Goal: Task Accomplishment & Management: Use online tool/utility

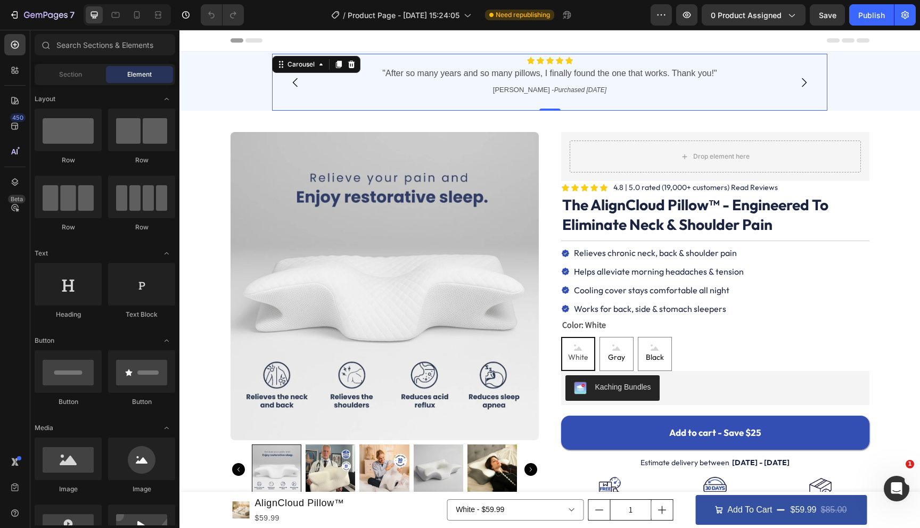
click at [570, 100] on div "Icon Icon Icon Icon Icon Icon List "After so many years and so many pillows, I …" at bounding box center [550, 83] width 550 height 54
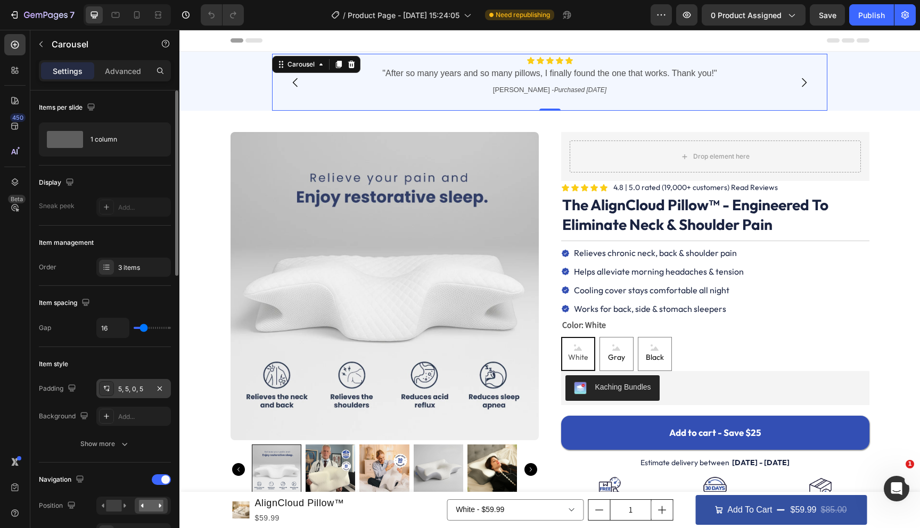
click at [104, 388] on icon at bounding box center [106, 388] width 9 height 9
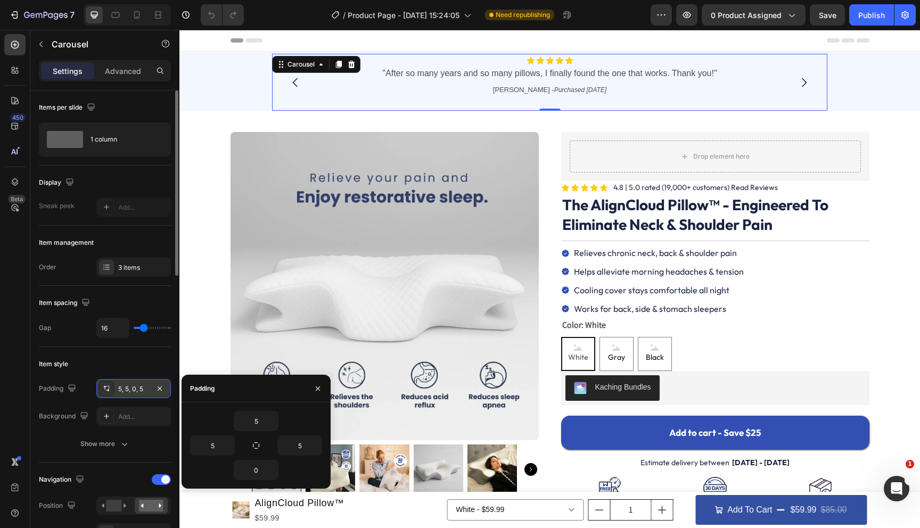
click at [104, 388] on icon at bounding box center [106, 388] width 9 height 9
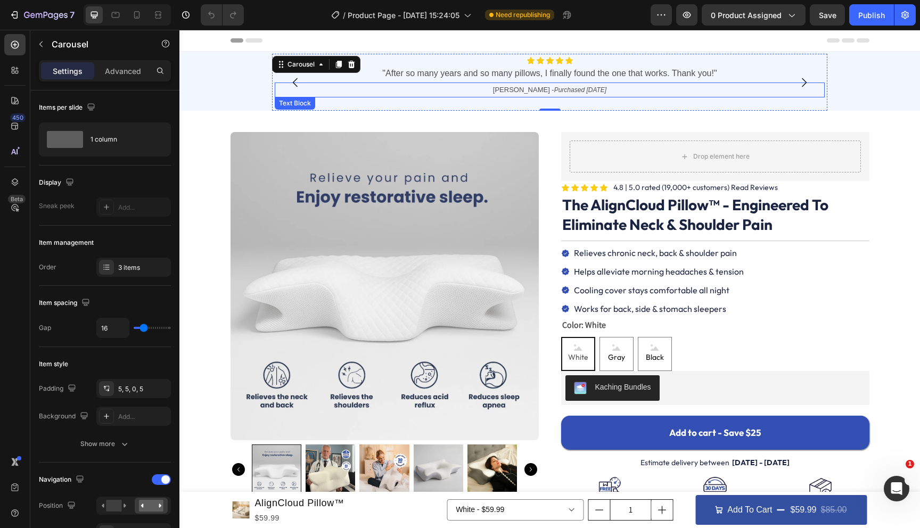
click at [490, 93] on p "Holly M. - Purchased 8/22/25" at bounding box center [550, 90] width 548 height 13
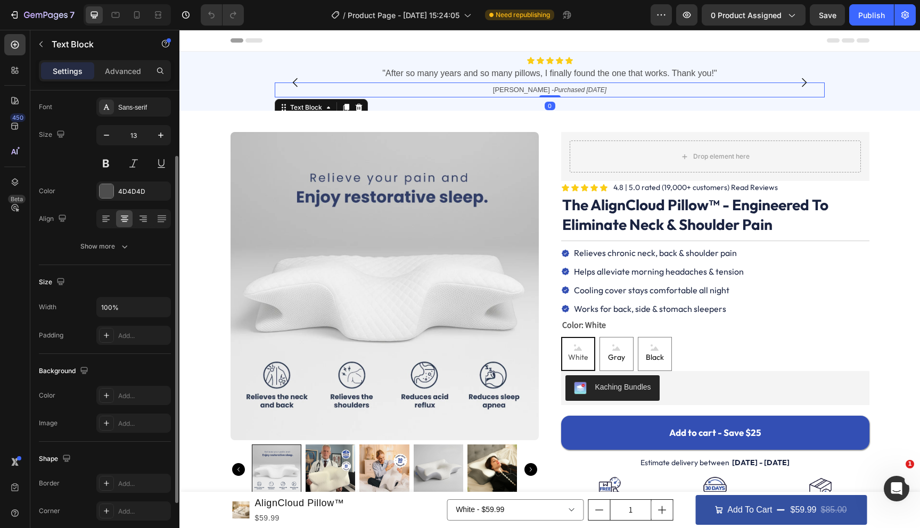
scroll to position [163, 0]
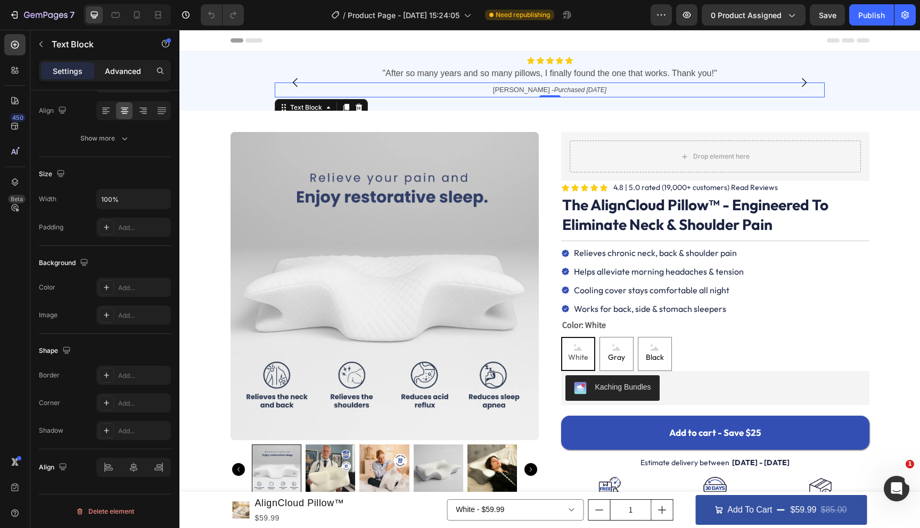
click at [128, 75] on p "Advanced" at bounding box center [123, 70] width 36 height 11
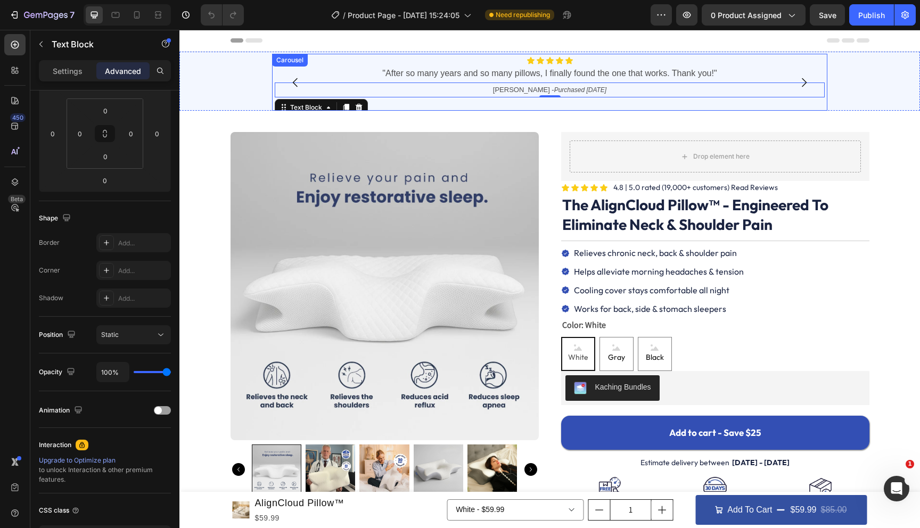
click at [498, 103] on div "Icon Icon Icon Icon Icon Icon List "After so many years and so many pillows, I …" at bounding box center [550, 83] width 550 height 54
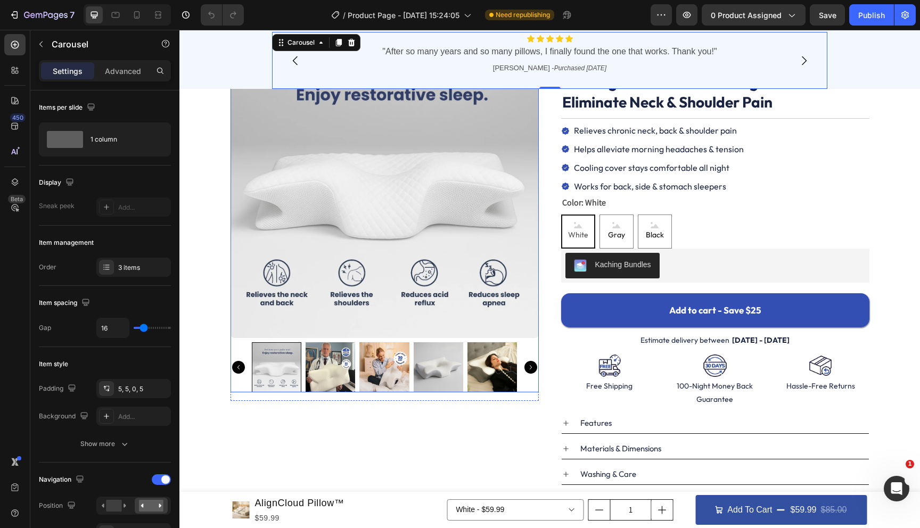
scroll to position [0, 0]
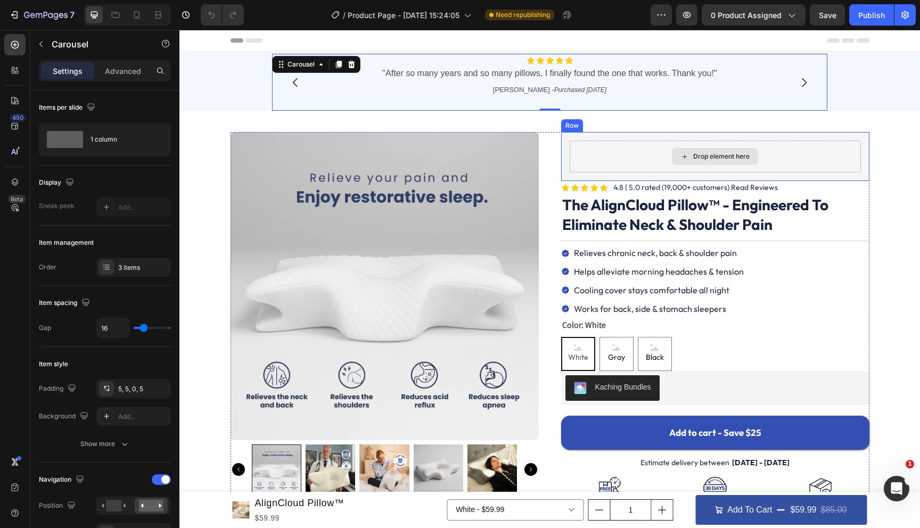
click at [569, 141] on div "Drop element here" at bounding box center [714, 157] width 291 height 32
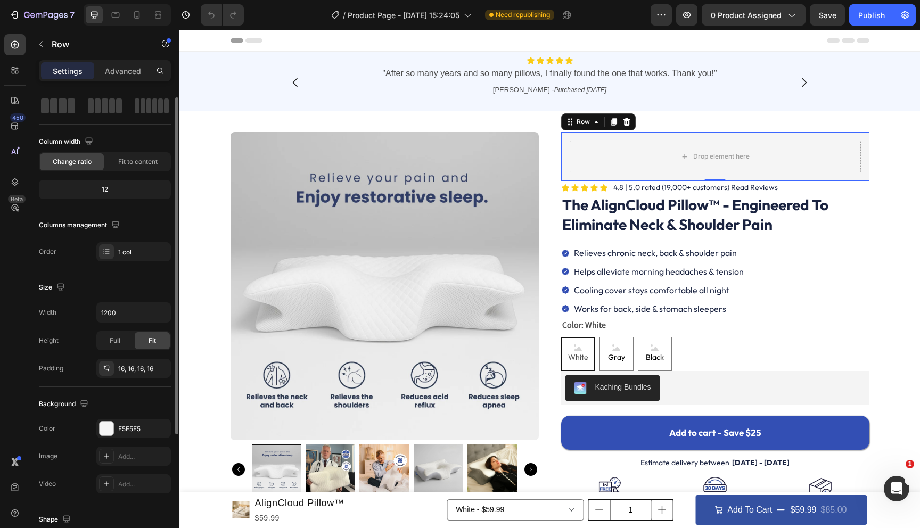
scroll to position [66, 0]
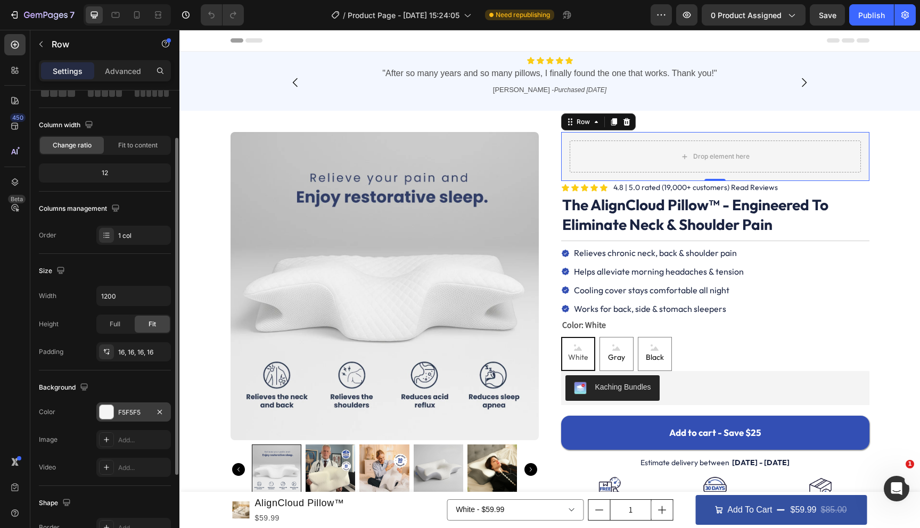
click at [128, 411] on div "F5F5F5" at bounding box center [133, 413] width 31 height 10
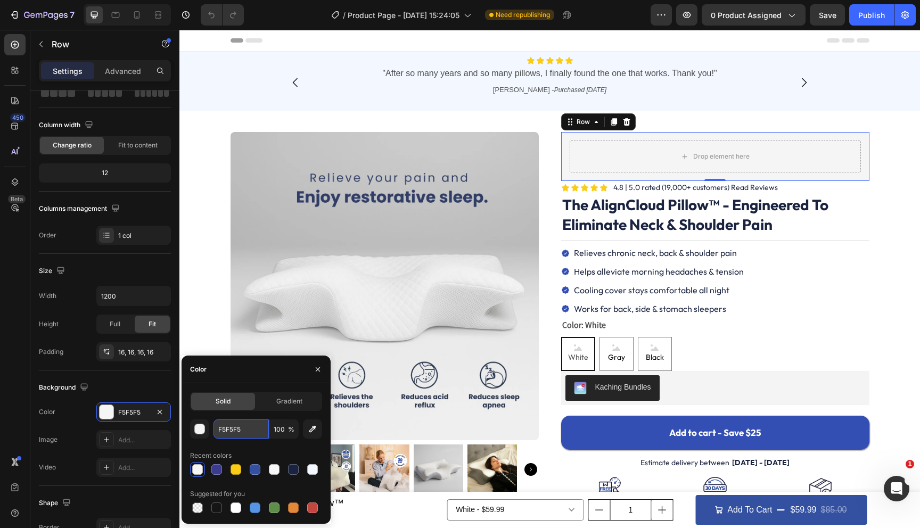
click at [236, 424] on input "F5F5F5" at bounding box center [240, 428] width 55 height 19
paste input "2D3E4E"
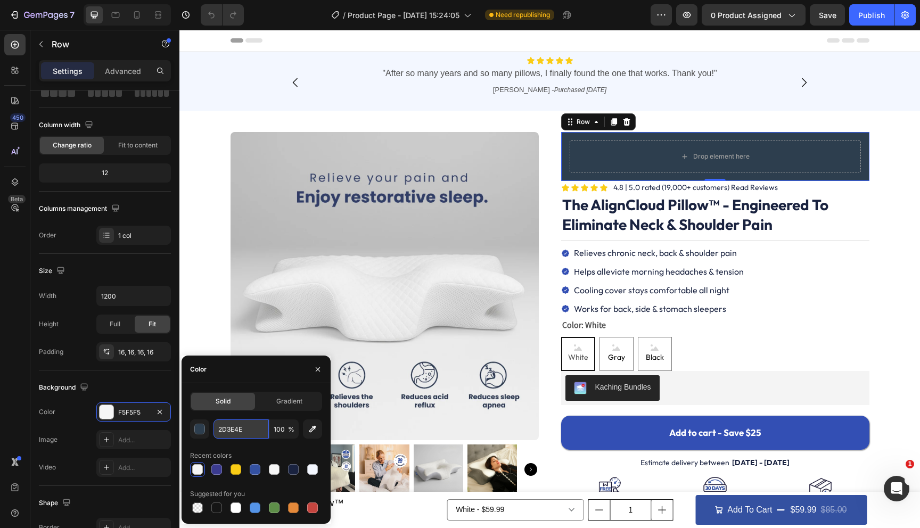
type input "2D3E4E"
click at [541, 226] on div "Icon Icon Icon Icon Icon Icon List 4.8 | 5.0 rated (19,000+ customers) Text Blo…" at bounding box center [549, 385] width 639 height 506
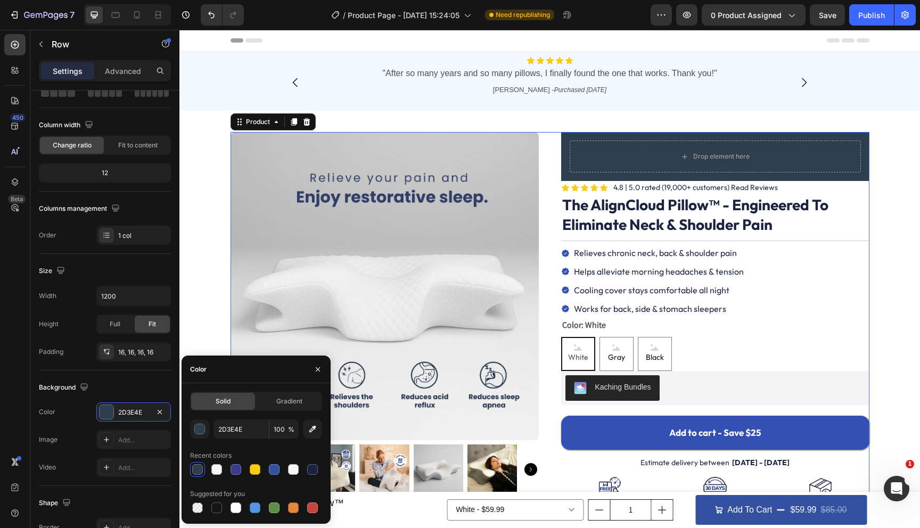
scroll to position [0, 0]
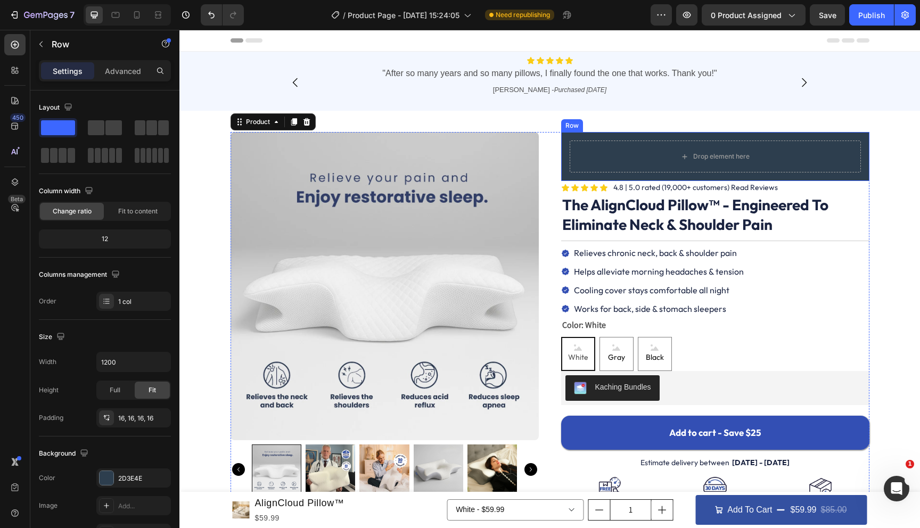
click at [570, 137] on div "Drop element here Row" at bounding box center [715, 156] width 308 height 49
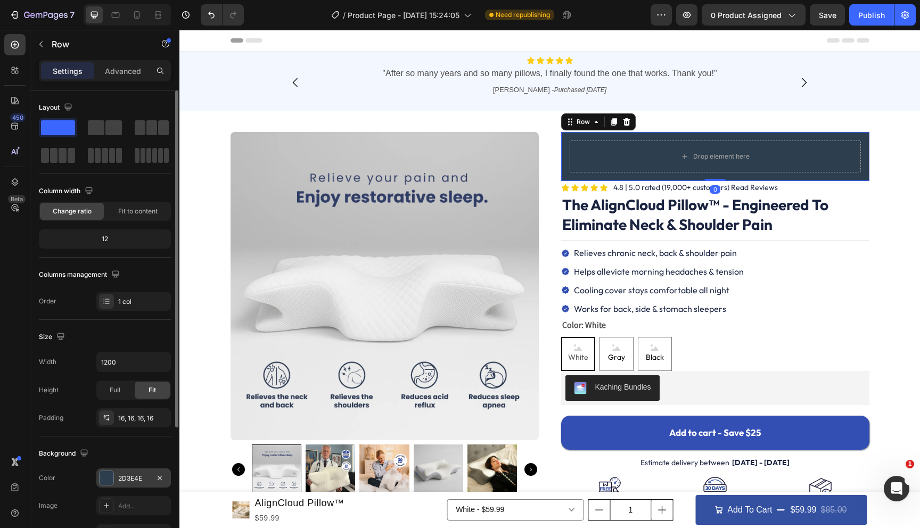
click at [142, 482] on div "2D3E4E" at bounding box center [133, 479] width 31 height 10
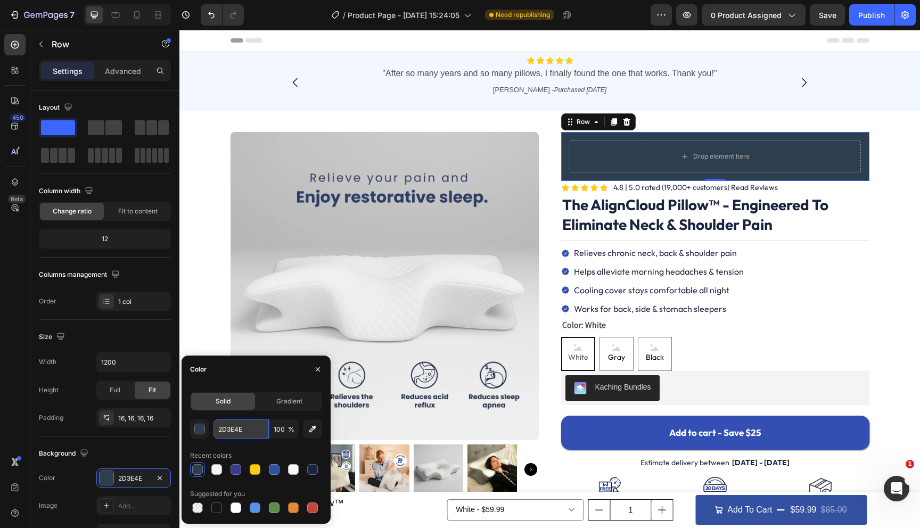
click at [243, 434] on input "2D3E4E" at bounding box center [240, 428] width 55 height 19
paste input "#273555"
type input "273555"
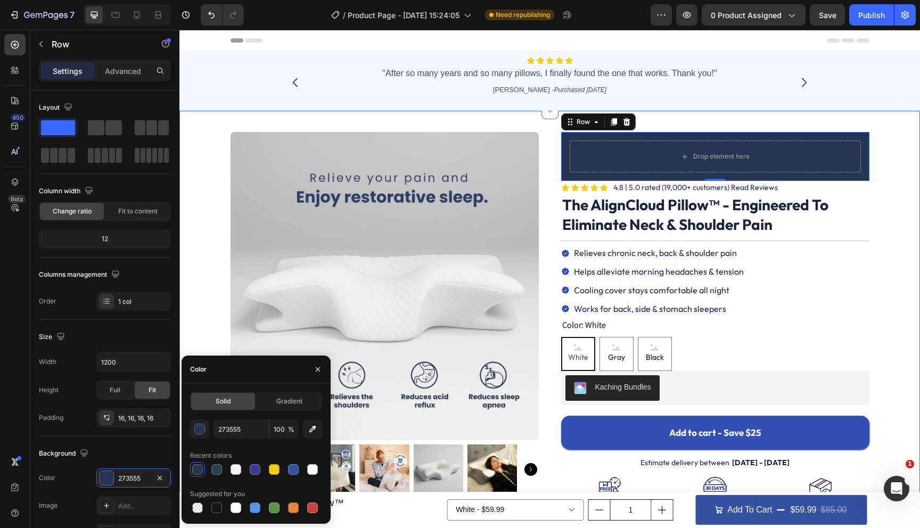
click at [548, 132] on div "Icon Icon Icon Icon Icon Icon List 4.8 | 5.0 rated (19,000+ customers) Text Blo…" at bounding box center [549, 385] width 639 height 506
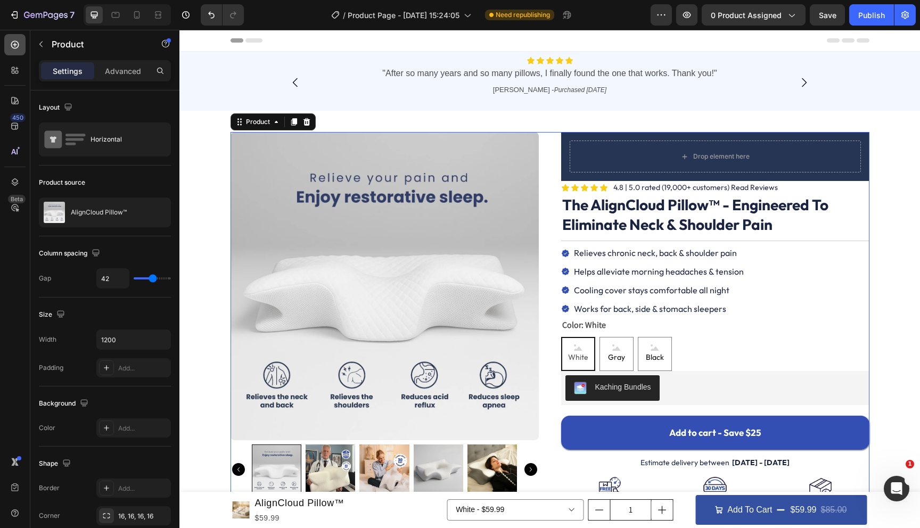
click at [10, 43] on icon at bounding box center [15, 44] width 11 height 11
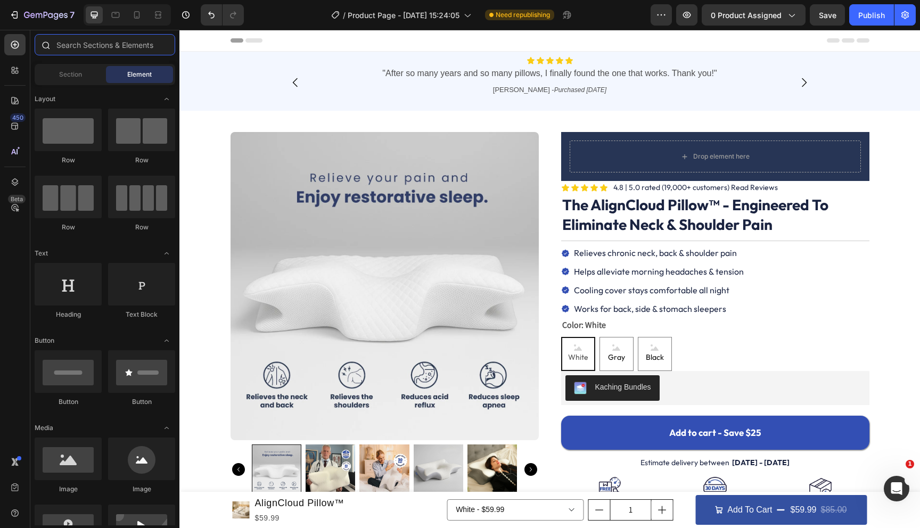
click at [114, 51] on input "text" at bounding box center [105, 44] width 141 height 21
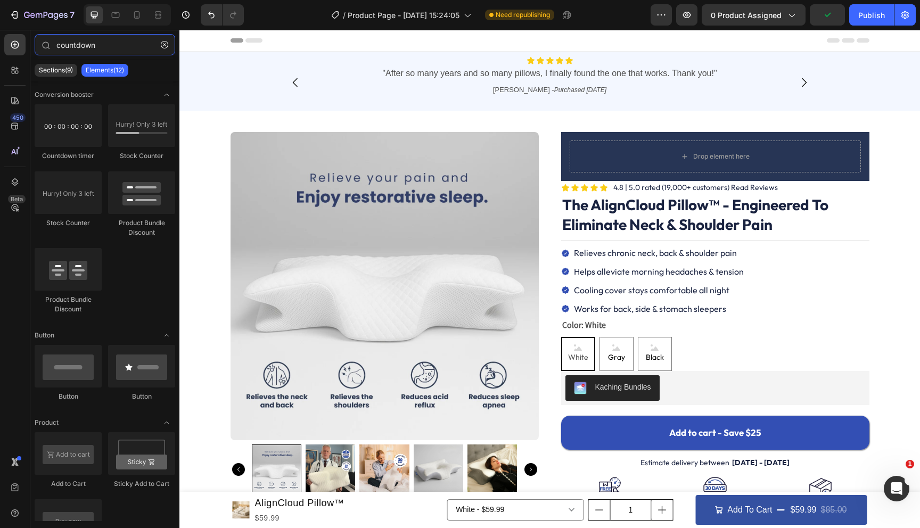
type input "countdown"
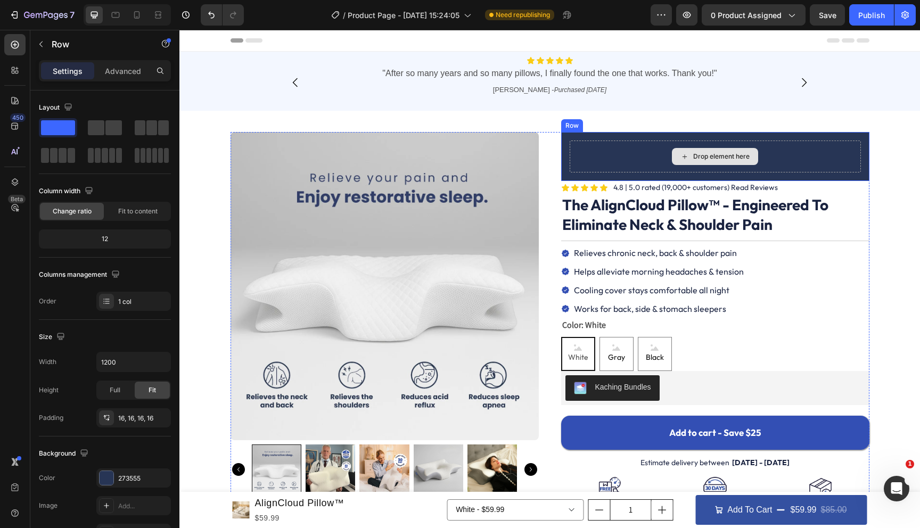
click at [616, 147] on div "Drop element here" at bounding box center [714, 157] width 291 height 32
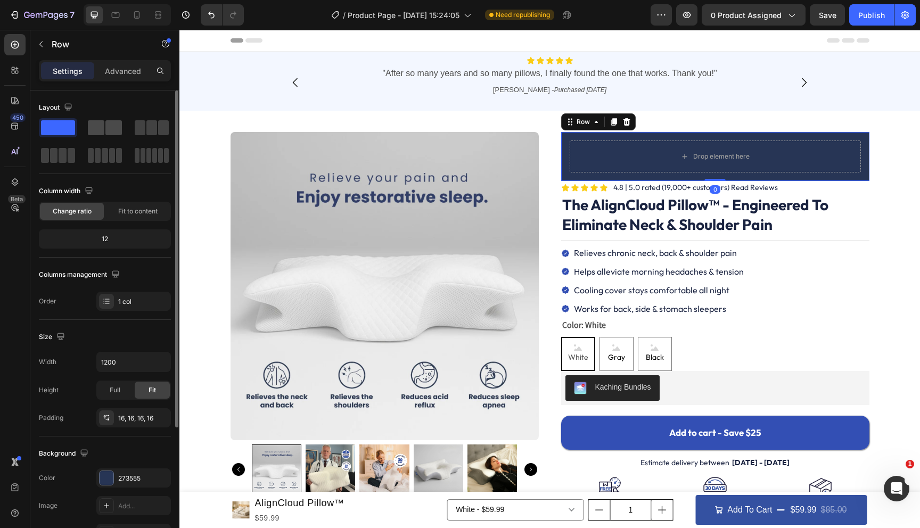
click at [111, 129] on span at bounding box center [113, 127] width 16 height 15
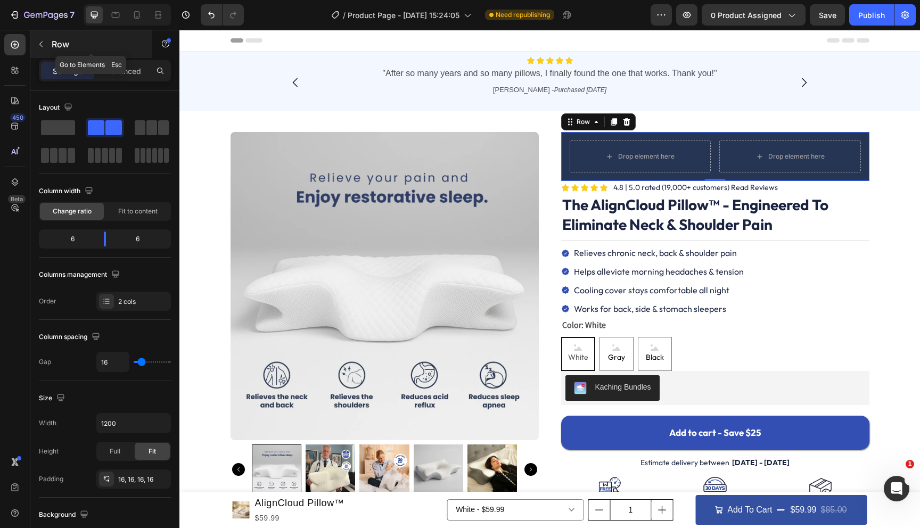
click at [37, 40] on icon "button" at bounding box center [41, 44] width 9 height 9
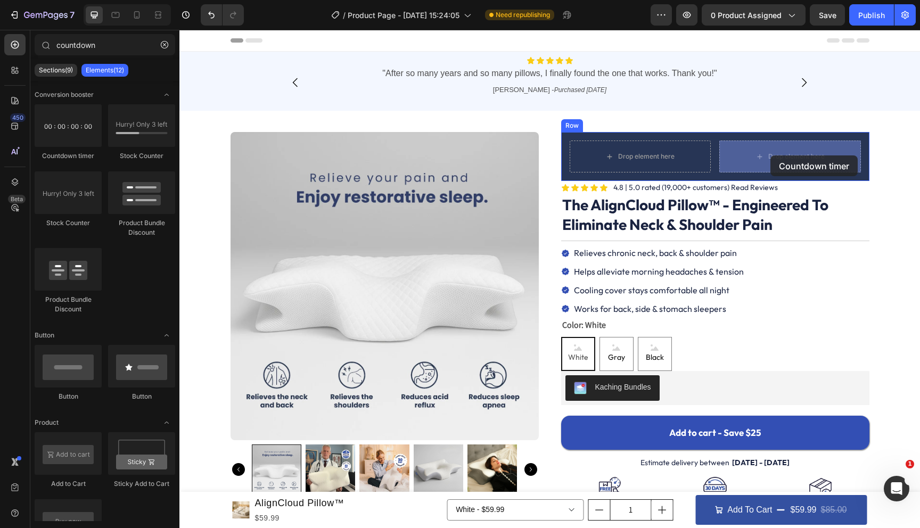
drag, startPoint x: 265, startPoint y: 168, endPoint x: 770, endPoint y: 155, distance: 505.2
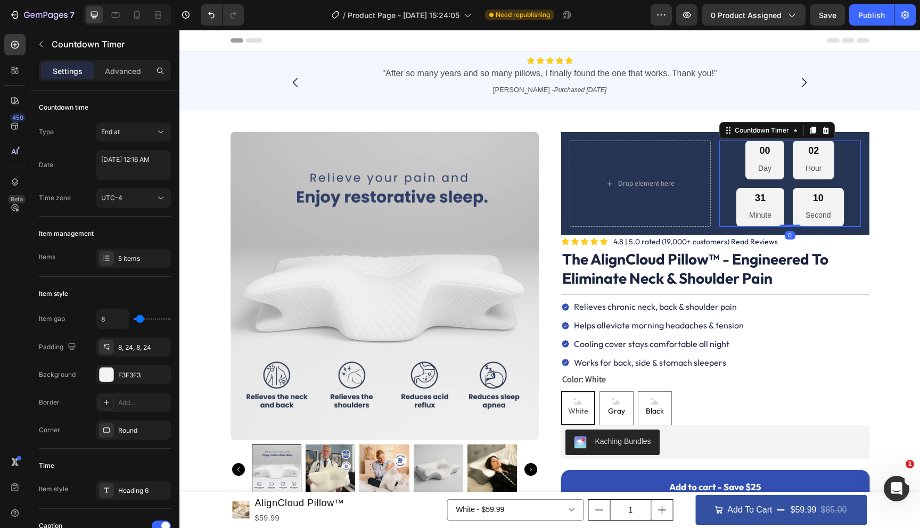
click at [734, 180] on div "00 Day 02 Hour 31 Minute 10 Second" at bounding box center [790, 184] width 142 height 86
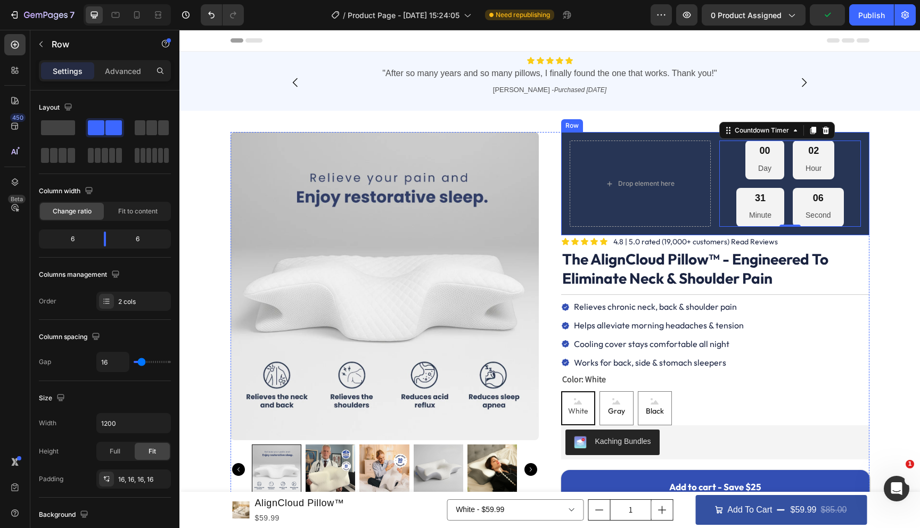
click at [714, 173] on div "Drop element here 00 Day 02 Hour 31 Minute 06 Second Countdown Timer 0 Row" at bounding box center [715, 183] width 308 height 103
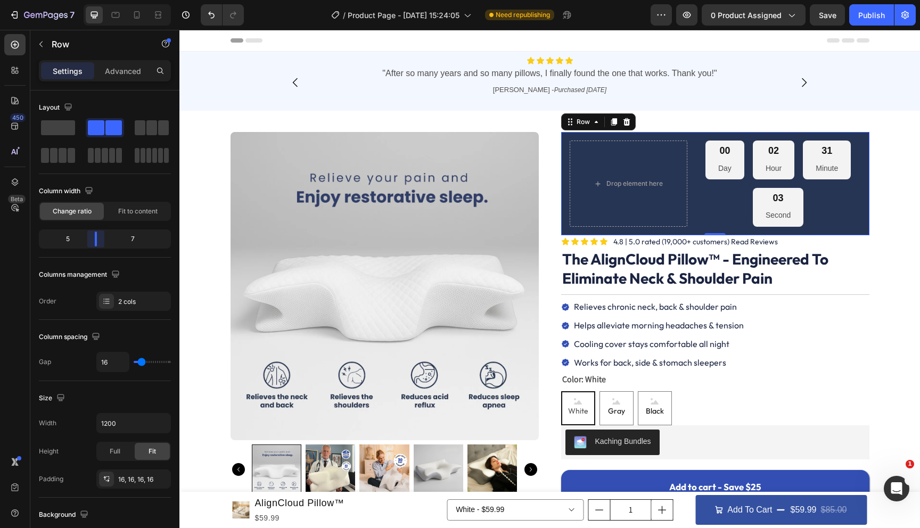
drag, startPoint x: 104, startPoint y: 239, endPoint x: 89, endPoint y: 239, distance: 14.9
click at [89, 0] on body "7 Version history / Product Page - Aug 28, 15:24:05 Need republishing Preview 0…" at bounding box center [460, 0] width 920 height 0
click at [758, 181] on div "00 Day 02 Hour 31 Minute 11 Second" at bounding box center [778, 184] width 165 height 86
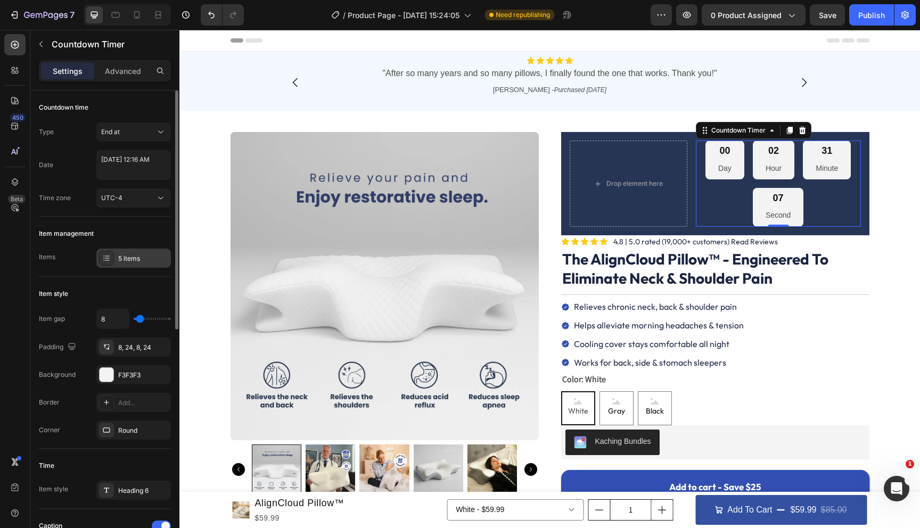
click at [100, 263] on div at bounding box center [106, 258] width 15 height 15
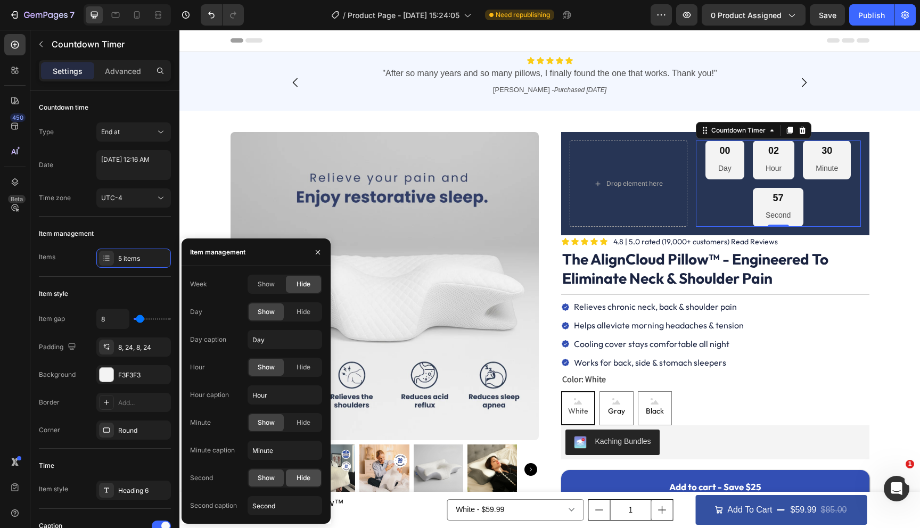
click at [300, 480] on span "Hide" at bounding box center [303, 478] width 14 height 10
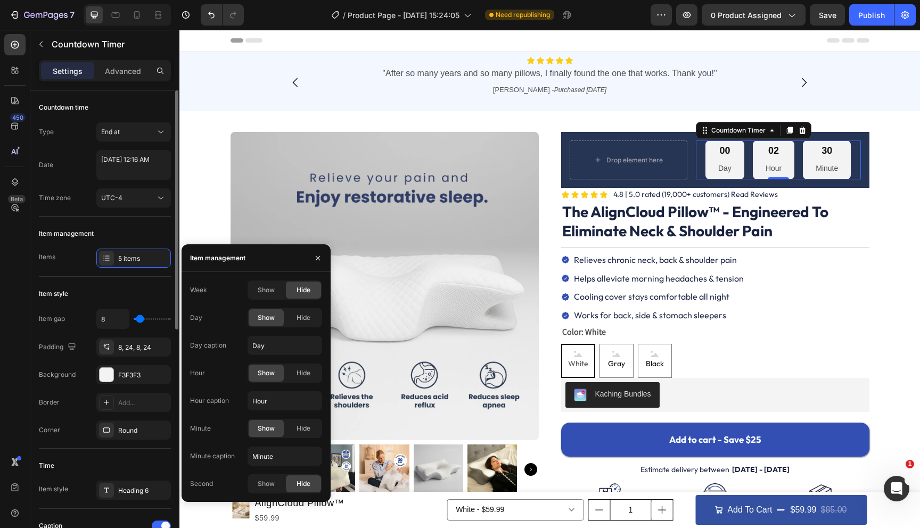
click at [81, 238] on div "Item management" at bounding box center [105, 233] width 132 height 17
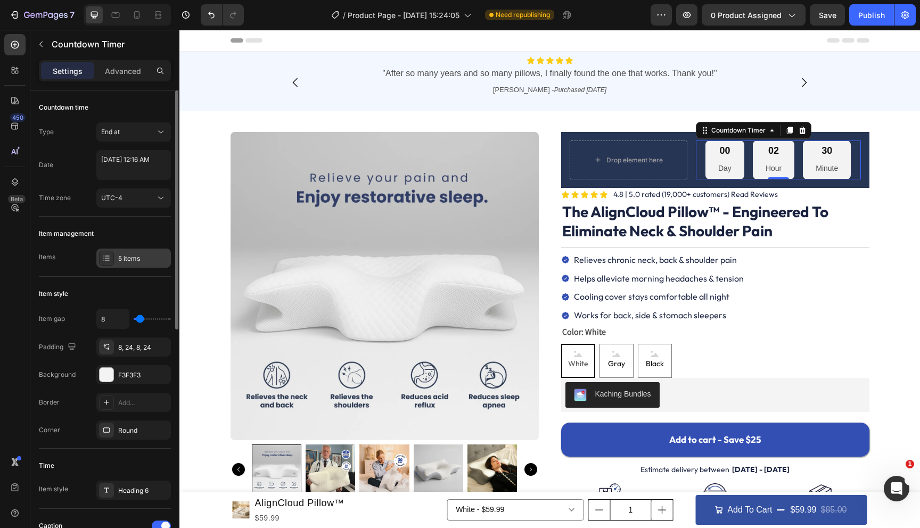
click at [120, 258] on div "5 items" at bounding box center [143, 259] width 50 height 10
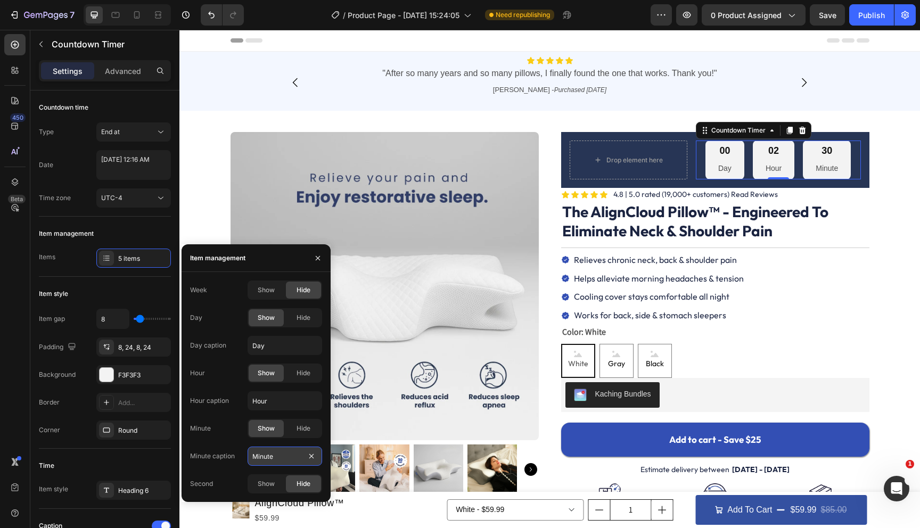
click at [292, 461] on input "Minute" at bounding box center [284, 456] width 75 height 19
type input "Minutes"
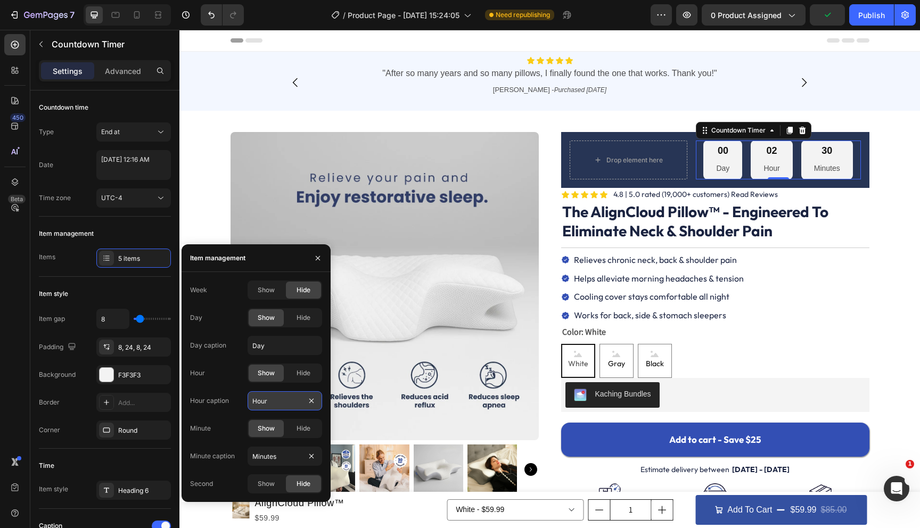
click at [283, 401] on input "Hour" at bounding box center [284, 400] width 75 height 19
click at [283, 401] on input "s" at bounding box center [284, 400] width 75 height 19
type input "Hours"
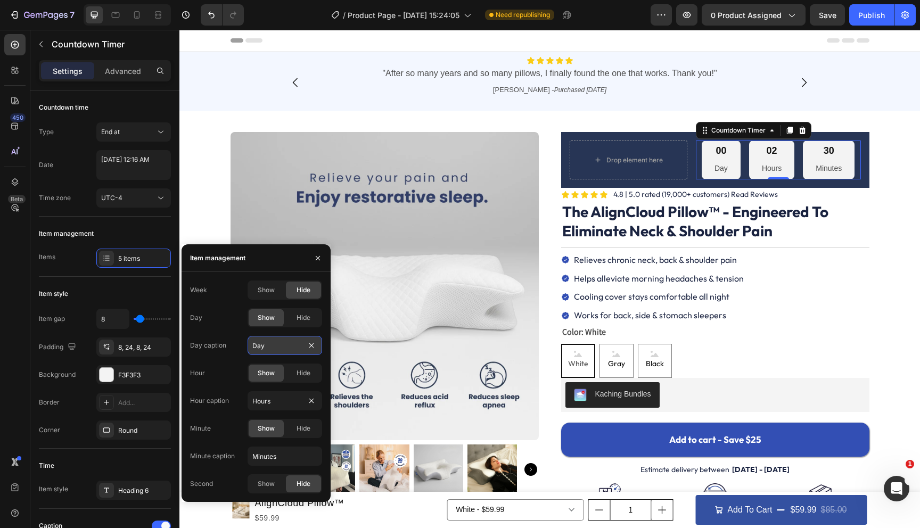
click at [279, 348] on input "Day" at bounding box center [284, 345] width 75 height 19
type input "Days"
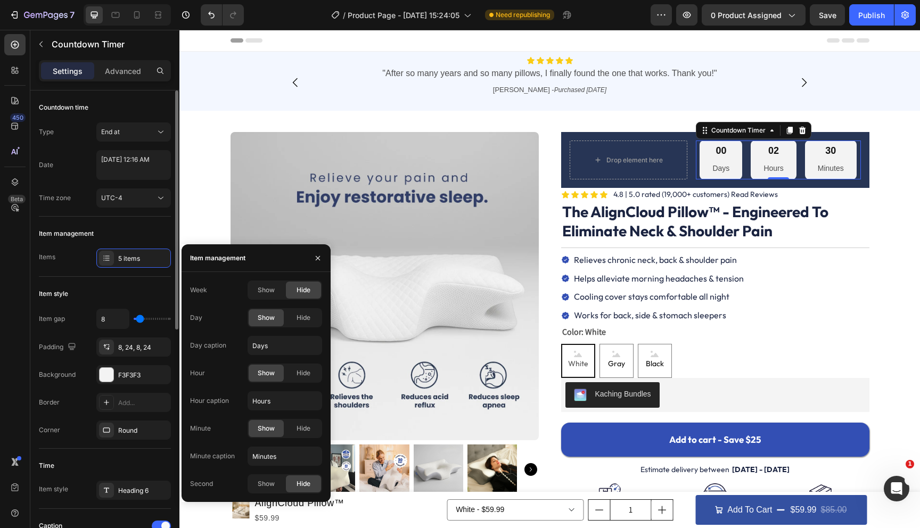
click at [76, 262] on div "Items 5 items" at bounding box center [105, 258] width 132 height 19
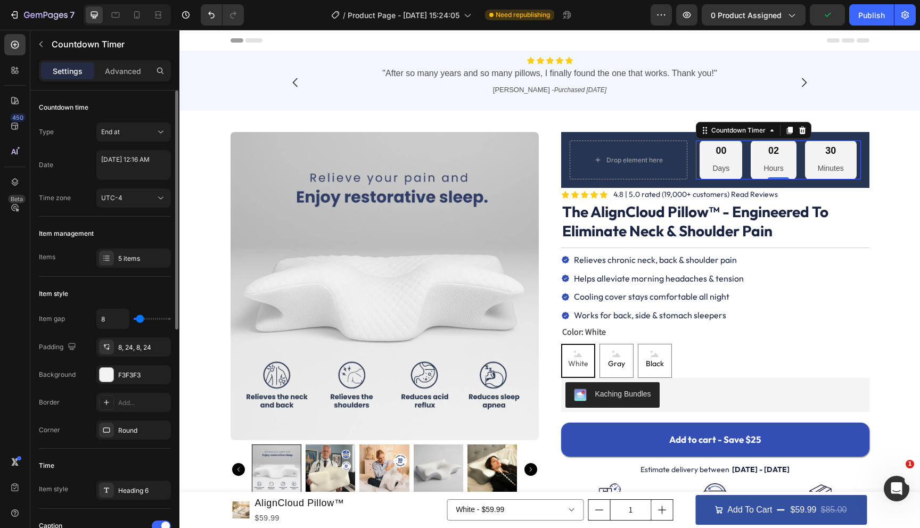
type input "0"
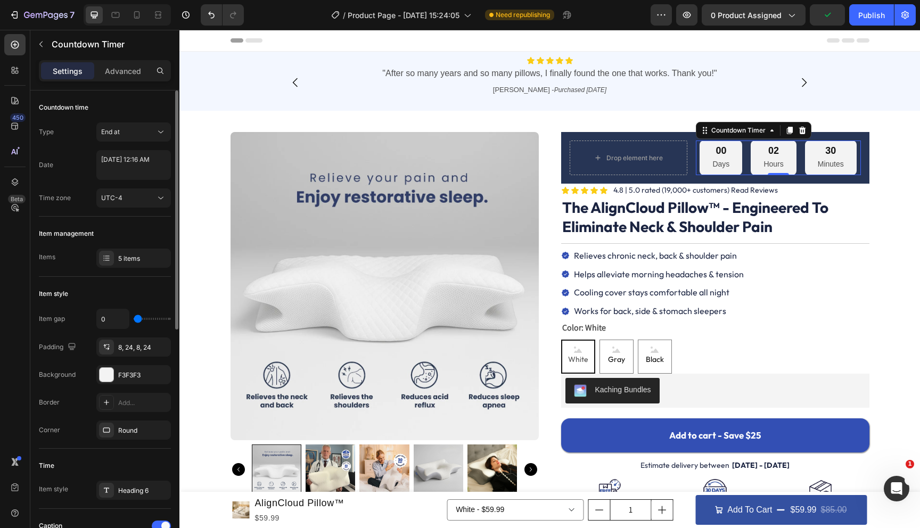
drag, startPoint x: 141, startPoint y: 318, endPoint x: 106, endPoint y: 318, distance: 35.1
type input "0"
click at [134, 318] on input "range" at bounding box center [152, 319] width 37 height 2
click at [123, 198] on div "UTC-4" at bounding box center [128, 198] width 54 height 10
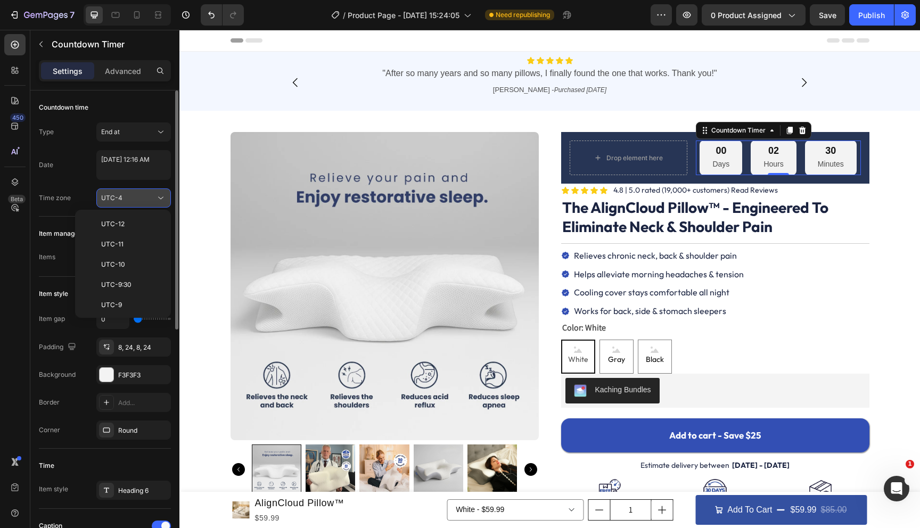
scroll to position [115, 0]
click at [131, 271] on p "UTC-5" at bounding box center [129, 271] width 56 height 10
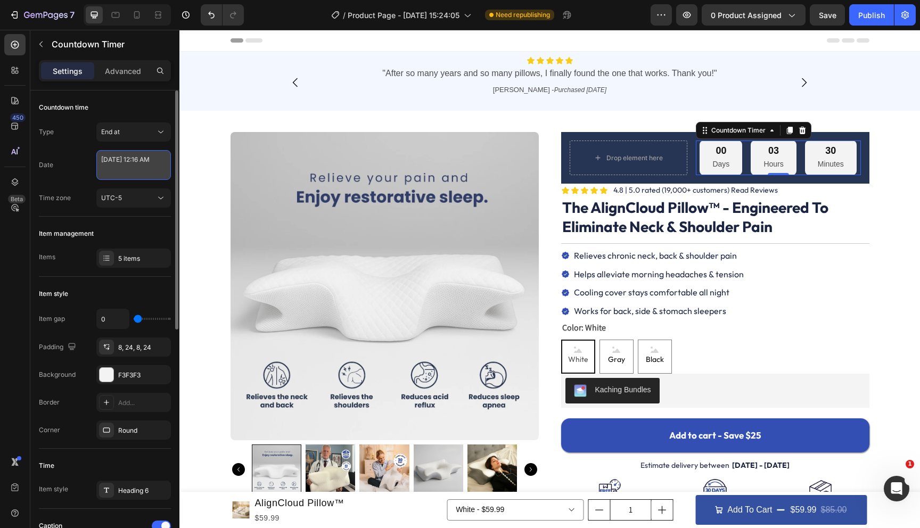
select select "16"
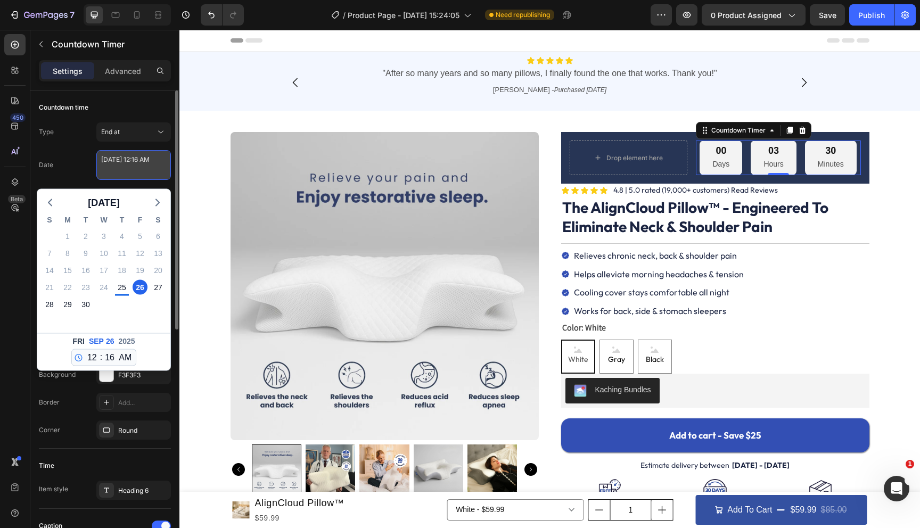
click at [131, 167] on textarea "September 26 2025 12:16 AM" at bounding box center [133, 165] width 75 height 30
click at [83, 155] on div "Date September 26 2025 12:16 AM September 2025 S M T W T F S 31 1 2 3 4 5 6 7 8…" at bounding box center [105, 165] width 132 height 30
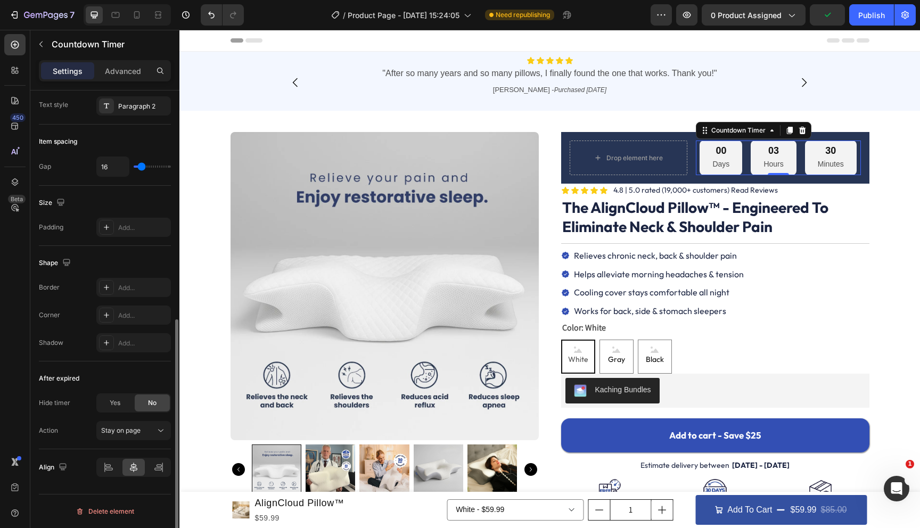
scroll to position [0, 0]
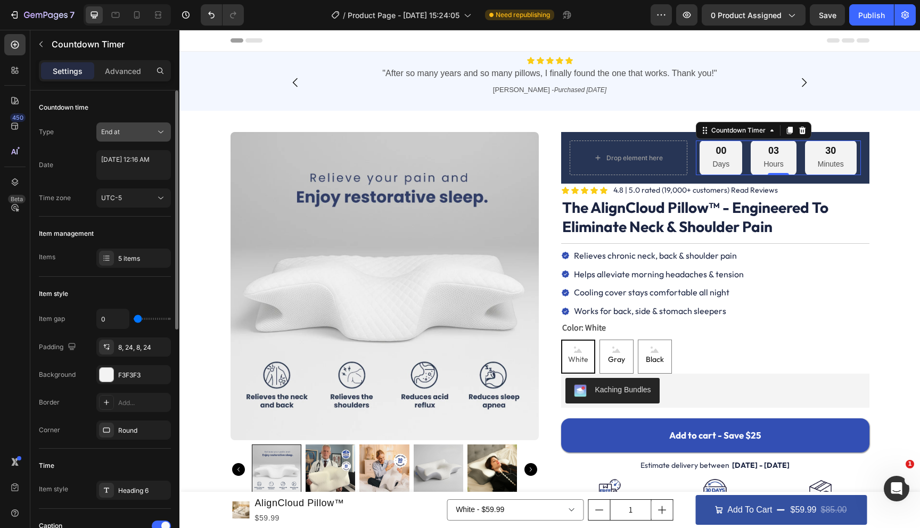
click at [128, 130] on div "End at" at bounding box center [128, 132] width 54 height 10
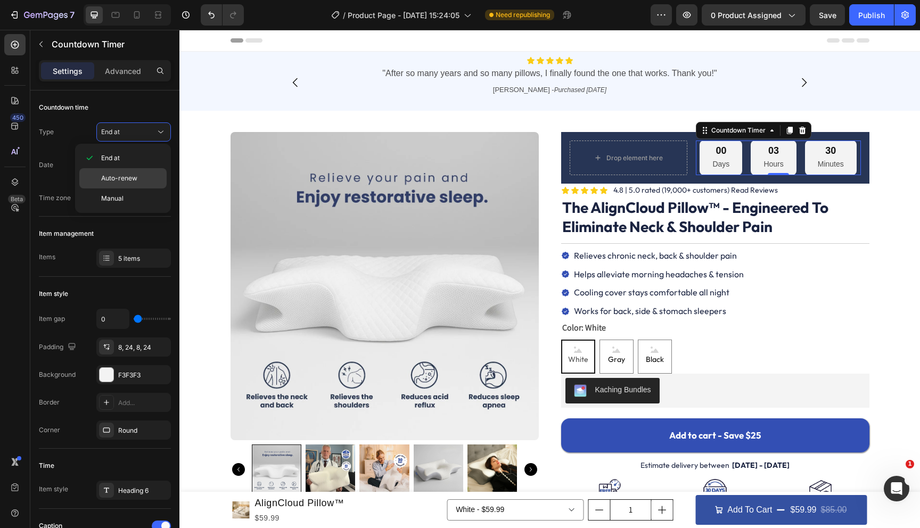
click at [129, 181] on span "Auto-renew" at bounding box center [119, 178] width 36 height 10
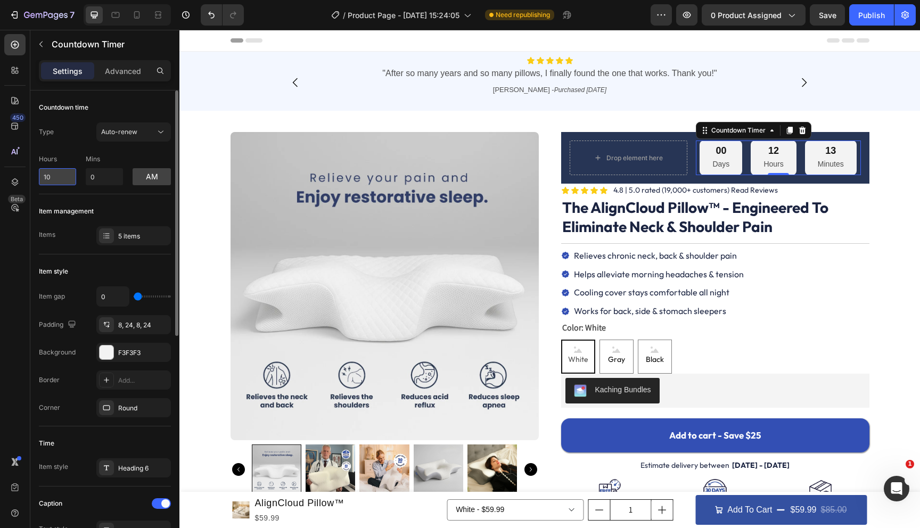
click at [54, 172] on input "10" at bounding box center [57, 176] width 37 height 17
type input "4"
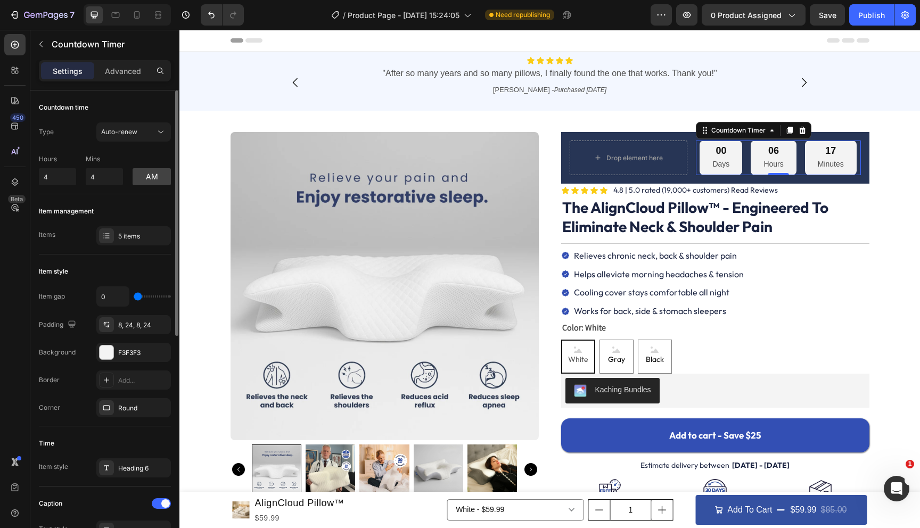
click at [110, 203] on div "Item management" at bounding box center [105, 211] width 132 height 17
click at [123, 237] on div "5 items" at bounding box center [143, 237] width 50 height 10
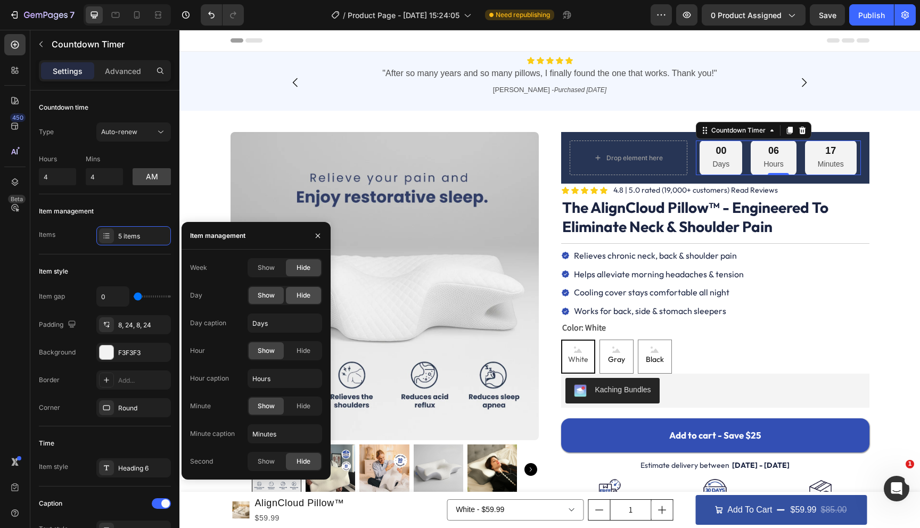
click at [298, 294] on span "Hide" at bounding box center [303, 296] width 14 height 10
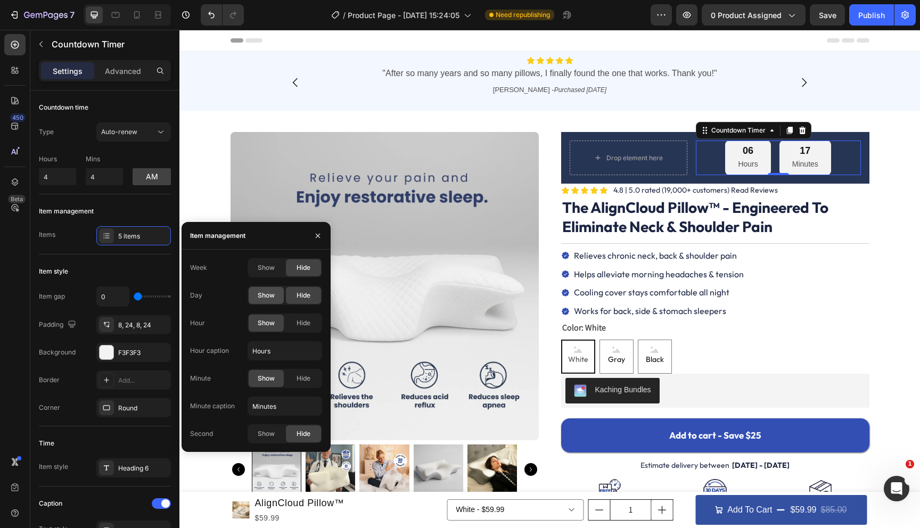
click at [272, 298] on span "Show" at bounding box center [266, 296] width 17 height 10
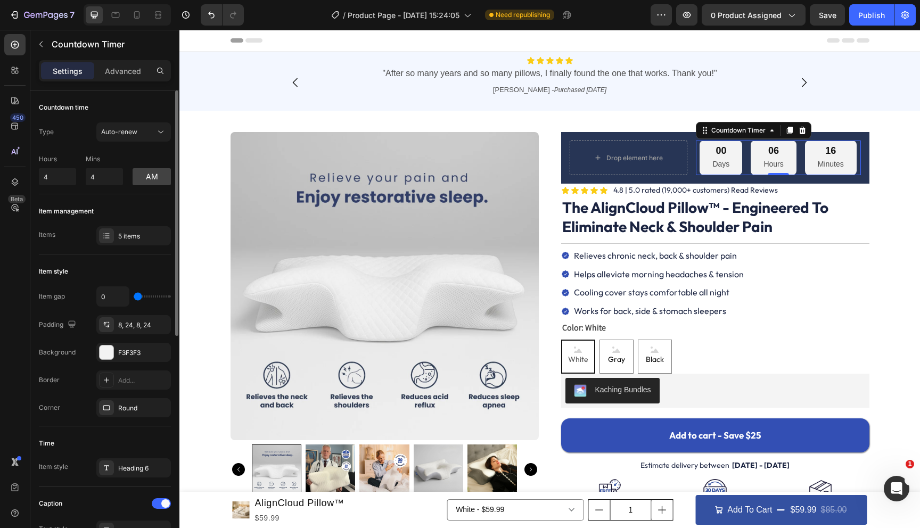
click at [131, 202] on div "Item management Items 5 items" at bounding box center [105, 224] width 132 height 60
click at [129, 129] on span "Auto-renew" at bounding box center [119, 132] width 36 height 8
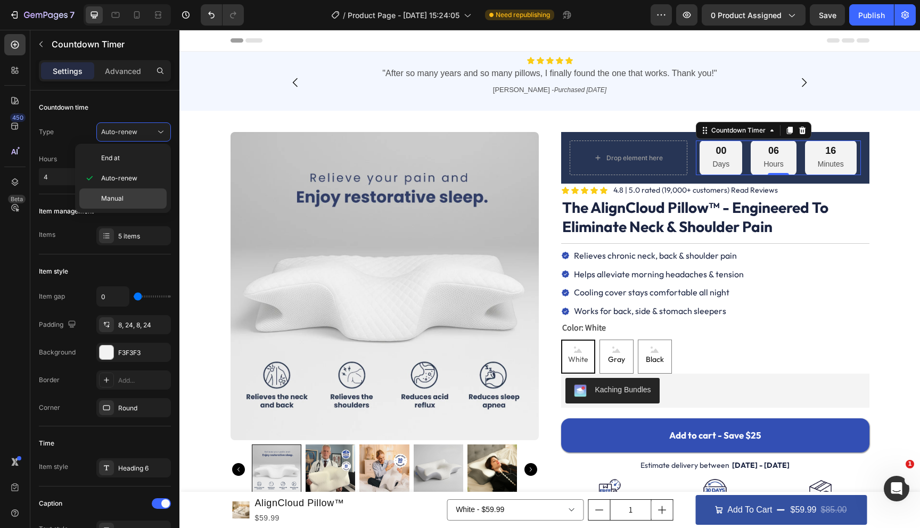
click at [123, 197] on p "Manual" at bounding box center [131, 199] width 61 height 10
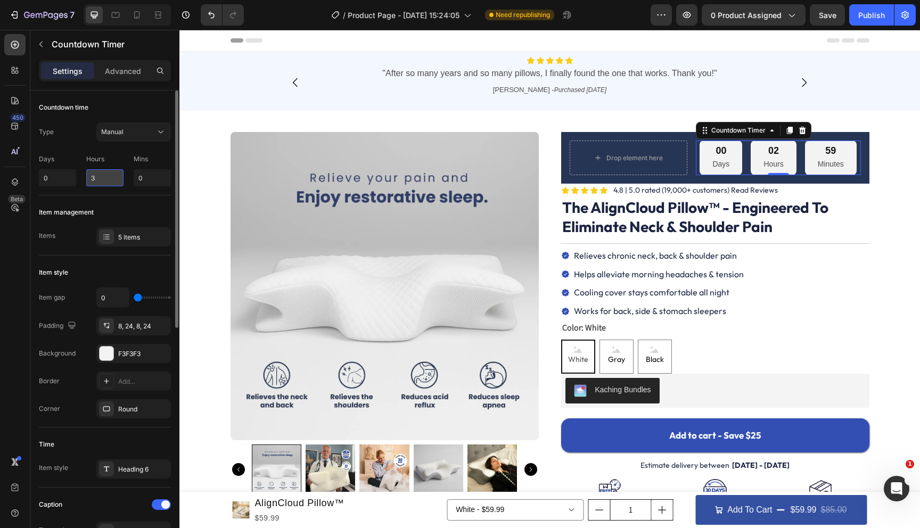
click at [100, 174] on input "3" at bounding box center [104, 177] width 37 height 17
type input "6"
click at [148, 185] on input "0" at bounding box center [152, 177] width 37 height 17
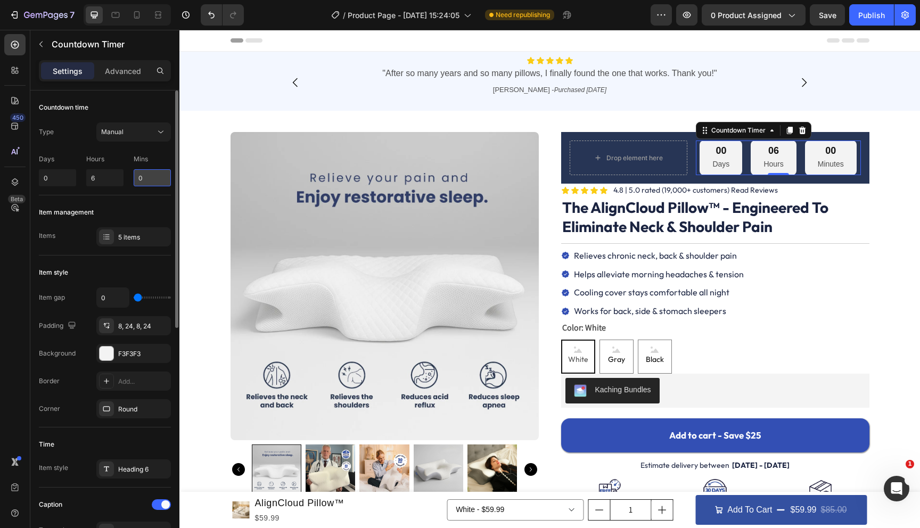
click at [148, 185] on input "0" at bounding box center [152, 177] width 37 height 17
type input "52"
click at [144, 204] on div "Item management" at bounding box center [105, 212] width 132 height 17
click at [129, 237] on div "5 items" at bounding box center [143, 238] width 50 height 10
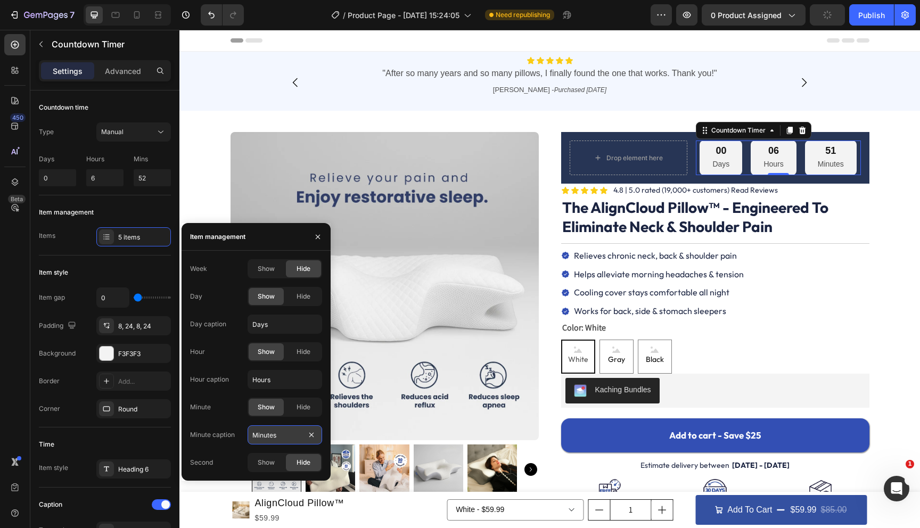
click at [289, 435] on input "Minutes" at bounding box center [284, 434] width 75 height 19
type input "Mins"
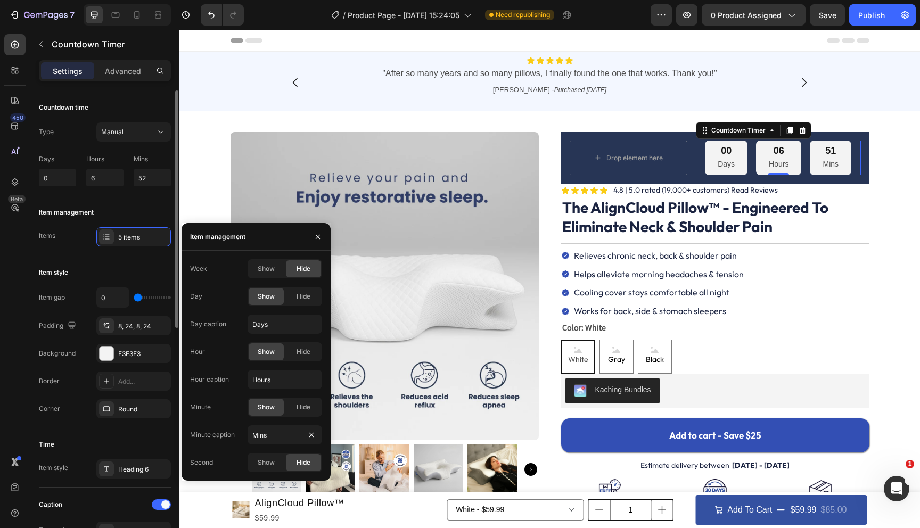
click at [150, 220] on div "Item management" at bounding box center [105, 212] width 132 height 17
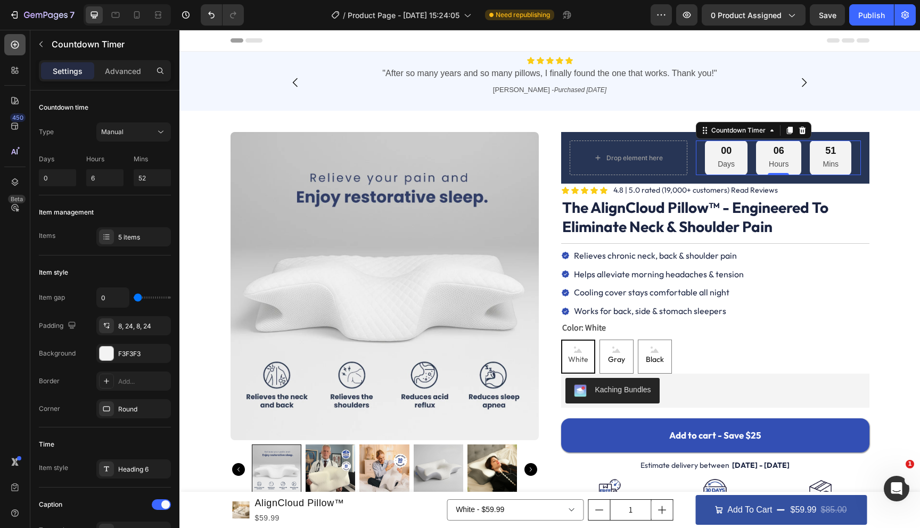
click at [12, 49] on icon at bounding box center [15, 44] width 11 height 11
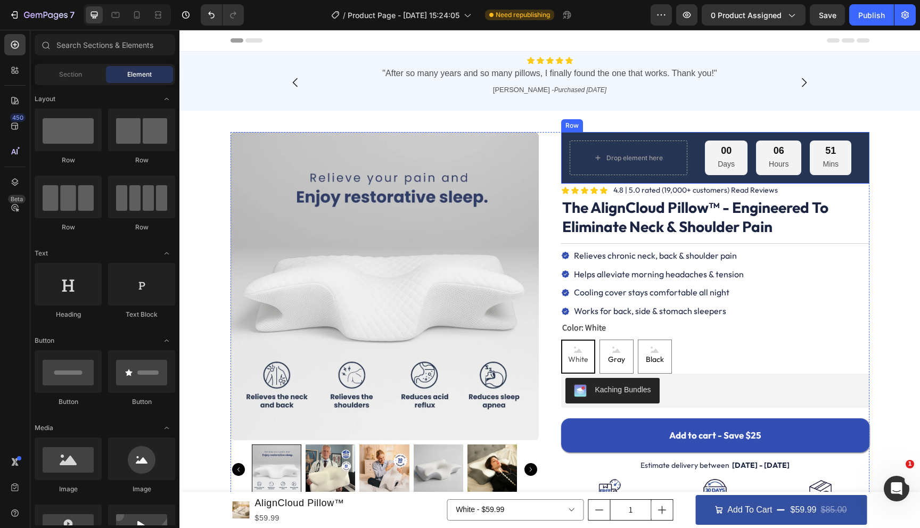
click at [564, 138] on div "Drop element here 00 Days 06 Hours 51 Mins Countdown Timer Row" at bounding box center [715, 158] width 308 height 52
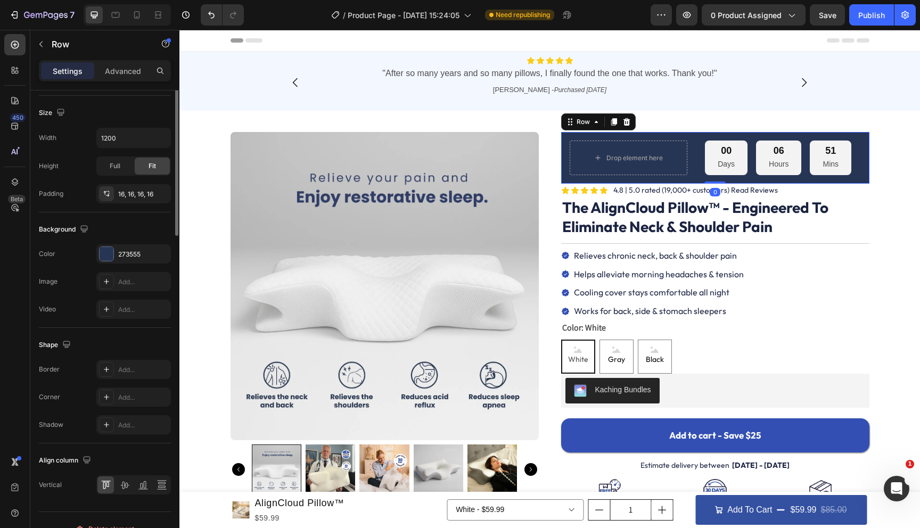
scroll to position [303, 0]
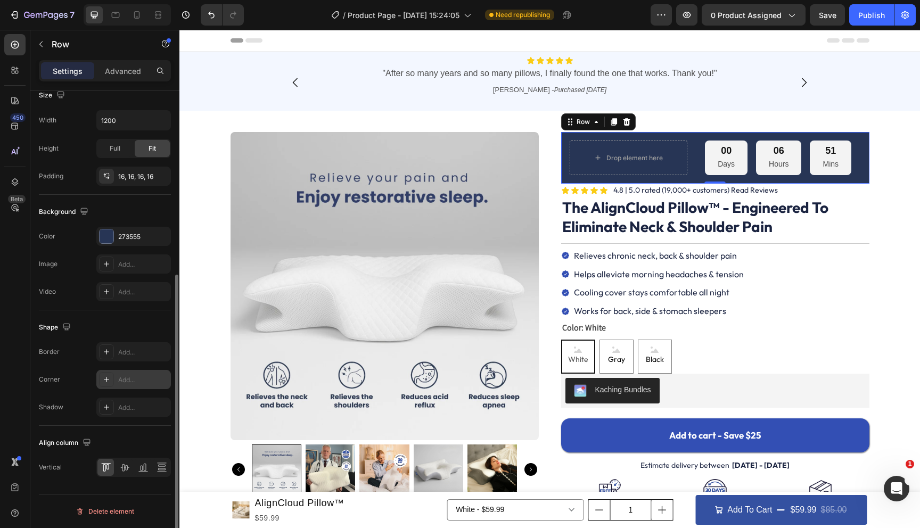
click at [127, 383] on div "Add..." at bounding box center [143, 380] width 50 height 10
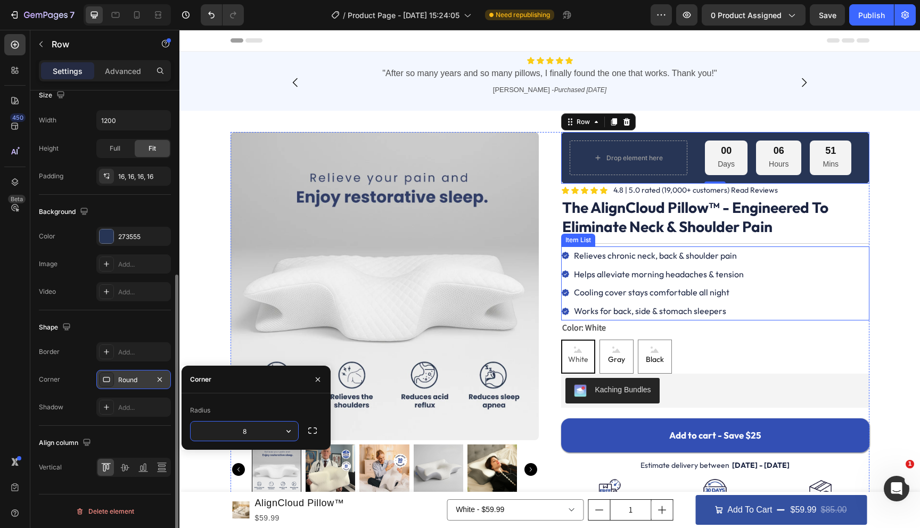
click at [721, 293] on p "Cooling cover stays comfortable all night" at bounding box center [659, 292] width 170 height 15
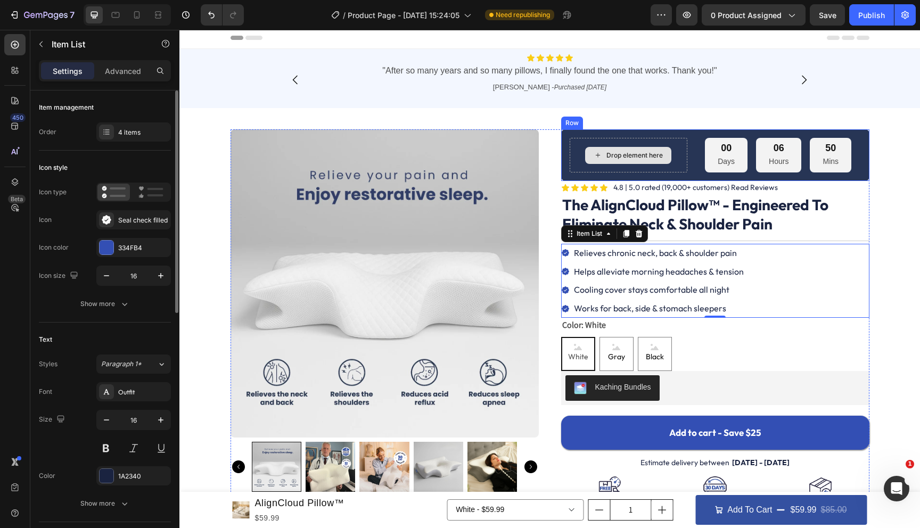
scroll to position [0, 0]
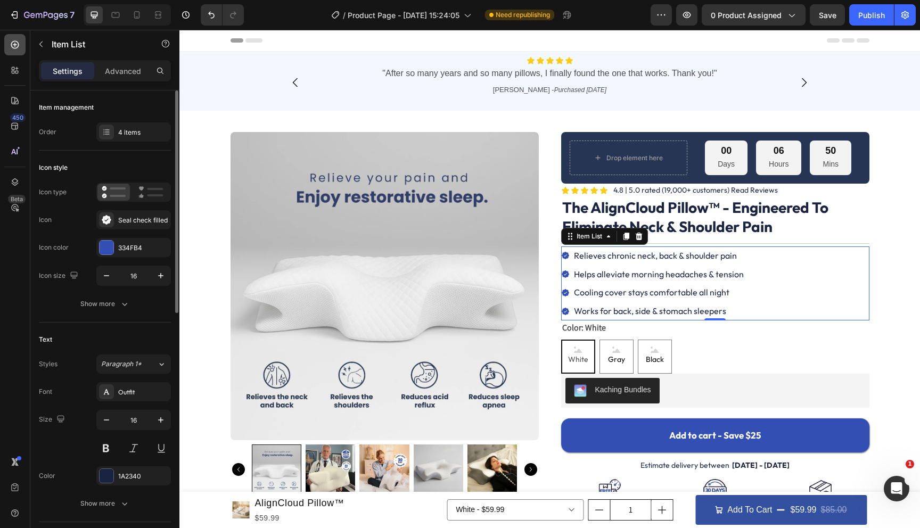
click at [19, 44] on icon at bounding box center [15, 45] width 8 height 8
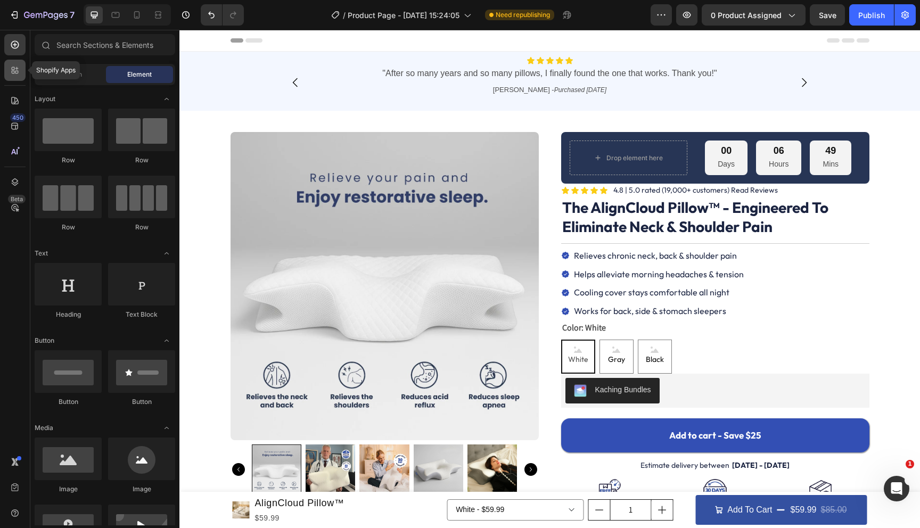
click at [12, 70] on icon at bounding box center [15, 70] width 11 height 11
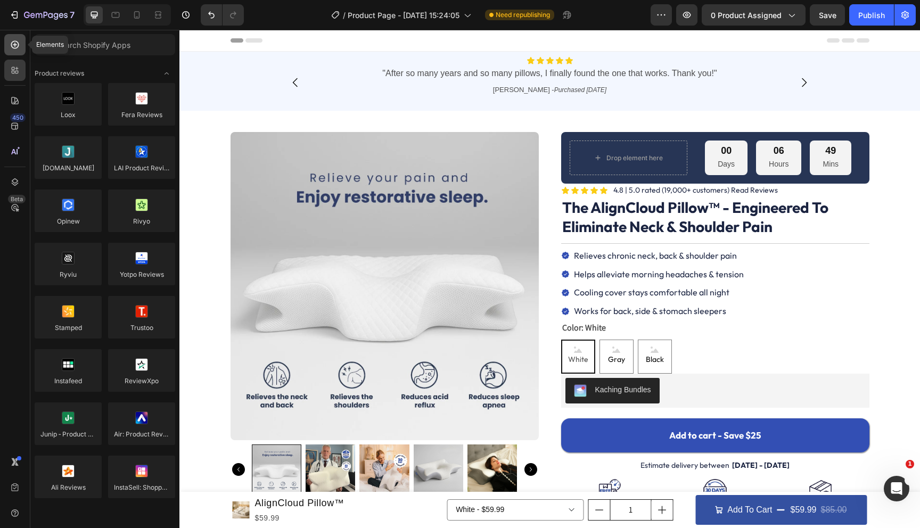
click at [12, 52] on div at bounding box center [14, 44] width 21 height 21
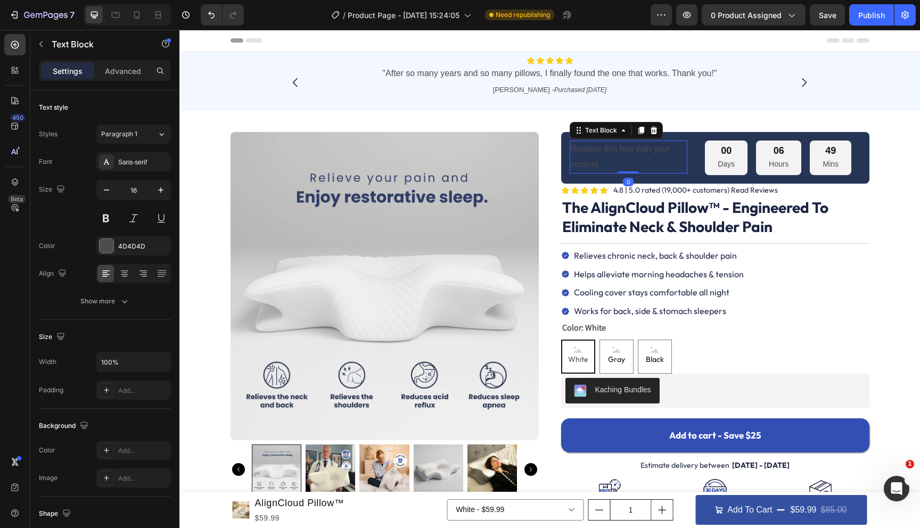
click at [589, 152] on div "Replace this text with your content" at bounding box center [628, 157] width 118 height 33
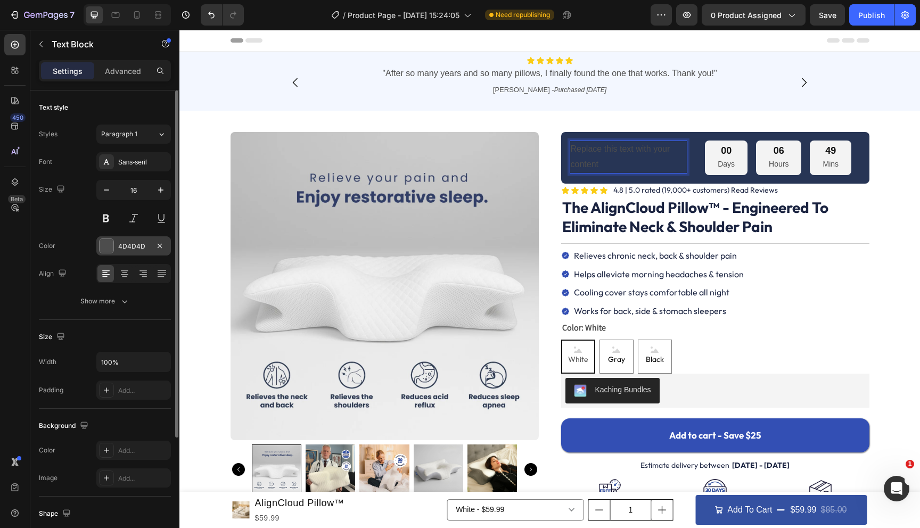
click at [126, 251] on div "4D4D4D" at bounding box center [133, 245] width 75 height 19
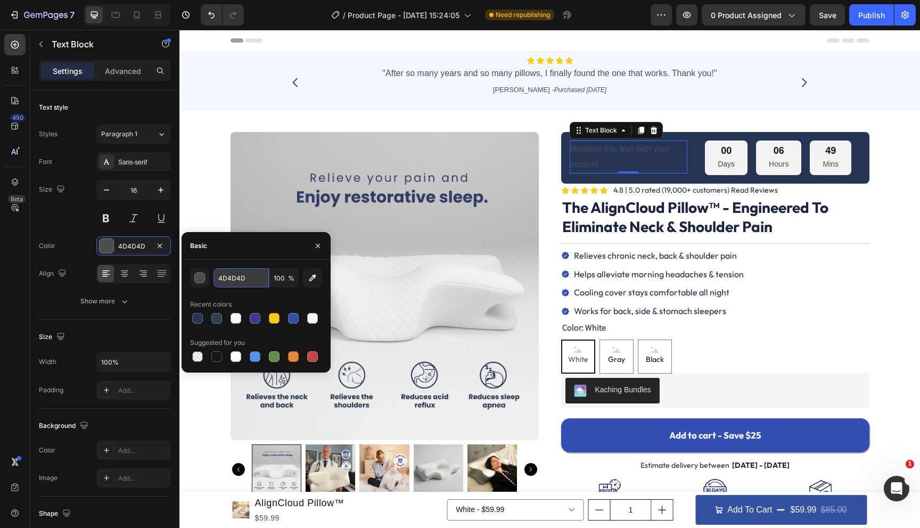
click at [238, 277] on input "4D4D4D" at bounding box center [240, 277] width 55 height 19
paste input "FFB703"
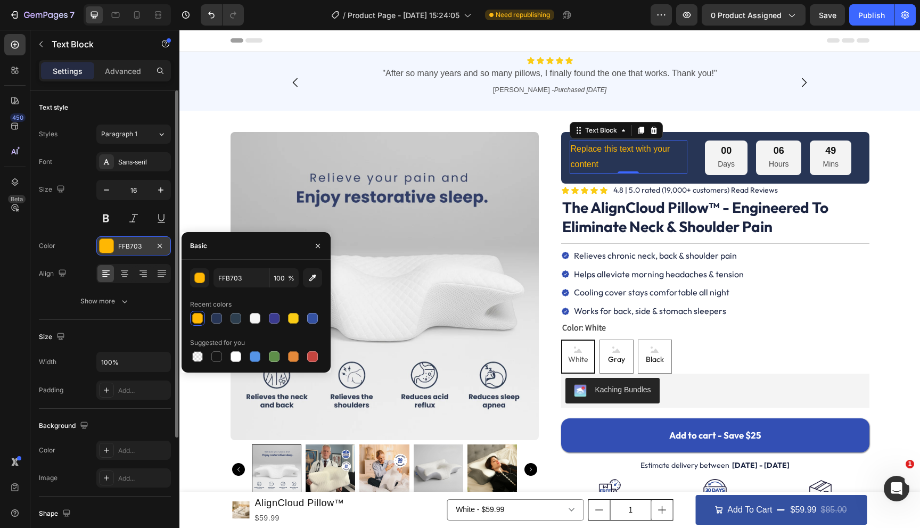
click at [134, 243] on div "FFB703" at bounding box center [133, 247] width 31 height 10
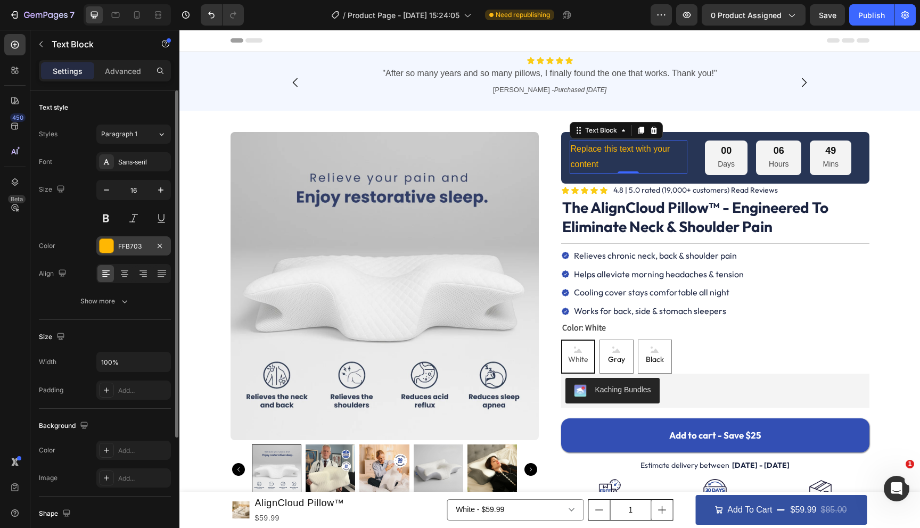
click at [134, 243] on div "FFB703" at bounding box center [133, 247] width 31 height 10
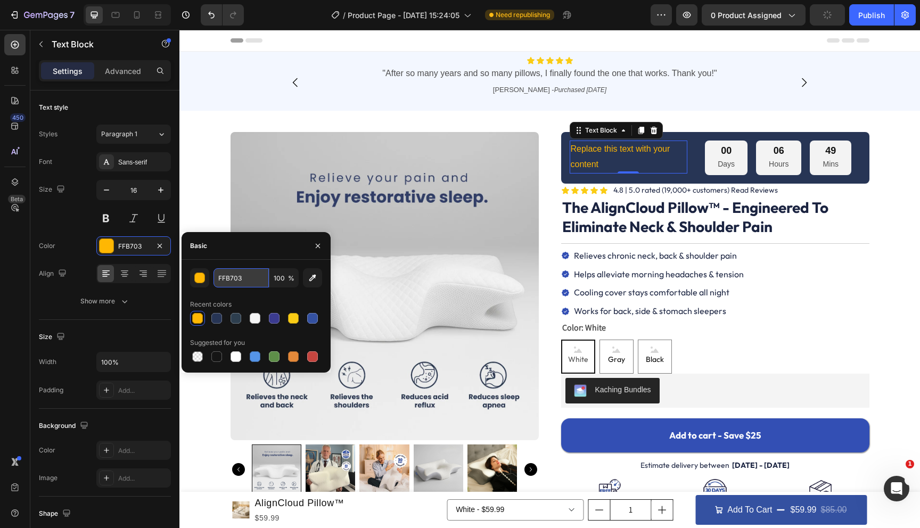
click at [232, 278] on input "FFB703" at bounding box center [240, 277] width 55 height 19
paste input "ACC15"
type input "FACC15"
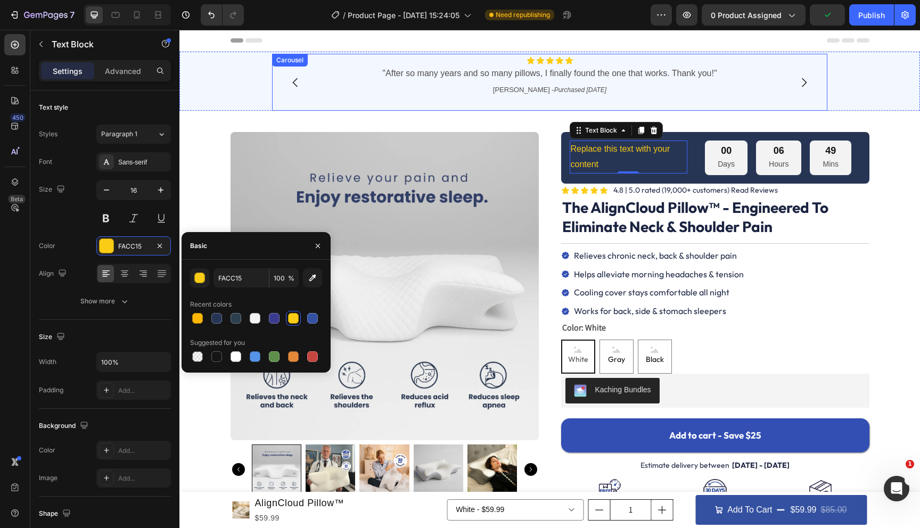
click at [448, 109] on div "Icon Icon Icon Icon Icon Icon List "After so many years and so many pillows, I …" at bounding box center [550, 83] width 550 height 54
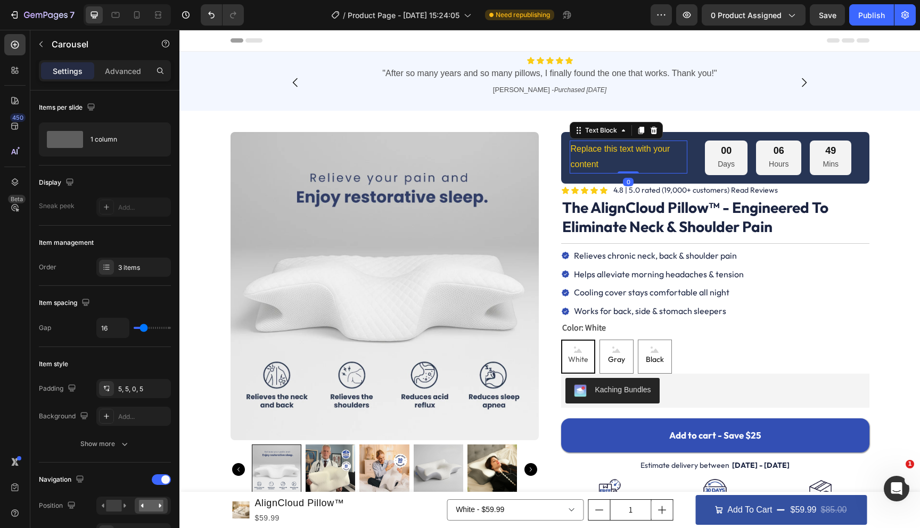
click at [601, 159] on p "Replace this text with your content" at bounding box center [628, 157] width 115 height 31
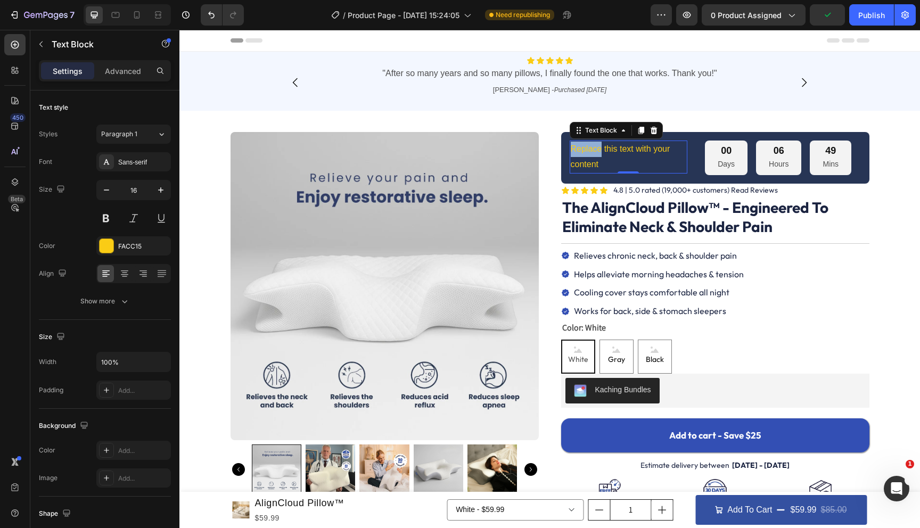
click at [580, 148] on p "Replace this text with your content" at bounding box center [628, 157] width 115 height 31
click at [14, 48] on icon at bounding box center [15, 45] width 8 height 8
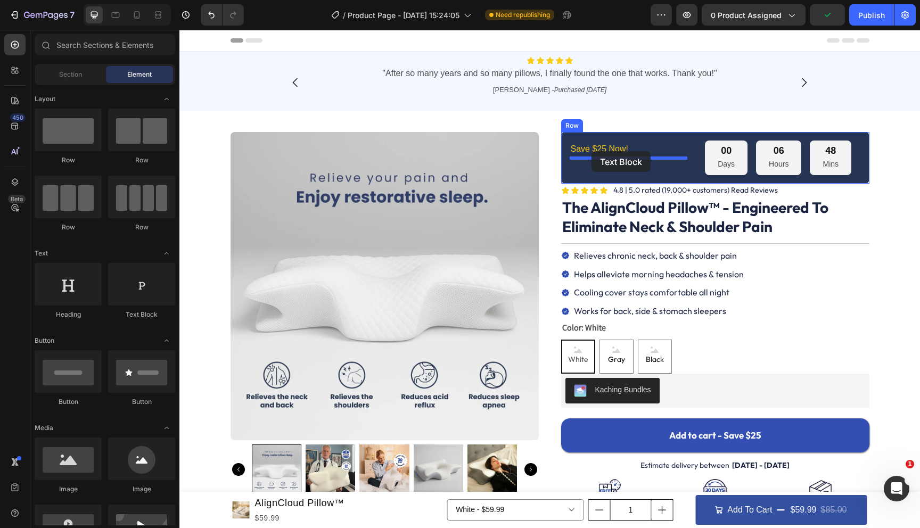
drag, startPoint x: 292, startPoint y: 310, endPoint x: 591, endPoint y: 151, distance: 338.1
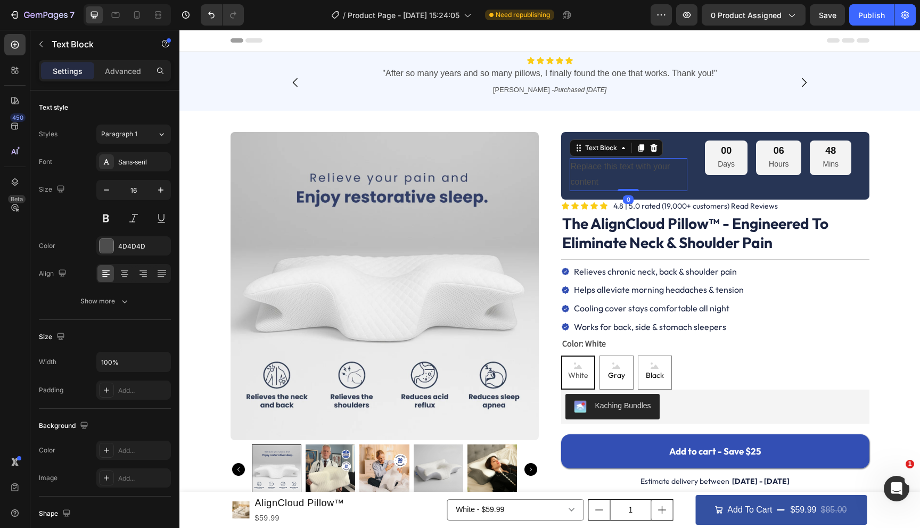
click at [587, 176] on div "Replace this text with your content" at bounding box center [628, 174] width 118 height 33
click at [587, 176] on p "Replace this text with your content" at bounding box center [628, 174] width 115 height 31
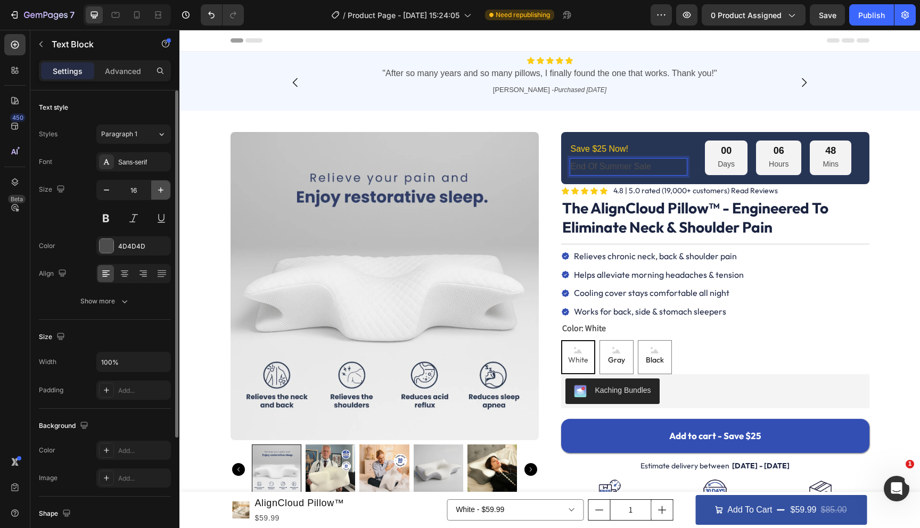
click at [163, 188] on icon "button" at bounding box center [160, 190] width 11 height 11
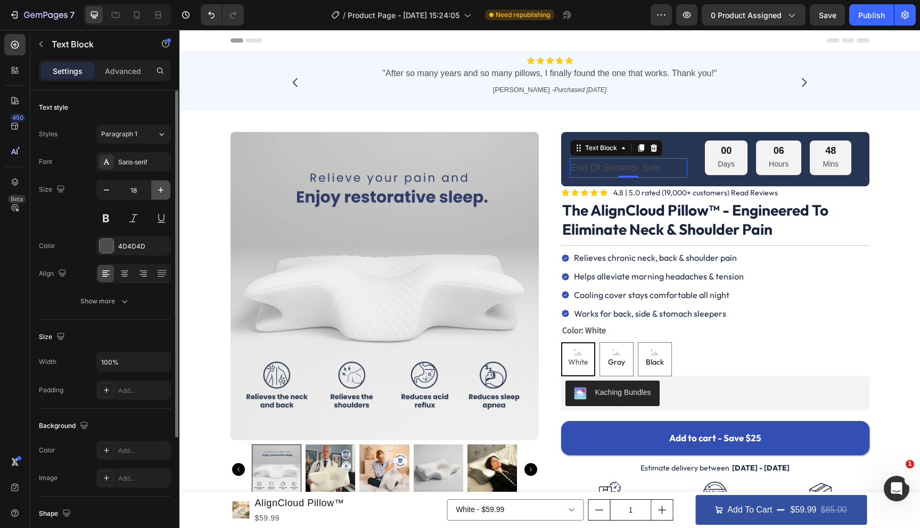
click at [163, 188] on icon "button" at bounding box center [160, 190] width 11 height 11
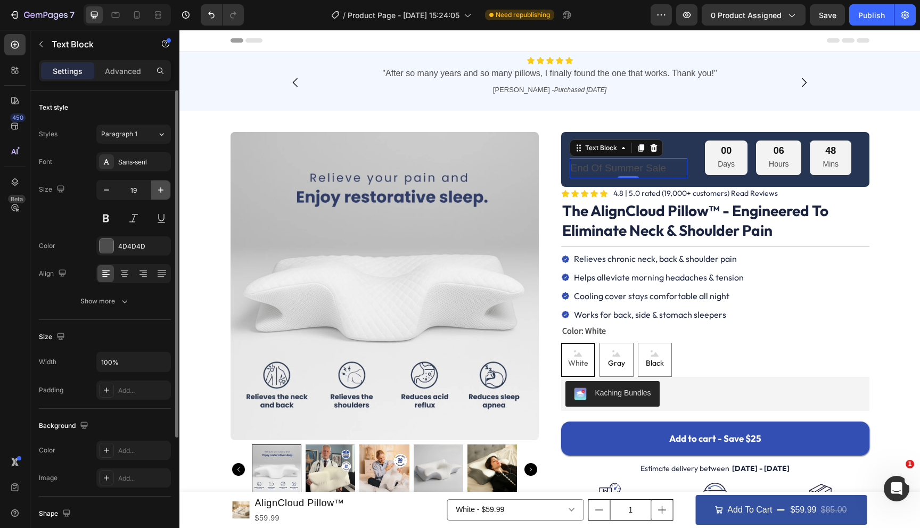
click at [163, 188] on icon "button" at bounding box center [160, 190] width 11 height 11
type input "20"
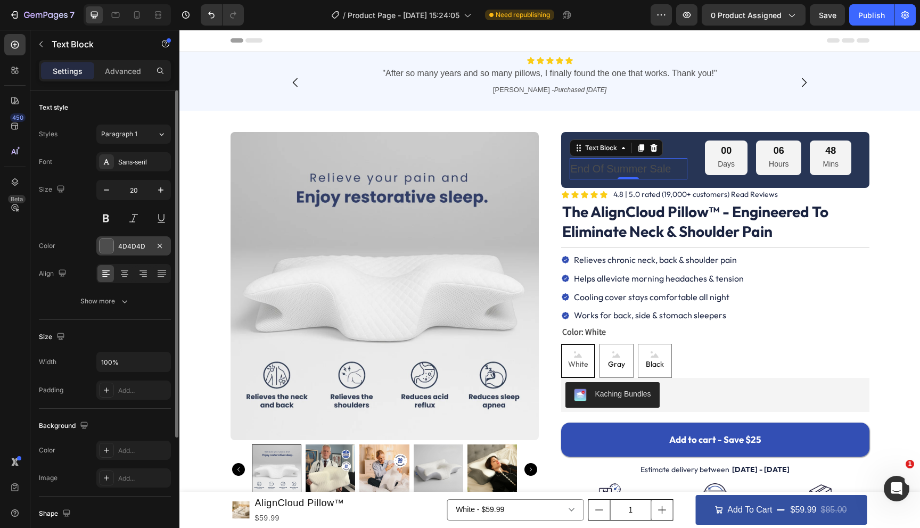
click at [125, 253] on div "4D4D4D" at bounding box center [133, 245] width 75 height 19
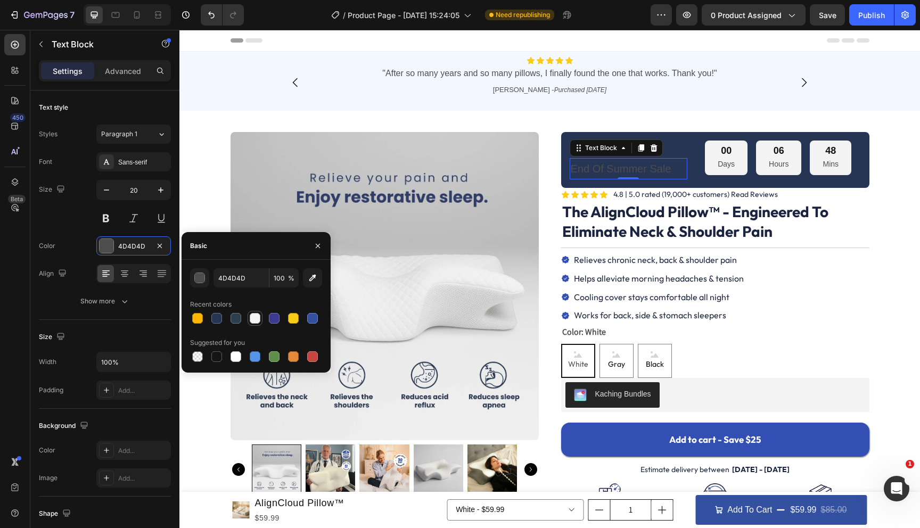
click at [254, 321] on div at bounding box center [255, 318] width 11 height 11
type input "F5F5F5"
click at [144, 164] on div "Sans-serif" at bounding box center [143, 163] width 50 height 10
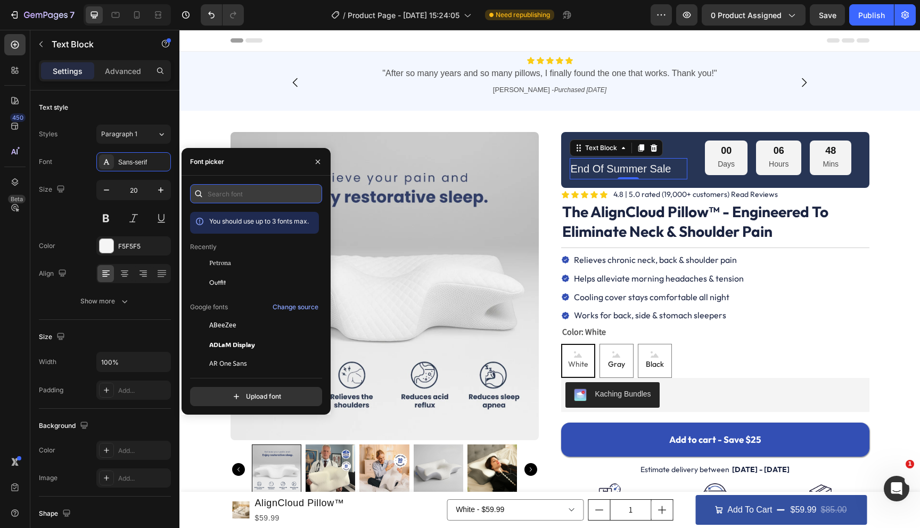
click at [221, 191] on input "text" at bounding box center [256, 193] width 132 height 19
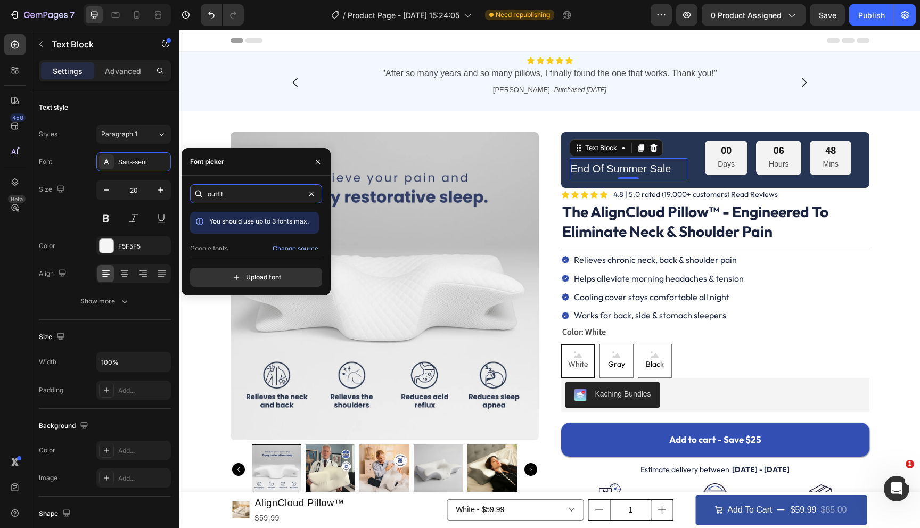
scroll to position [26, 0]
type input "outfit"
click at [227, 237] on div "Outfit" at bounding box center [263, 241] width 108 height 10
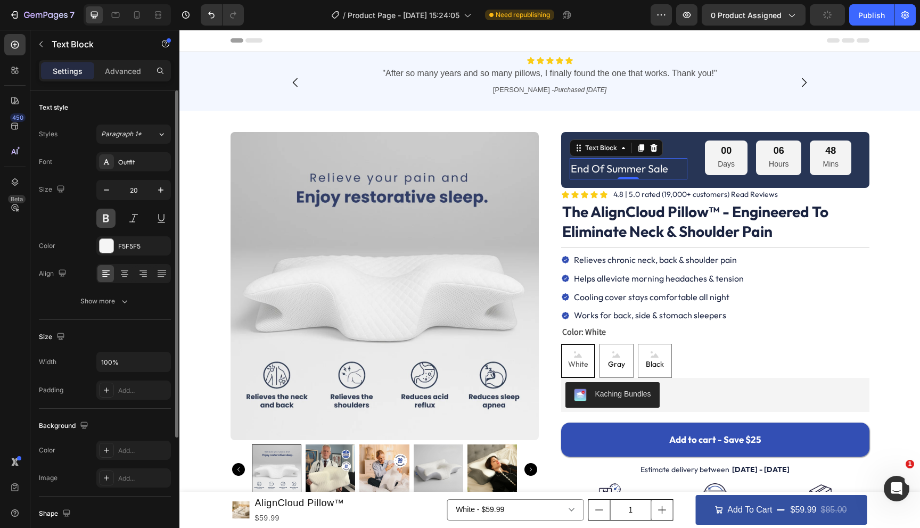
click at [106, 215] on button at bounding box center [105, 218] width 19 height 19
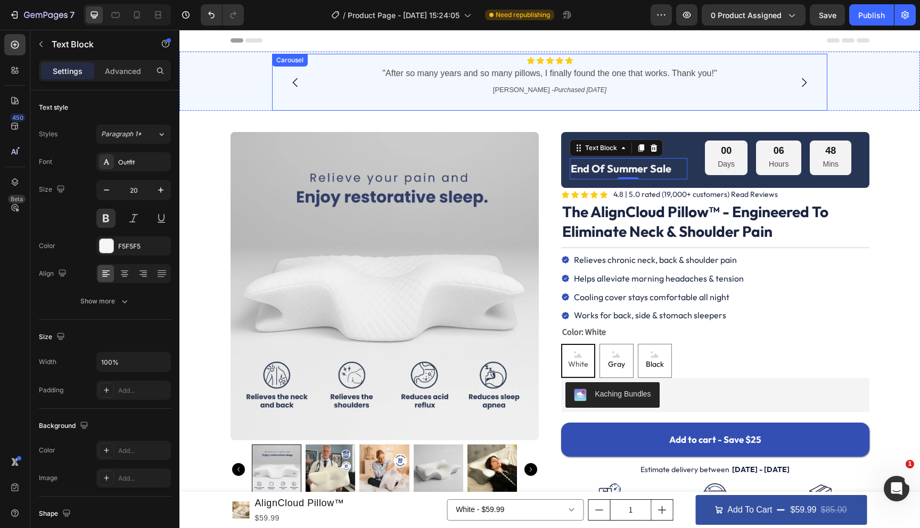
click at [492, 108] on div "Icon Icon Icon Icon Icon Icon List "After so many years and so many pillows, I …" at bounding box center [550, 83] width 550 height 54
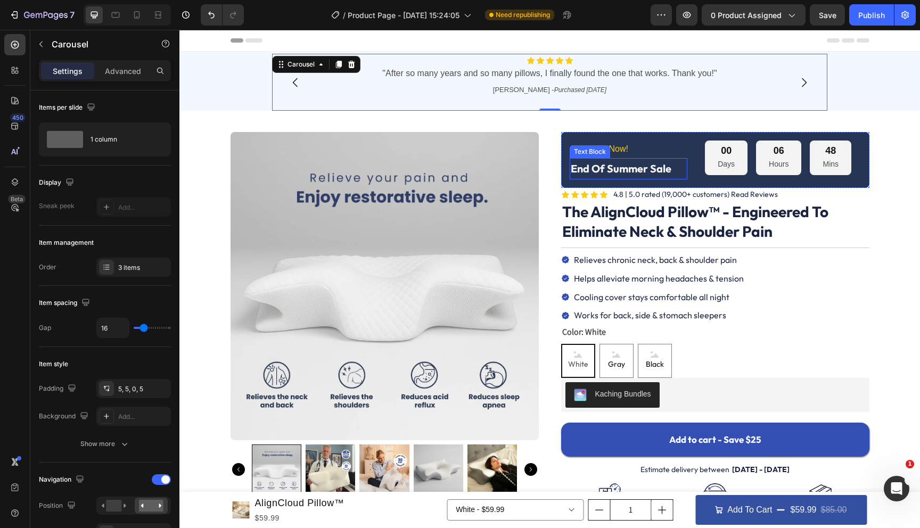
click at [600, 161] on p "End Of Summer Sale" at bounding box center [628, 168] width 115 height 19
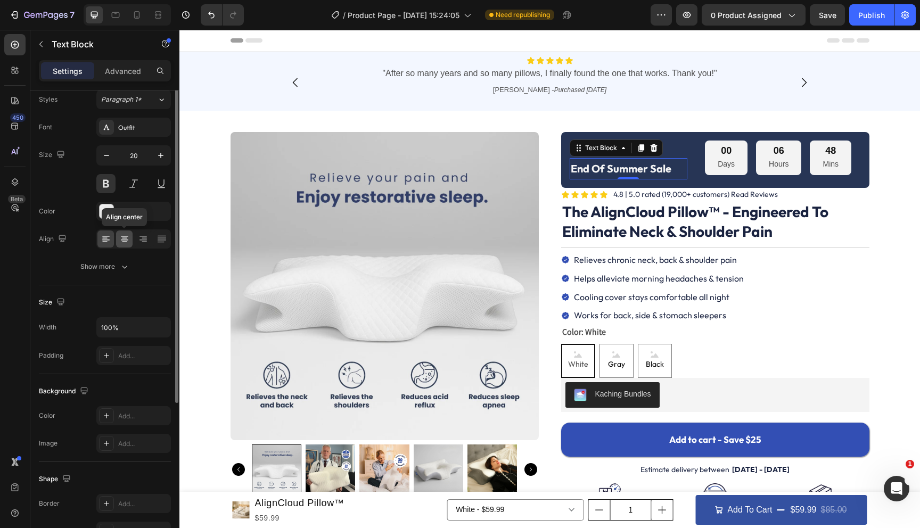
scroll to position [0, 0]
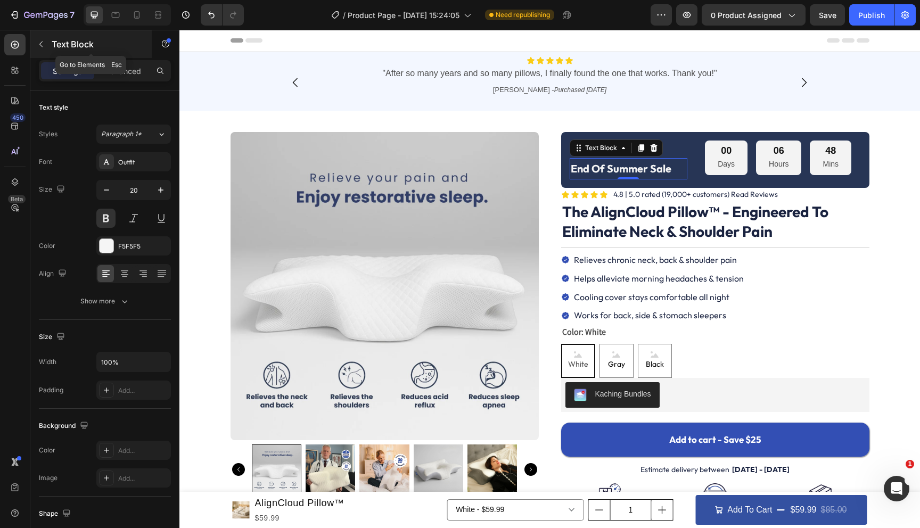
click at [41, 44] on icon "button" at bounding box center [41, 44] width 9 height 9
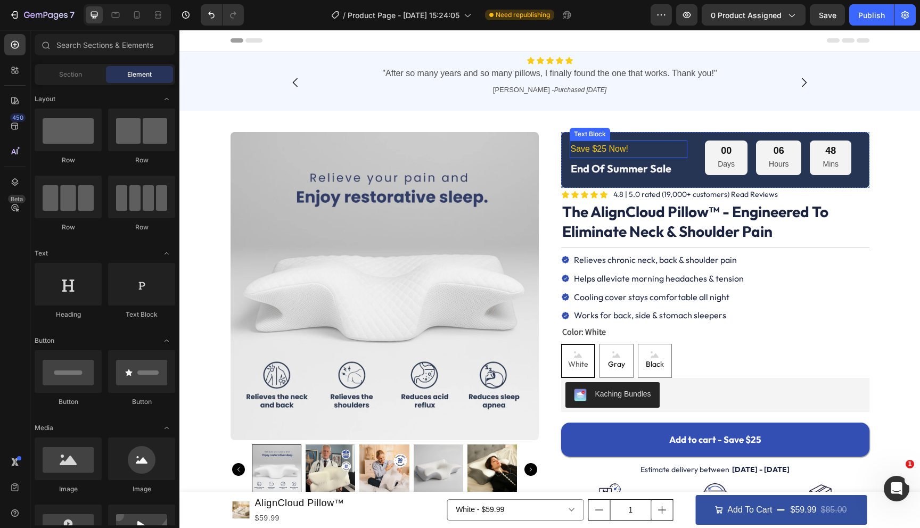
click at [615, 149] on p "Save $25 Now!" at bounding box center [628, 149] width 115 height 15
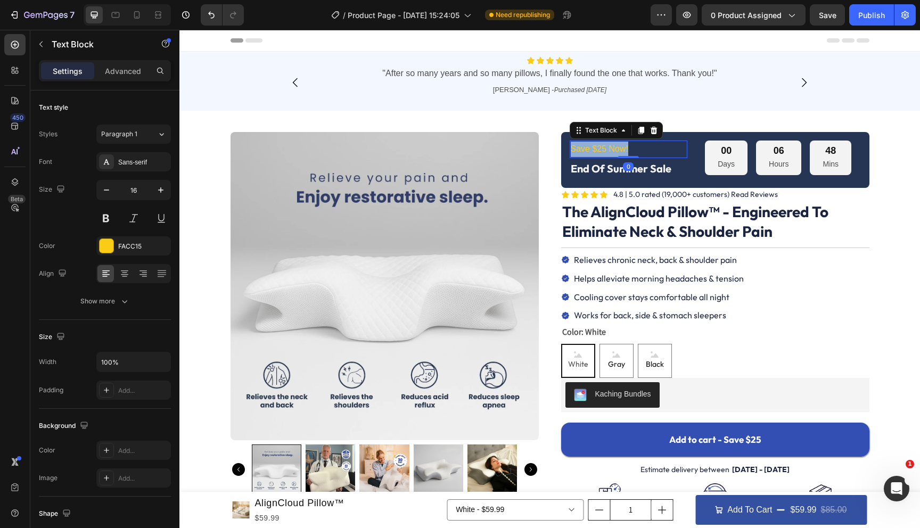
click at [615, 149] on p "Save $25 Now!" at bounding box center [628, 149] width 115 height 15
click at [630, 166] on p "End Of Summer Sale" at bounding box center [628, 168] width 115 height 19
click at [671, 175] on p "End Of Summer Sale" at bounding box center [628, 168] width 115 height 19
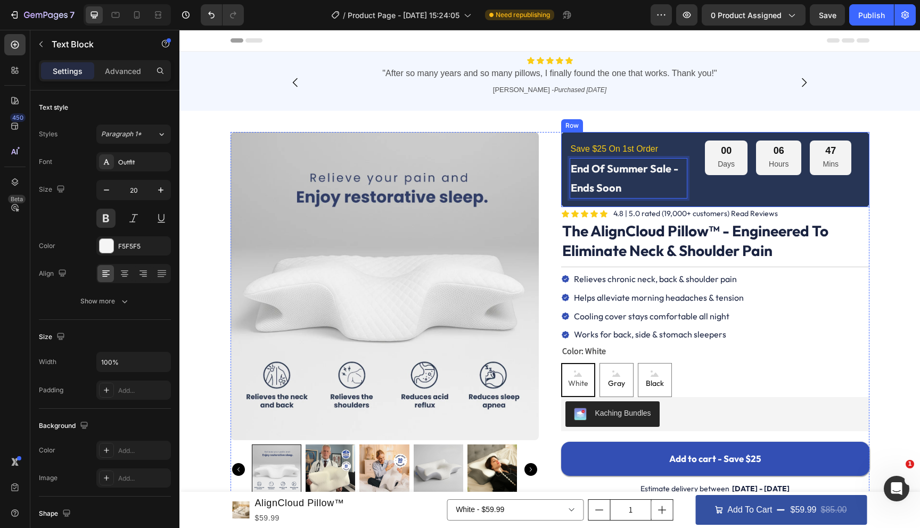
click at [699, 195] on div "00 Days 06 Hours 47 Mins Countdown Timer" at bounding box center [778, 170] width 165 height 58
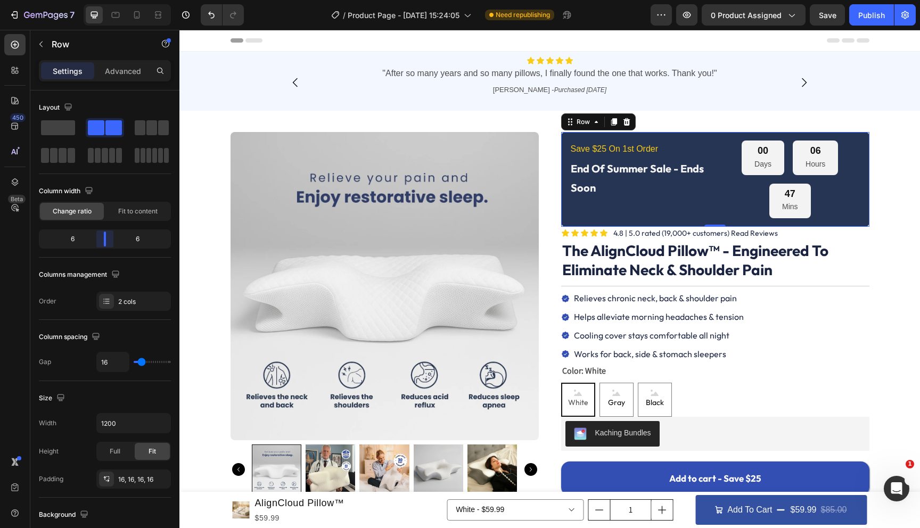
drag, startPoint x: 97, startPoint y: 237, endPoint x: 110, endPoint y: 236, distance: 12.8
click at [110, 0] on body "7 Version history / Product Page - [DATE] 15:24:05 Need republishing Preview 0 …" at bounding box center [460, 0] width 920 height 0
click at [746, 189] on div "00 Days 06 Hours 51 Mins" at bounding box center [790, 179] width 142 height 77
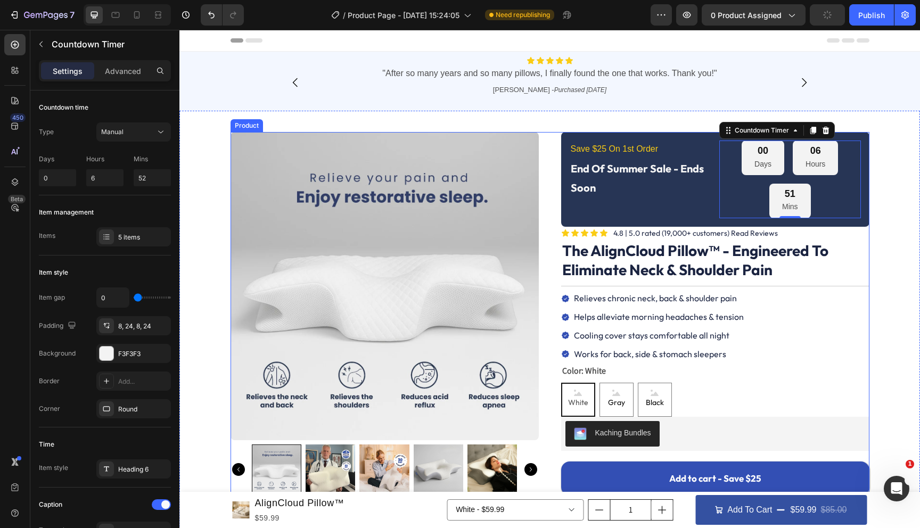
click at [554, 195] on div "Icon Icon Icon Icon Icon Icon List 4.8 | 5.0 rated (19,000+ customers) Text Blo…" at bounding box center [549, 407] width 639 height 551
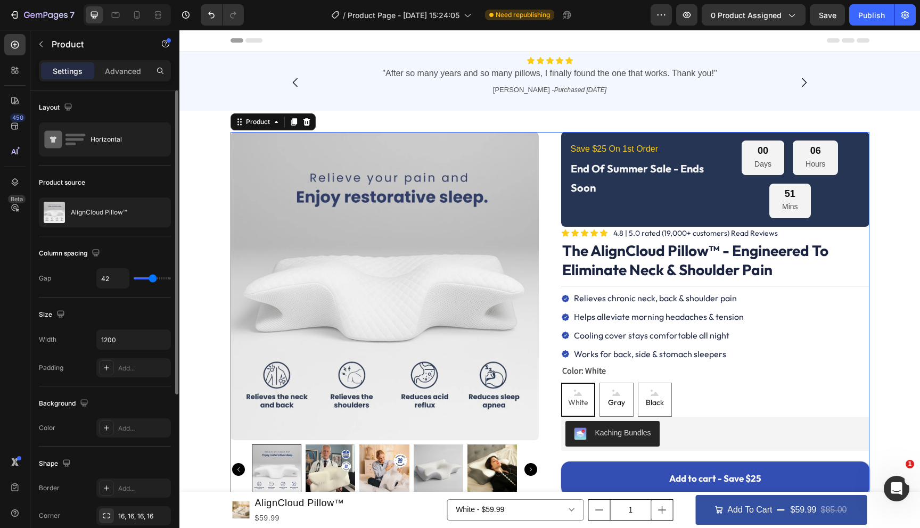
type input "33"
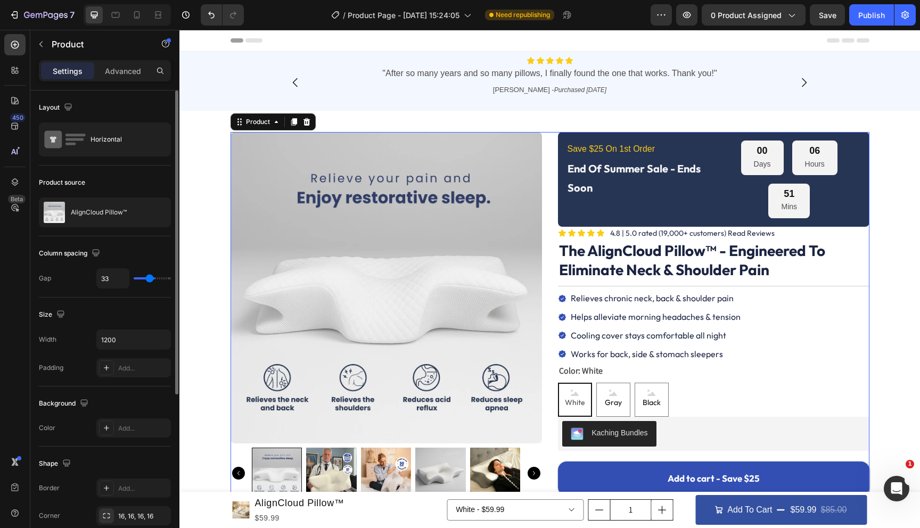
type input "30"
type input "27"
type input "25"
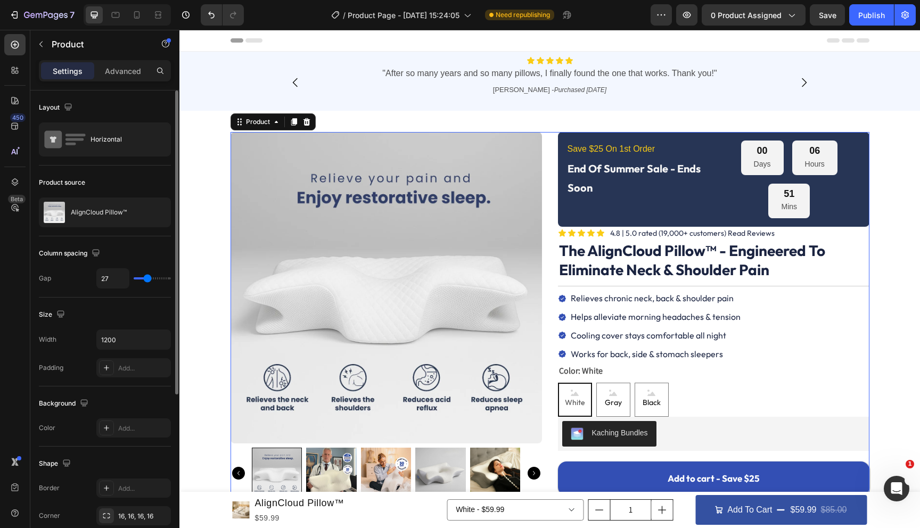
type input "25"
type input "23"
type input "21"
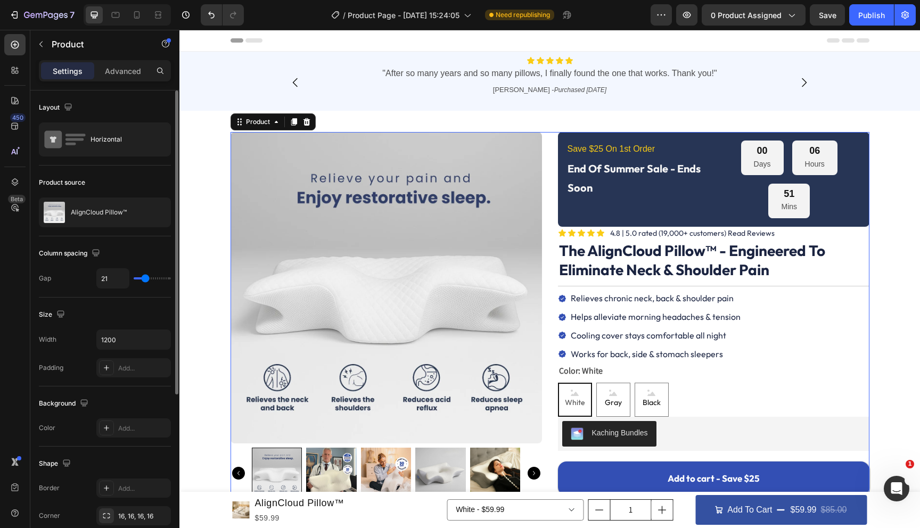
type input "19"
type input "17"
type input "15"
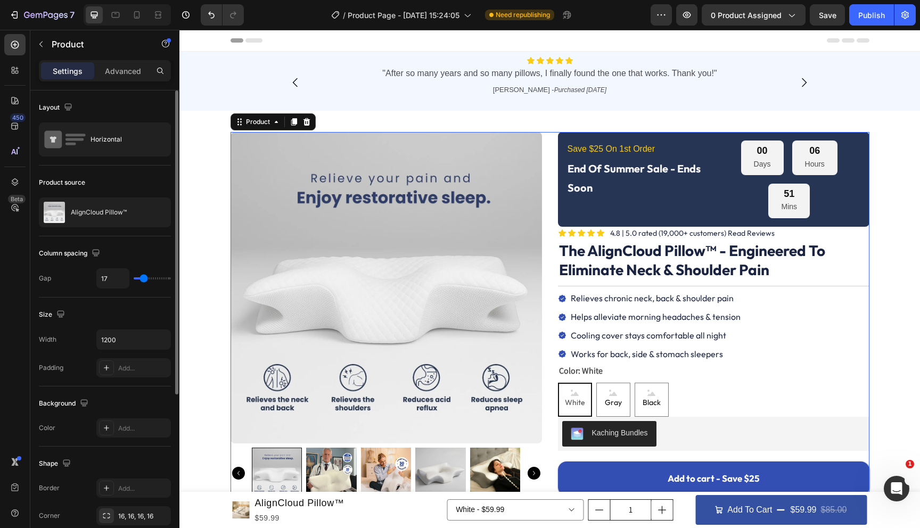
type input "15"
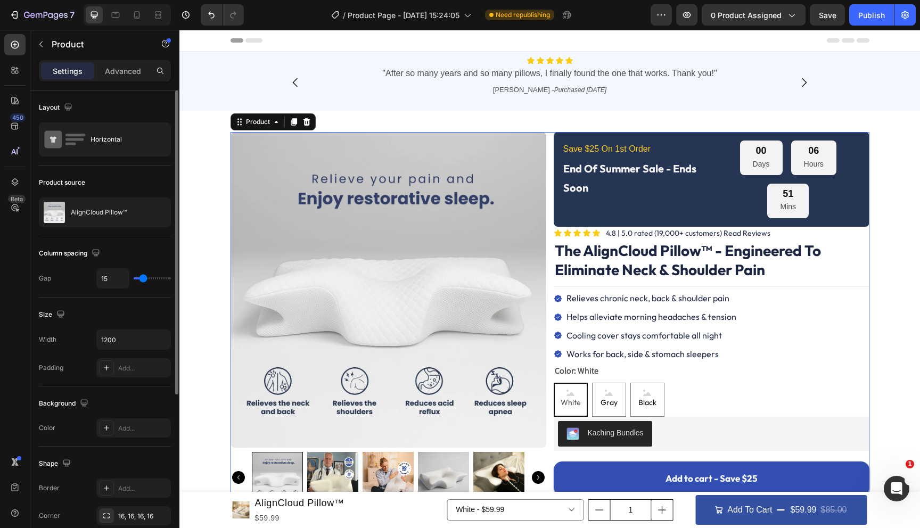
type input "14"
type input "13"
type input "18"
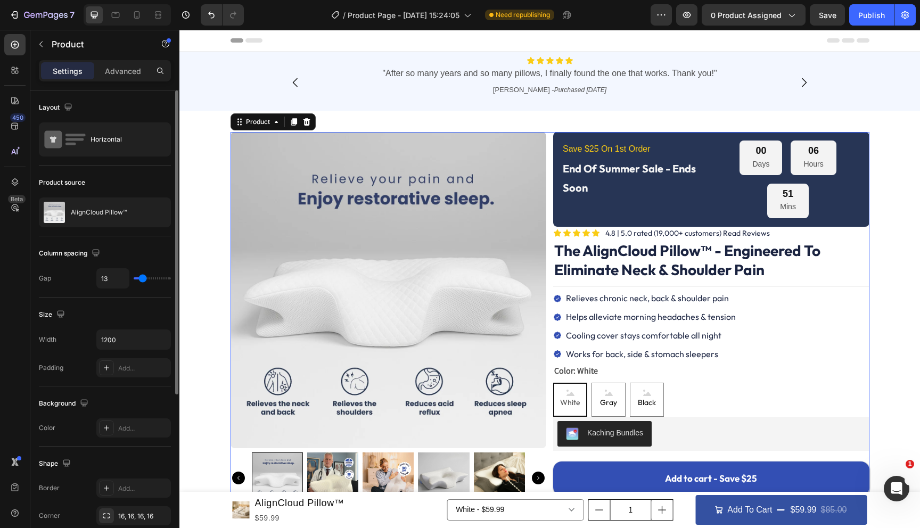
type input "18"
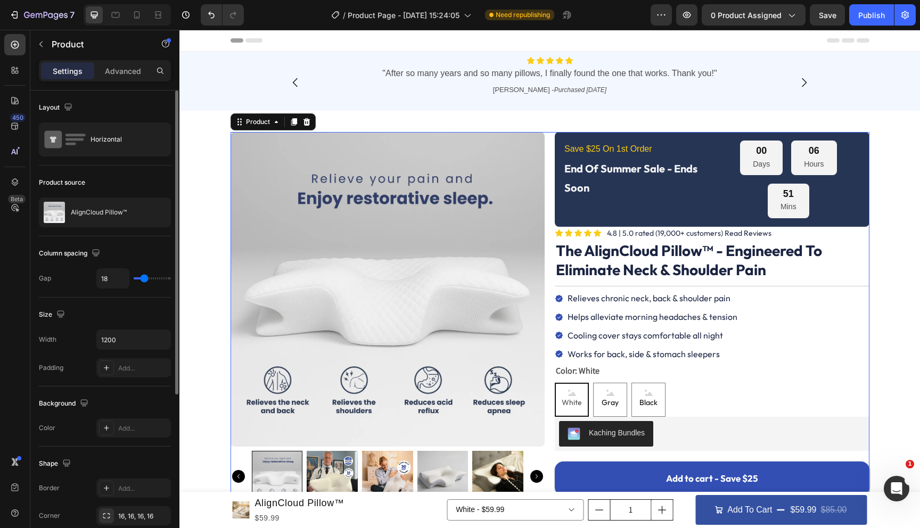
type input "19"
type input "20"
type input "21"
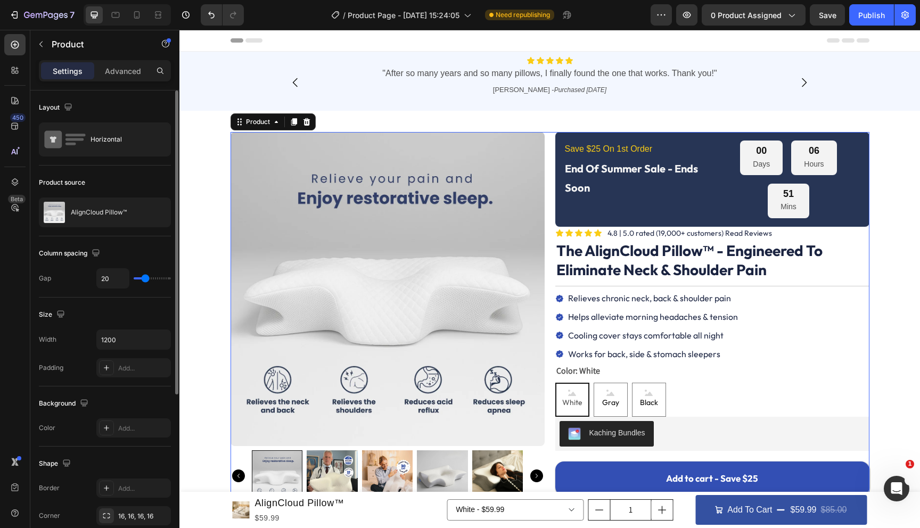
type input "21"
type input "22"
type input "21"
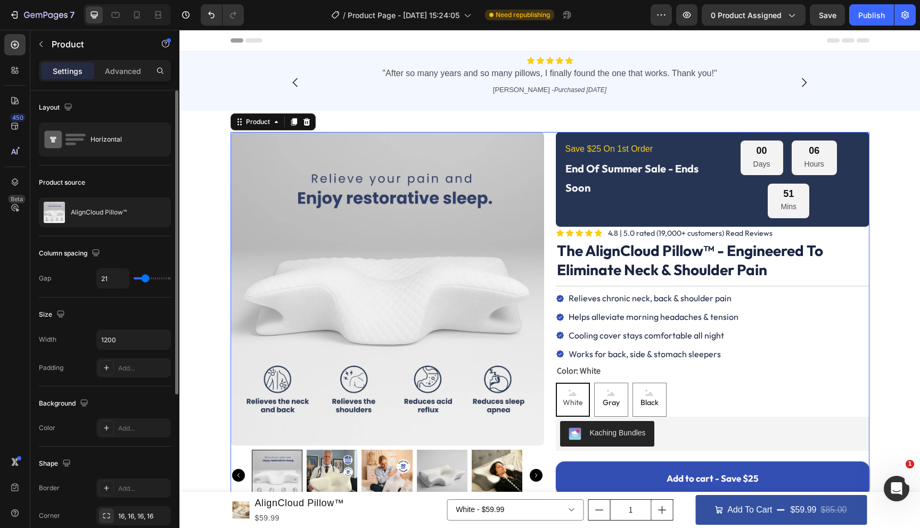
type input "20"
type input "19"
type input "18"
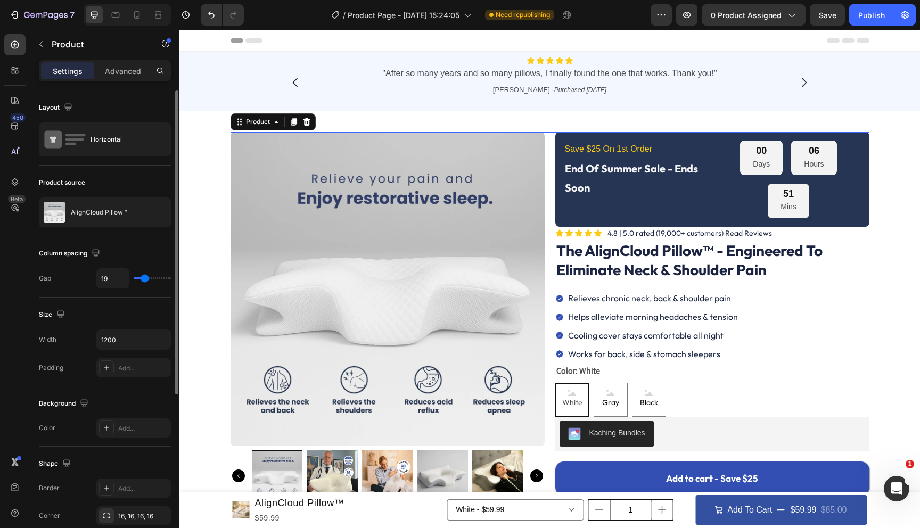
type input "18"
type input "20"
type input "21"
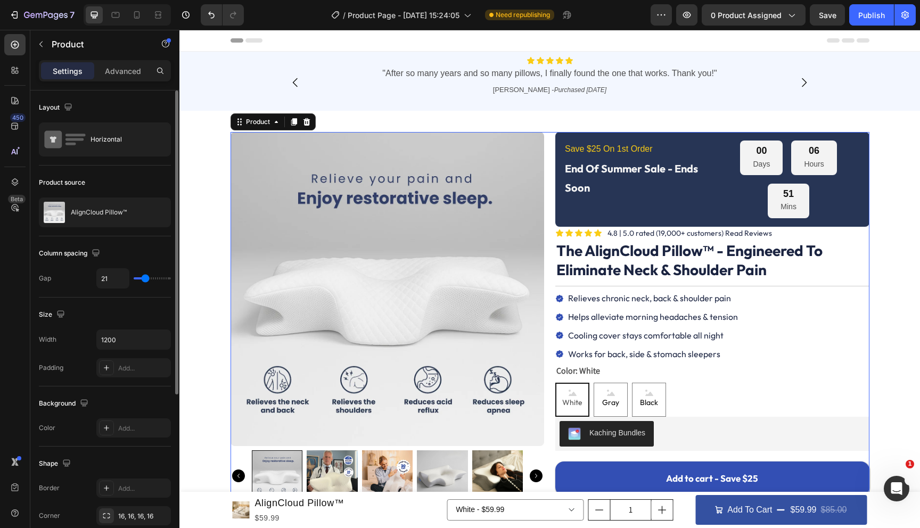
type input "22"
type input "23"
type input "24"
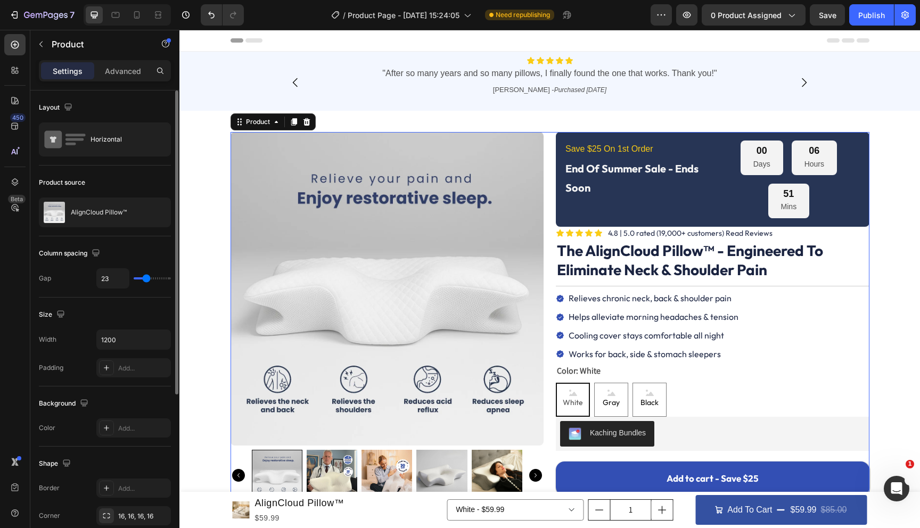
type input "24"
type input "25"
type input "26"
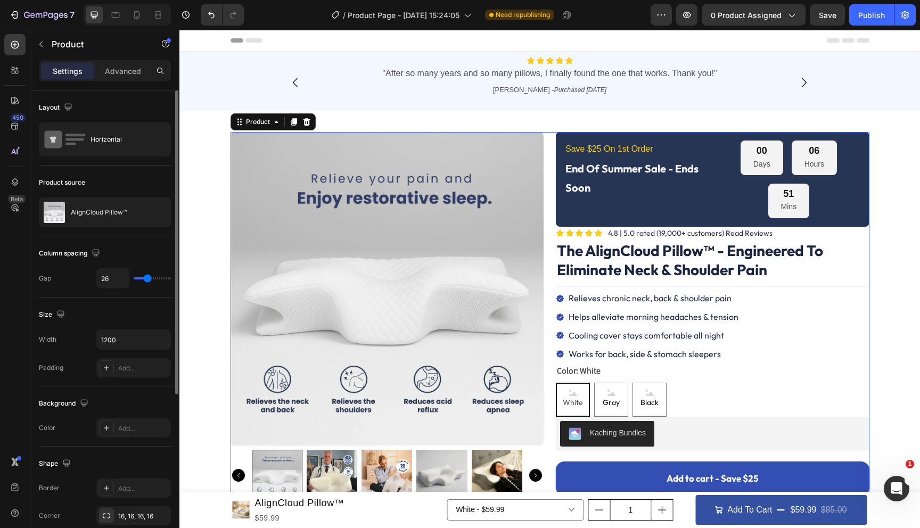
type input "27"
type input "28"
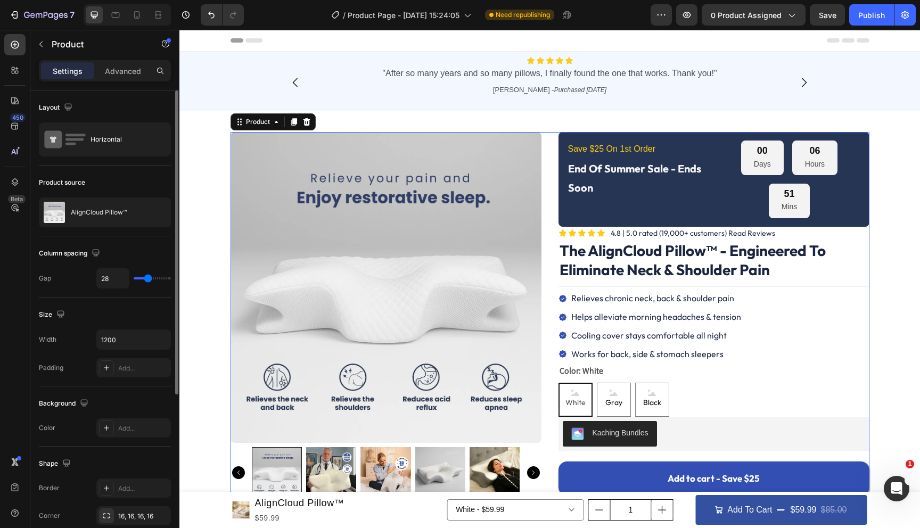
type input "33"
type input "34"
click at [150, 279] on input "range" at bounding box center [152, 278] width 37 height 2
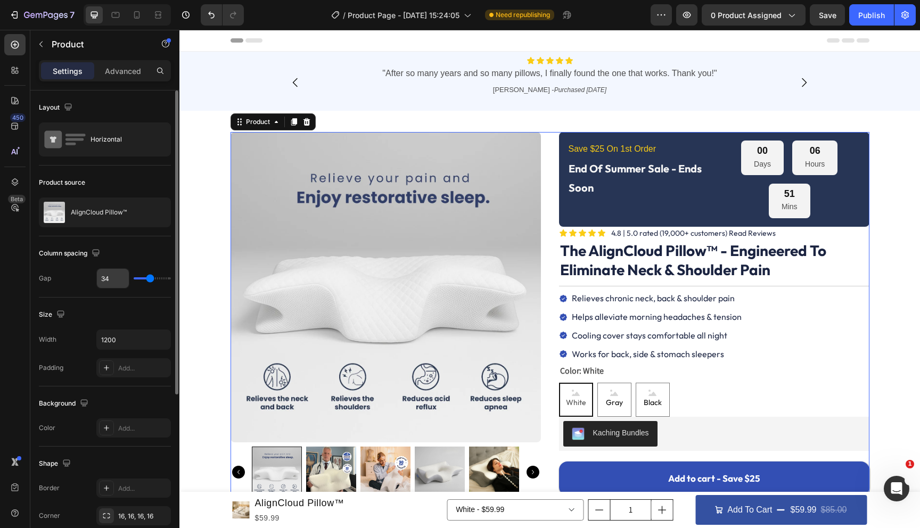
click at [116, 277] on input "34" at bounding box center [113, 278] width 32 height 19
type input "3"
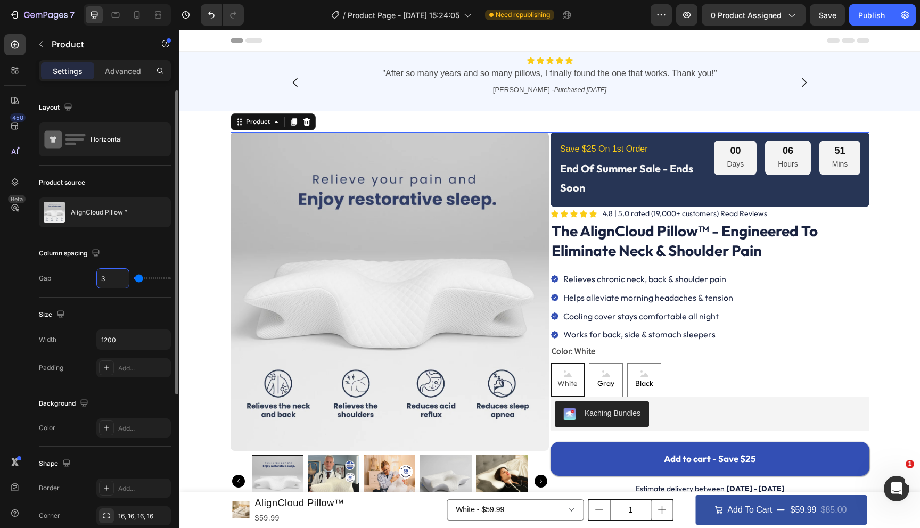
type input "35"
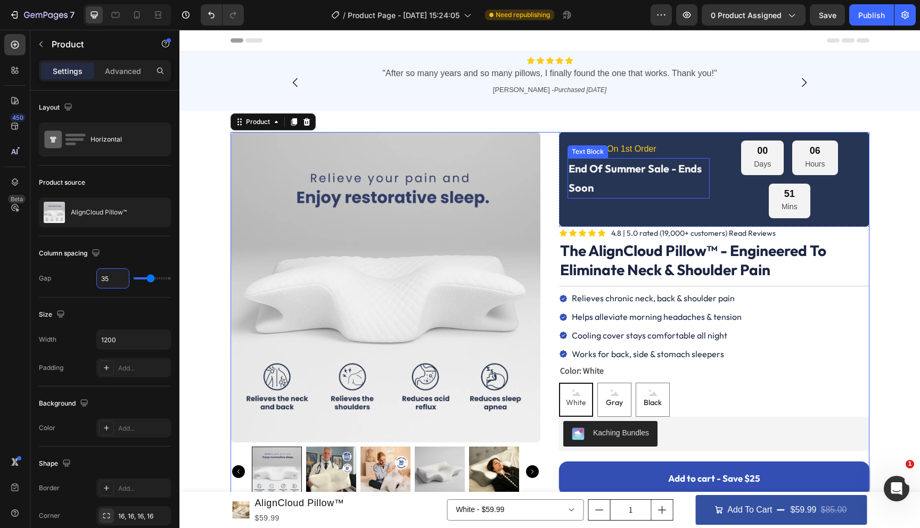
click at [609, 185] on p "End Of Summer Sale - Ends Soon" at bounding box center [638, 178] width 140 height 38
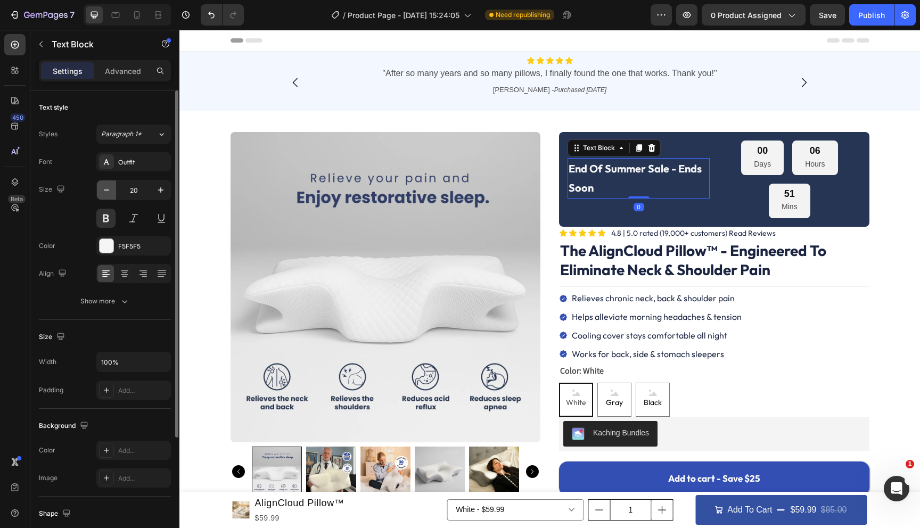
click at [104, 187] on icon "button" at bounding box center [106, 190] width 11 height 11
type input "17"
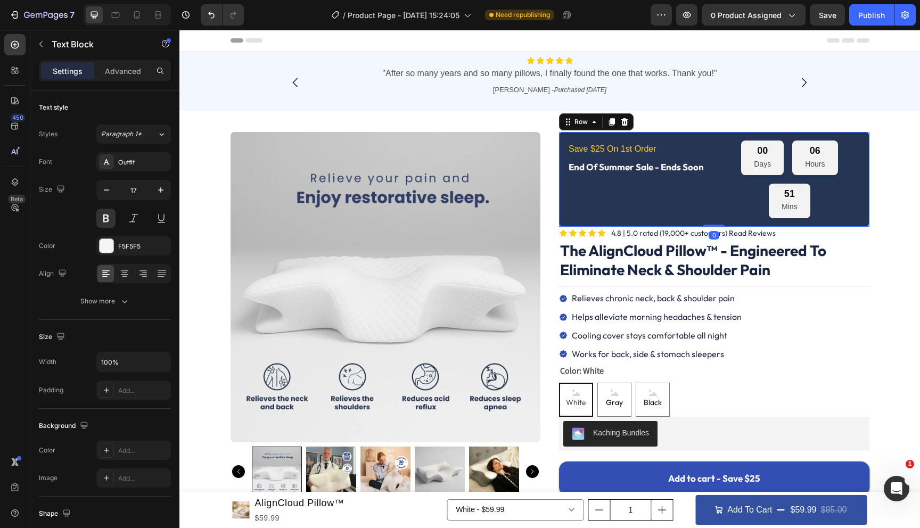
click at [703, 191] on div "Save $25 On 1st Order Text Block End Of Summer Sale - Ends Soon Text Block" at bounding box center [638, 179] width 142 height 77
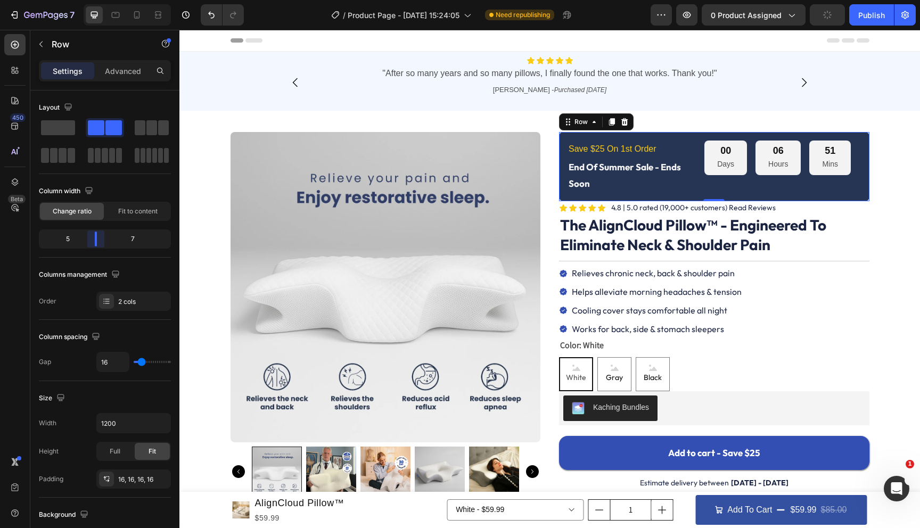
drag, startPoint x: 106, startPoint y: 240, endPoint x: 95, endPoint y: 240, distance: 11.2
click at [95, 0] on body "7 Version history / Product Page - Aug 28, 15:24:05 Need republishing Preview 0…" at bounding box center [460, 0] width 920 height 0
click at [622, 148] on p "Save $25 On 1st Order" at bounding box center [626, 149] width 117 height 15
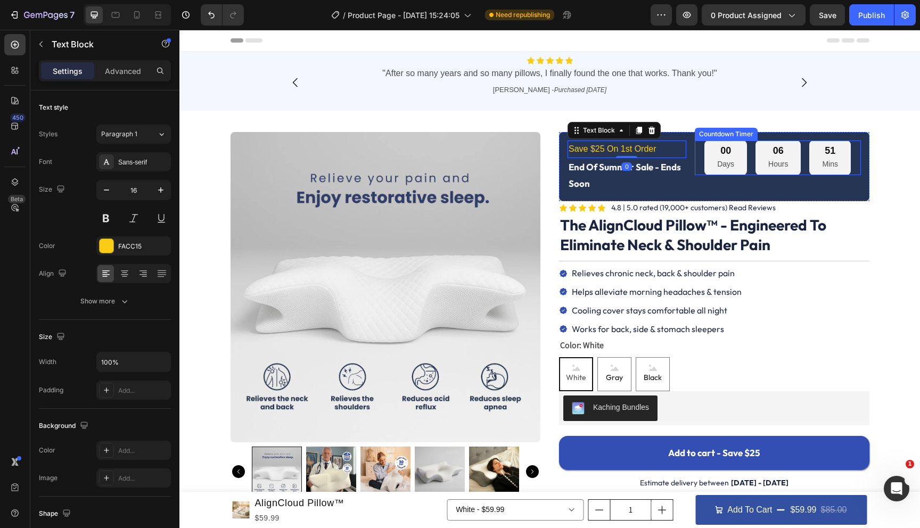
click at [751, 169] on div "00 Days 06 Hours 51 Mins" at bounding box center [777, 158] width 146 height 35
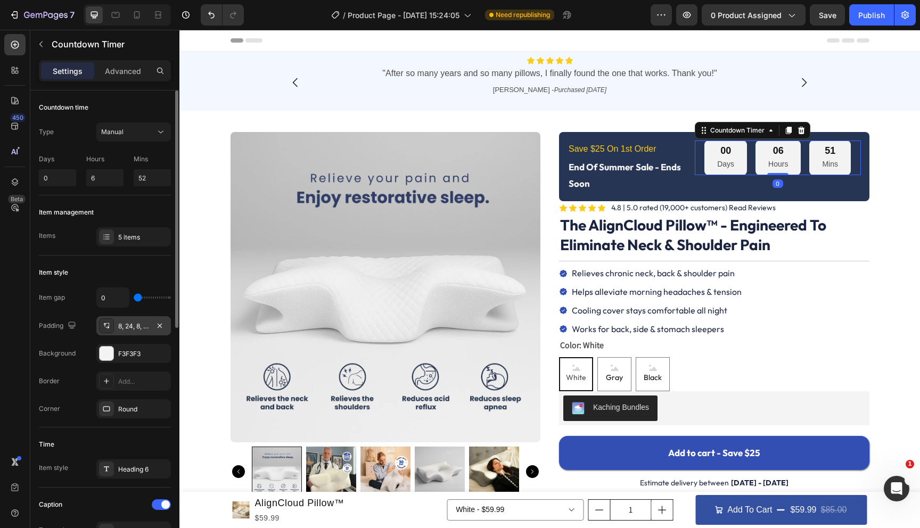
click at [103, 322] on icon at bounding box center [106, 325] width 9 height 9
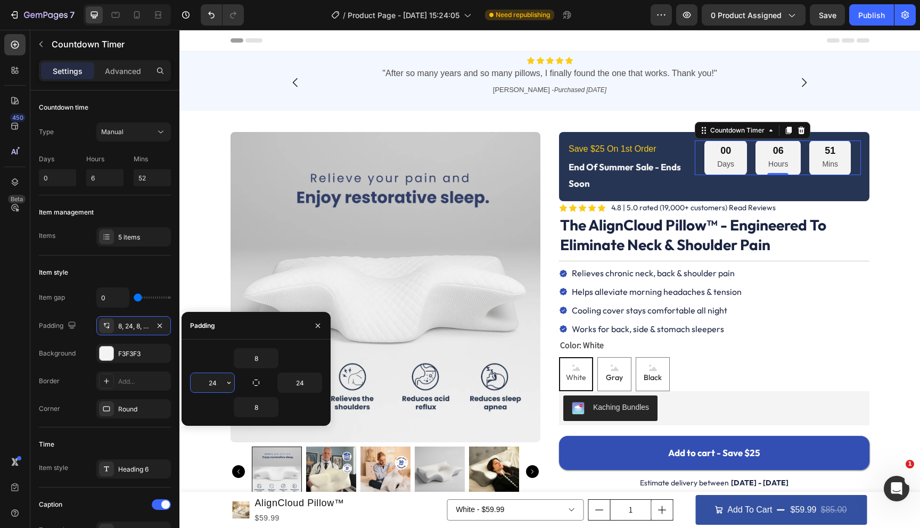
click at [211, 382] on input "24" at bounding box center [213, 382] width 44 height 19
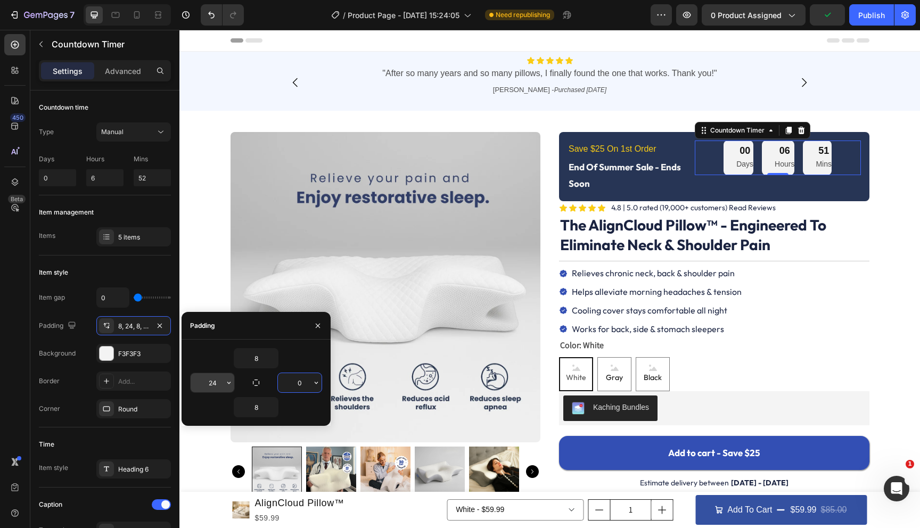
type input "0"
click at [211, 376] on input "24" at bounding box center [213, 382] width 44 height 19
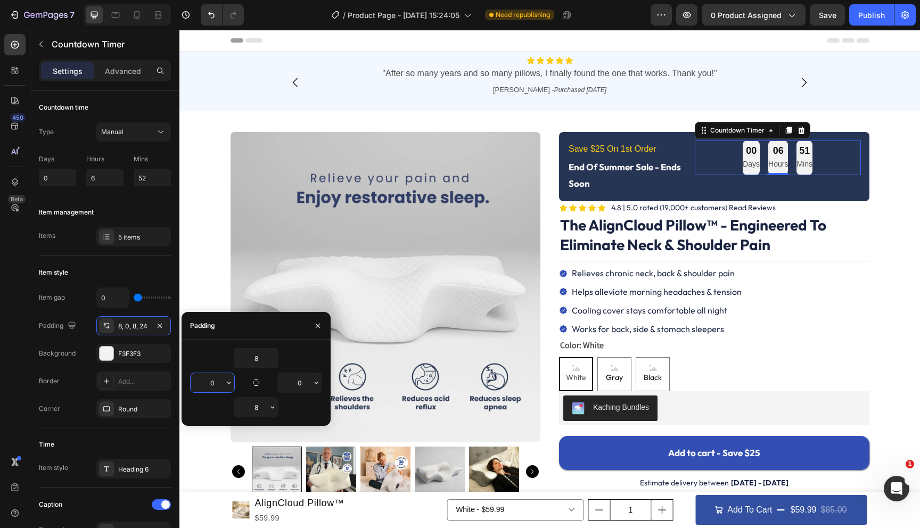
click at [210, 381] on input "0" at bounding box center [213, 382] width 44 height 19
type input "12"
click at [297, 382] on input "0" at bounding box center [300, 382] width 44 height 19
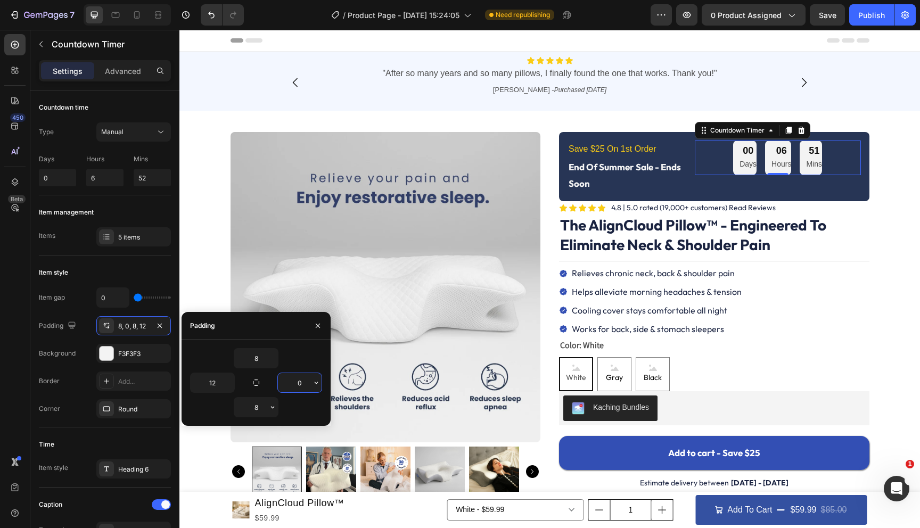
click at [297, 382] on input "0" at bounding box center [300, 382] width 44 height 19
type input "12"
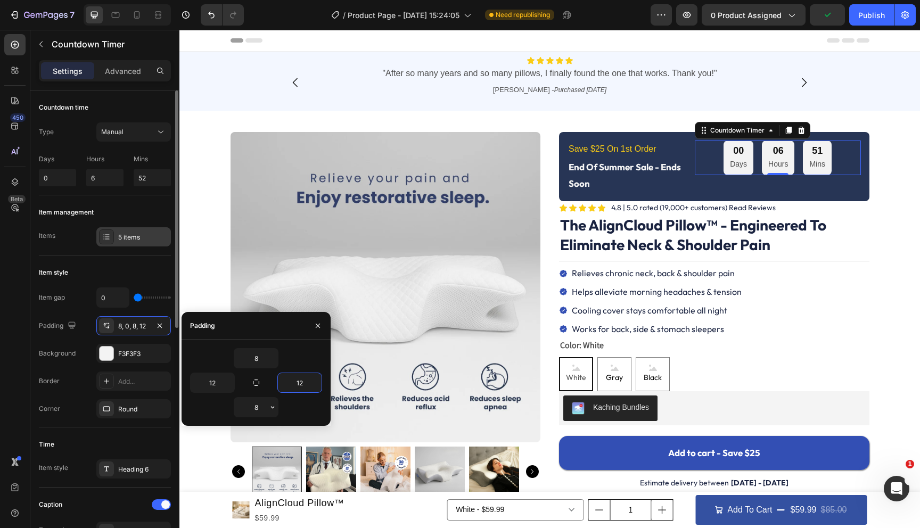
click at [105, 242] on div at bounding box center [106, 236] width 15 height 15
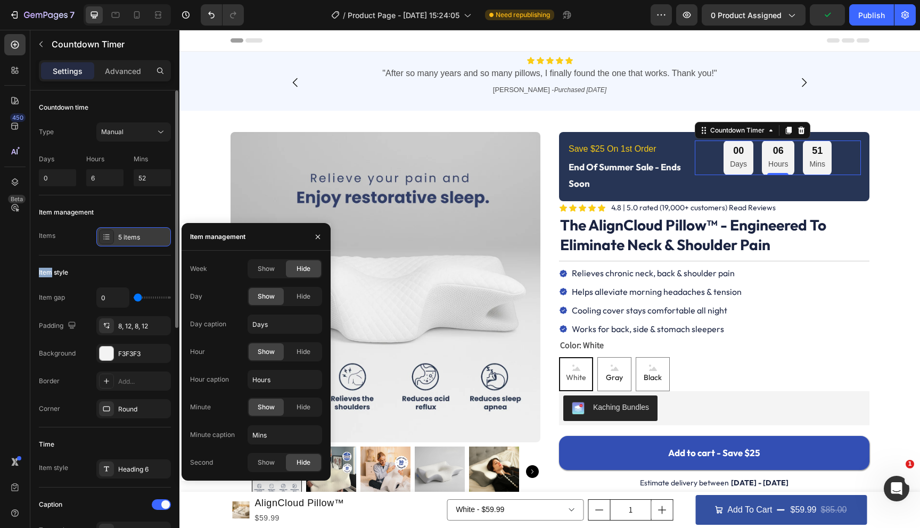
click at [105, 242] on div at bounding box center [106, 236] width 15 height 15
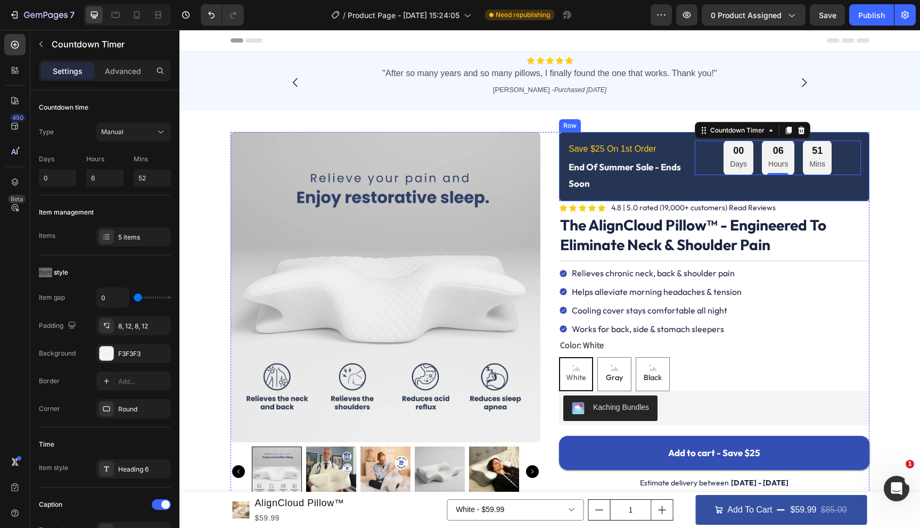
click at [692, 183] on div "Save $25 On 1st Order Text Block End Of Summer Sale - Ends Soon Text Block 00 D…" at bounding box center [714, 166] width 310 height 69
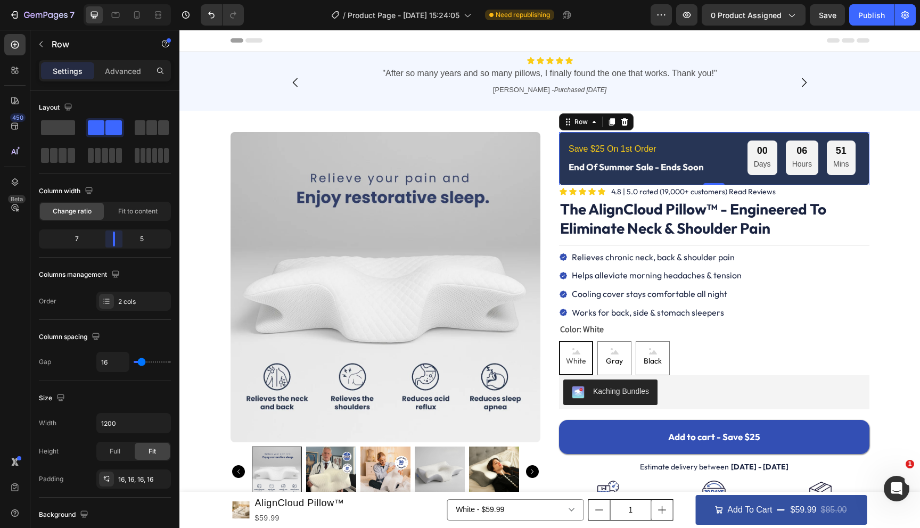
drag, startPoint x: 96, startPoint y: 240, endPoint x: 117, endPoint y: 237, distance: 21.5
click at [117, 0] on body "7 Version history / Product Page - [DATE] 15:24:05 Need republishing Preview 0 …" at bounding box center [460, 0] width 920 height 0
click at [616, 167] on p "End Of Summer Sale - Ends Soon" at bounding box center [650, 167] width 164 height 16
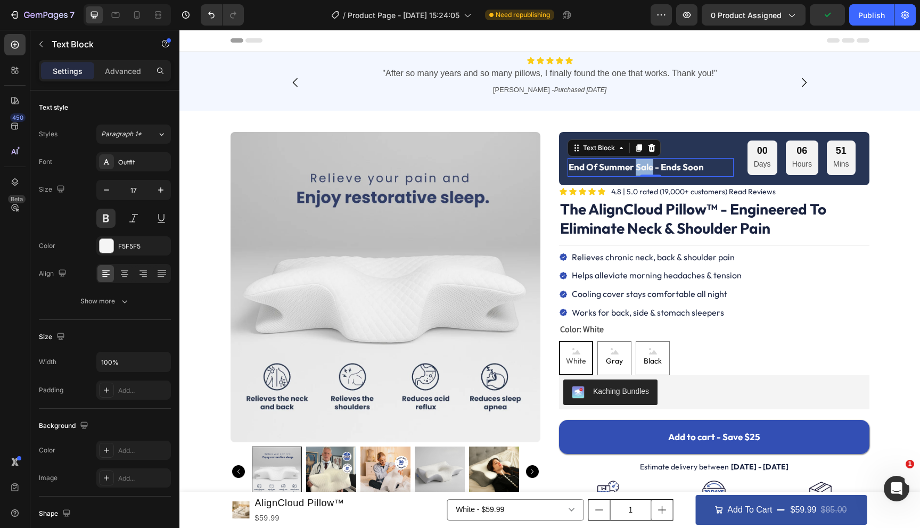
click at [648, 168] on p "End Of Summer Sale - Ends Soon" at bounding box center [650, 167] width 164 height 16
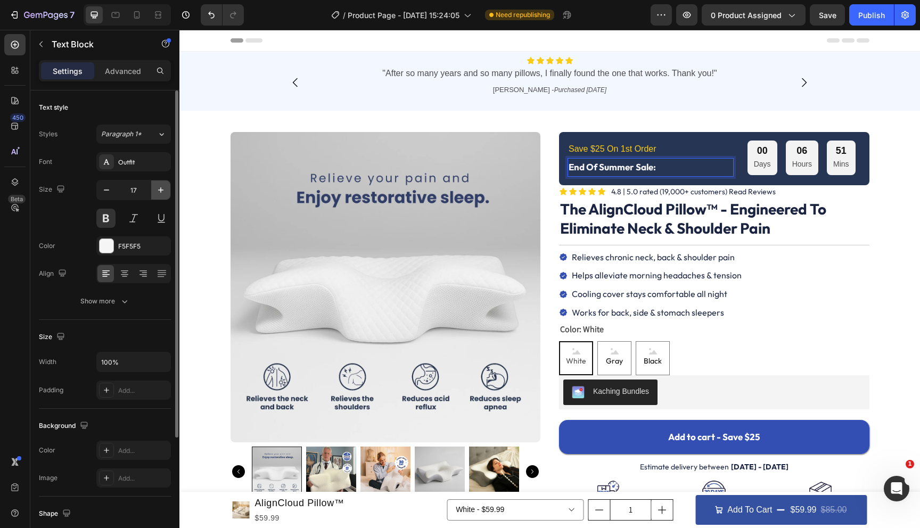
click at [158, 189] on icon "button" at bounding box center [160, 190] width 11 height 11
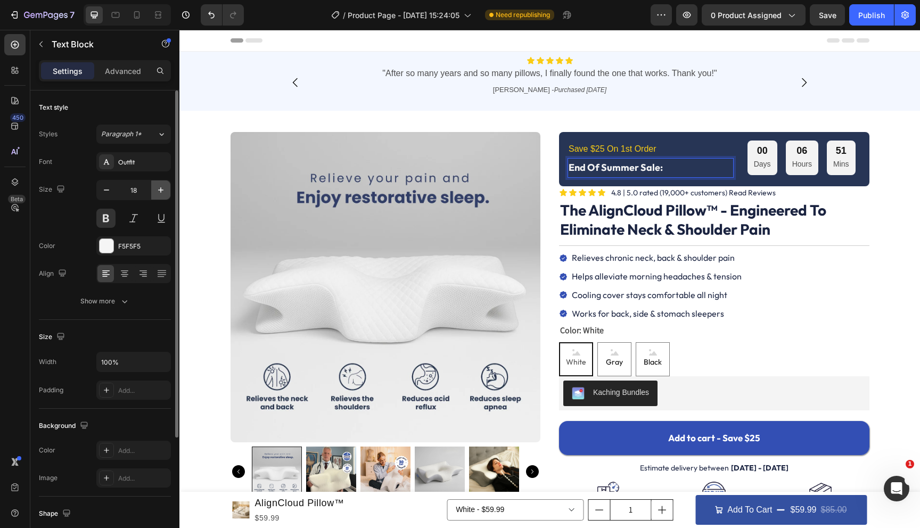
click at [158, 189] on icon "button" at bounding box center [160, 190] width 11 height 11
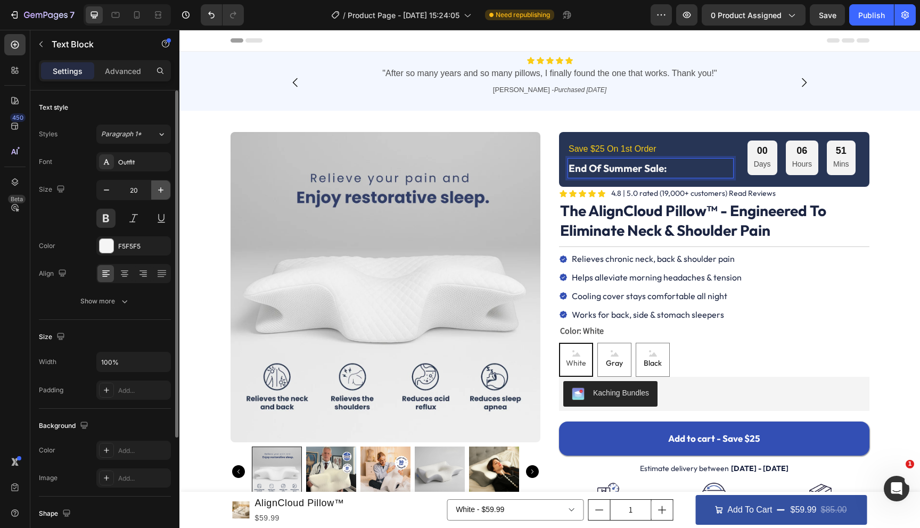
click at [158, 189] on icon "button" at bounding box center [160, 190] width 11 height 11
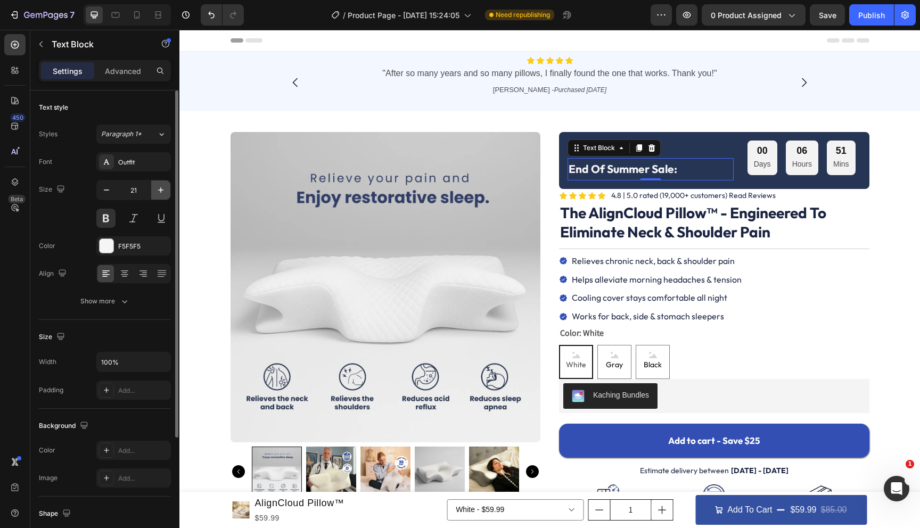
click at [158, 189] on icon "button" at bounding box center [160, 190] width 11 height 11
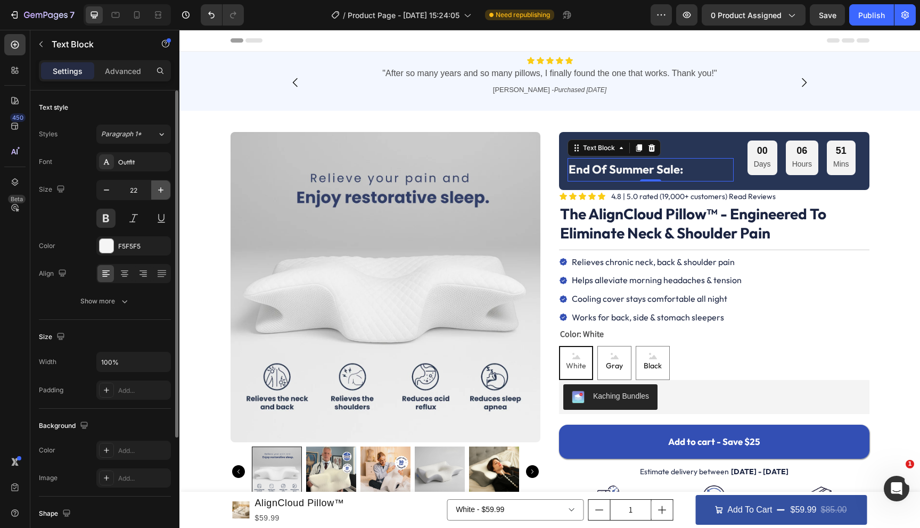
drag, startPoint x: 158, startPoint y: 189, endPoint x: 3, endPoint y: 153, distance: 158.9
click at [158, 189] on icon "button" at bounding box center [160, 190] width 11 height 11
type input "23"
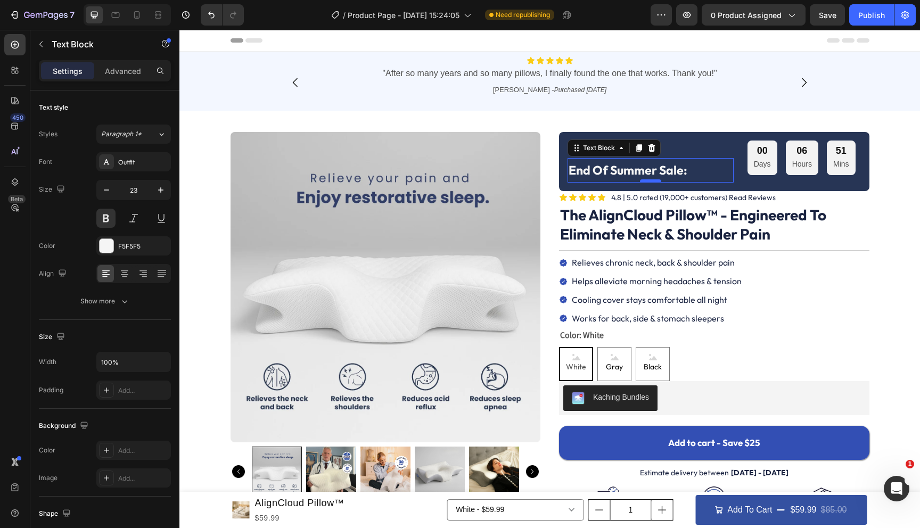
click at [648, 181] on div at bounding box center [650, 180] width 21 height 3
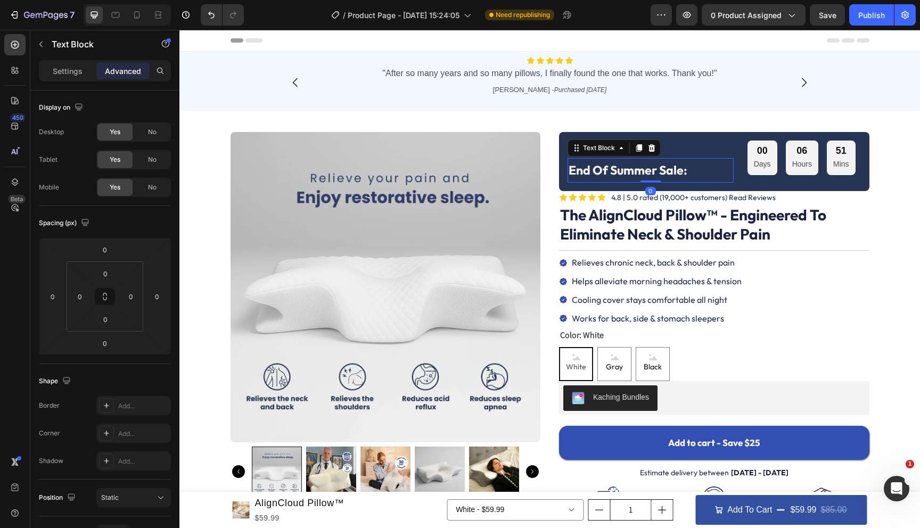
click at [604, 169] on p "End Of Summer Sale:" at bounding box center [650, 170] width 164 height 22
click at [611, 152] on p "Save $25 On 1st Order" at bounding box center [650, 149] width 164 height 15
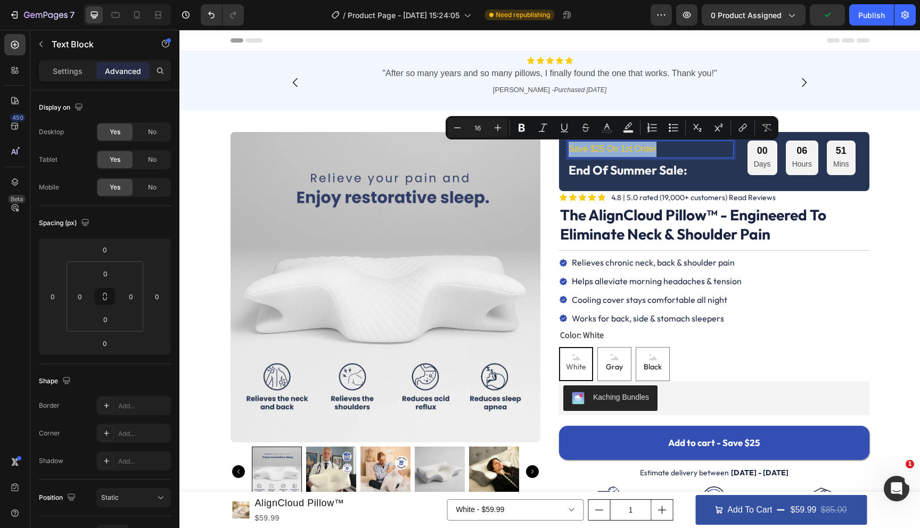
click at [618, 153] on p "Save $25 On 1st Order" at bounding box center [650, 149] width 164 height 15
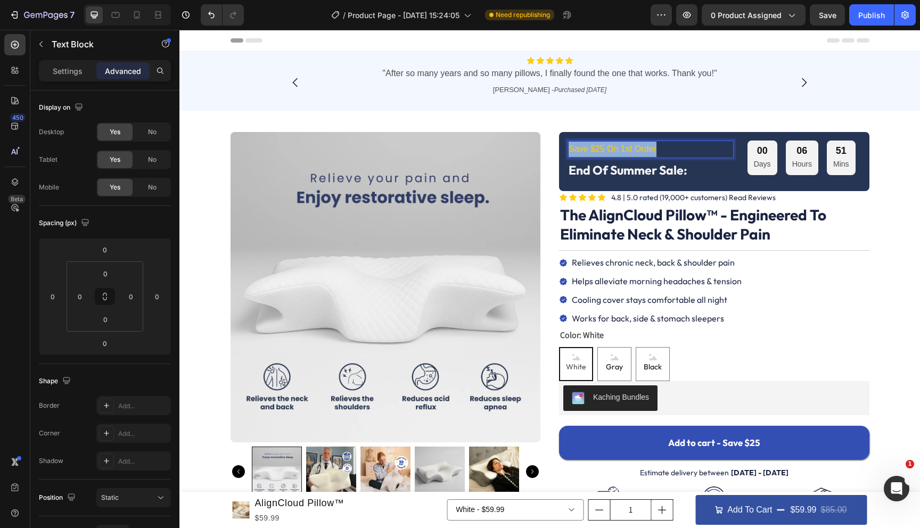
drag, startPoint x: 608, startPoint y: 152, endPoint x: 657, endPoint y: 151, distance: 48.4
click at [657, 151] on p "Save $25 On 1st Order" at bounding box center [650, 149] width 164 height 15
drag, startPoint x: 663, startPoint y: 150, endPoint x: 608, endPoint y: 151, distance: 54.8
click at [608, 151] on p "Save $25 On 1st Order" at bounding box center [650, 149] width 164 height 15
click at [574, 237] on h2 "The AlignCloud Pillow™ - Engineered To Eliminate Neck & Shoulder Pain" at bounding box center [714, 224] width 310 height 41
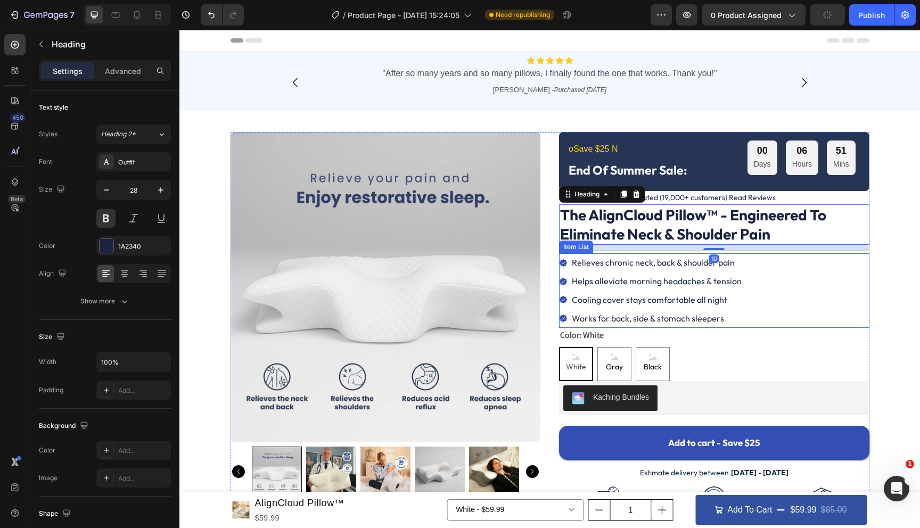
click at [642, 258] on p "Relieves chronic neck, back & shoulder pain" at bounding box center [657, 262] width 170 height 15
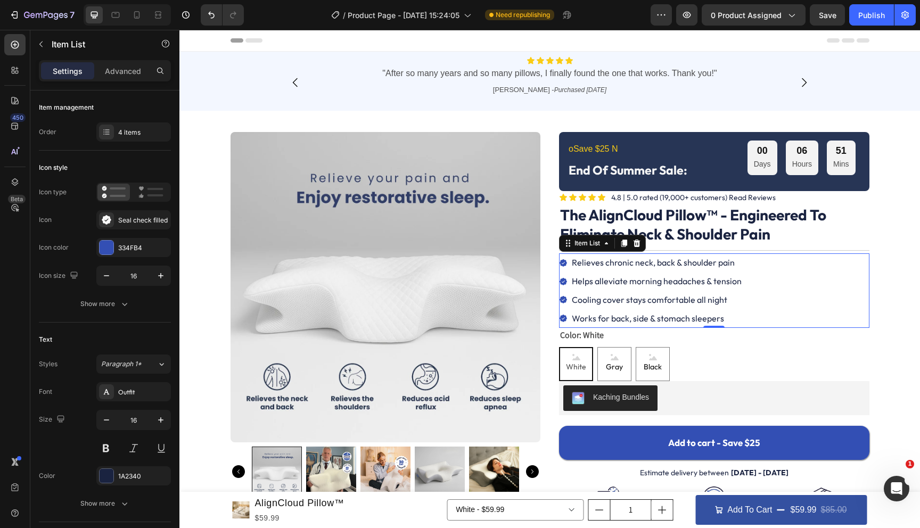
click at [638, 258] on p "Relieves chronic neck, back & shoulder pain" at bounding box center [657, 262] width 170 height 15
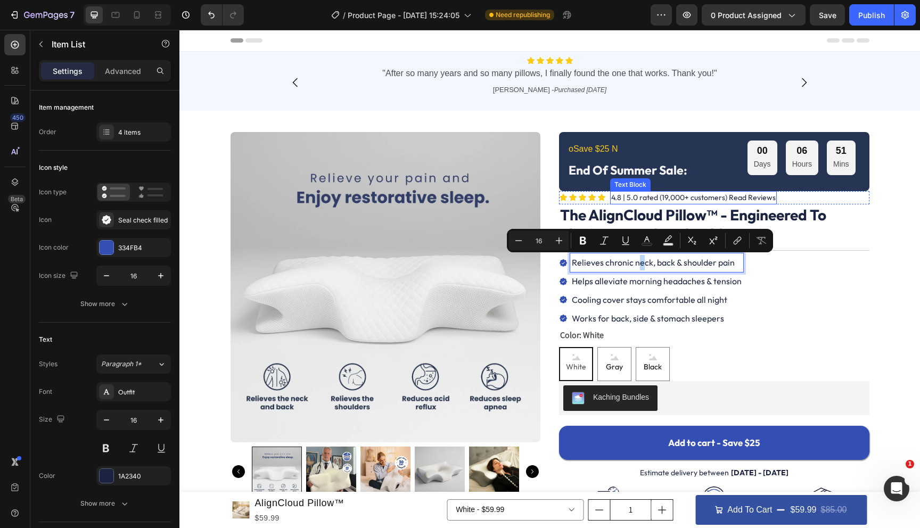
click at [666, 191] on div "4.8 | 5.0 rated (19,000+ customers) Read Reviews" at bounding box center [693, 197] width 167 height 13
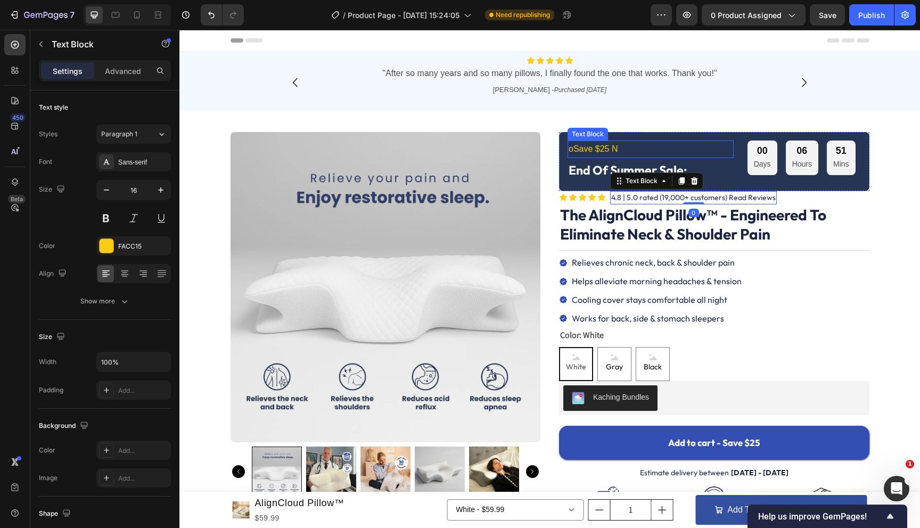
click at [627, 151] on p "oSave $25 N" at bounding box center [650, 149] width 164 height 15
click at [623, 148] on p "oSave $25 N" at bounding box center [650, 149] width 164 height 15
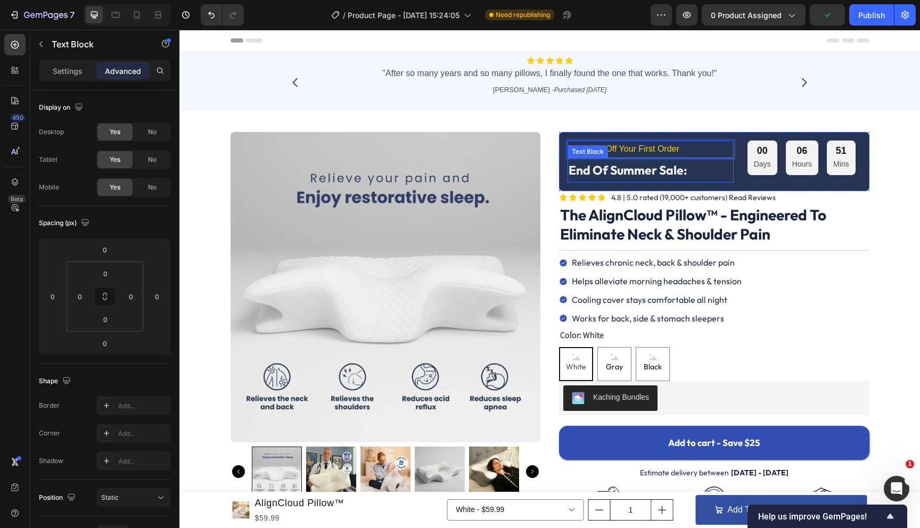
click at [710, 175] on p "End Of Summer Sale:" at bounding box center [650, 170] width 164 height 22
click at [758, 168] on p "Days" at bounding box center [762, 164] width 17 height 13
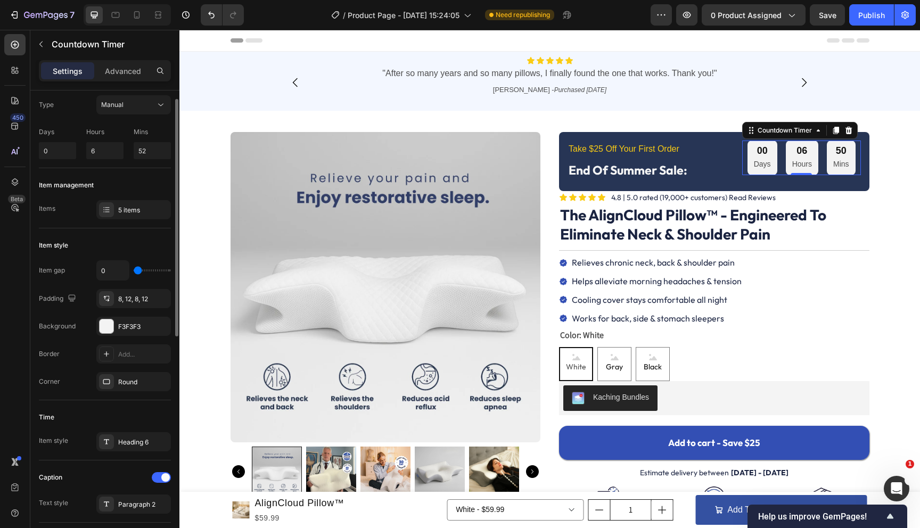
scroll to position [48, 0]
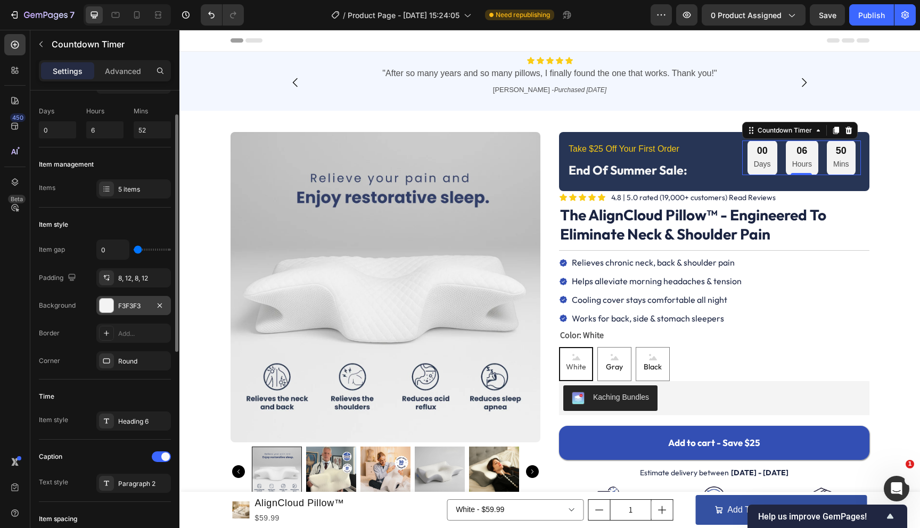
click at [105, 305] on div at bounding box center [107, 306] width 14 height 14
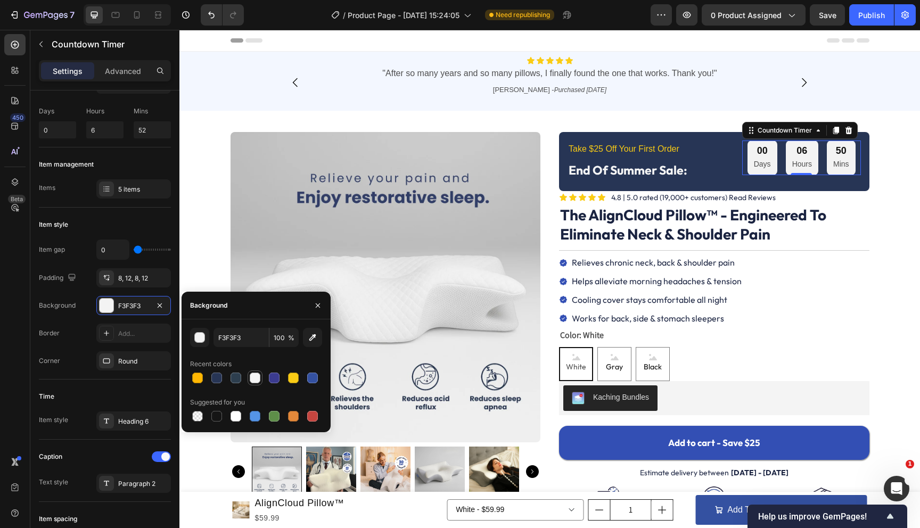
click at [250, 381] on div at bounding box center [255, 378] width 11 height 11
click at [232, 338] on input "F5F5F5" at bounding box center [240, 337] width 55 height 19
type input "FFFFFF"
click at [84, 324] on div "Border Add..." at bounding box center [105, 333] width 132 height 19
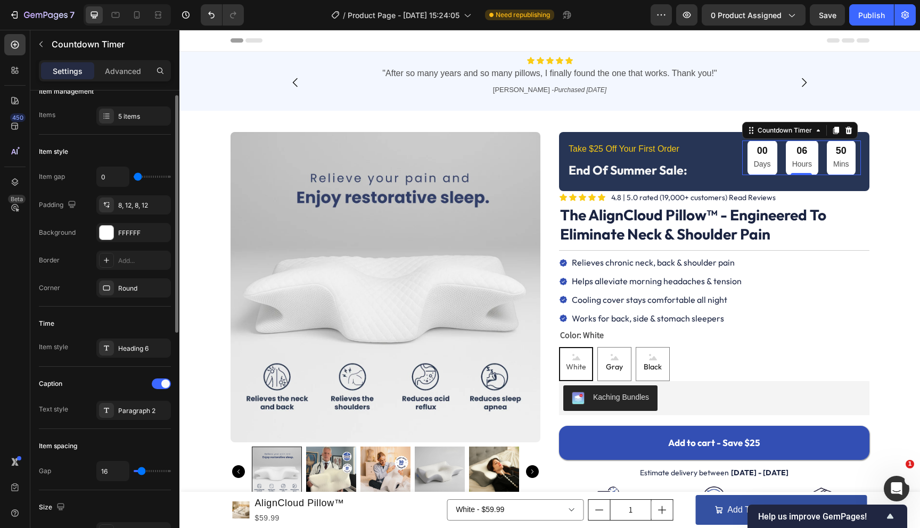
scroll to position [0, 0]
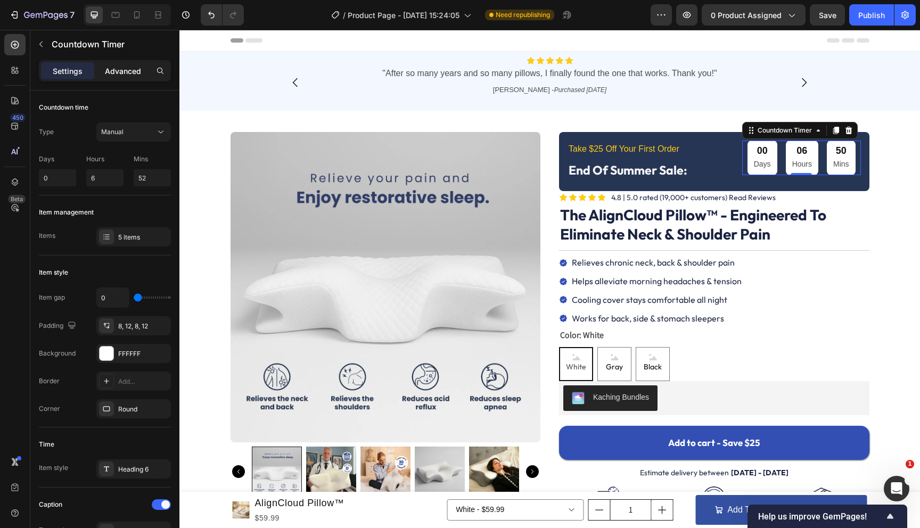
click at [122, 76] on div "Advanced" at bounding box center [122, 70] width 53 height 17
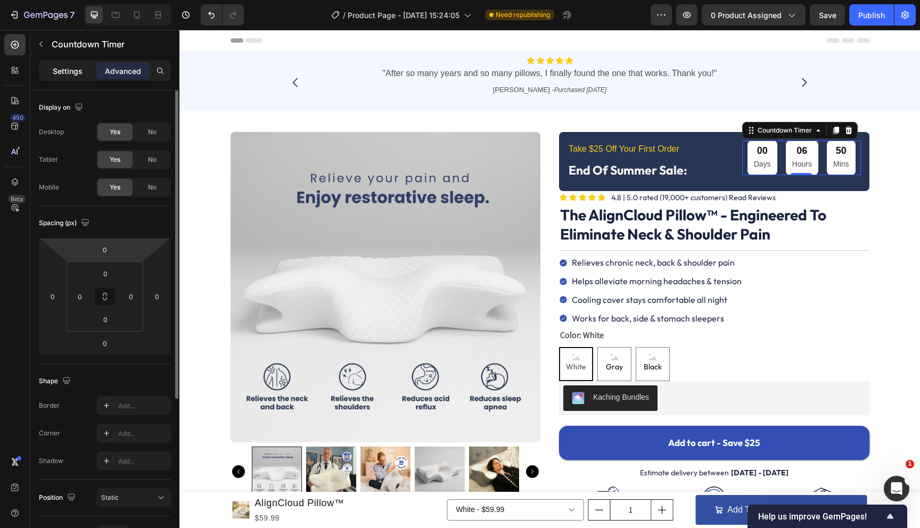
click at [72, 68] on p "Settings" at bounding box center [68, 70] width 30 height 11
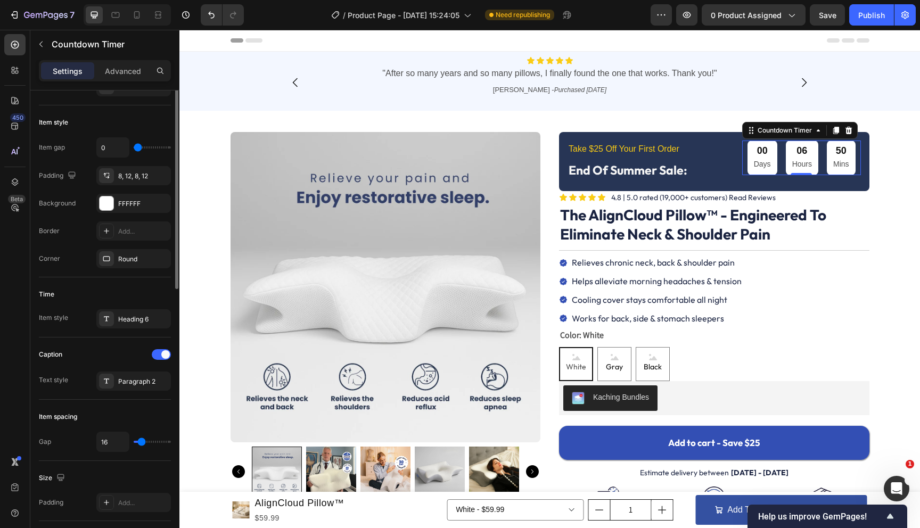
scroll to position [179, 0]
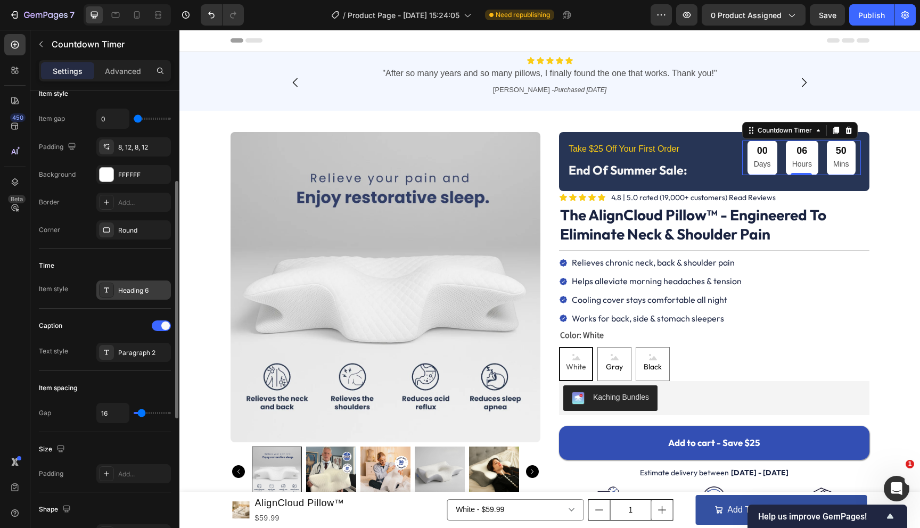
click at [105, 294] on div at bounding box center [106, 290] width 15 height 15
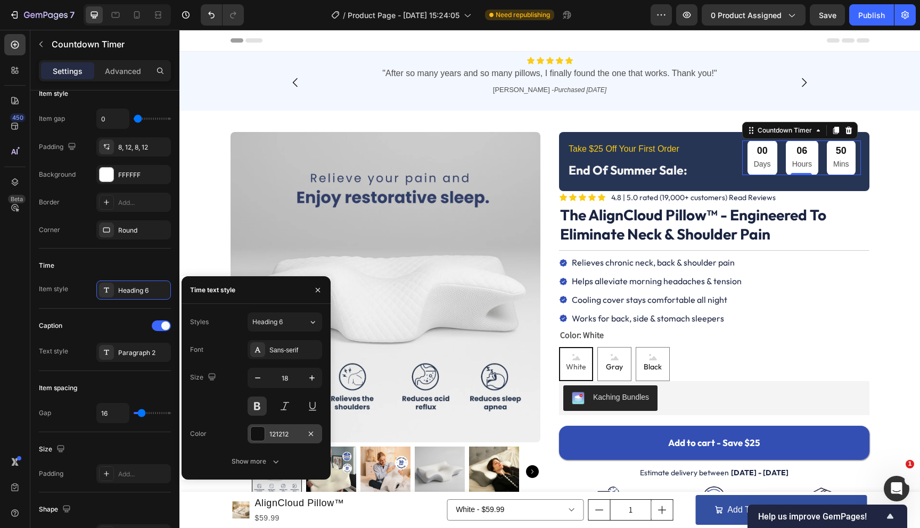
click at [259, 434] on div at bounding box center [258, 434] width 14 height 14
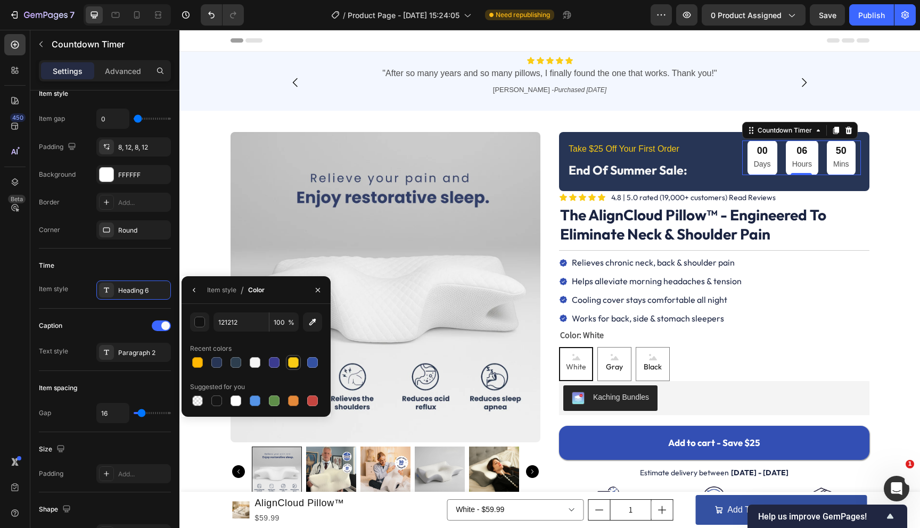
click at [295, 366] on div at bounding box center [293, 362] width 11 height 11
click at [276, 363] on div at bounding box center [274, 362] width 11 height 11
type input "3B3B8F"
click at [630, 160] on p "End Of Summer Sale:" at bounding box center [650, 170] width 164 height 22
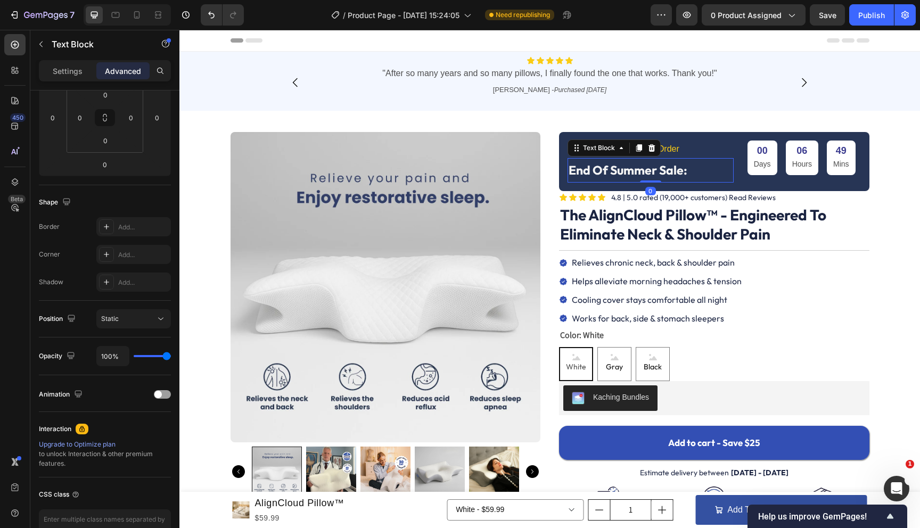
scroll to position [0, 0]
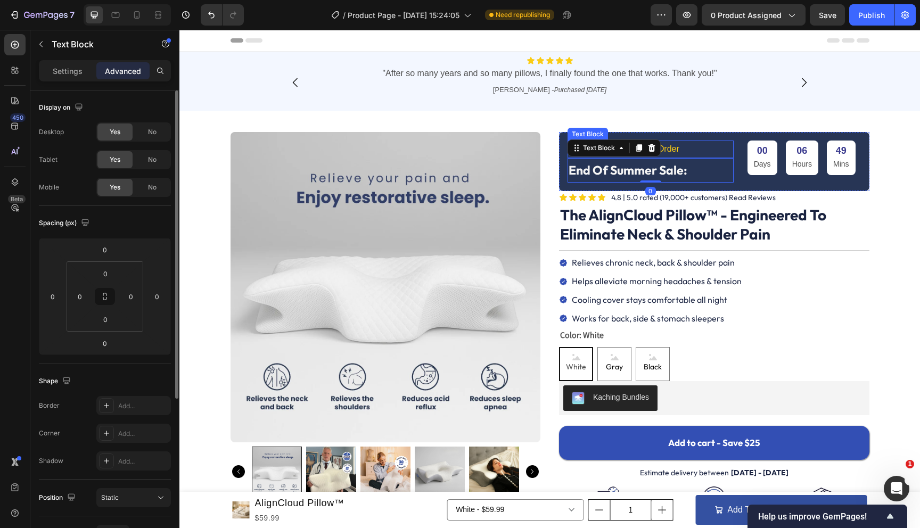
click at [683, 149] on p "Take $25 Off Your First Order" at bounding box center [650, 149] width 164 height 15
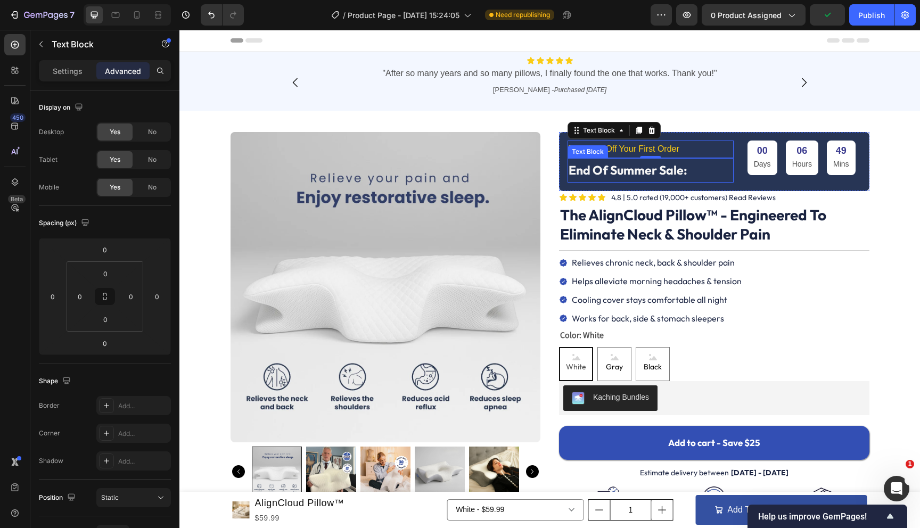
click at [679, 162] on p "End Of Summer Sale:" at bounding box center [650, 170] width 164 height 22
click at [76, 73] on p "Settings" at bounding box center [68, 70] width 30 height 11
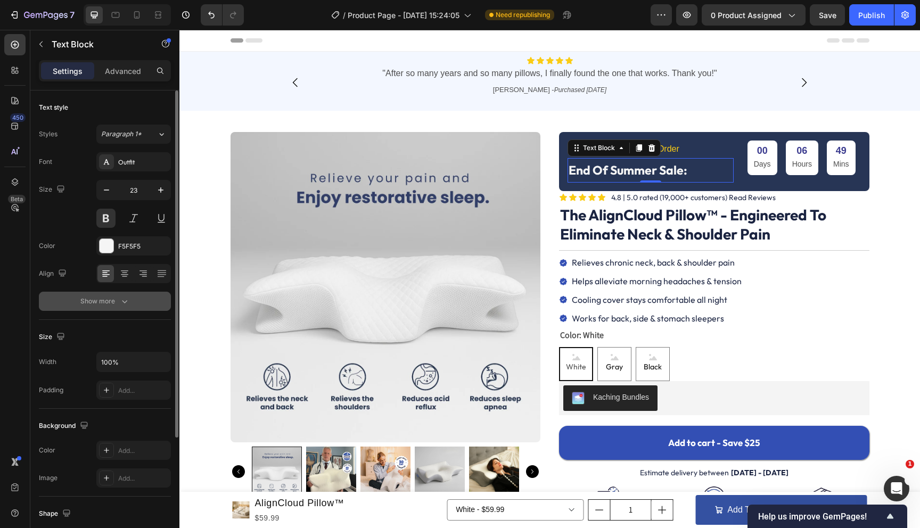
click at [122, 304] on icon "button" at bounding box center [124, 301] width 11 height 11
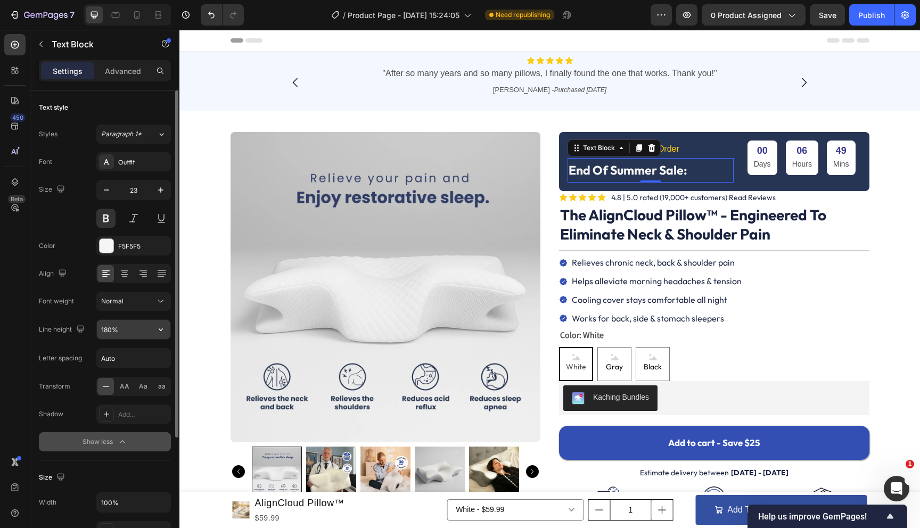
click at [108, 332] on input "180%" at bounding box center [133, 329] width 73 height 19
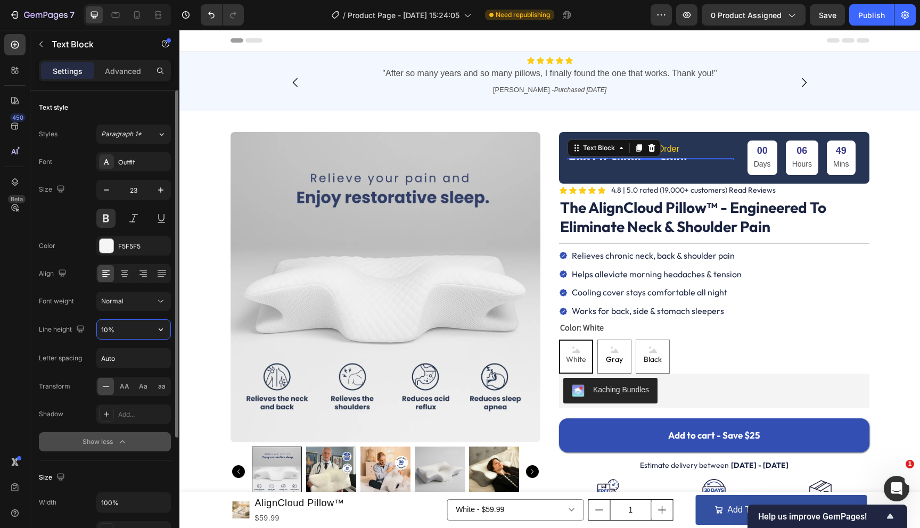
type input "100%"
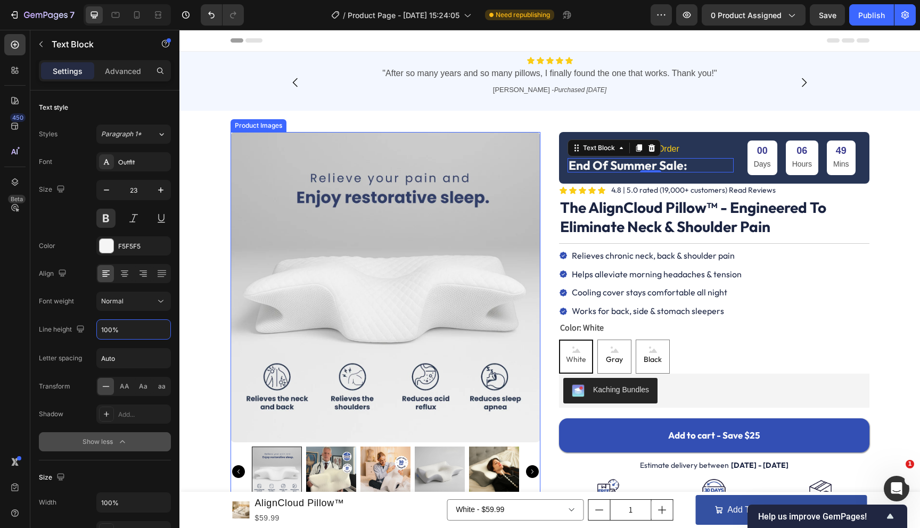
click at [535, 141] on img at bounding box center [385, 287] width 310 height 310
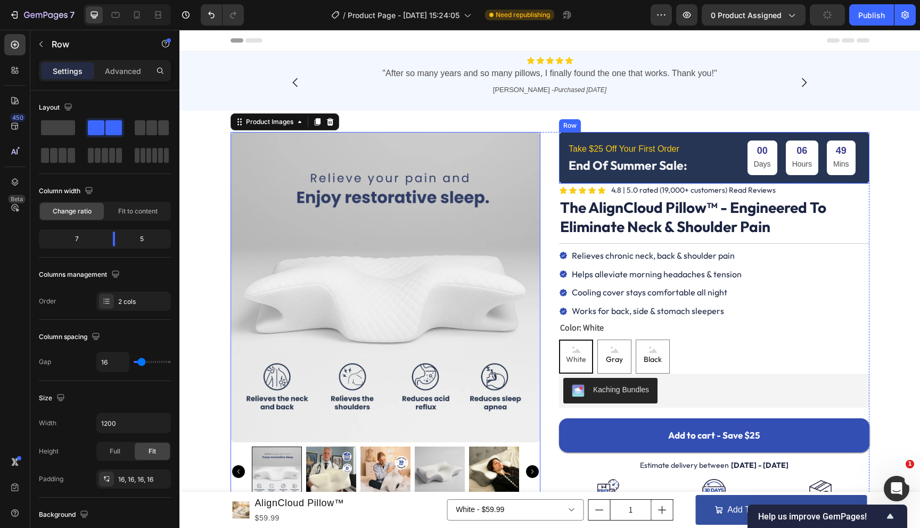
click at [577, 181] on div "Take $25 Off Your First Order Text Block End Of Summer Sale: Text Block 00 Days…" at bounding box center [714, 158] width 310 height 52
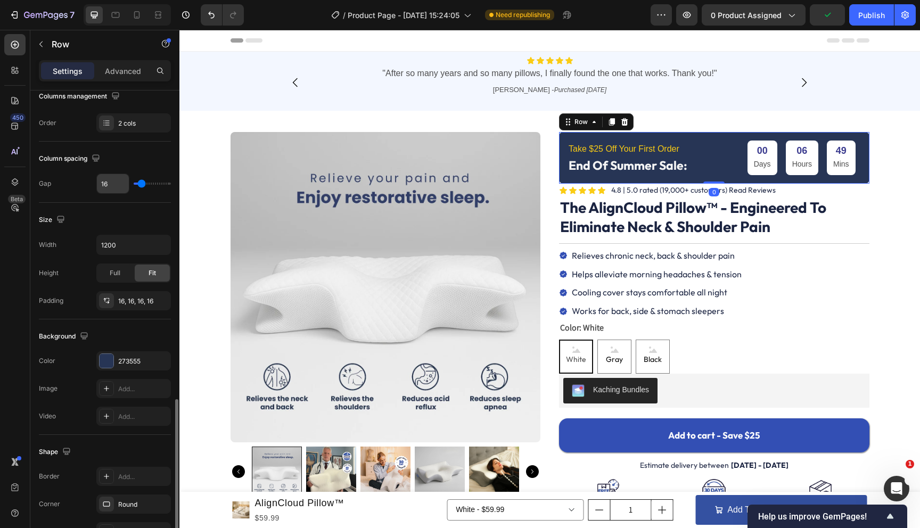
scroll to position [303, 0]
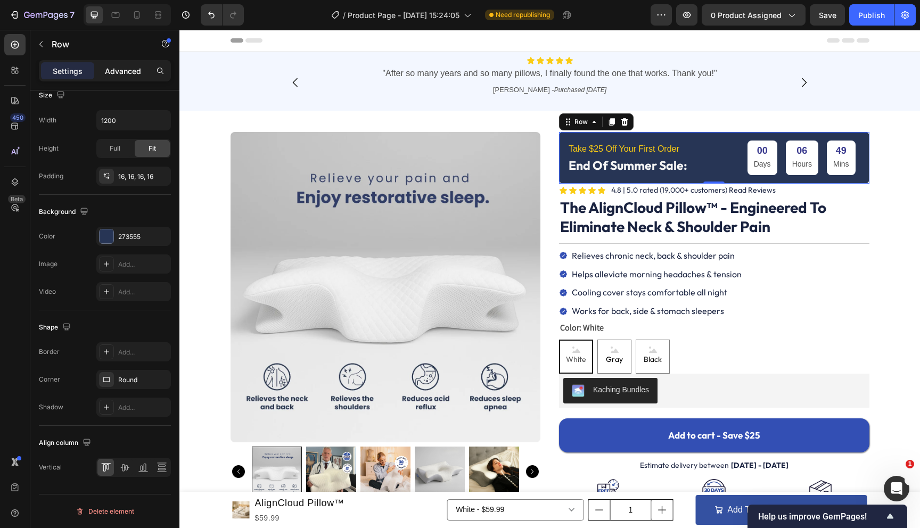
click at [122, 66] on p "Advanced" at bounding box center [123, 70] width 36 height 11
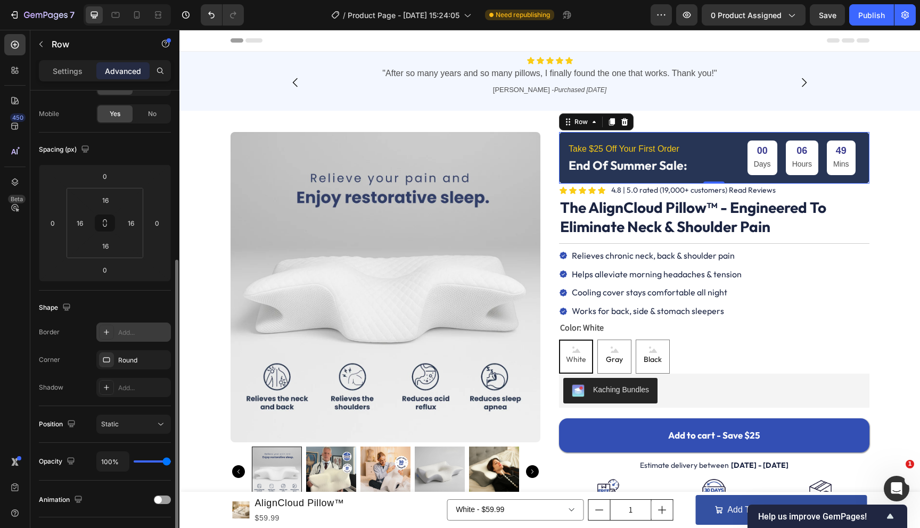
scroll to position [44, 0]
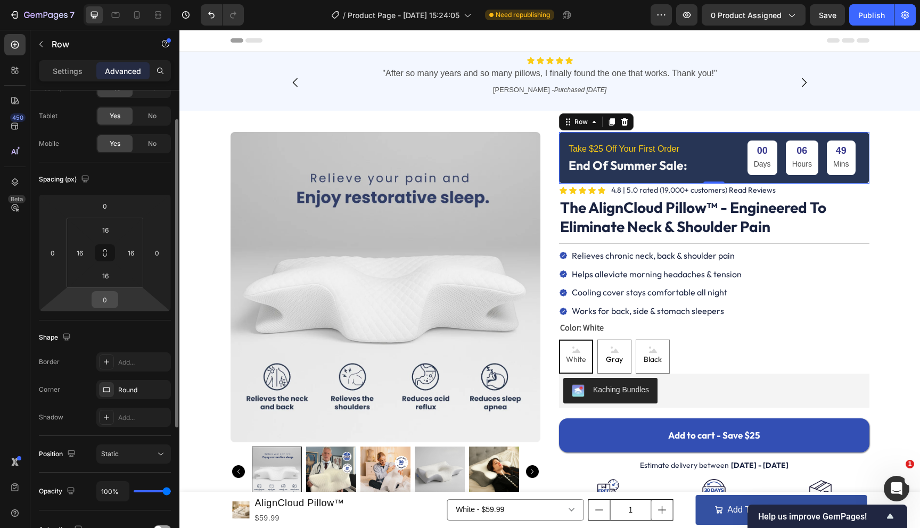
click at [102, 301] on input "0" at bounding box center [104, 300] width 21 height 16
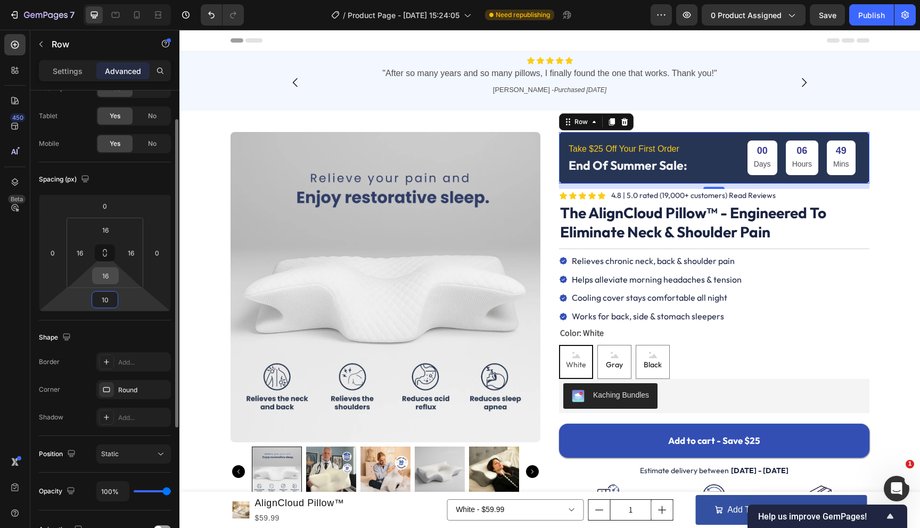
type input "10"
click at [107, 273] on input "16" at bounding box center [105, 276] width 21 height 16
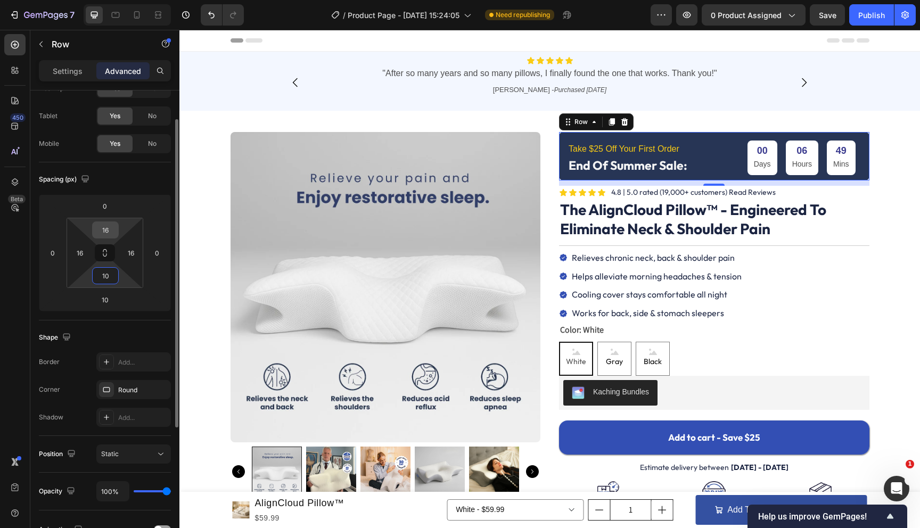
type input "10"
click at [108, 233] on input "16" at bounding box center [105, 230] width 21 height 16
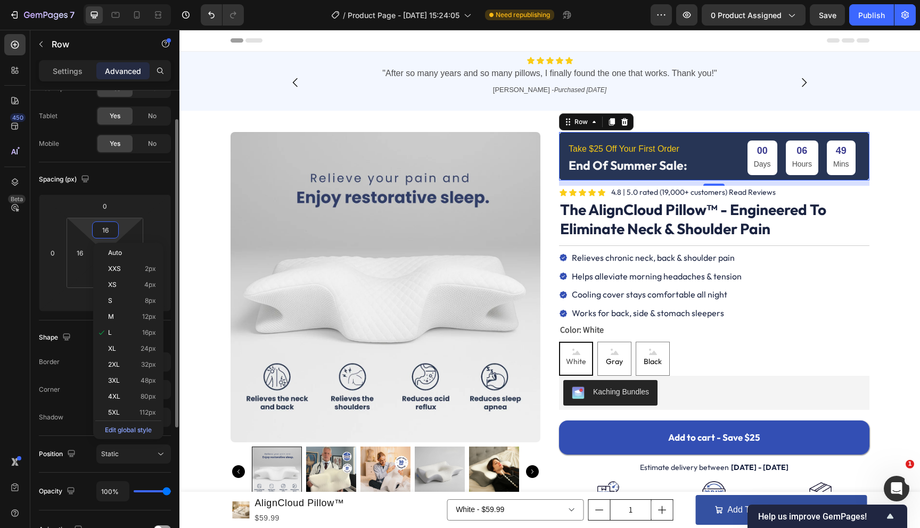
click at [108, 233] on input "16" at bounding box center [105, 230] width 21 height 16
type input "10"
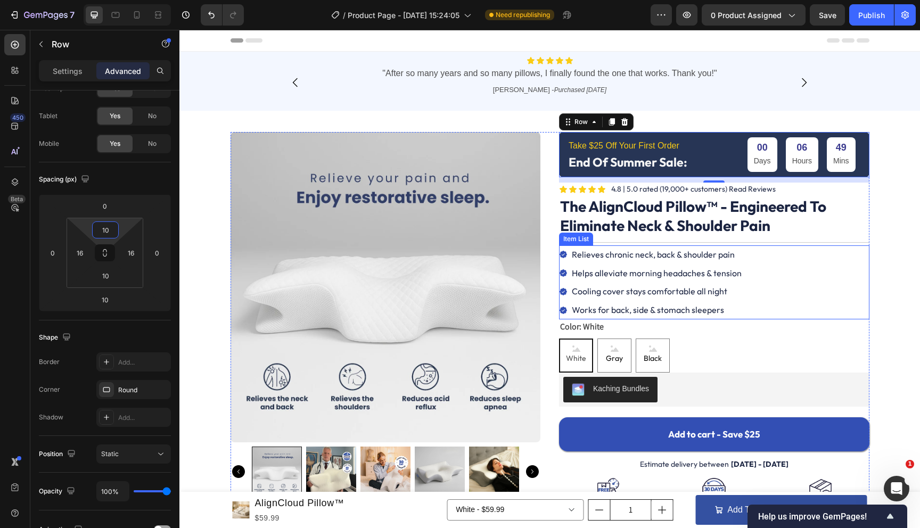
click at [645, 276] on p "Helps alleviate morning headaches & tension" at bounding box center [657, 273] width 170 height 15
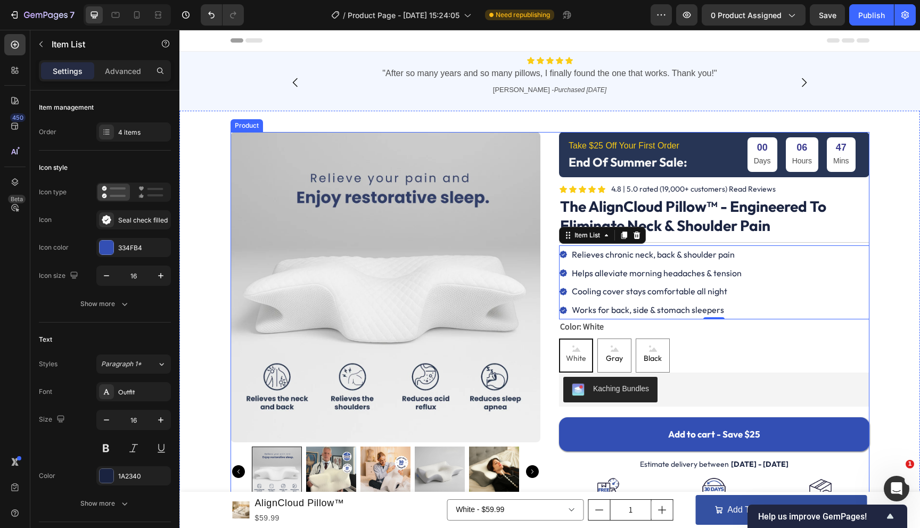
scroll to position [26, 0]
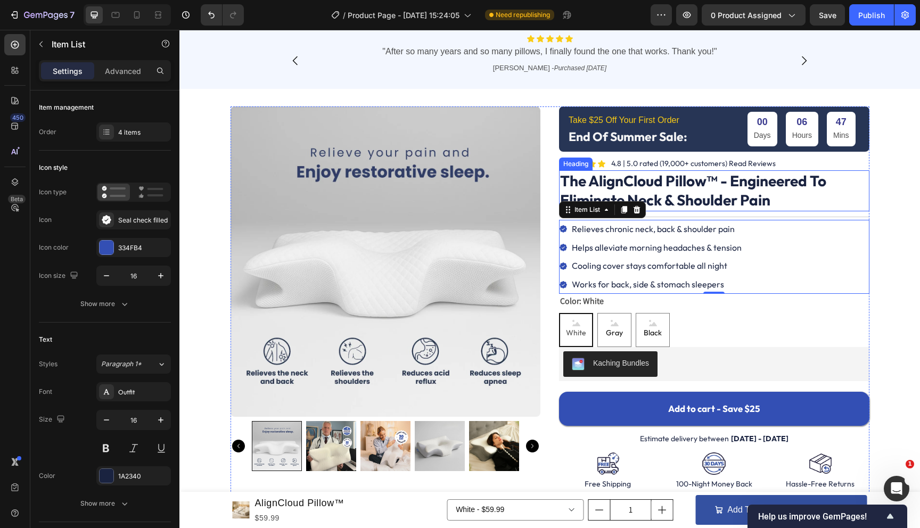
click at [614, 179] on h2 "The AlignCloud Pillow™ - Engineered To Eliminate Neck & Shoulder Pain" at bounding box center [714, 190] width 310 height 41
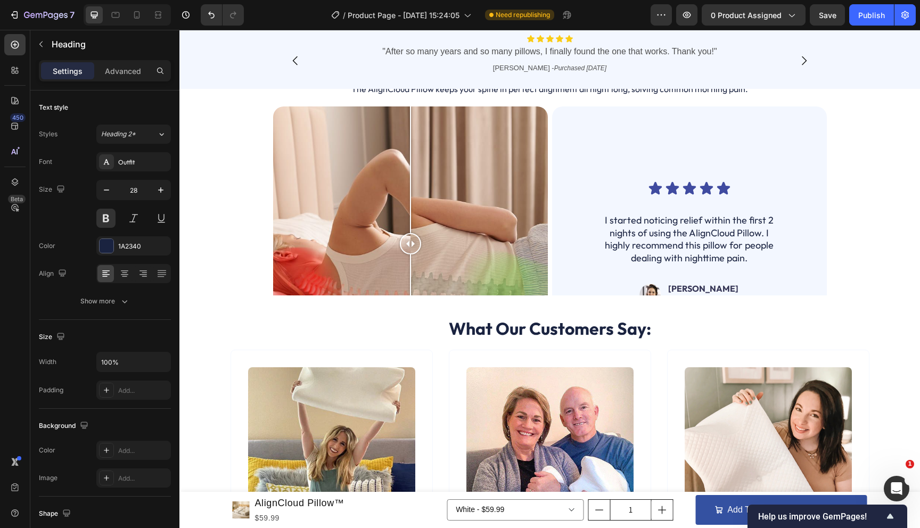
scroll to position [1146, 0]
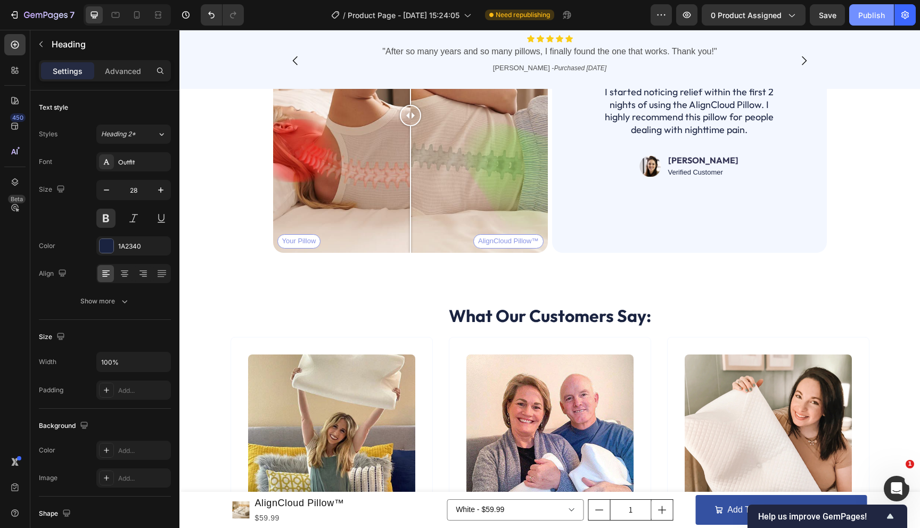
click at [870, 14] on div "Publish" at bounding box center [871, 15] width 27 height 11
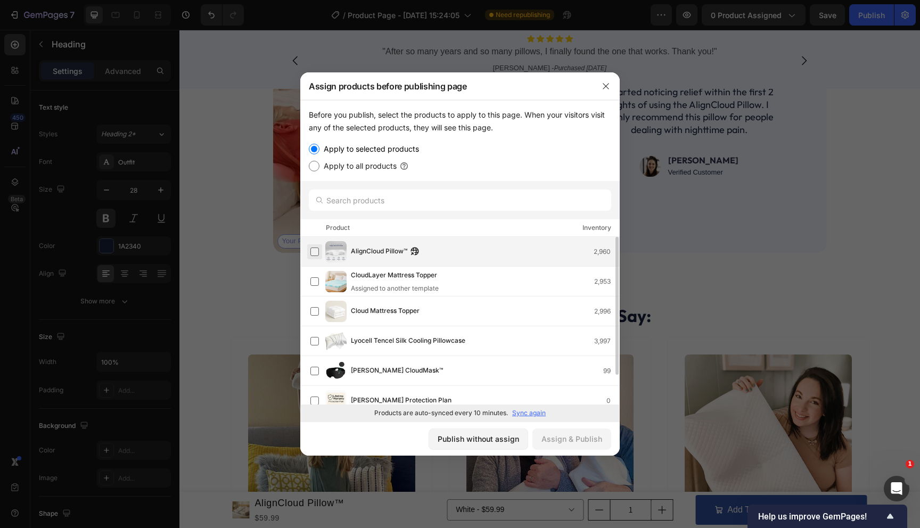
click at [317, 250] on label at bounding box center [314, 251] width 9 height 9
click at [579, 437] on div "Assign & Publish" at bounding box center [571, 438] width 61 height 11
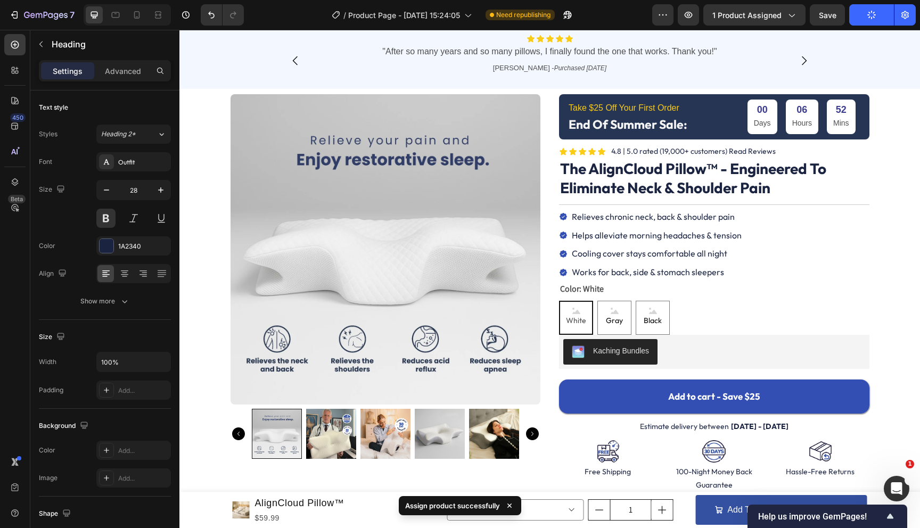
scroll to position [0, 0]
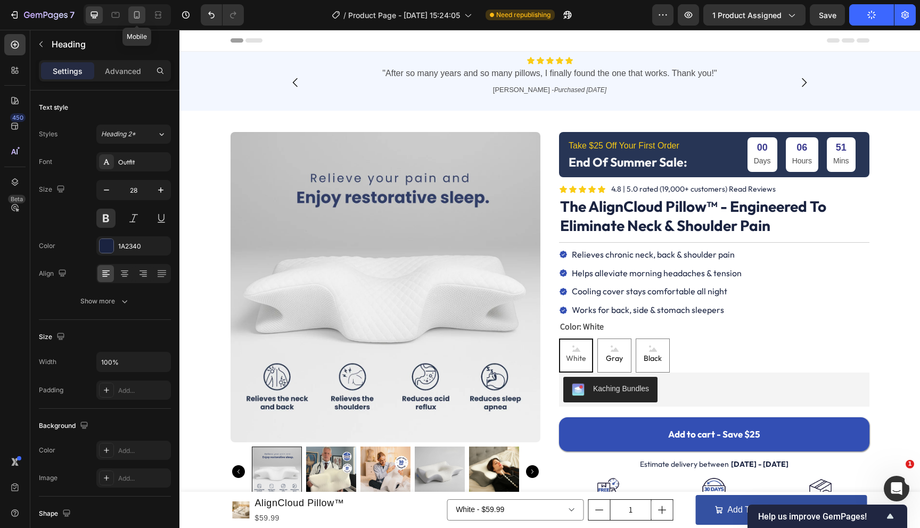
click at [141, 17] on icon at bounding box center [136, 15] width 11 height 11
type input "24"
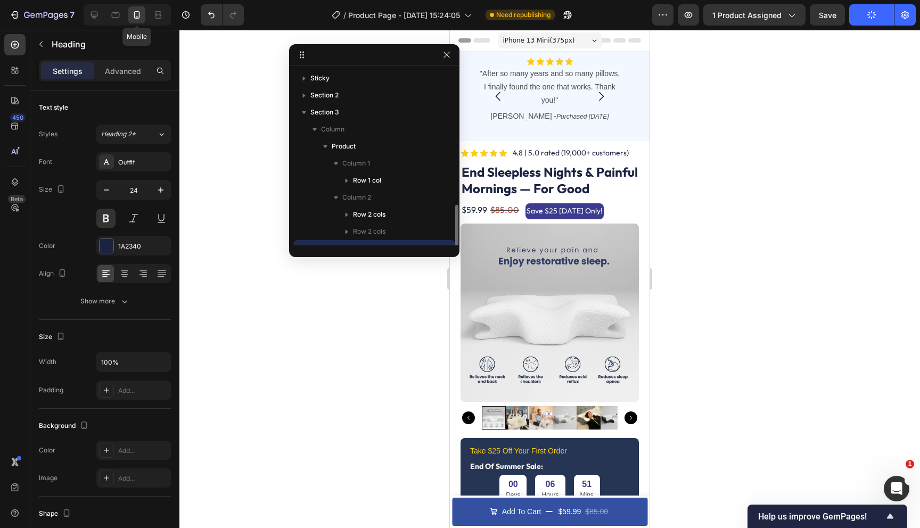
scroll to position [99, 0]
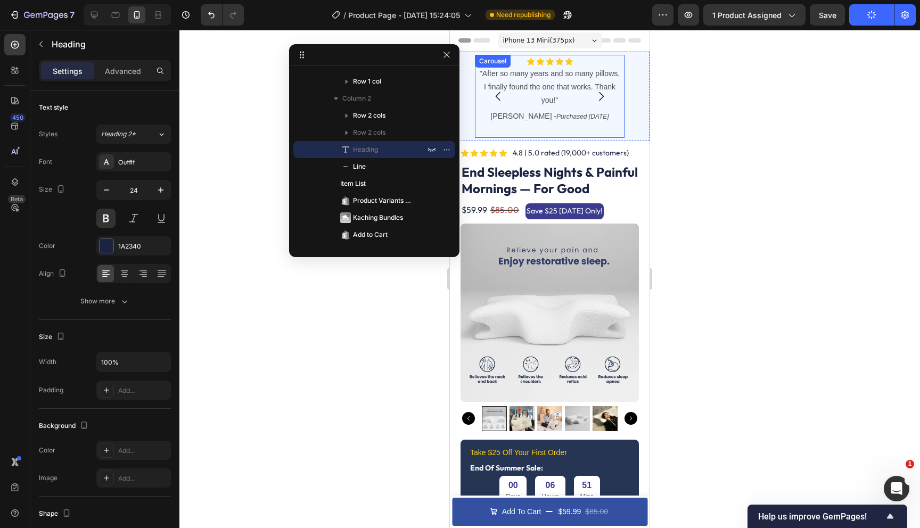
click at [517, 134] on div "Icon Icon Icon Icon Icon Icon List "After so many years and so many pillows, I …" at bounding box center [549, 97] width 144 height 80
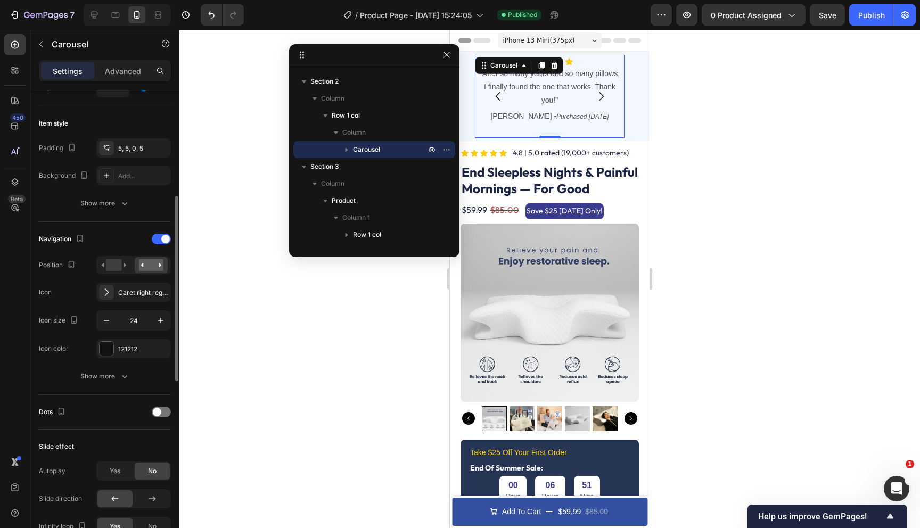
scroll to position [237, 0]
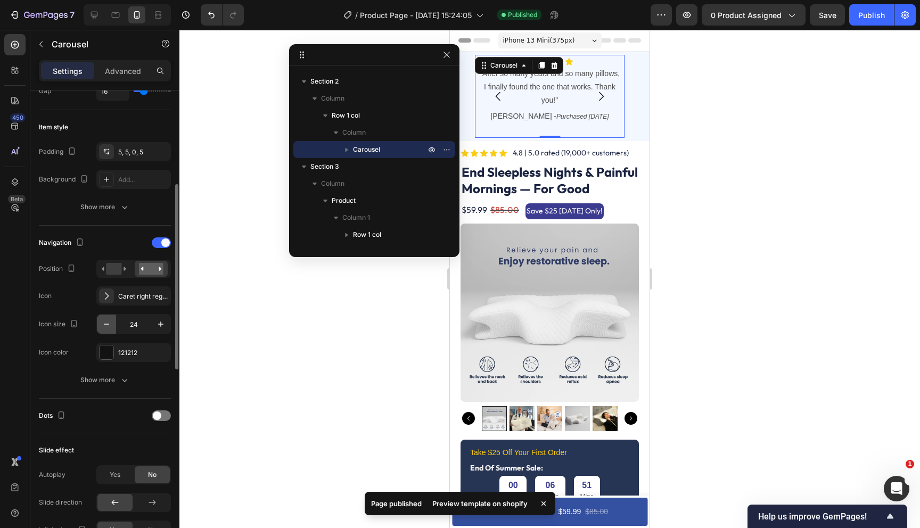
click at [106, 325] on icon "button" at bounding box center [106, 324] width 11 height 11
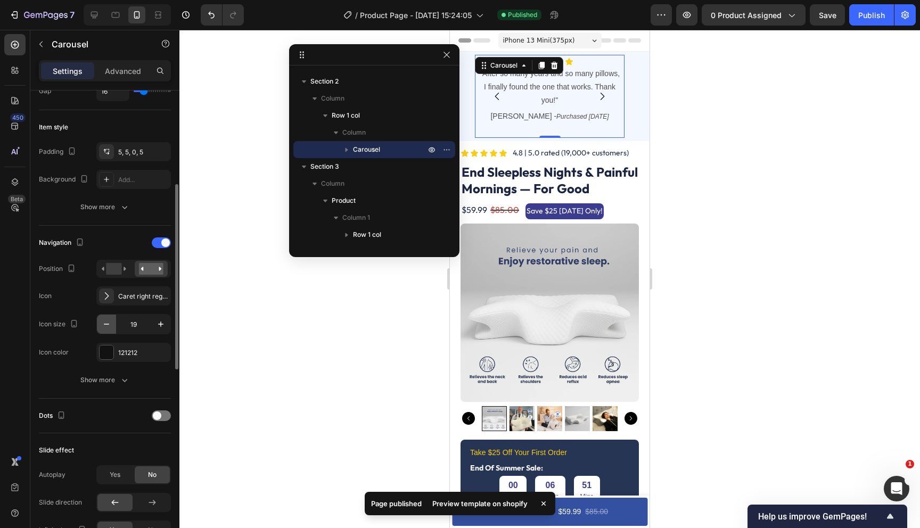
click at [106, 325] on icon "button" at bounding box center [106, 324] width 11 height 11
type input "16"
click at [115, 268] on rect at bounding box center [113, 269] width 15 height 12
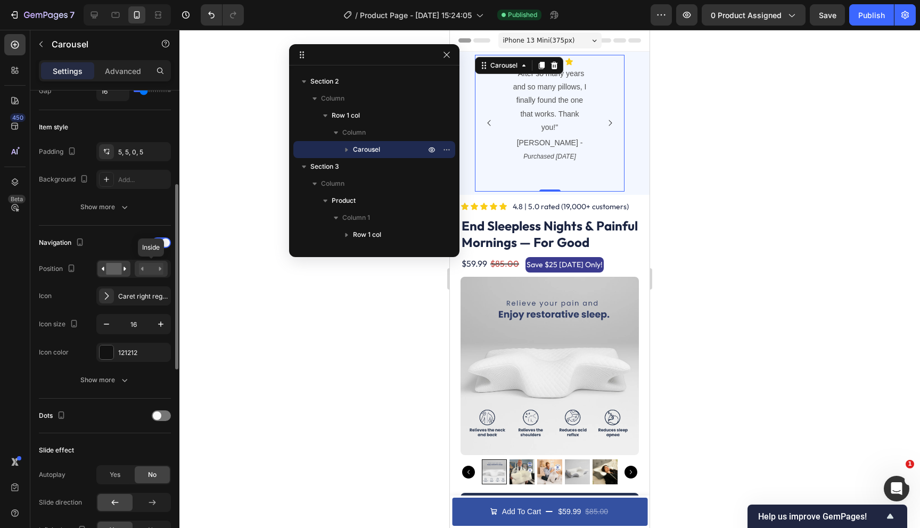
click at [146, 267] on rect at bounding box center [151, 269] width 24 height 12
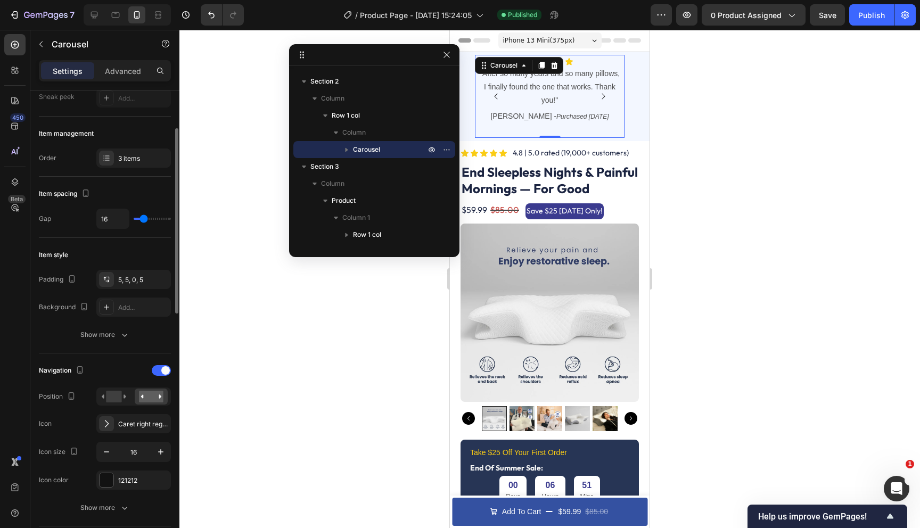
scroll to position [102, 0]
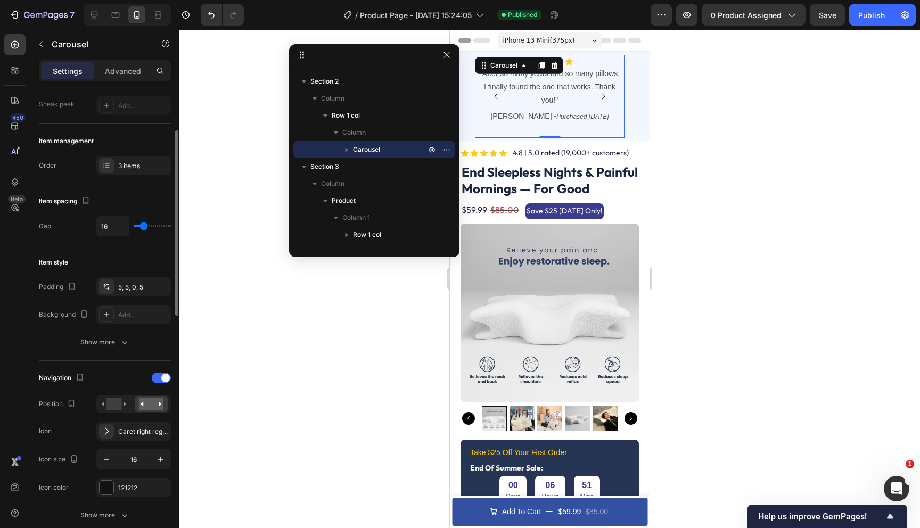
type input "14"
type input "13"
type input "12"
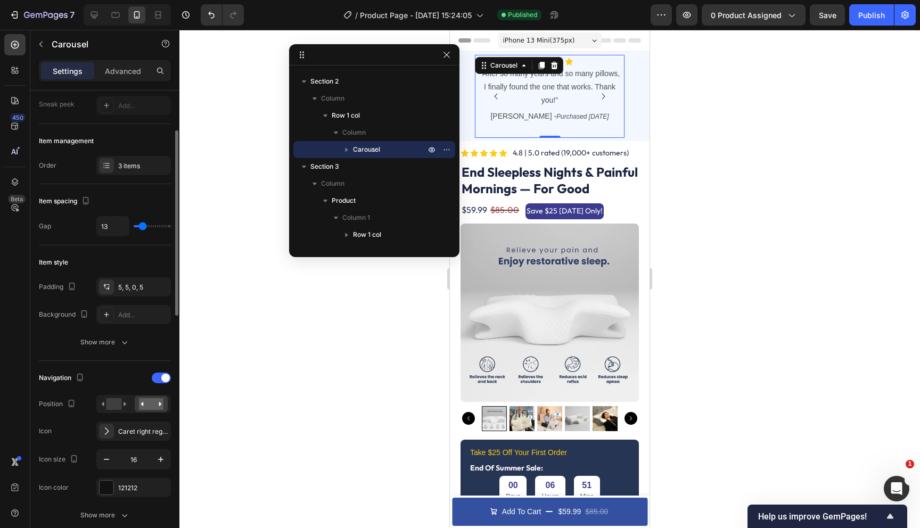
type input "12"
type input "10"
type input "9"
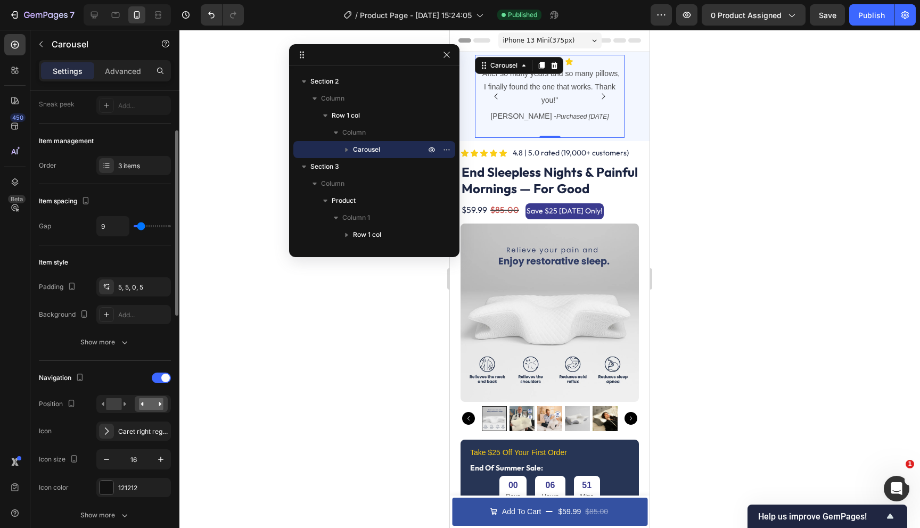
type input "8"
click at [141, 227] on input "range" at bounding box center [152, 226] width 37 height 2
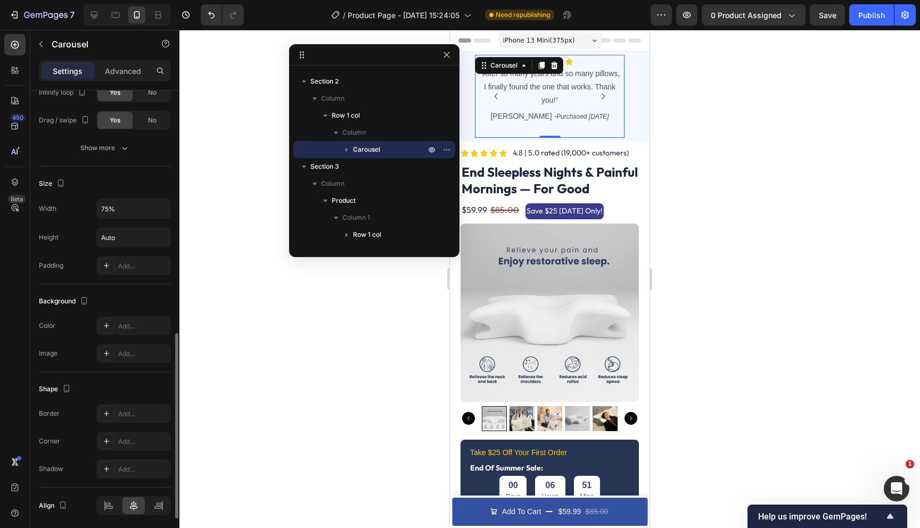
scroll to position [546, 0]
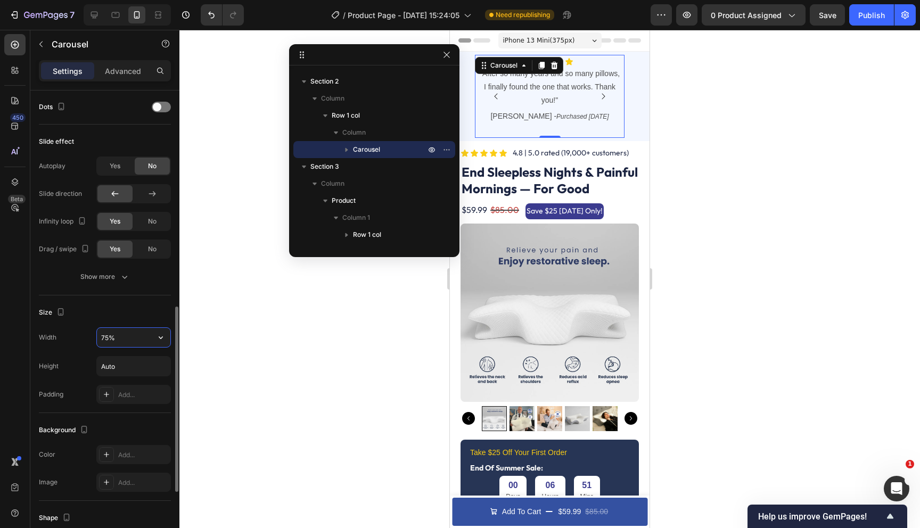
click at [111, 345] on input "75%" at bounding box center [133, 337] width 73 height 19
click at [164, 341] on icon "button" at bounding box center [160, 337] width 11 height 11
click at [151, 386] on span "100%" at bounding box center [153, 385] width 18 height 10
type input "100%"
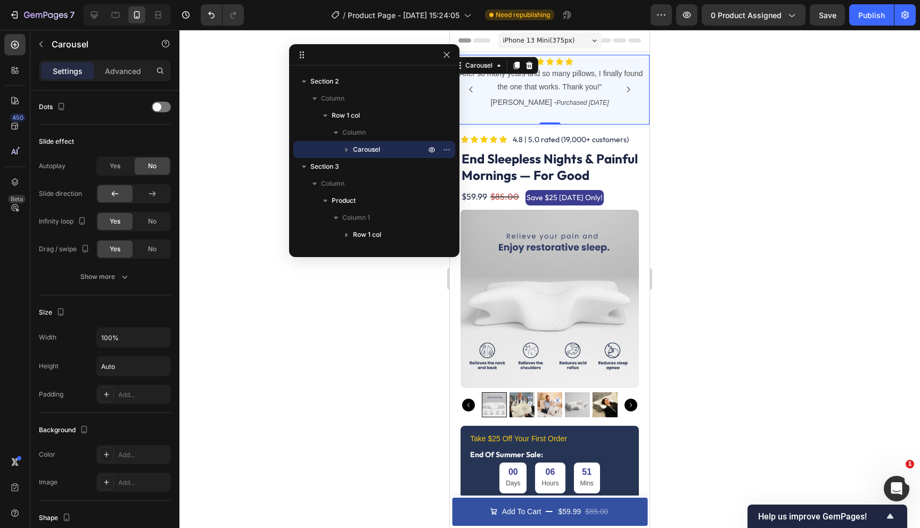
click at [527, 111] on div "Icon Icon Icon Icon Icon Icon List "After so many years and so many pillows, I …" at bounding box center [549, 90] width 194 height 67
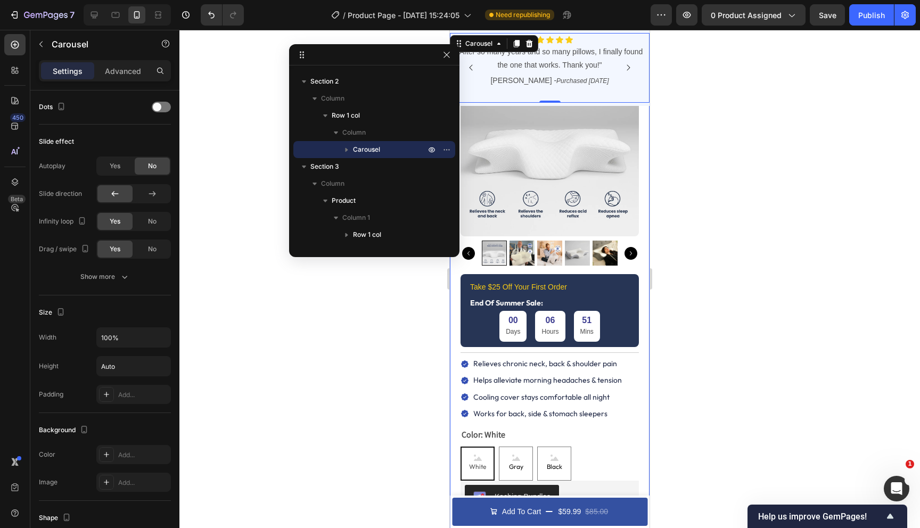
scroll to position [151, 0]
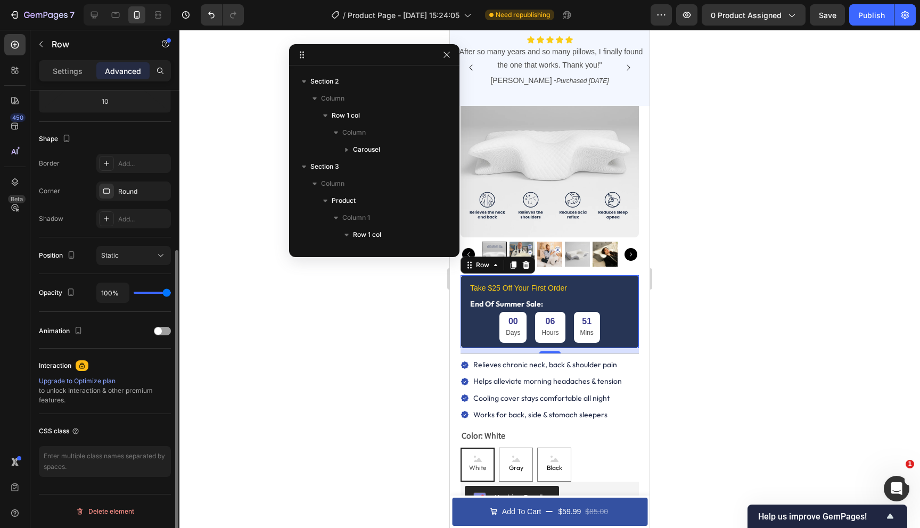
click at [467, 331] on div "Take $25 Off Your First Order Text Block End Of Summer Sale: Text Block 00 Days…" at bounding box center [549, 311] width 178 height 73
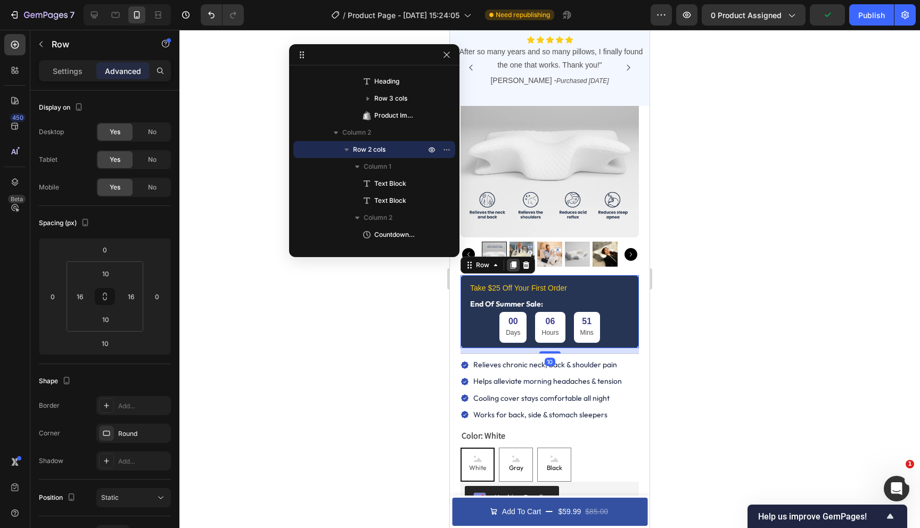
click at [513, 266] on icon at bounding box center [513, 265] width 6 height 7
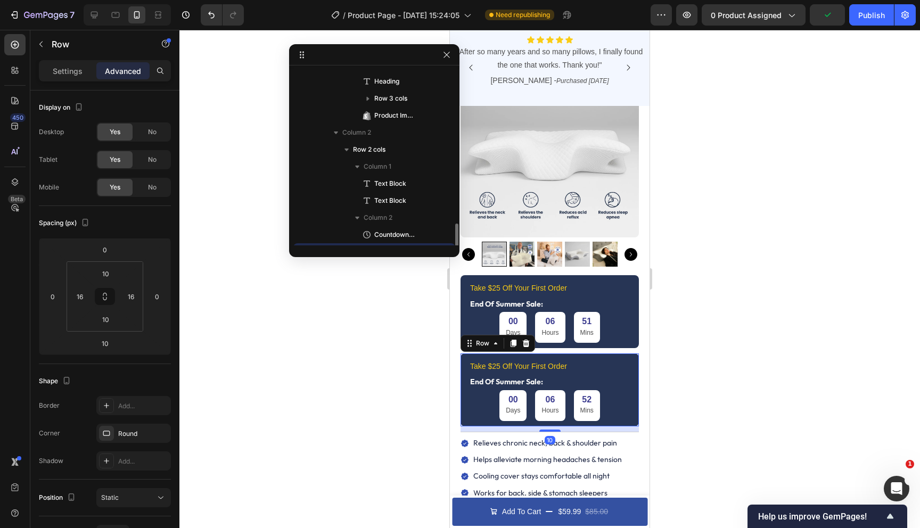
scroll to position [320, 0]
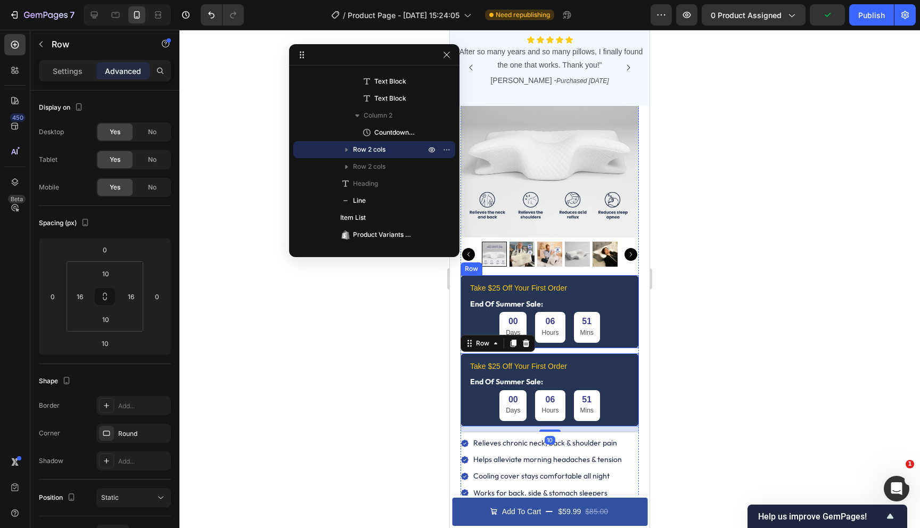
click at [468, 282] on div "Take $25 Off Your First Order Text Block End Of Summer Sale: Text Block 00 Days…" at bounding box center [549, 311] width 178 height 73
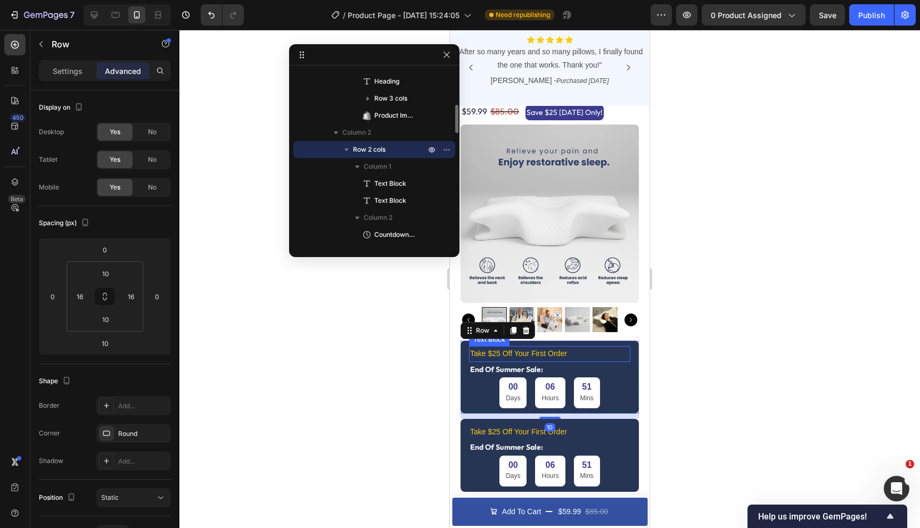
scroll to position [16, 0]
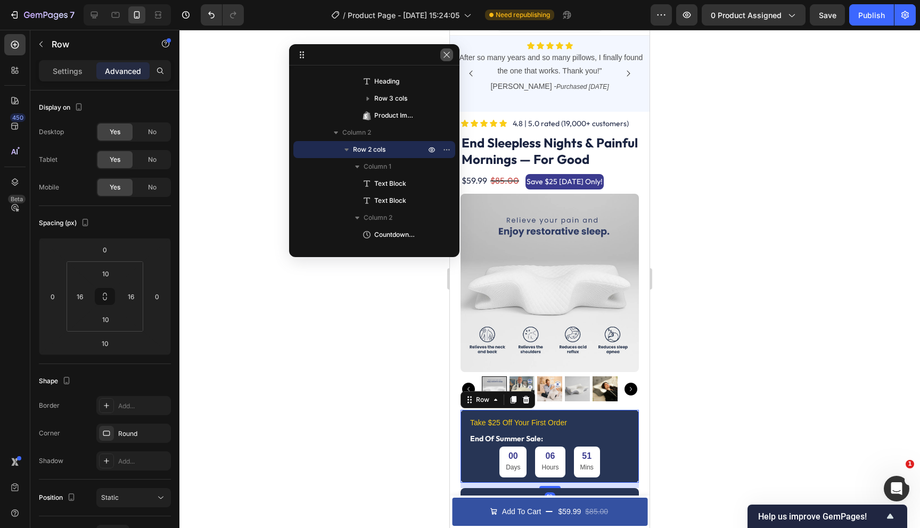
click at [448, 56] on icon "button" at bounding box center [446, 55] width 9 height 9
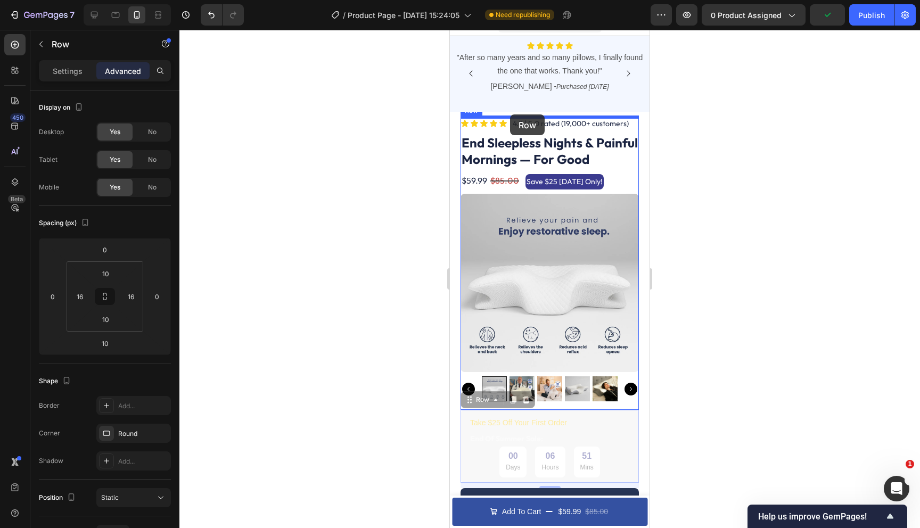
drag, startPoint x: 473, startPoint y: 402, endPoint x: 510, endPoint y: 114, distance: 289.8
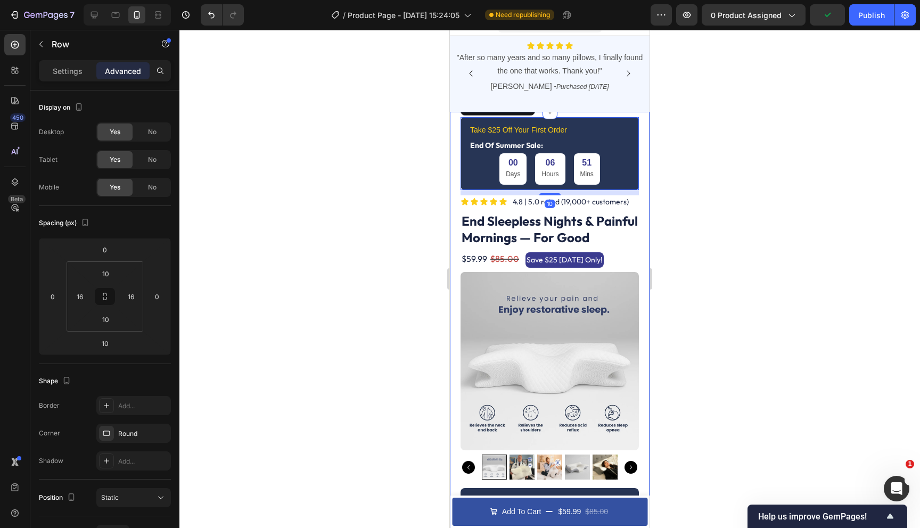
scroll to position [0, 0]
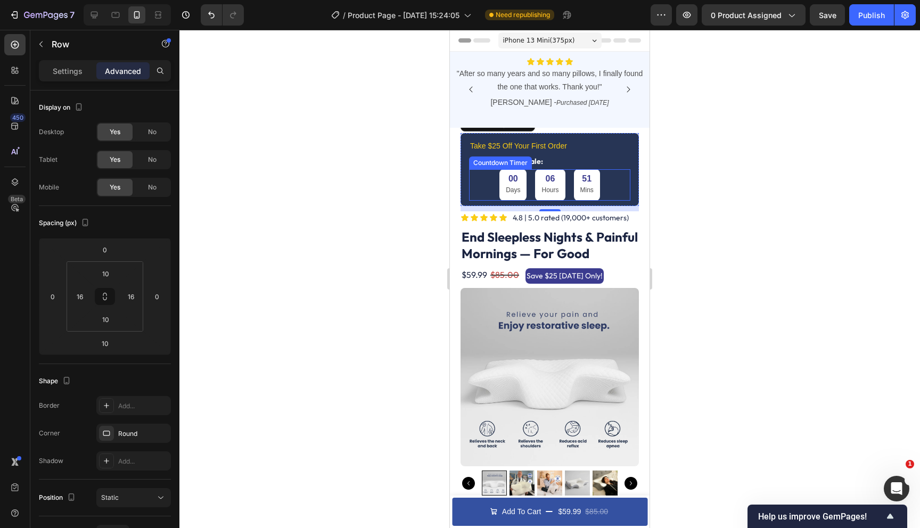
click at [485, 186] on div "00 Days 06 Hours 51 Mins" at bounding box center [549, 184] width 161 height 31
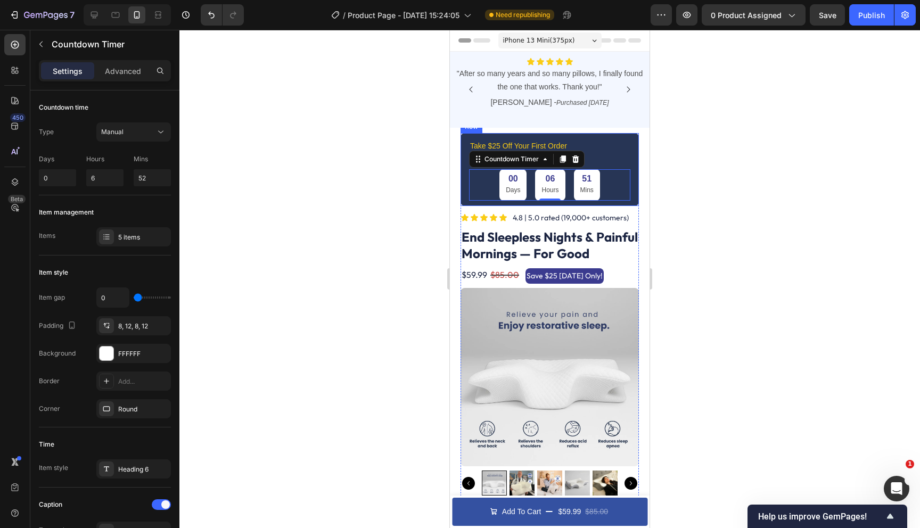
click at [464, 139] on div "Take $25 Off Your First Order Text Block End Of Summer Sale: Text Block 00 Days…" at bounding box center [549, 169] width 178 height 73
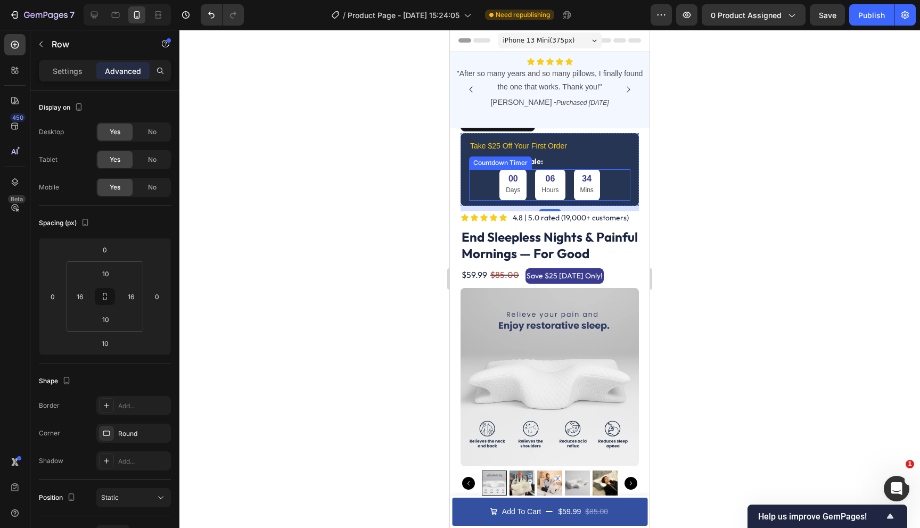
click at [478, 178] on div "00 Days 06 Hours 34 Mins" at bounding box center [549, 184] width 161 height 31
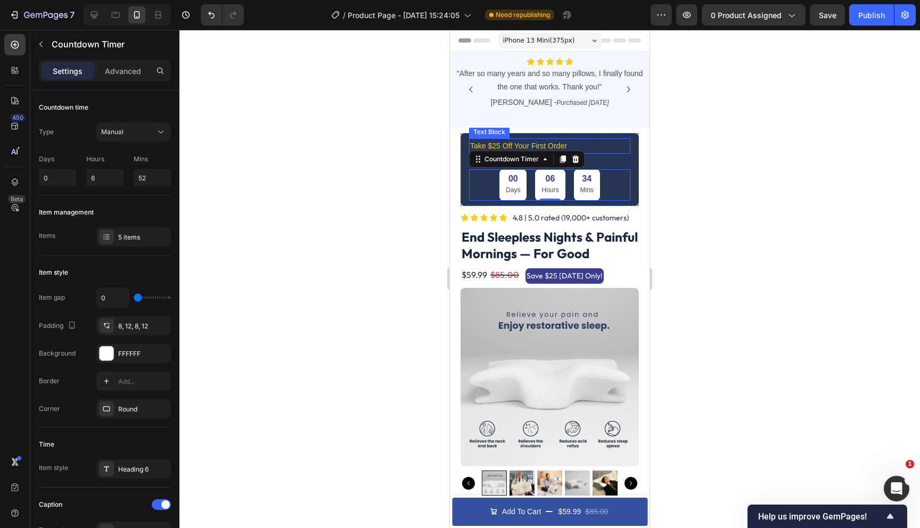
click at [572, 142] on p "Take $25 Off Your First Order" at bounding box center [549, 145] width 159 height 13
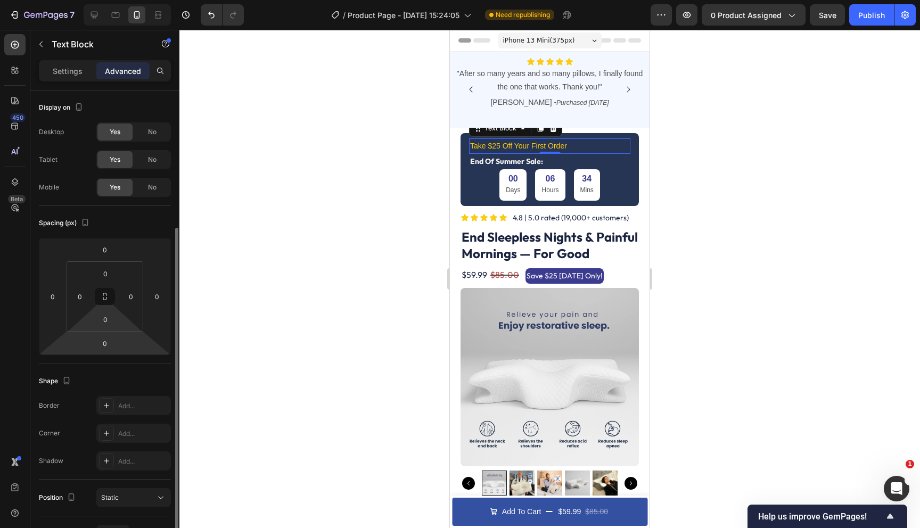
scroll to position [242, 0]
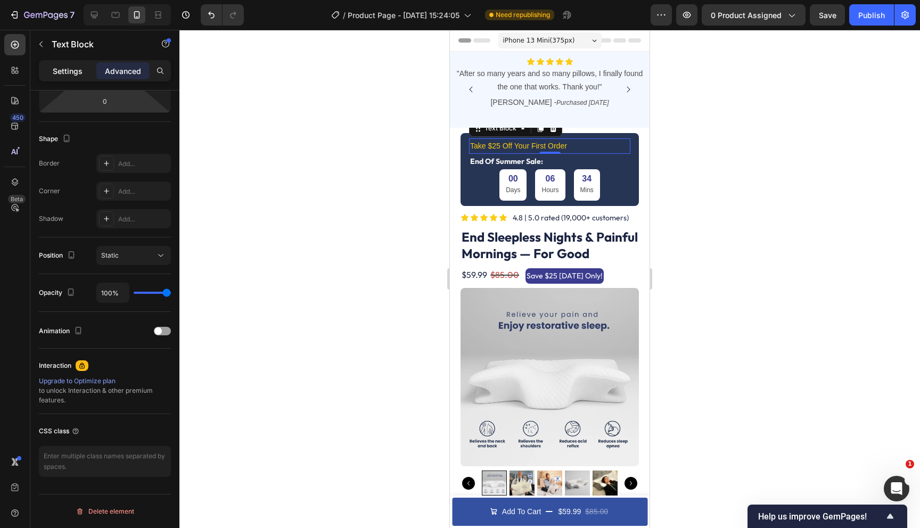
click at [81, 62] on div "Settings" at bounding box center [67, 70] width 53 height 17
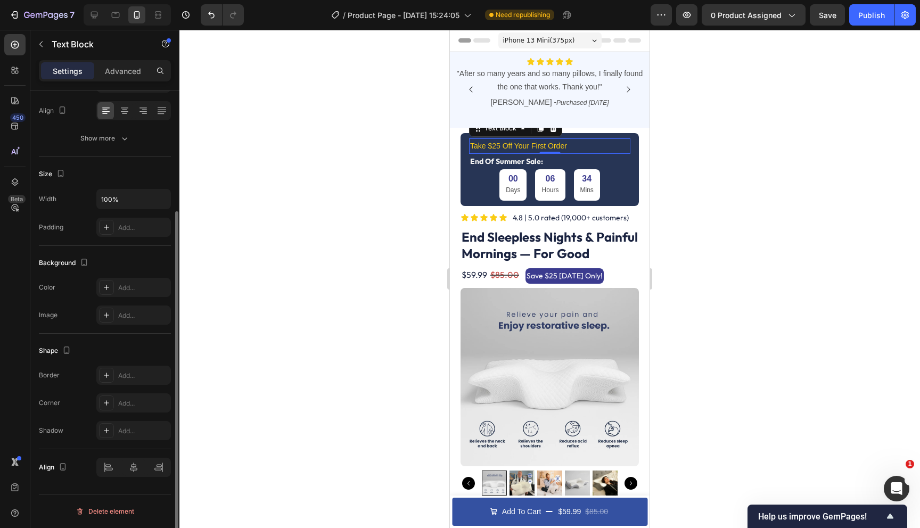
scroll to position [163, 0]
click at [126, 111] on icon at bounding box center [124, 110] width 11 height 11
click at [550, 163] on p "End Of Summer Sale:" at bounding box center [549, 161] width 159 height 13
click at [124, 114] on icon at bounding box center [124, 110] width 11 height 11
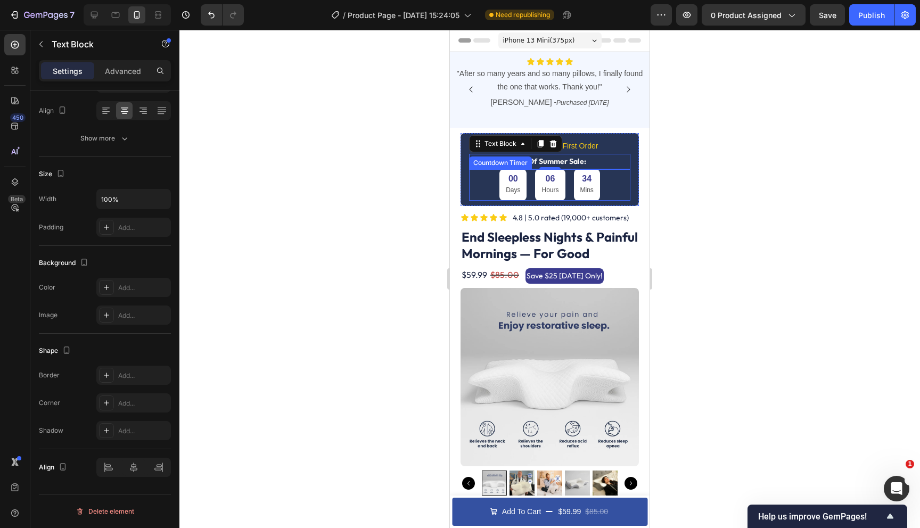
click at [473, 189] on div "00 Days 06 Hours 34 Mins" at bounding box center [549, 184] width 161 height 31
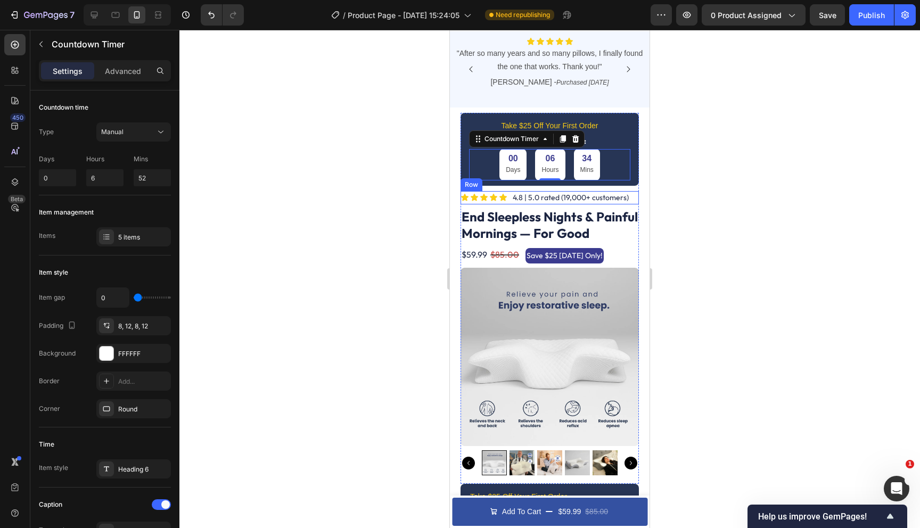
scroll to position [0, 0]
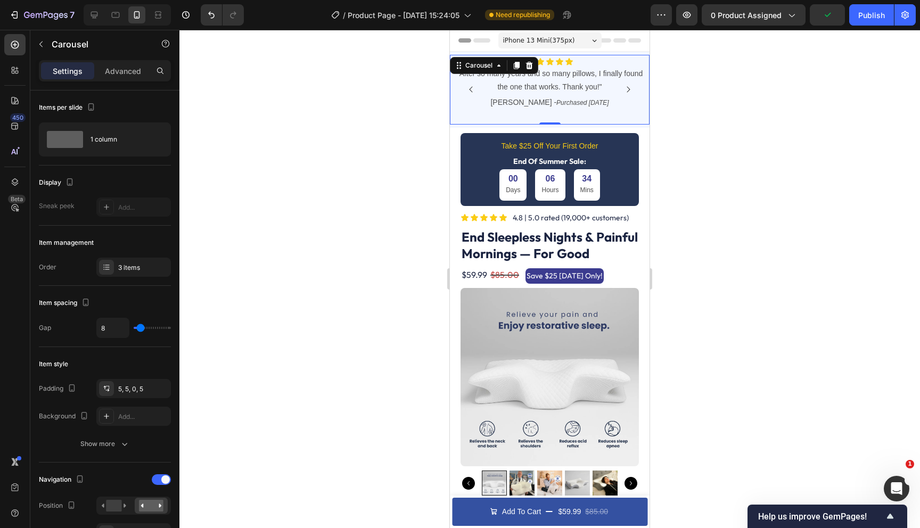
click at [465, 122] on div "Icon Icon Icon Icon Icon Icon List "After so many years and so many pillows, I …" at bounding box center [549, 90] width 194 height 67
click at [473, 148] on div "Text Block" at bounding box center [489, 148] width 36 height 10
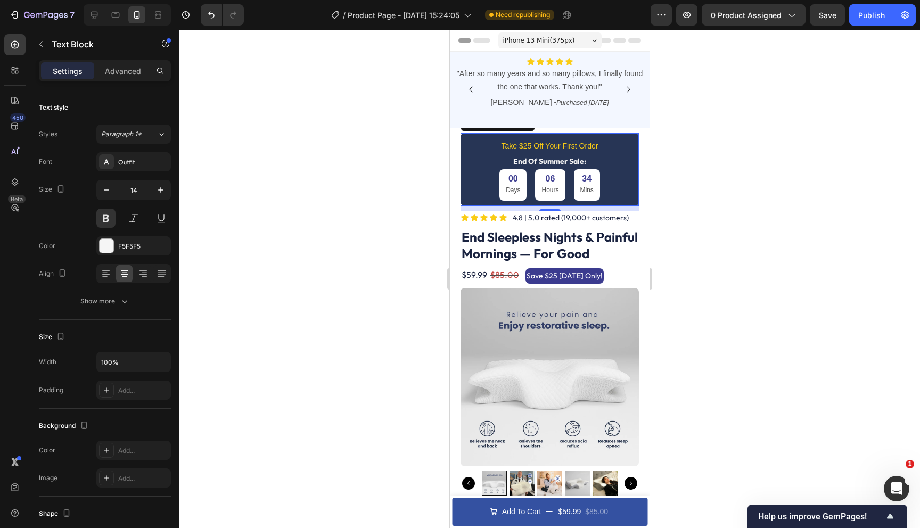
click at [464, 173] on div "Take $25 Off Your First Order Text Block End Of Summer Sale: Text Block 00 Days…" at bounding box center [549, 169] width 178 height 73
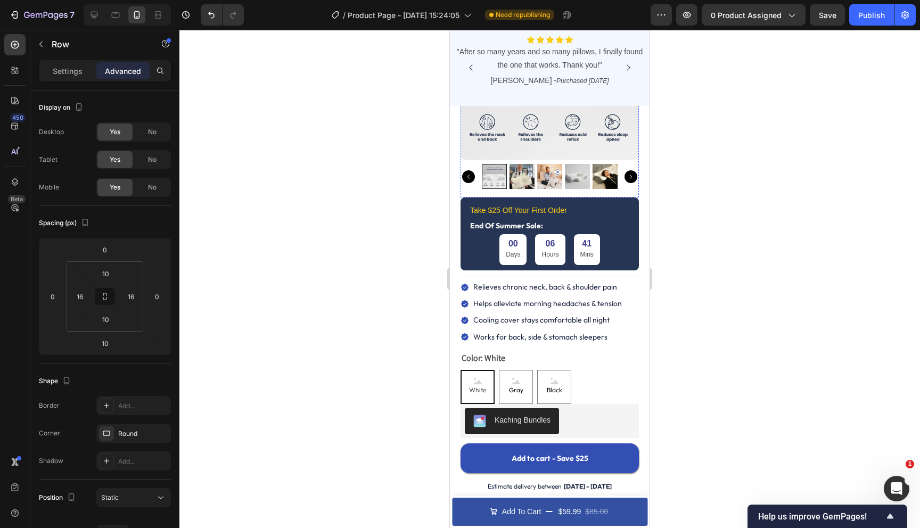
scroll to position [307, 0]
click at [464, 258] on div "Take $25 Off Your First Order Text Block End Of Summer Sale: Text Block 00 Days…" at bounding box center [549, 233] width 178 height 73
click at [66, 66] on p "Settings" at bounding box center [68, 70] width 30 height 11
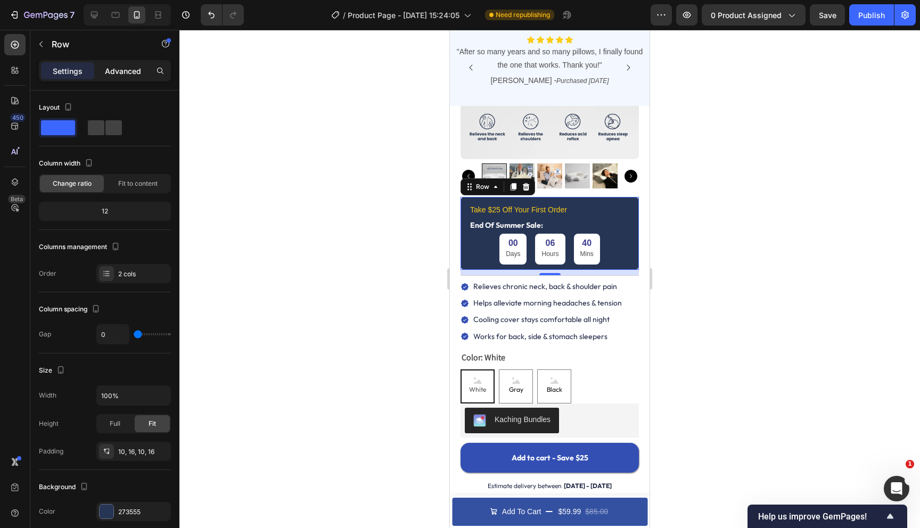
click at [110, 67] on p "Advanced" at bounding box center [123, 70] width 36 height 11
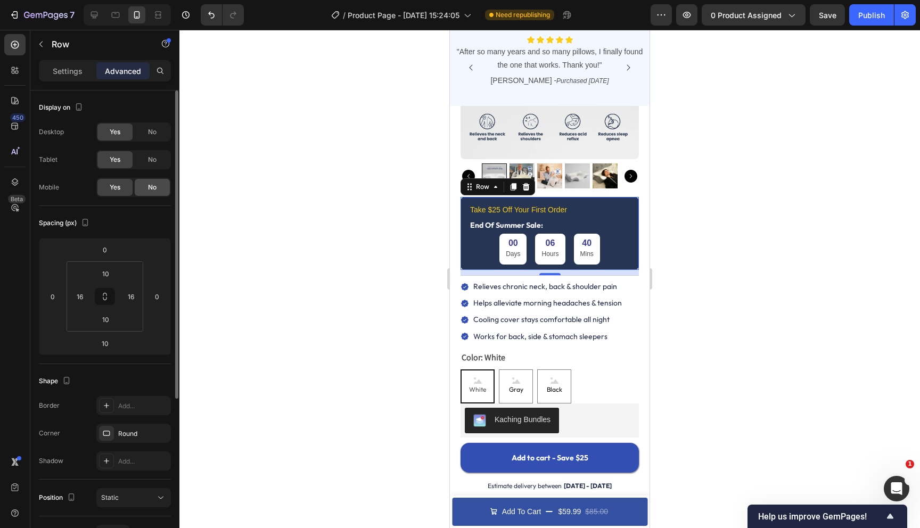
click at [154, 189] on span "No" at bounding box center [152, 188] width 9 height 10
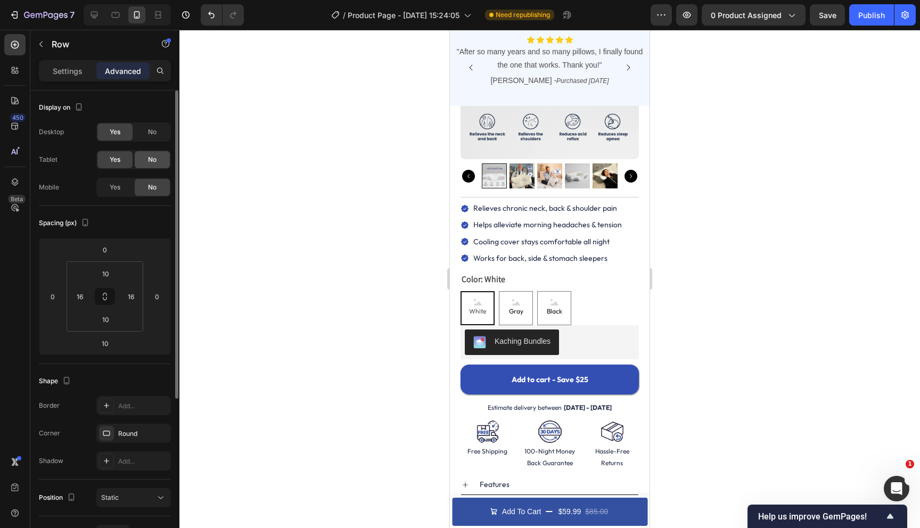
click at [155, 158] on span "No" at bounding box center [152, 160] width 9 height 10
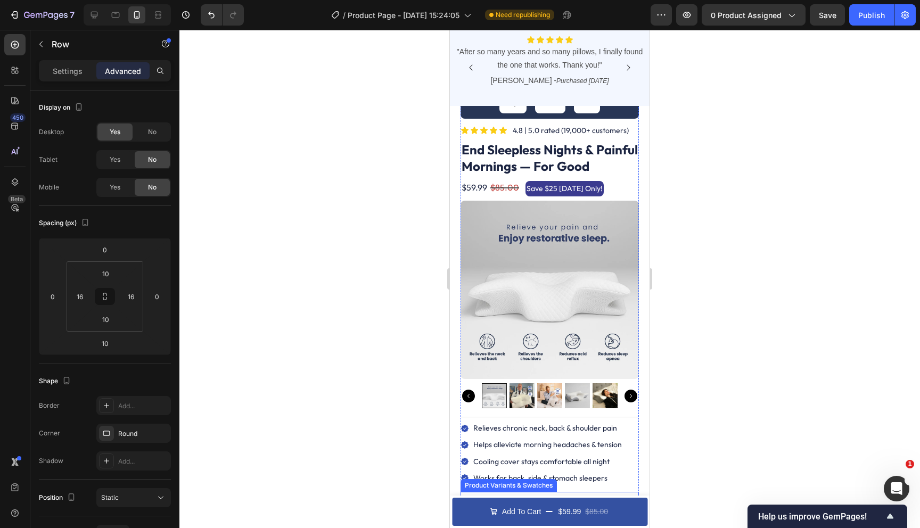
scroll to position [0, 0]
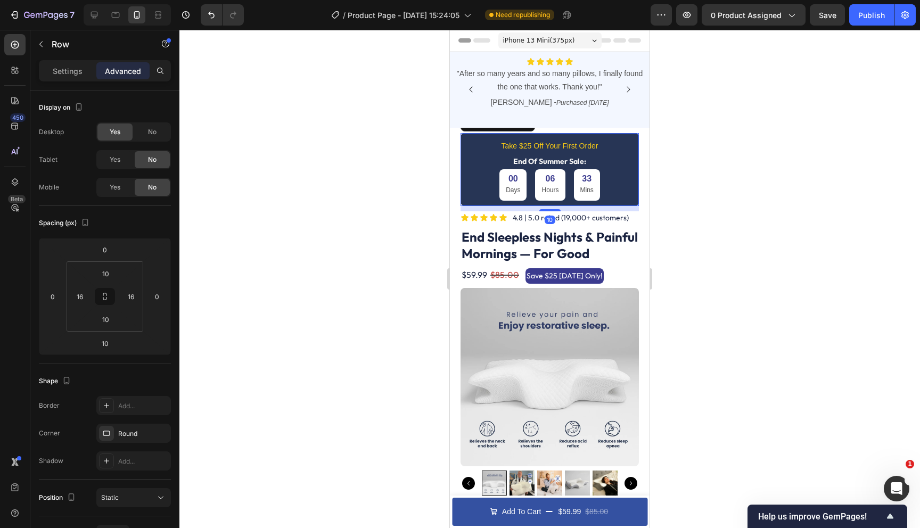
click at [468, 182] on div "Take $25 Off Your First Order Text Block End Of Summer Sale: Text Block 00 Days…" at bounding box center [549, 169] width 178 height 73
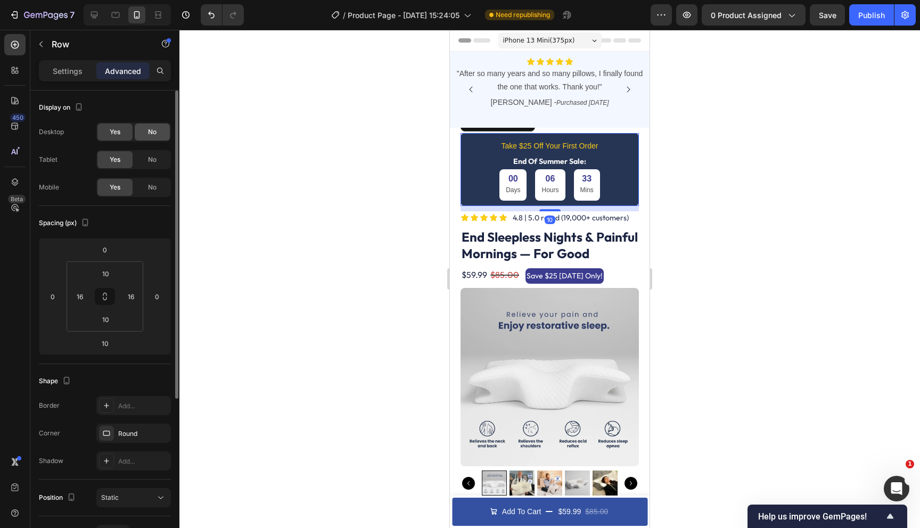
click at [146, 132] on div "No" at bounding box center [152, 131] width 35 height 17
click at [96, 14] on icon at bounding box center [94, 15] width 7 height 7
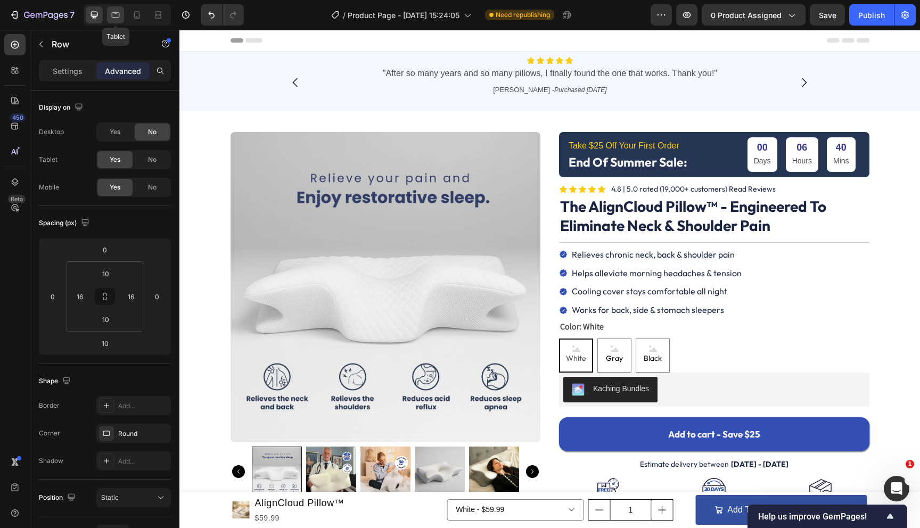
click at [115, 15] on icon at bounding box center [115, 15] width 11 height 11
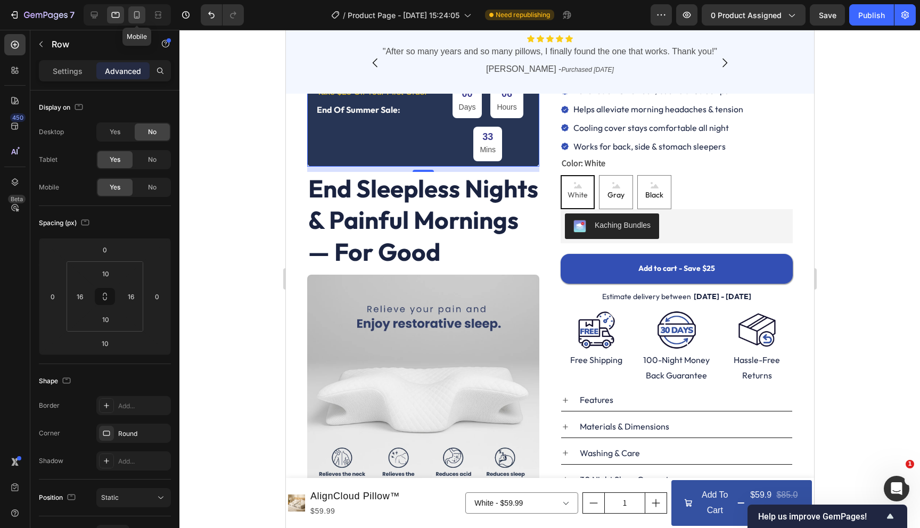
click at [134, 15] on icon at bounding box center [136, 15] width 11 height 11
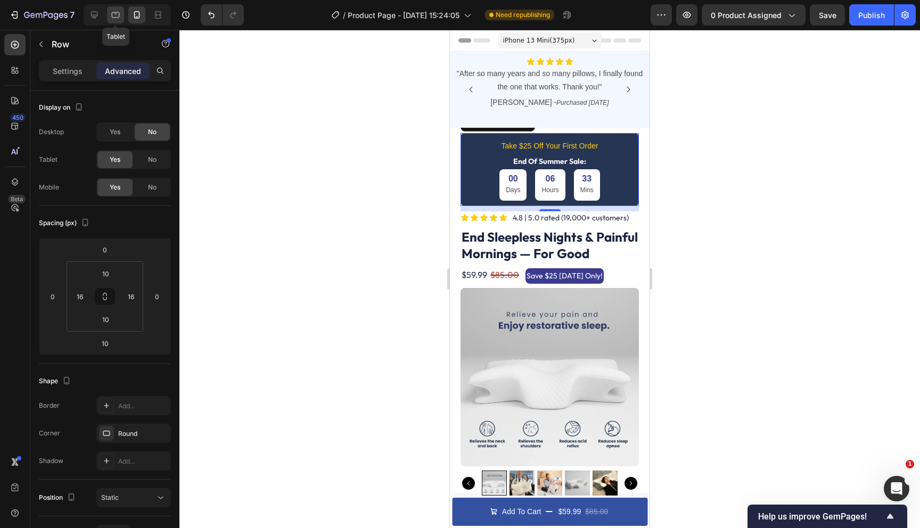
click at [117, 22] on div at bounding box center [115, 14] width 17 height 17
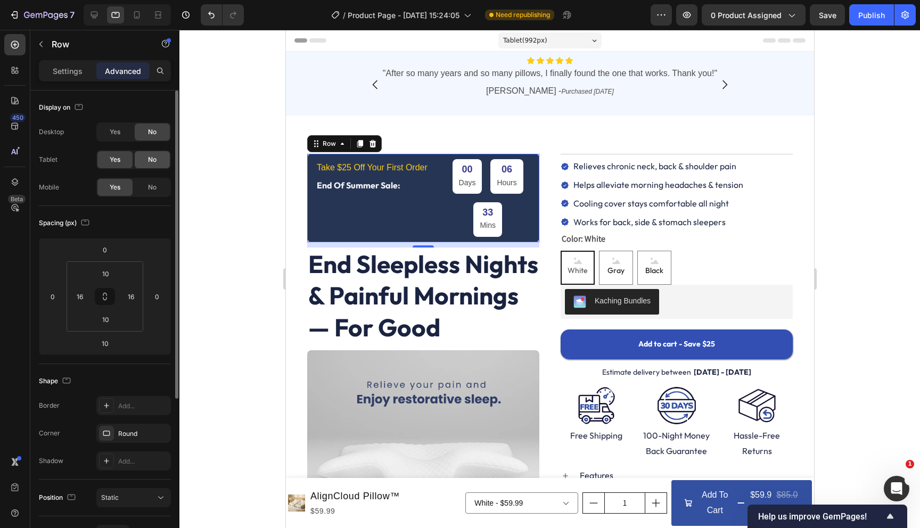
click at [150, 164] on div "No" at bounding box center [152, 159] width 35 height 17
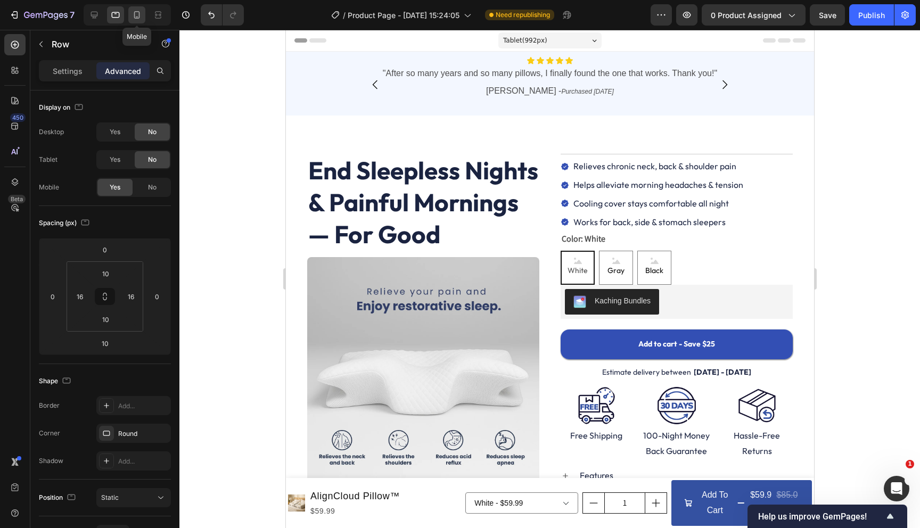
click at [133, 15] on icon at bounding box center [136, 15] width 11 height 11
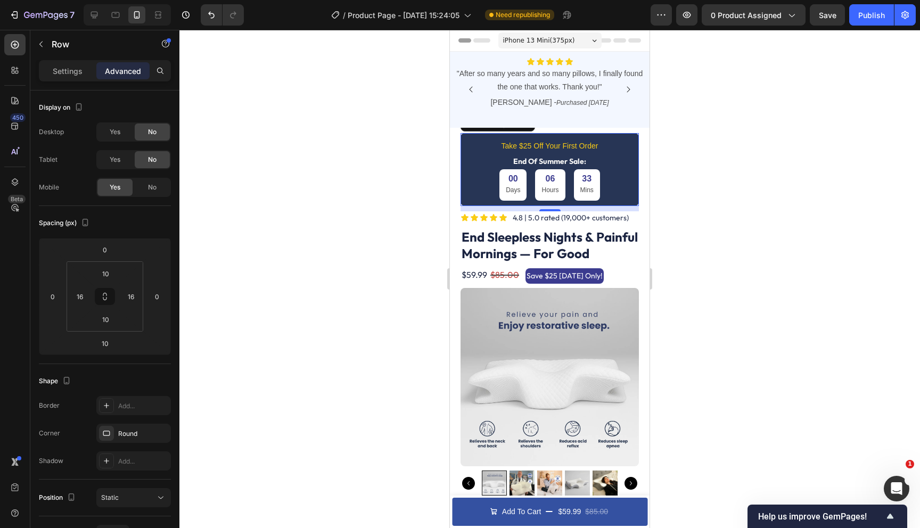
click at [518, 129] on div "Row" at bounding box center [497, 122] width 75 height 17
click at [16, 185] on icon at bounding box center [15, 182] width 11 height 11
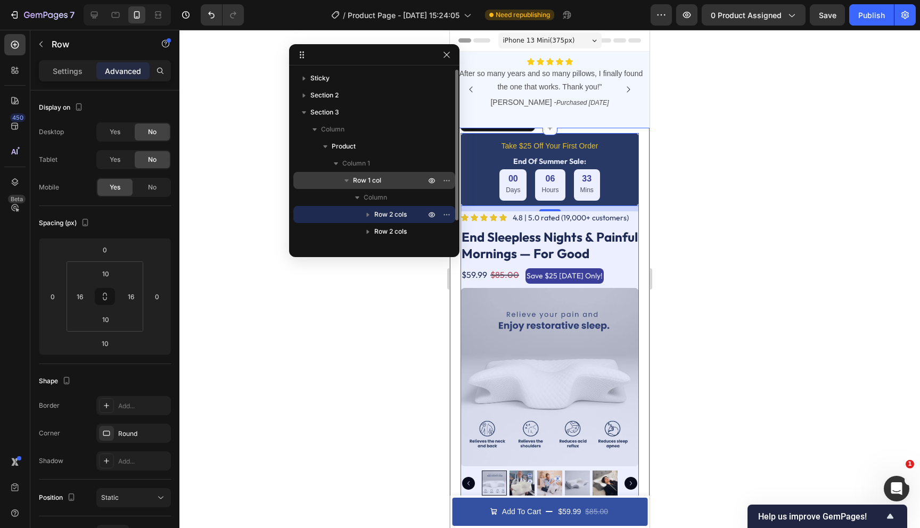
click at [387, 176] on p "Row 1 col" at bounding box center [390, 180] width 75 height 11
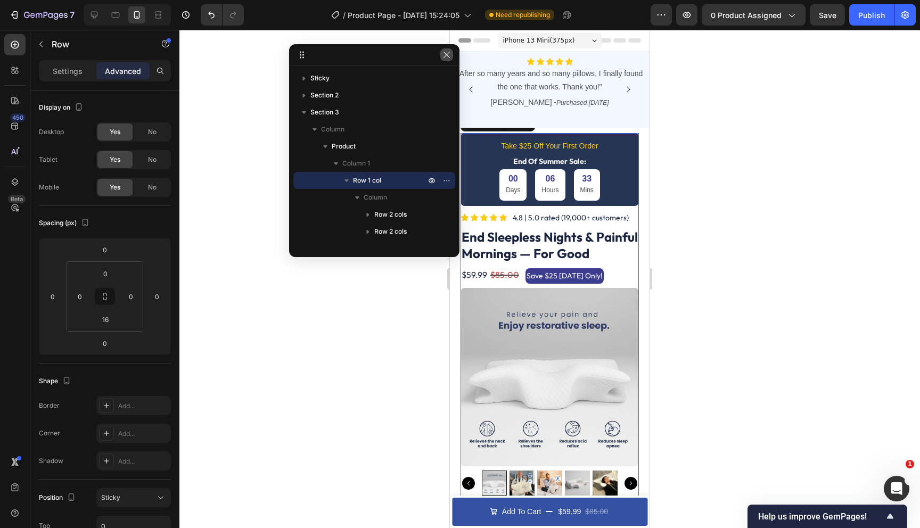
click at [444, 56] on icon "button" at bounding box center [446, 55] width 9 height 9
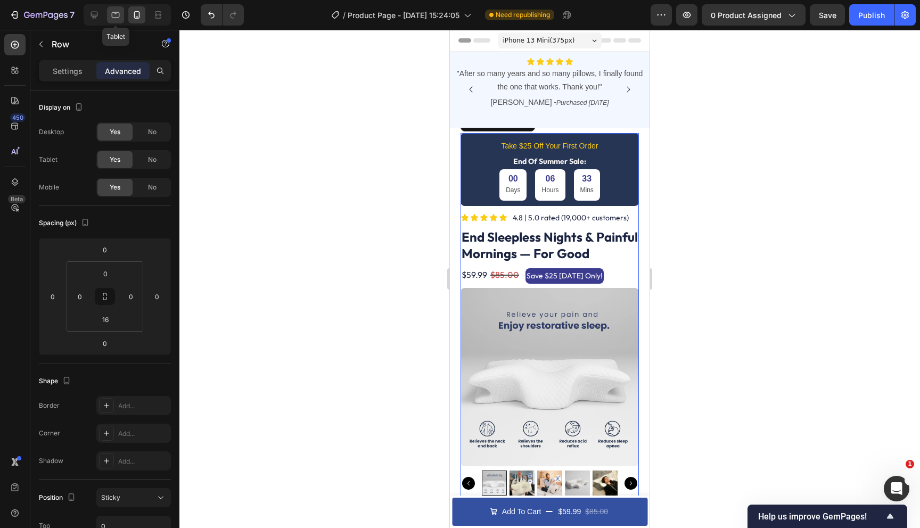
click at [116, 15] on icon at bounding box center [115, 15] width 11 height 11
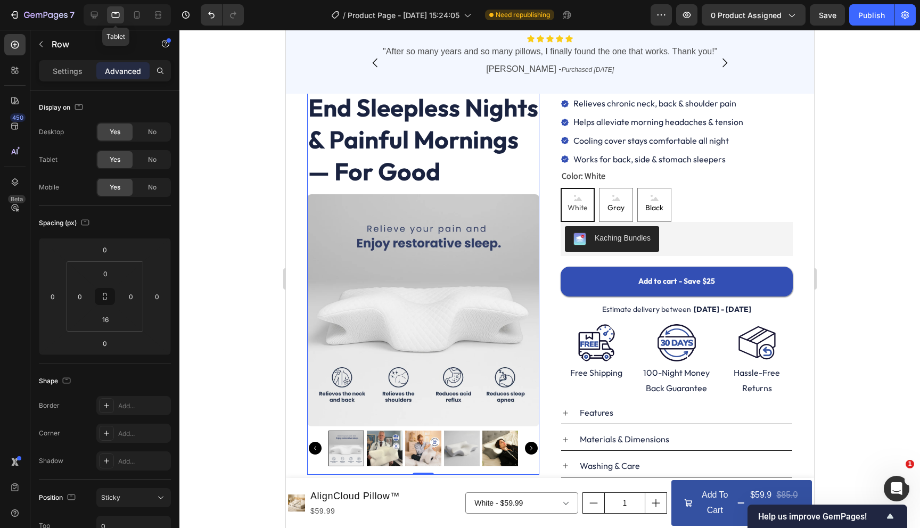
scroll to position [87, 0]
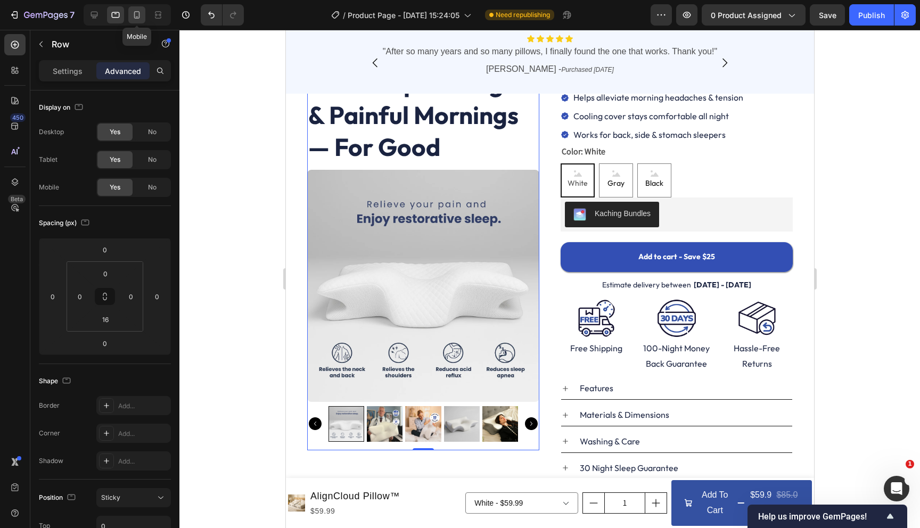
click at [139, 18] on icon at bounding box center [137, 14] width 6 height 7
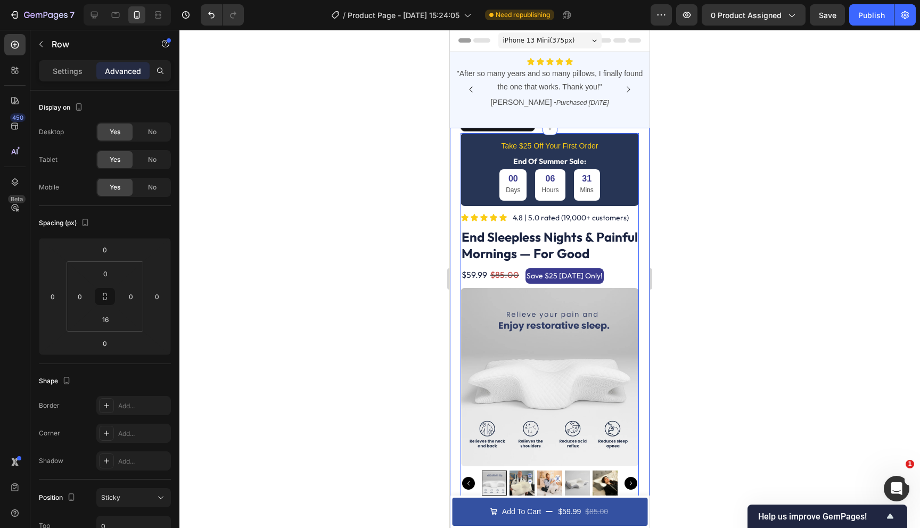
click at [457, 142] on div "Take $25 Off Your First Order Text Block End Of Summer Sale: Text Block 00 Days…" at bounding box center [550, 524] width 200 height 792
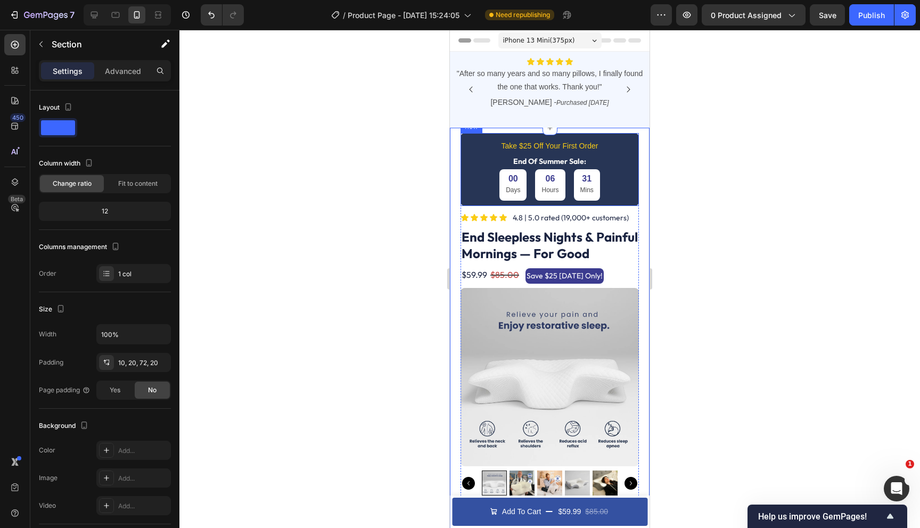
click at [465, 144] on div "Take $25 Off Your First Order Text Block End Of Summer Sale: Text Block 00 Days…" at bounding box center [549, 169] width 178 height 73
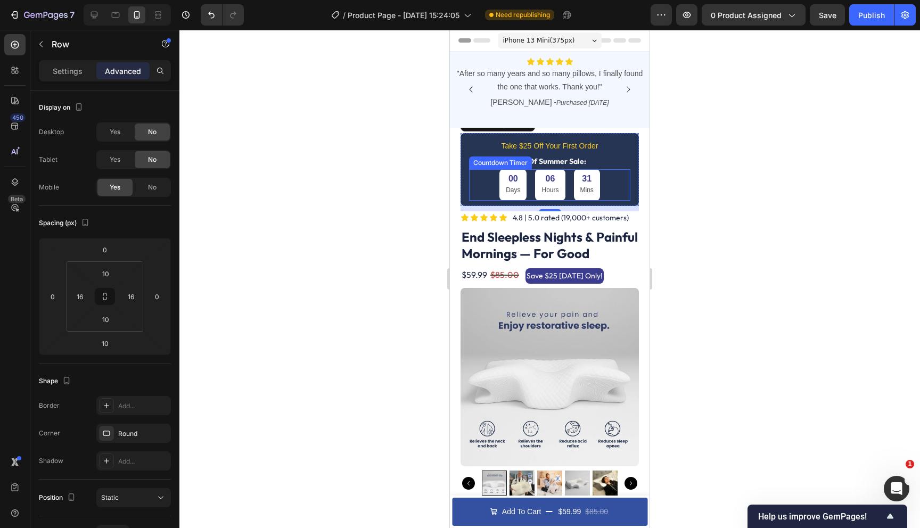
click at [469, 174] on div "00 Days 06 Hours 31 Mins" at bounding box center [549, 184] width 161 height 31
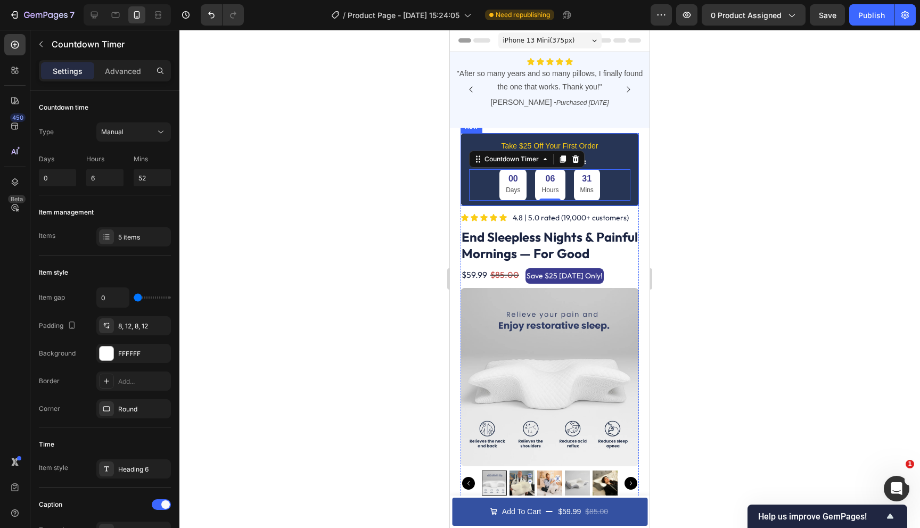
click at [465, 173] on div "Take $25 Off Your First Order Text Block End Of Summer Sale: Text Block 00 Days…" at bounding box center [549, 169] width 178 height 73
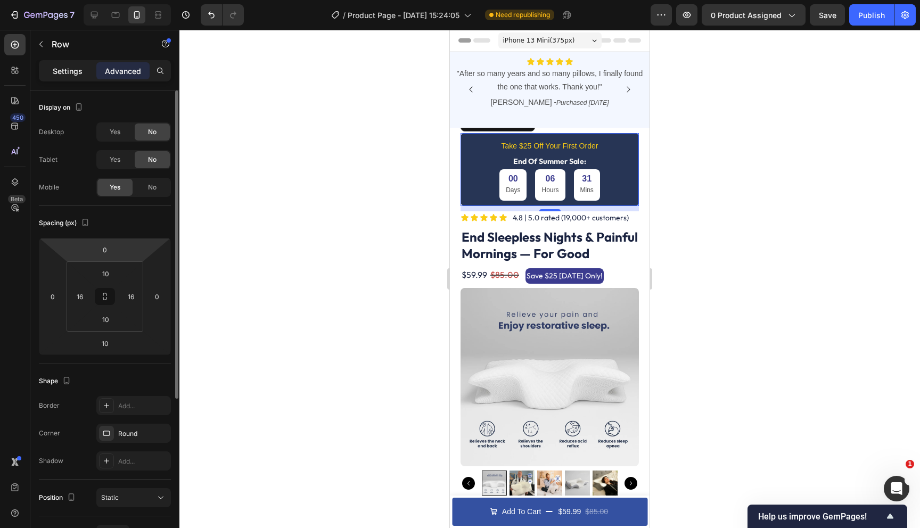
click at [74, 75] on p "Settings" at bounding box center [68, 70] width 30 height 11
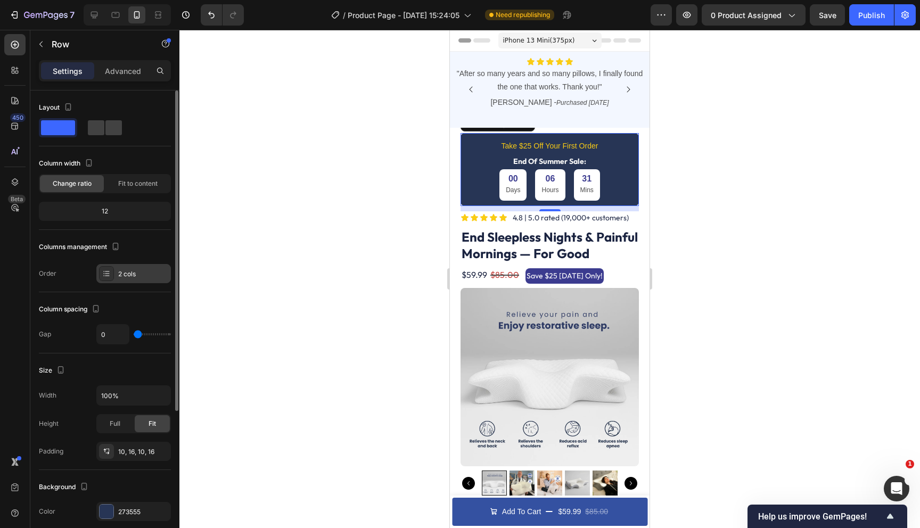
click at [108, 269] on icon at bounding box center [106, 273] width 9 height 9
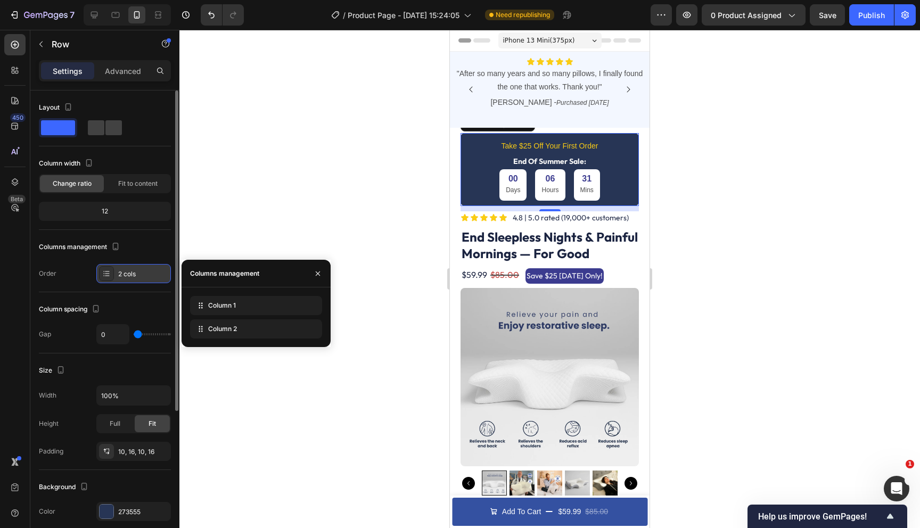
click at [108, 269] on icon at bounding box center [106, 273] width 9 height 9
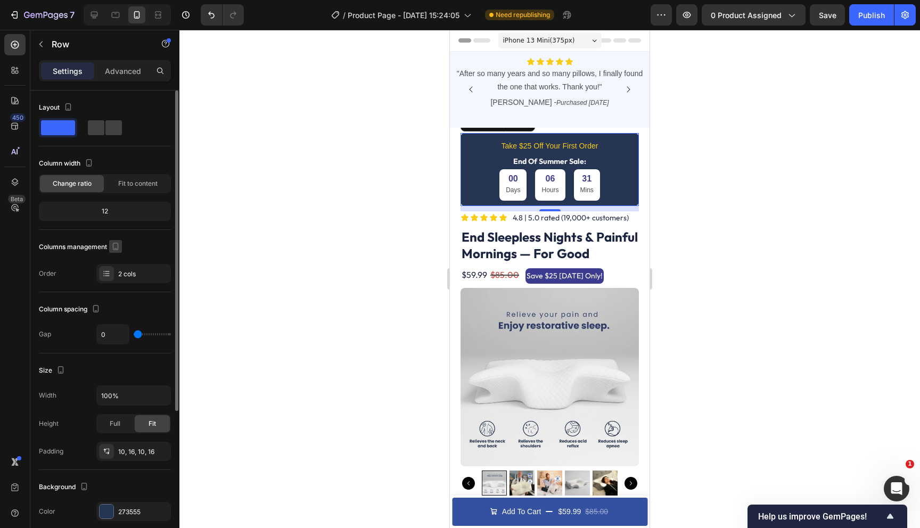
click at [117, 249] on icon "button" at bounding box center [116, 246] width 6 height 7
click at [102, 136] on div at bounding box center [105, 127] width 38 height 19
type input "16"
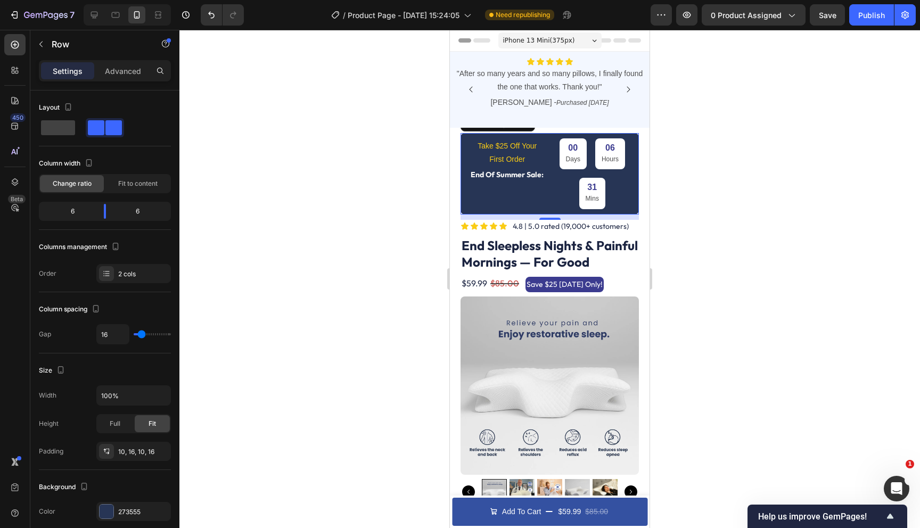
click at [508, 191] on div "Take $25 Off Your First Order Text Block End Of Summer Sale: Text Block" at bounding box center [507, 173] width 77 height 71
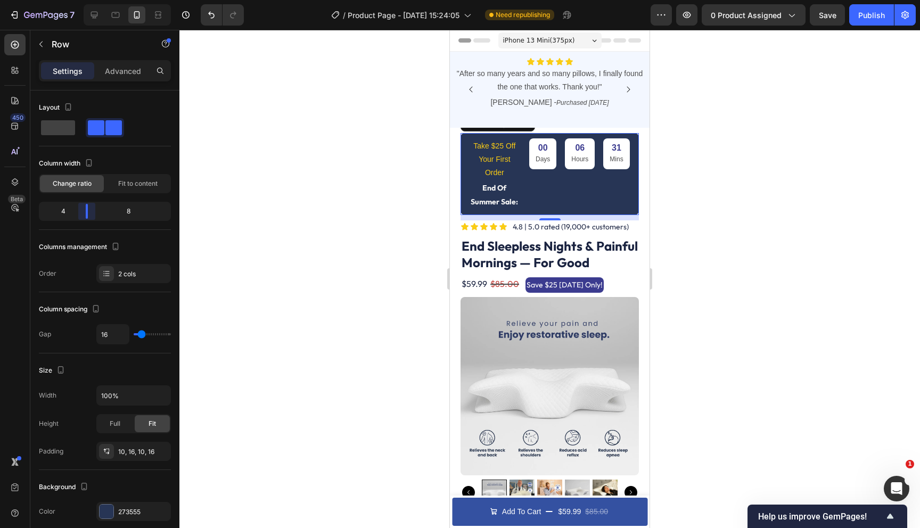
drag, startPoint x: 103, startPoint y: 210, endPoint x: 82, endPoint y: 212, distance: 20.3
click at [82, 0] on body "7 Version history / Product Page - [DATE] 15:24:05 Need republishing Preview 0 …" at bounding box center [460, 0] width 920 height 0
click at [474, 163] on p "Take $25 Off Your First Order" at bounding box center [494, 159] width 49 height 40
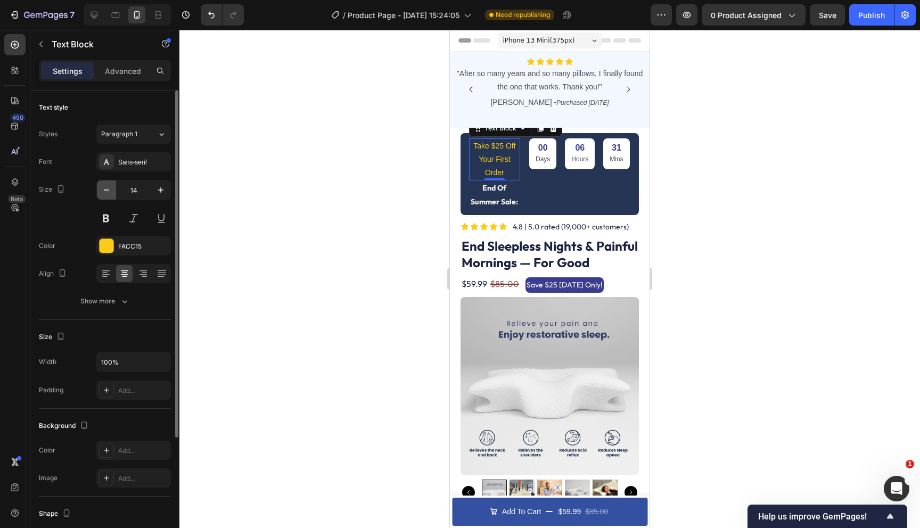
click at [105, 189] on icon "button" at bounding box center [106, 190] width 11 height 11
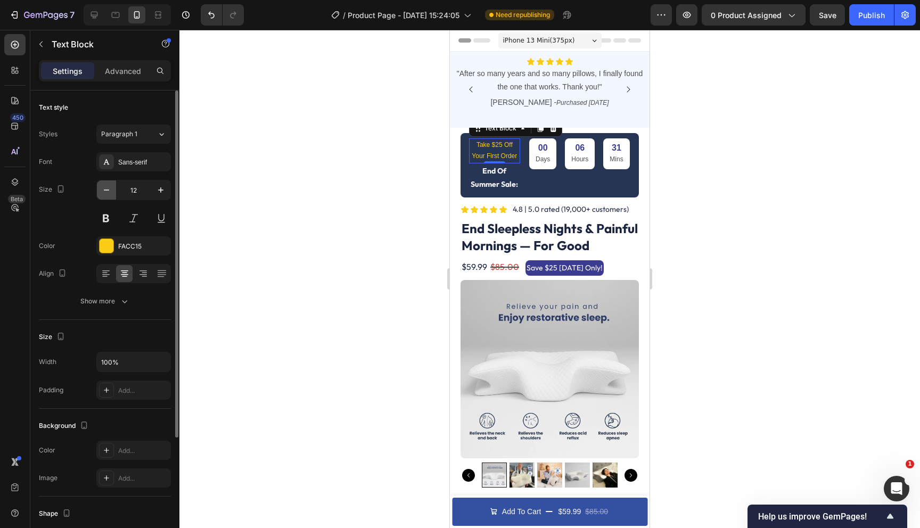
click at [105, 189] on icon "button" at bounding box center [106, 190] width 11 height 11
type input "11"
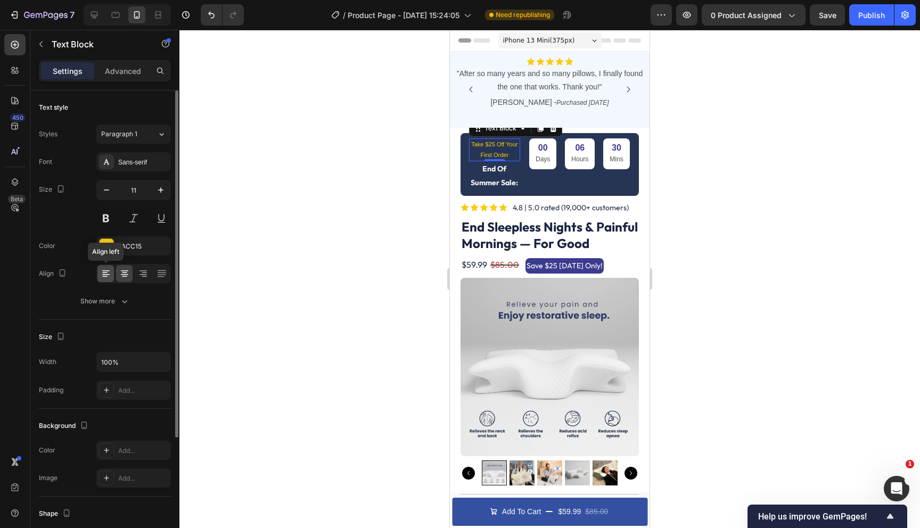
click at [105, 273] on icon at bounding box center [106, 273] width 11 height 11
click at [497, 179] on p "End Of Summer Sale:" at bounding box center [494, 175] width 49 height 27
click at [107, 277] on icon at bounding box center [106, 273] width 11 height 11
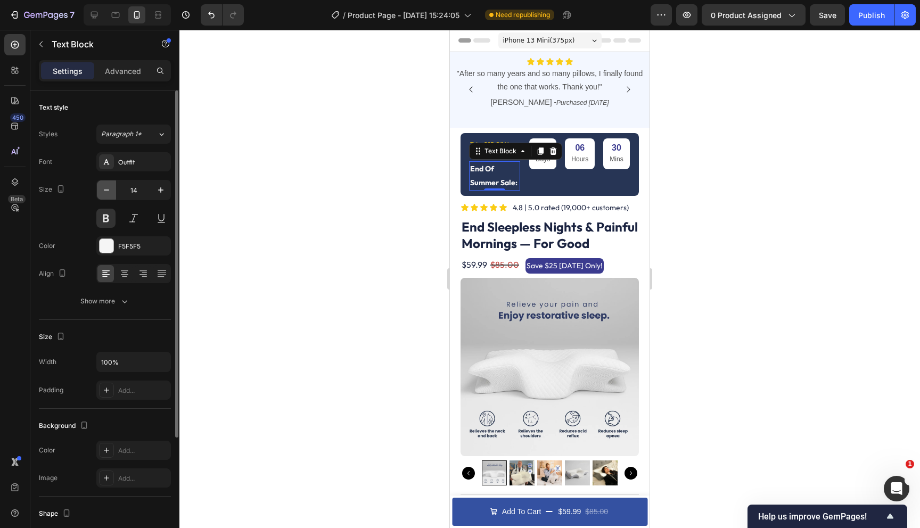
click at [106, 185] on icon "button" at bounding box center [106, 190] width 11 height 11
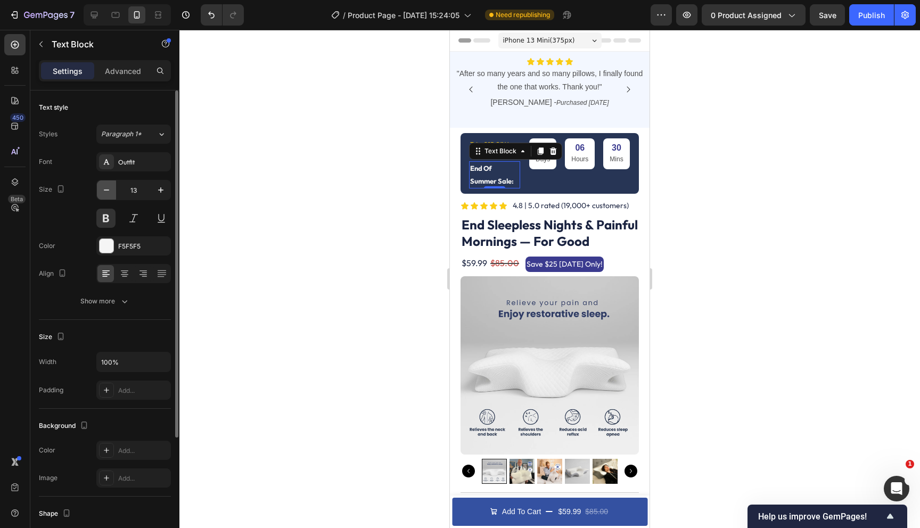
click at [106, 185] on icon "button" at bounding box center [106, 190] width 11 height 11
type input "12"
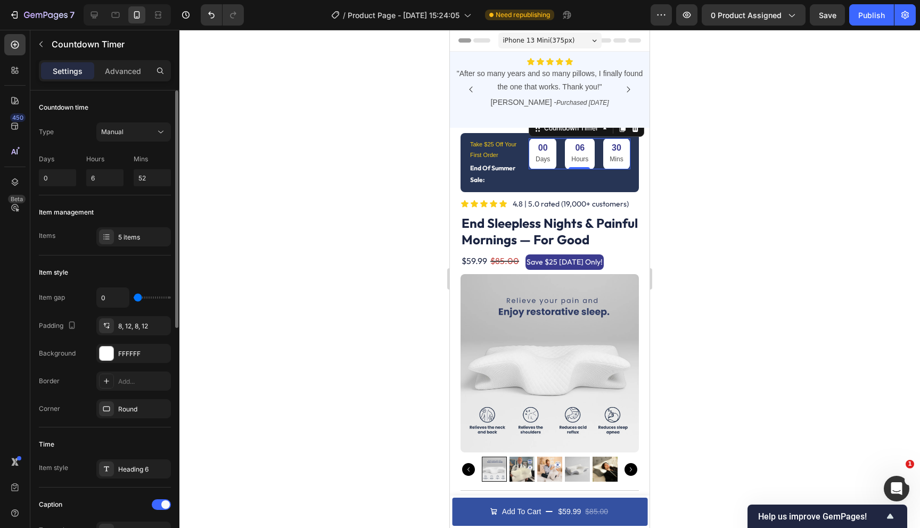
click at [592, 160] on div "06 Hours" at bounding box center [580, 153] width 30 height 31
click at [104, 329] on icon at bounding box center [106, 325] width 9 height 9
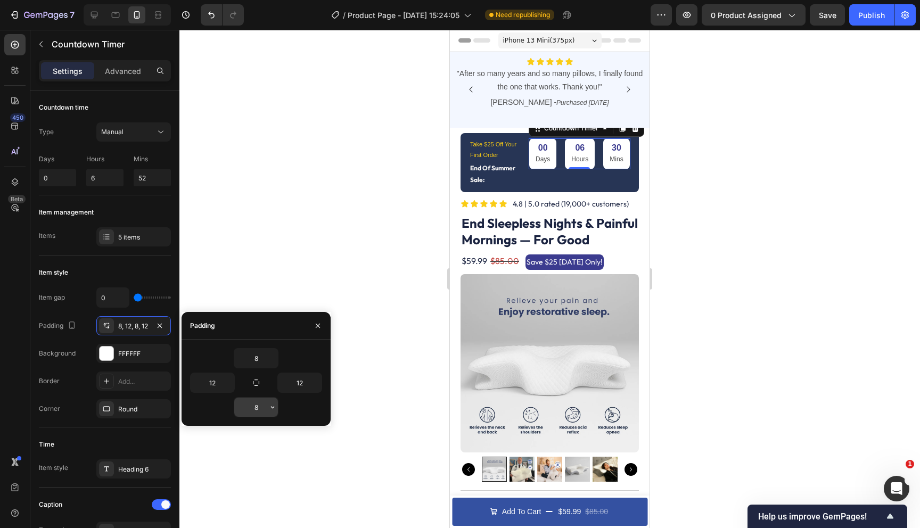
click at [259, 412] on input "8" at bounding box center [256, 407] width 44 height 19
type input "5"
click at [250, 363] on input "8" at bounding box center [256, 358] width 44 height 19
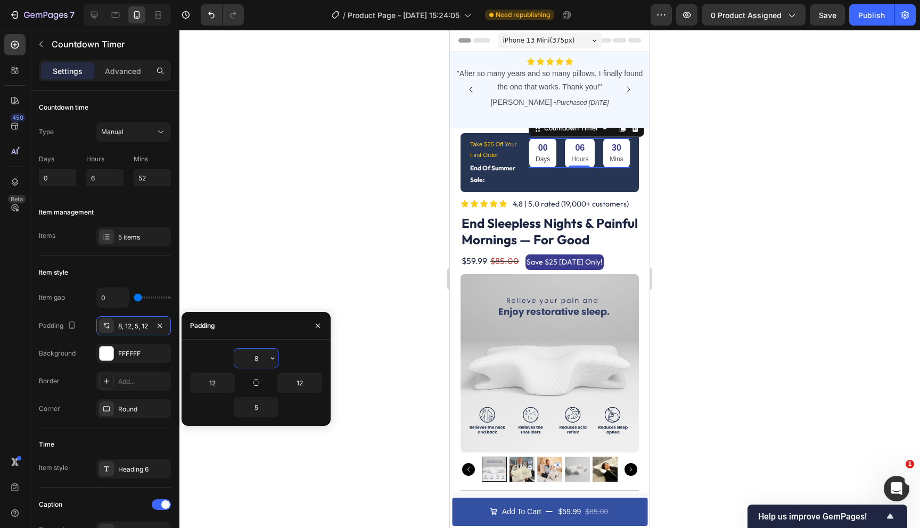
click at [250, 363] on input "8" at bounding box center [256, 358] width 44 height 19
type input "5"
click at [210, 379] on input "12" at bounding box center [213, 382] width 44 height 19
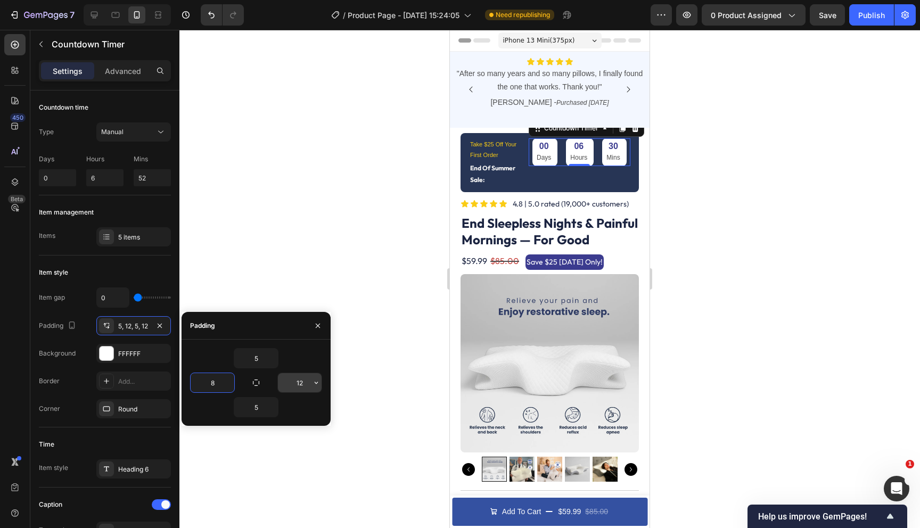
type input "8"
click at [290, 382] on input "12" at bounding box center [300, 382] width 44 height 19
type input "8"
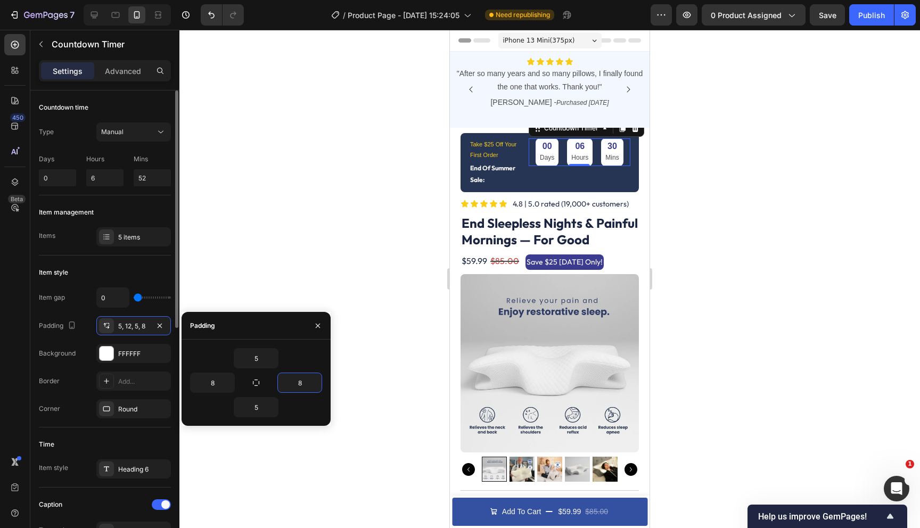
click at [73, 279] on div "Item style" at bounding box center [105, 272] width 132 height 17
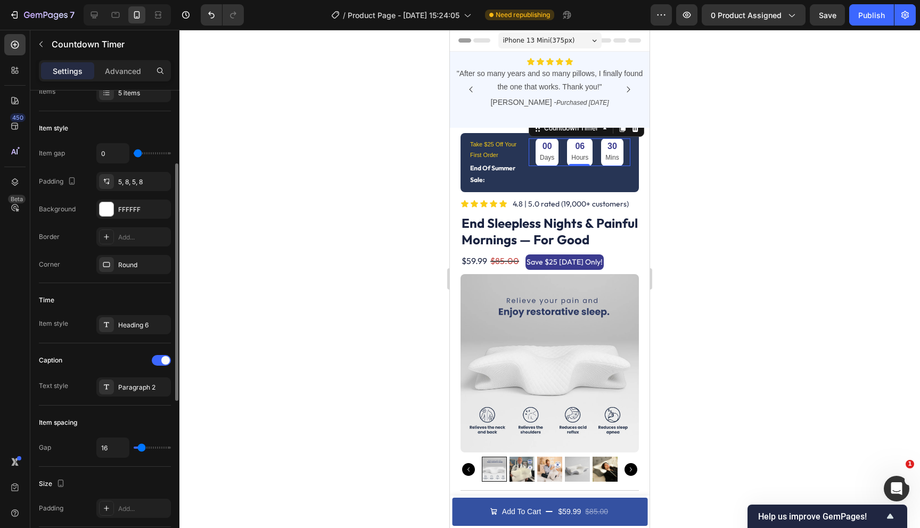
scroll to position [169, 0]
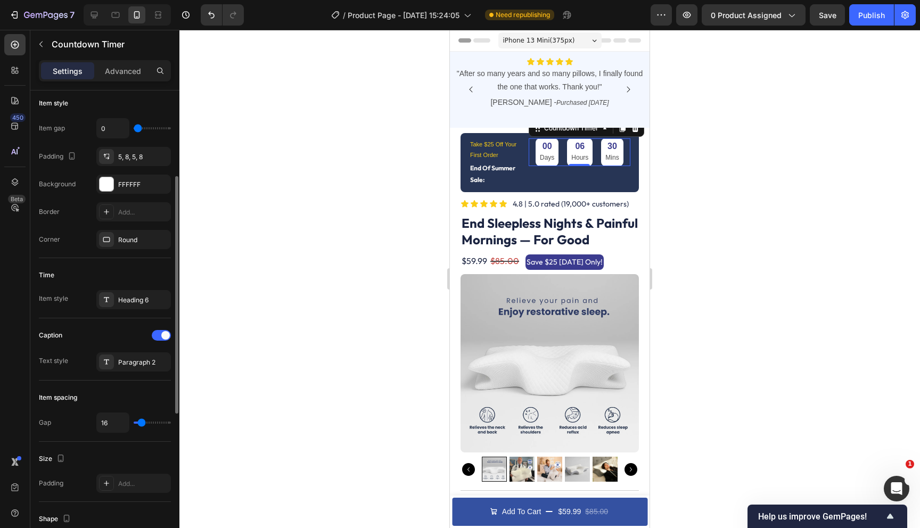
type input "8"
type input "0"
drag, startPoint x: 141, startPoint y: 424, endPoint x: 125, endPoint y: 424, distance: 16.0
type input "0"
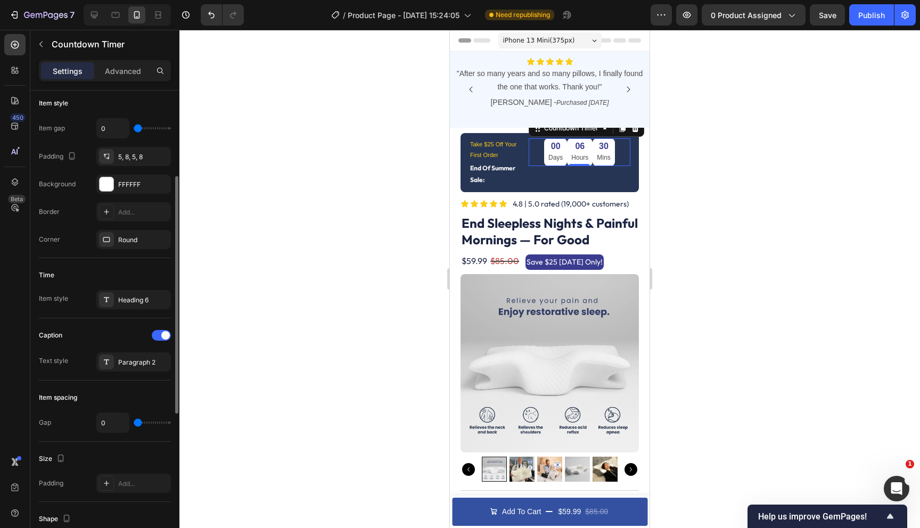
click at [134, 424] on input "range" at bounding box center [152, 423] width 37 height 2
click at [107, 239] on icon at bounding box center [106, 239] width 9 height 9
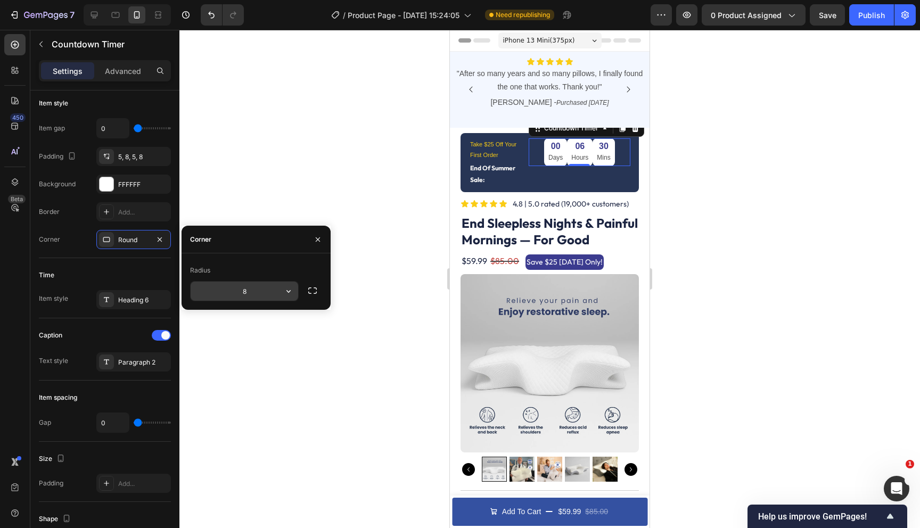
click at [246, 289] on input "8" at bounding box center [245, 291] width 108 height 19
type input "0"
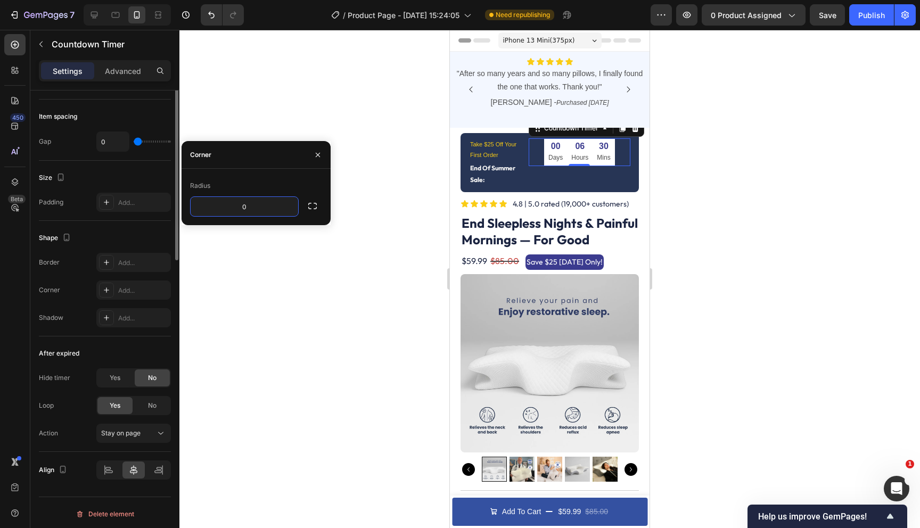
scroll to position [453, 0]
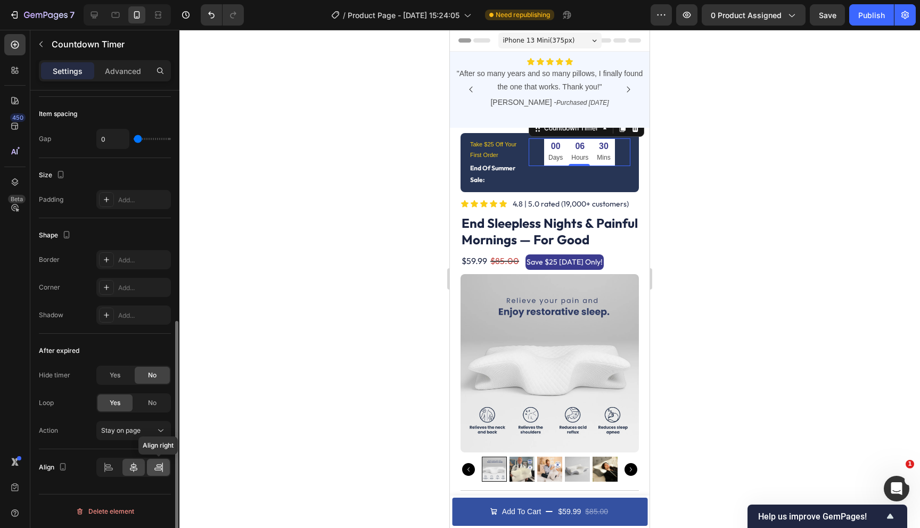
click at [157, 470] on icon at bounding box center [158, 467] width 11 height 11
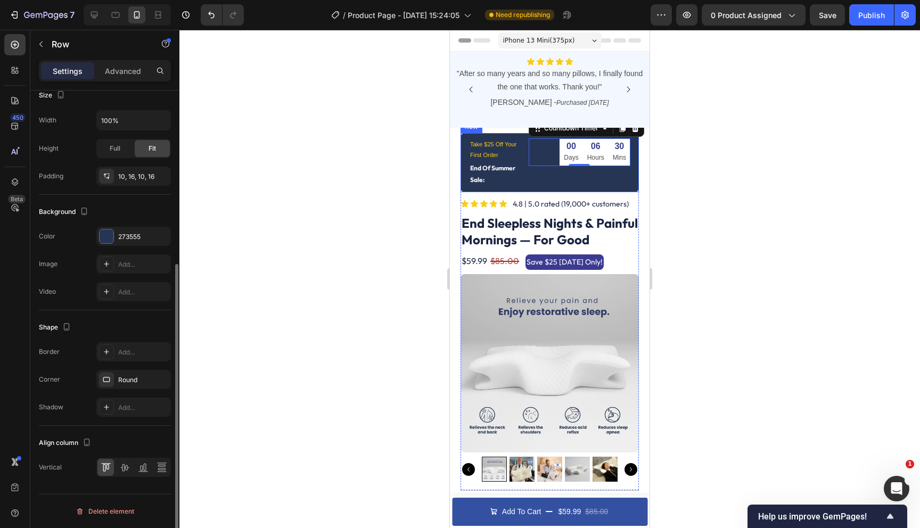
click at [543, 173] on div "00 Days 06 Hours 30 Mins Countdown Timer 0" at bounding box center [579, 162] width 102 height 48
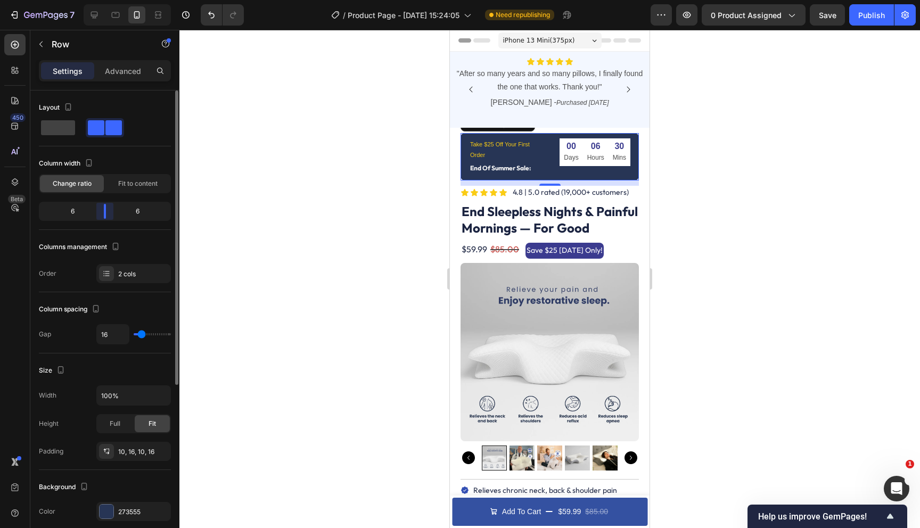
drag, startPoint x: 87, startPoint y: 213, endPoint x: 104, endPoint y: 220, distance: 18.9
click at [104, 0] on body "7 Version history / Product Page - [DATE] 15:24:05 Need republishing Preview 0 …" at bounding box center [460, 0] width 920 height 0
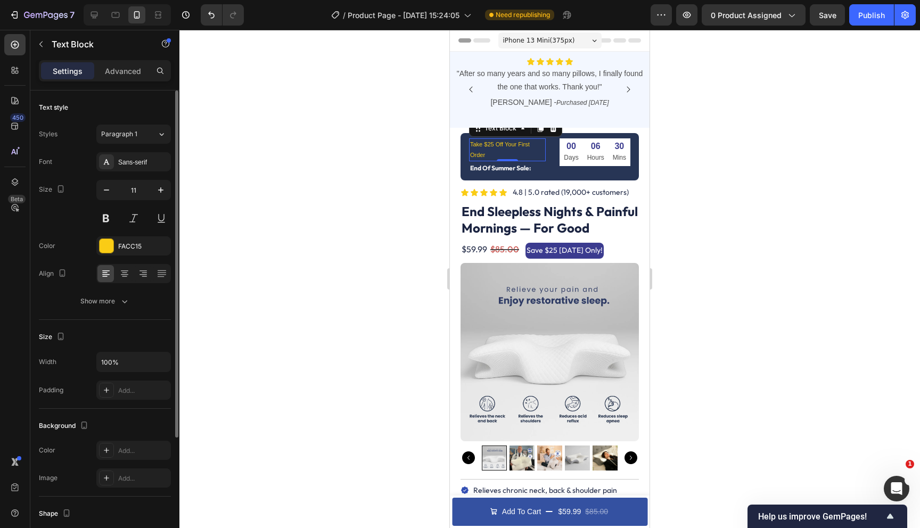
click at [503, 146] on p "Take $25 Off Your First Order" at bounding box center [507, 149] width 75 height 21
click at [161, 187] on icon "button" at bounding box center [160, 190] width 11 height 11
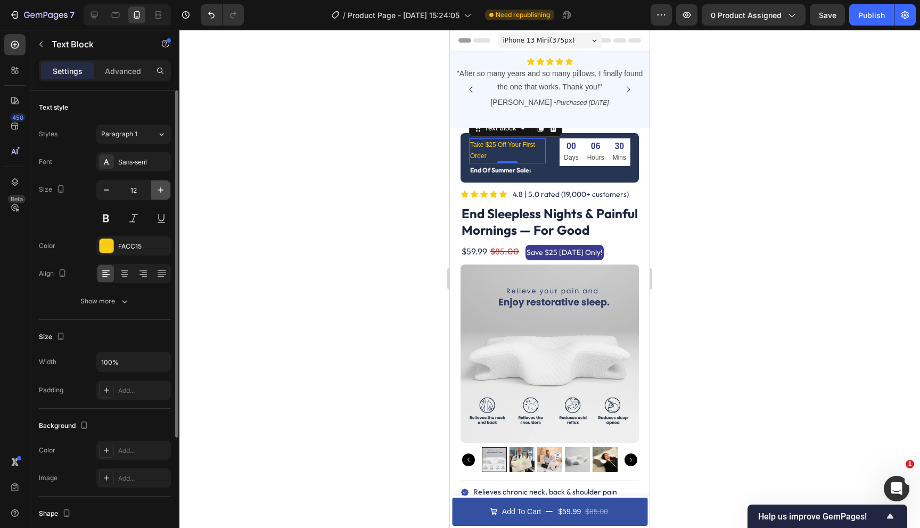
click at [161, 187] on icon "button" at bounding box center [160, 190] width 11 height 11
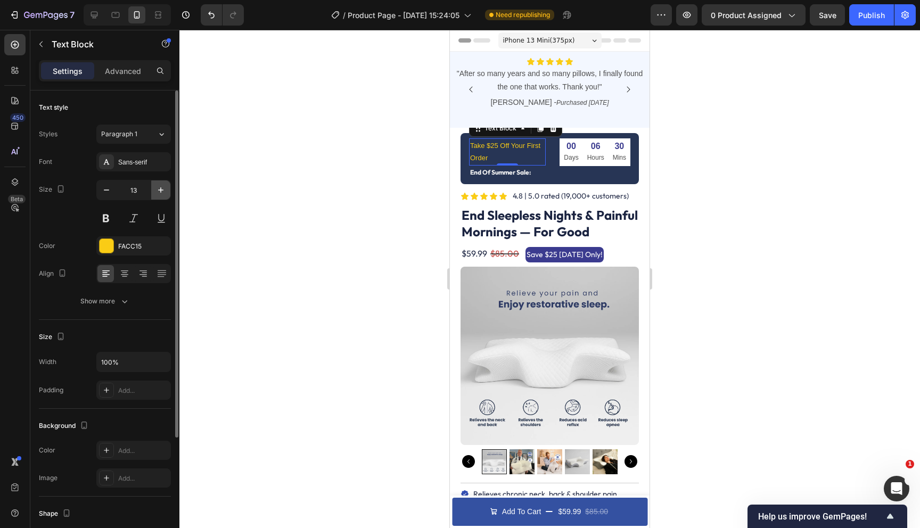
click at [161, 187] on icon "button" at bounding box center [160, 190] width 11 height 11
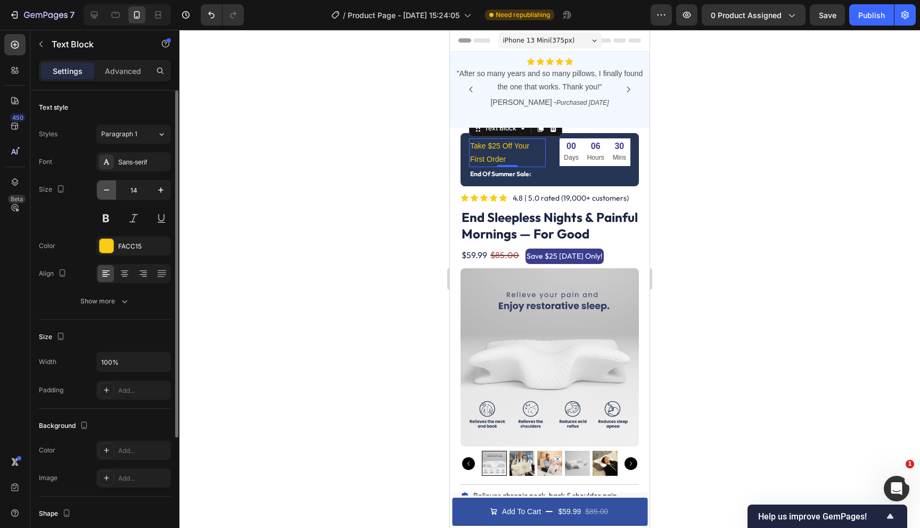
click at [113, 192] on button "button" at bounding box center [106, 189] width 19 height 19
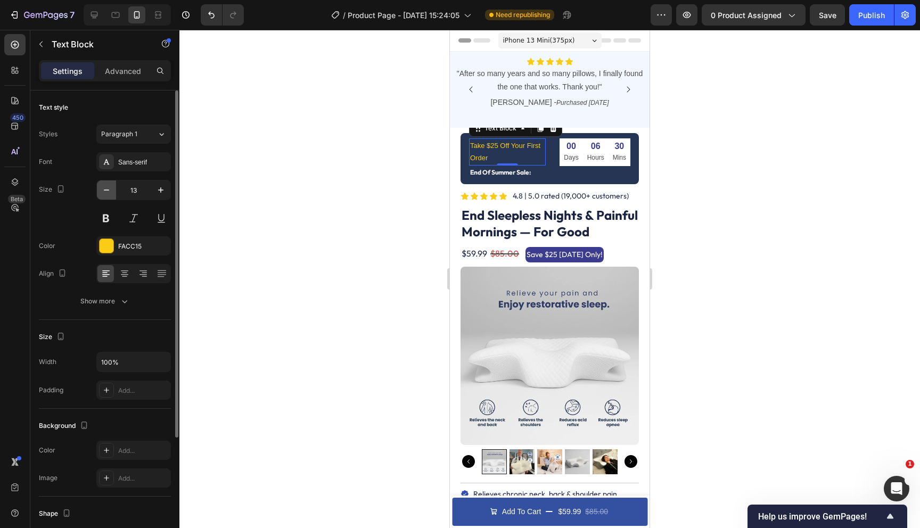
click at [113, 192] on button "button" at bounding box center [106, 189] width 19 height 19
type input "12"
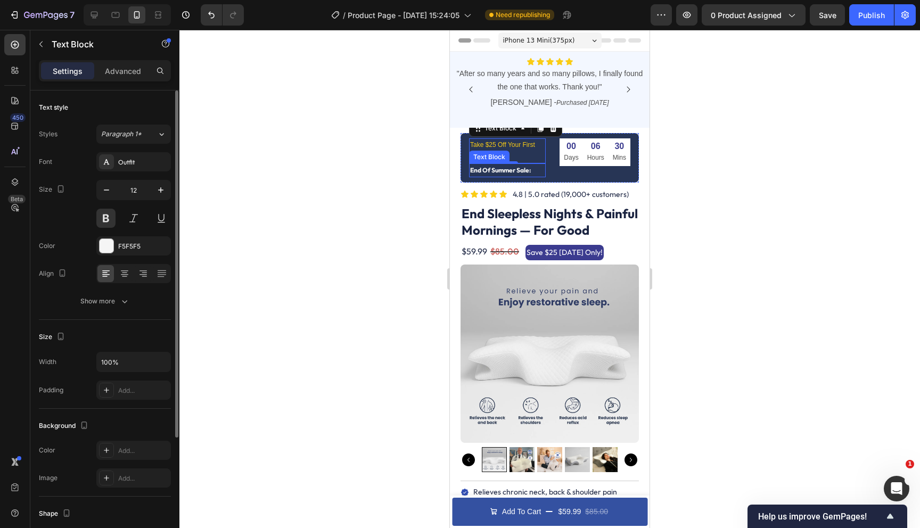
click at [504, 169] on p "End Of Summer Sale:" at bounding box center [507, 170] width 75 height 12
click at [161, 188] on icon "button" at bounding box center [160, 190] width 11 height 11
type input "14"
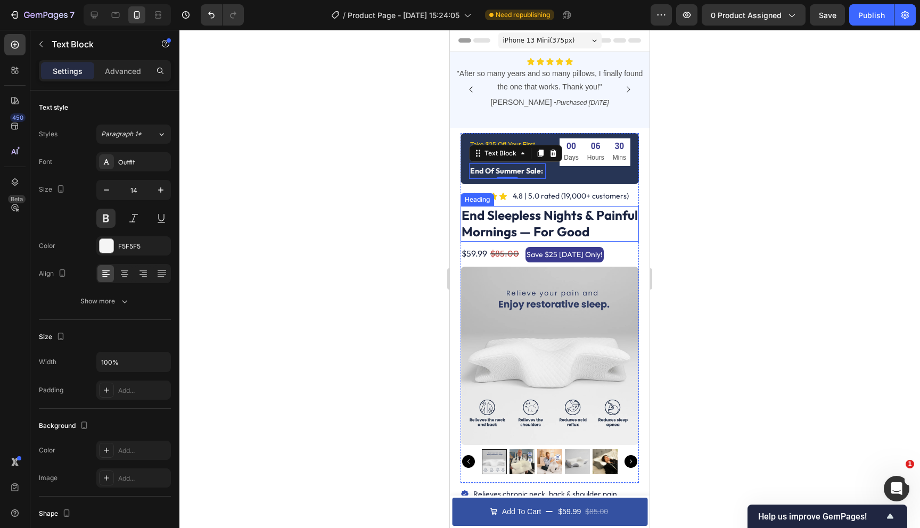
click at [502, 239] on strong "End Sleepless Nights & Painful Mornings — For Good" at bounding box center [549, 223] width 176 height 32
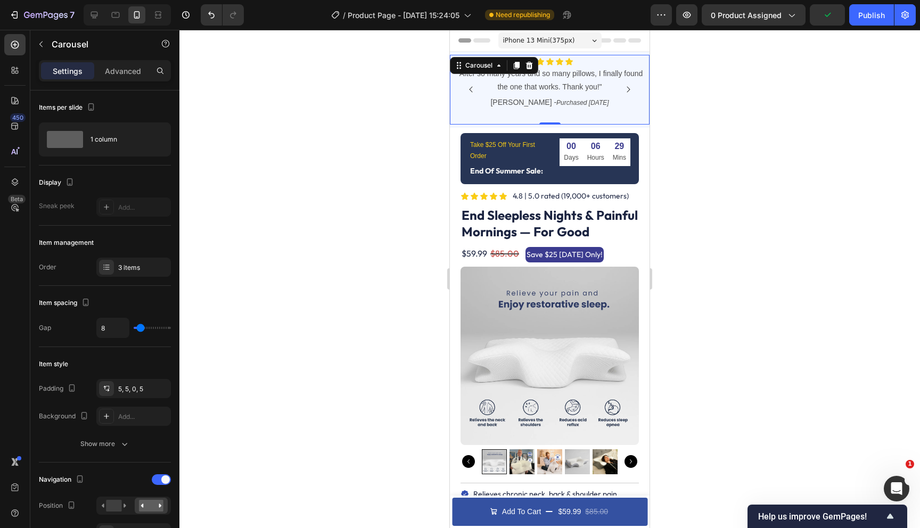
click at [463, 116] on div "Icon Icon Icon Icon Icon Icon List "After so many years and so many pillows, I …" at bounding box center [549, 90] width 194 height 67
click at [456, 125] on div "Icon Icon Icon Icon Icon Icon List "After so many years and so many pillows, I …" at bounding box center [550, 90] width 200 height 76
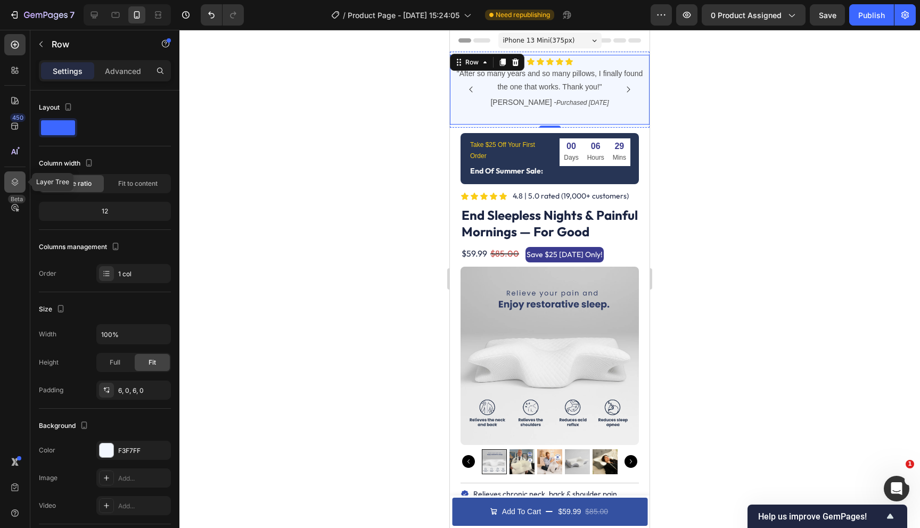
click at [13, 188] on div at bounding box center [14, 181] width 21 height 21
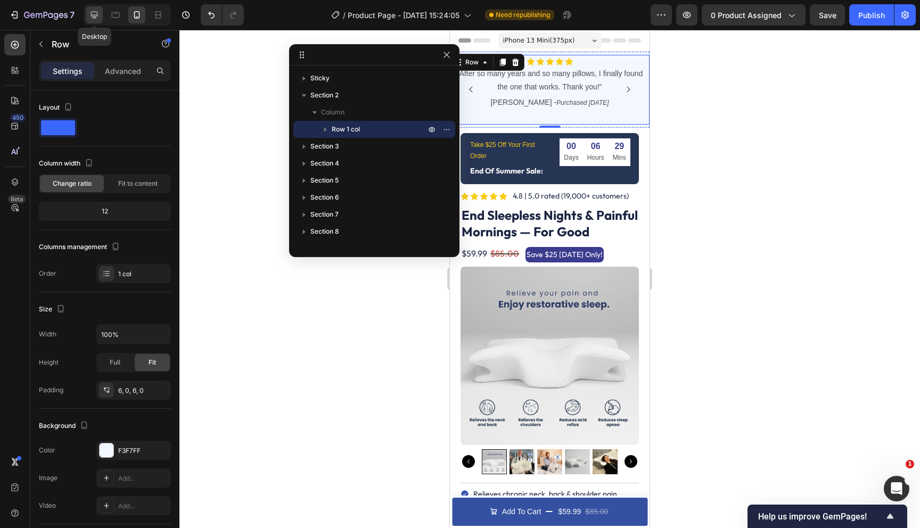
click at [96, 15] on icon at bounding box center [94, 15] width 7 height 7
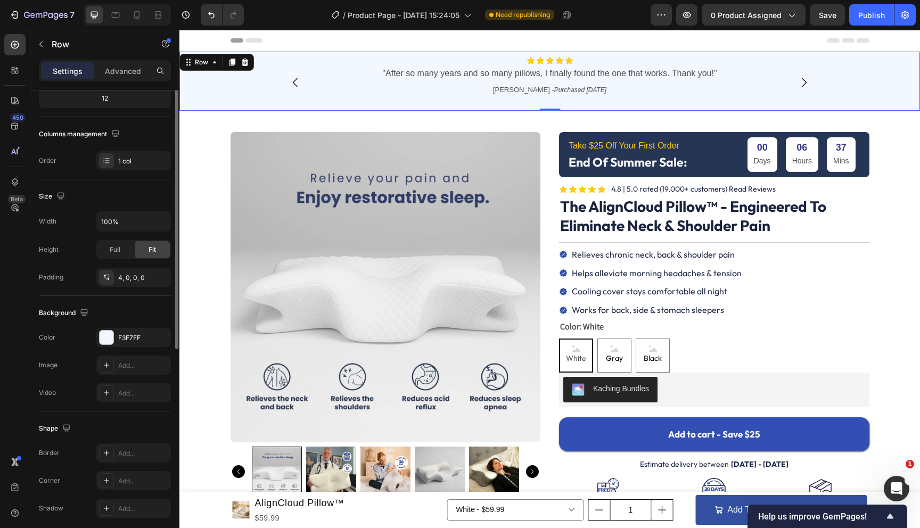
scroll to position [181, 0]
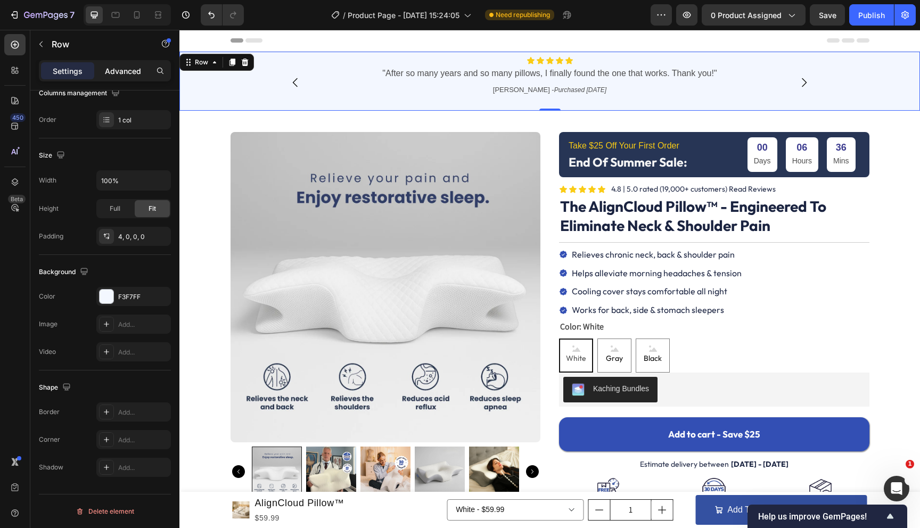
click at [104, 72] on div "Advanced" at bounding box center [122, 70] width 53 height 17
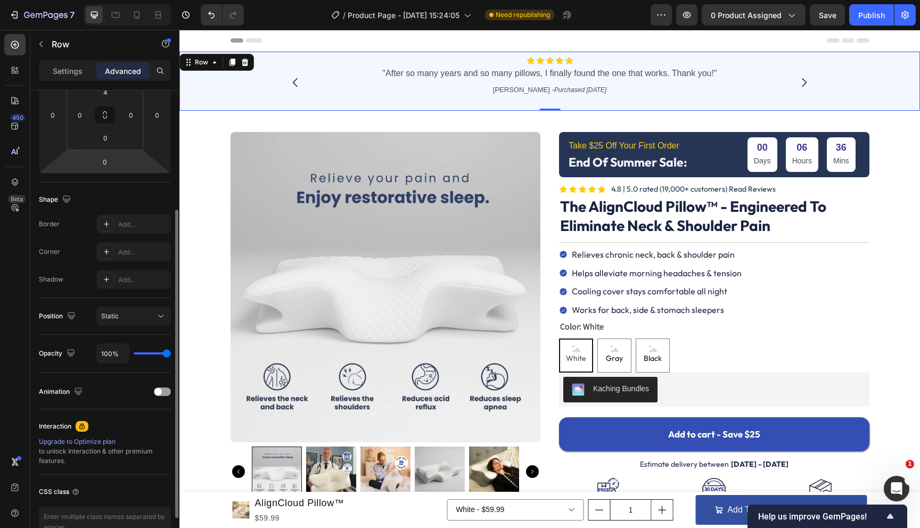
scroll to position [195, 0]
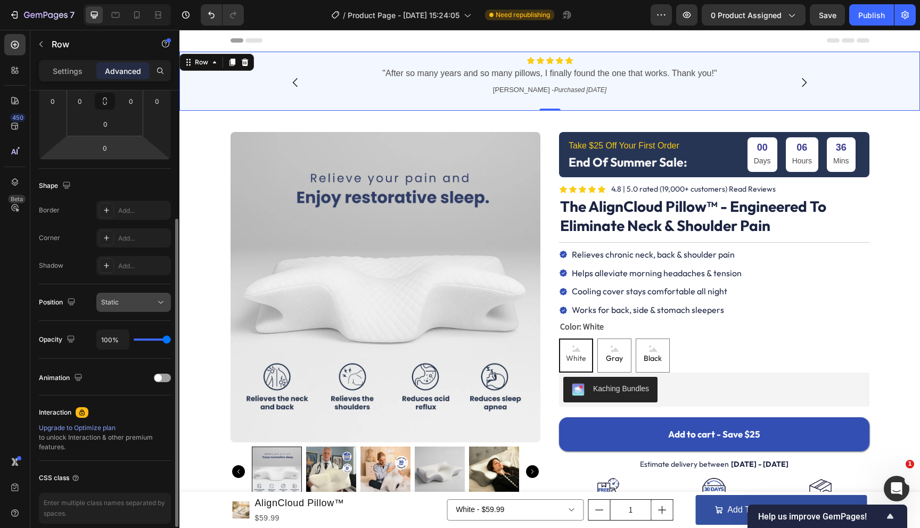
click at [129, 309] on button "Static" at bounding box center [133, 302] width 75 height 19
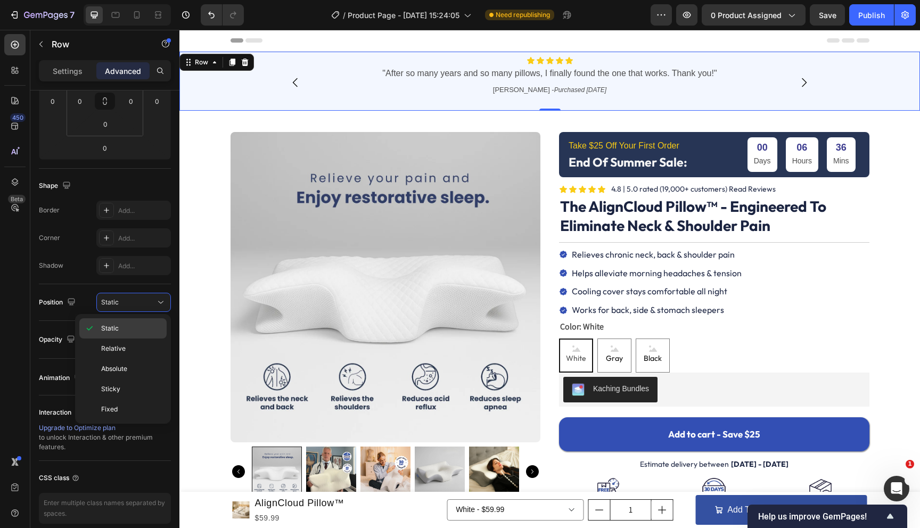
click at [126, 335] on div "Static" at bounding box center [122, 328] width 87 height 20
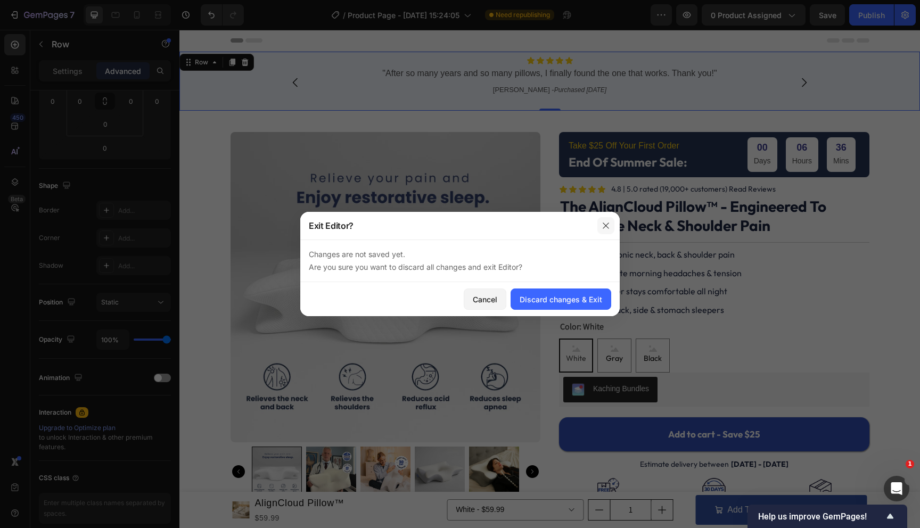
click at [598, 226] on button "button" at bounding box center [605, 225] width 17 height 17
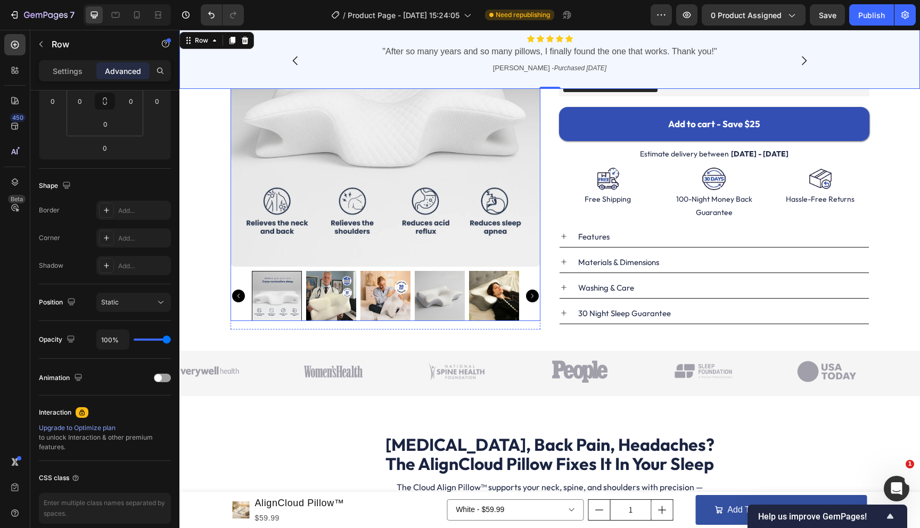
scroll to position [15, 0]
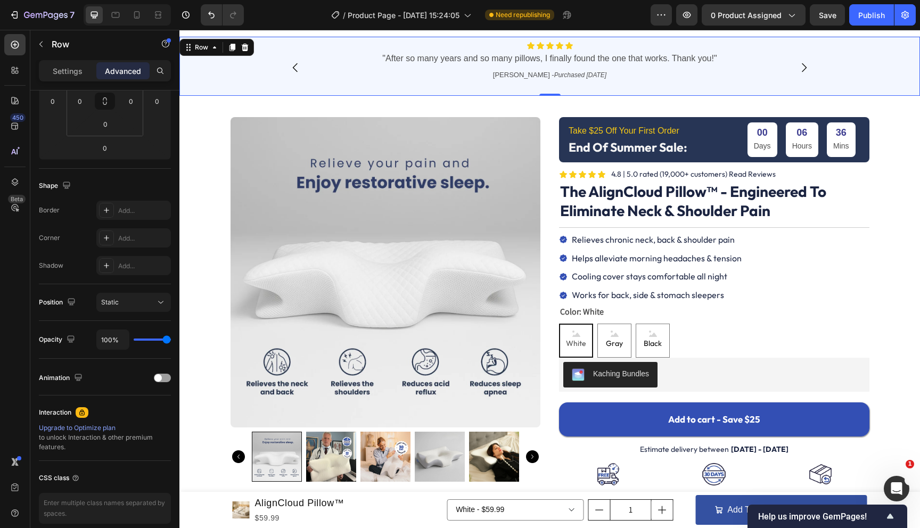
click at [221, 76] on div "Icon Icon Icon Icon Icon Icon List "After so many years and so many pillows, I …" at bounding box center [549, 67] width 740 height 57
click at [193, 84] on div "Icon Icon Icon Icon Icon Icon List "After so many years and so many pillows, I …" at bounding box center [549, 67] width 740 height 57
click at [17, 176] on div at bounding box center [14, 181] width 21 height 21
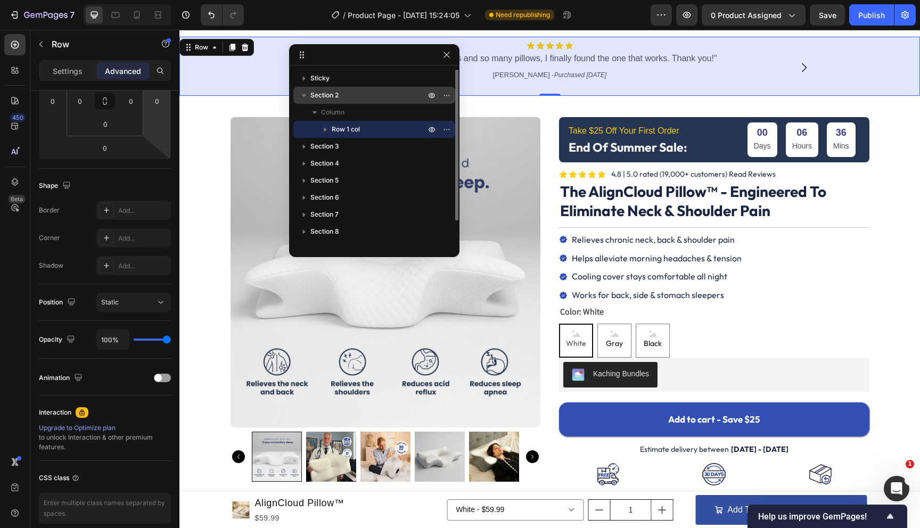
click at [341, 91] on p "Section 2" at bounding box center [368, 95] width 117 height 11
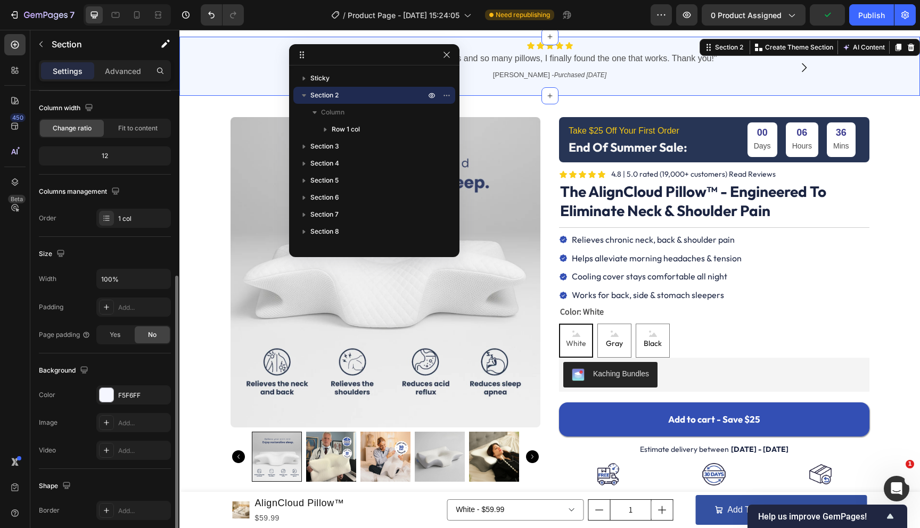
scroll to position [181, 0]
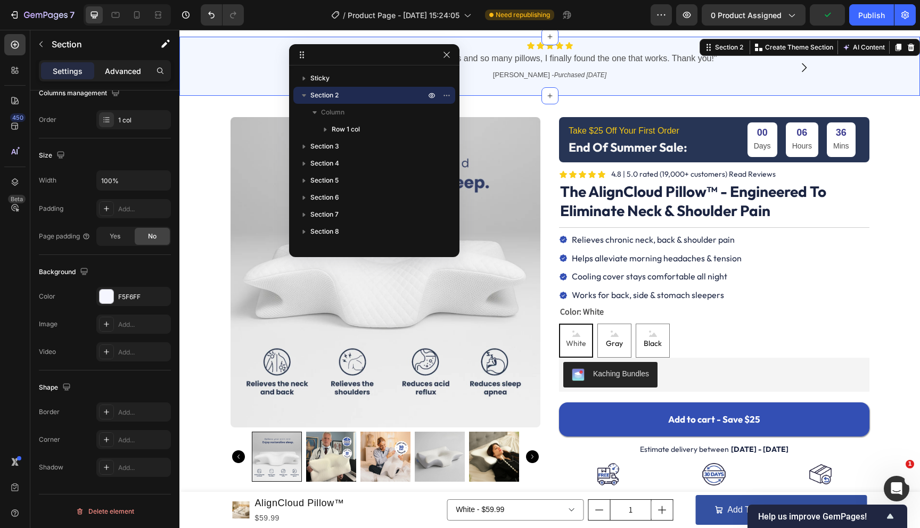
click at [125, 71] on p "Advanced" at bounding box center [123, 70] width 36 height 11
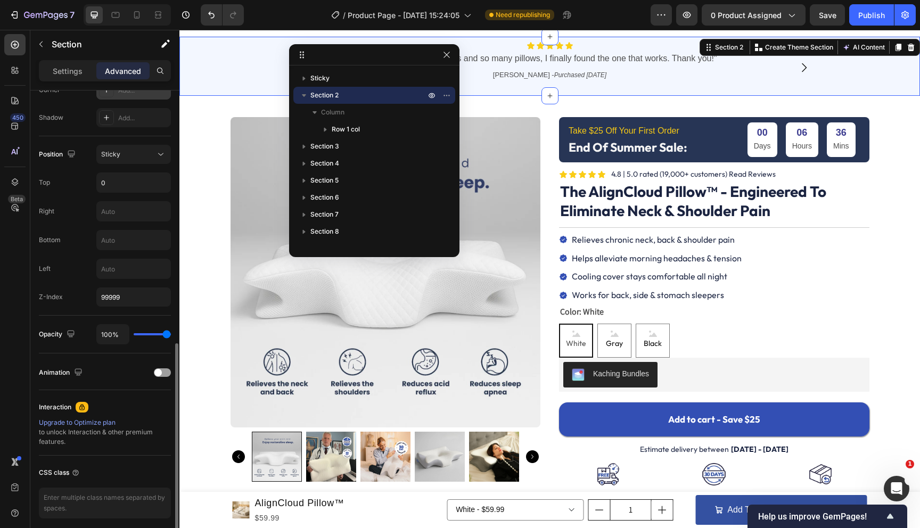
scroll to position [385, 0]
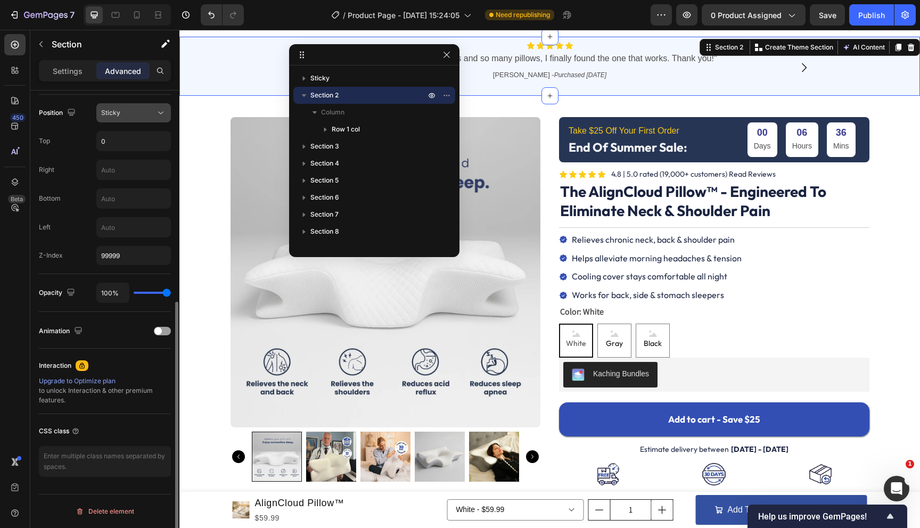
click at [122, 115] on div "Sticky" at bounding box center [128, 113] width 54 height 10
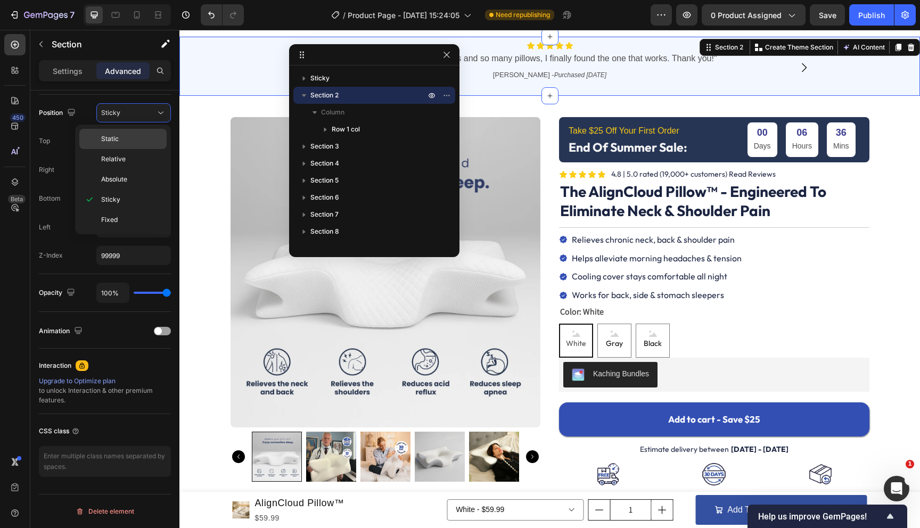
click at [122, 137] on p "Static" at bounding box center [131, 139] width 61 height 10
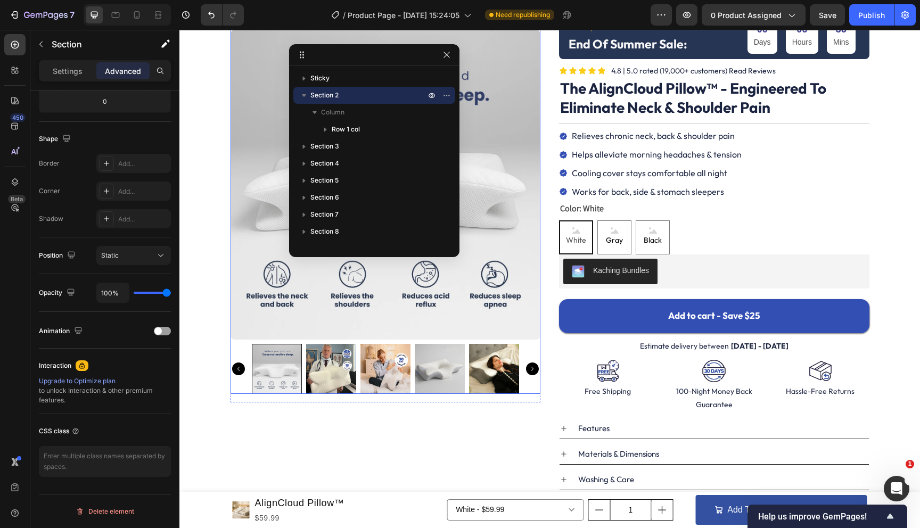
scroll to position [0, 0]
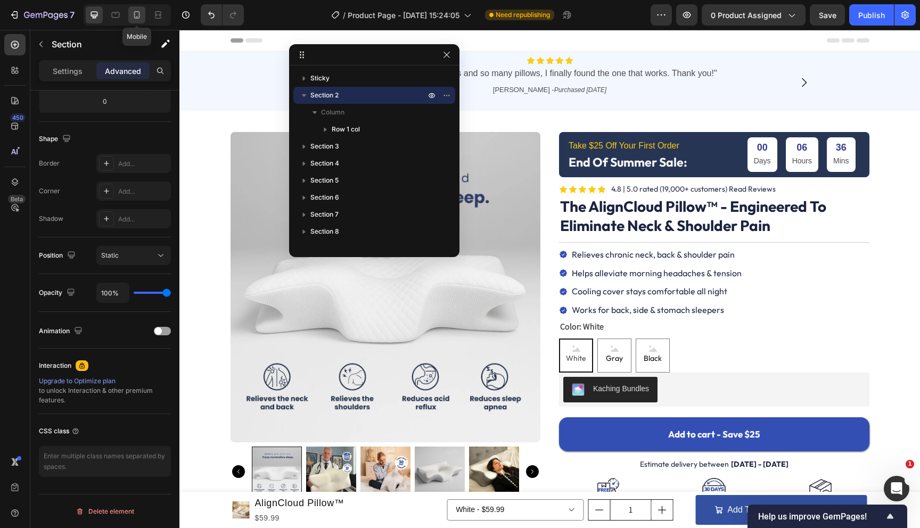
click at [141, 14] on icon at bounding box center [136, 15] width 11 height 11
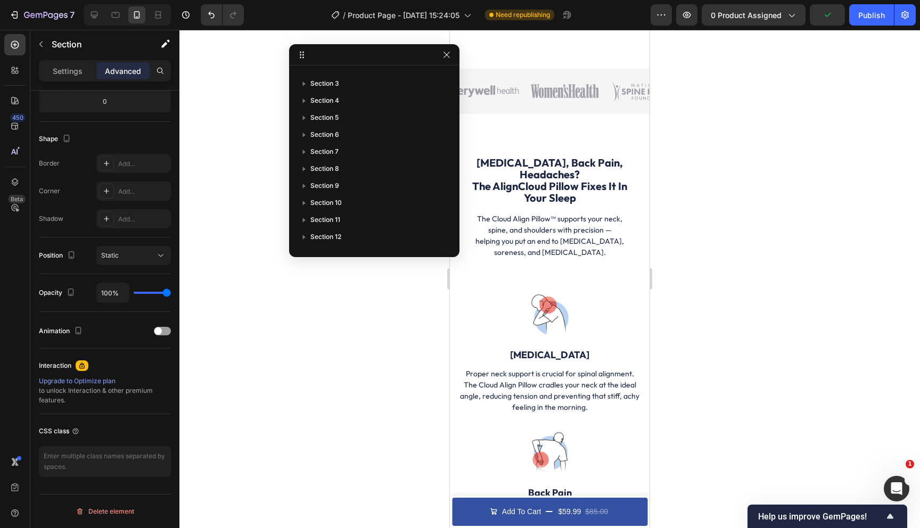
scroll to position [899, 0]
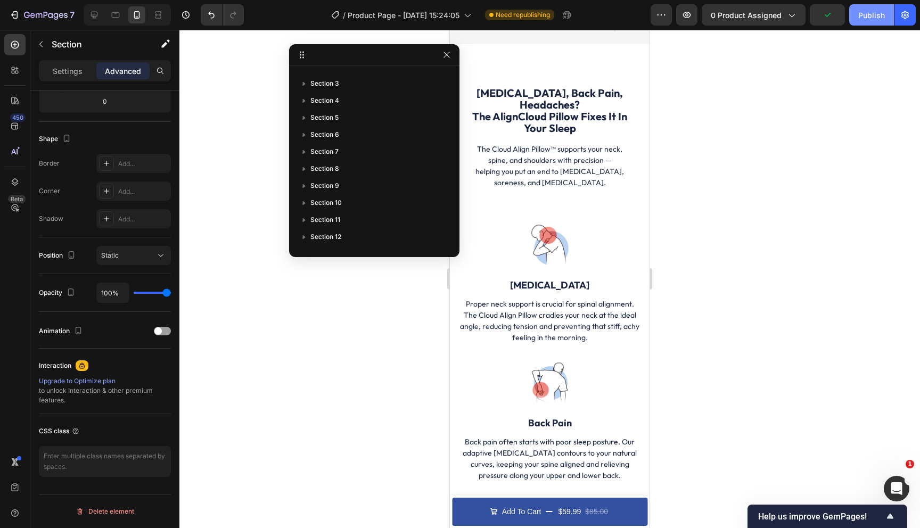
click at [877, 19] on div "Publish" at bounding box center [871, 15] width 27 height 11
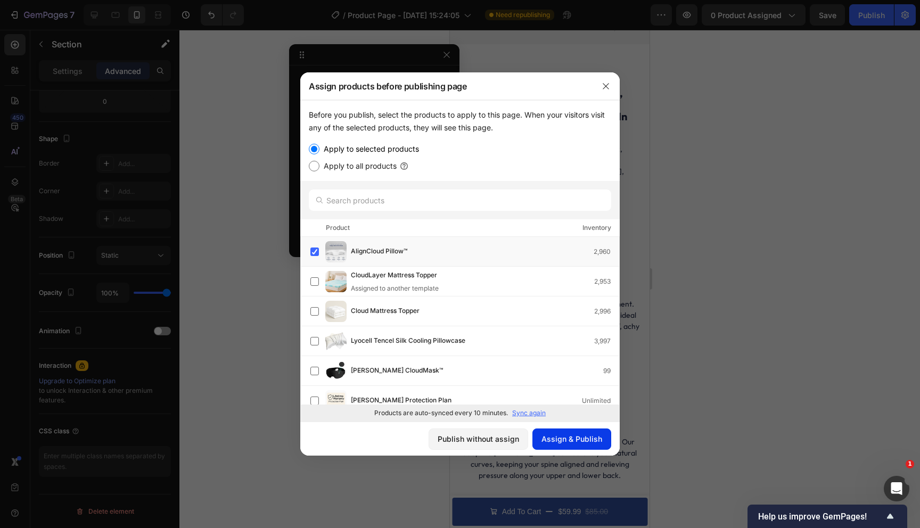
click at [577, 441] on div "Assign & Publish" at bounding box center [571, 438] width 61 height 11
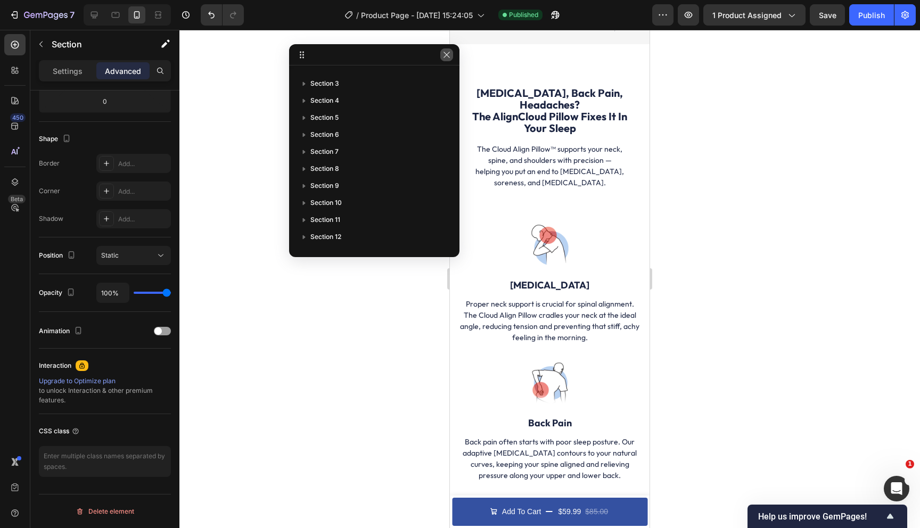
click at [443, 57] on icon "button" at bounding box center [446, 55] width 6 height 6
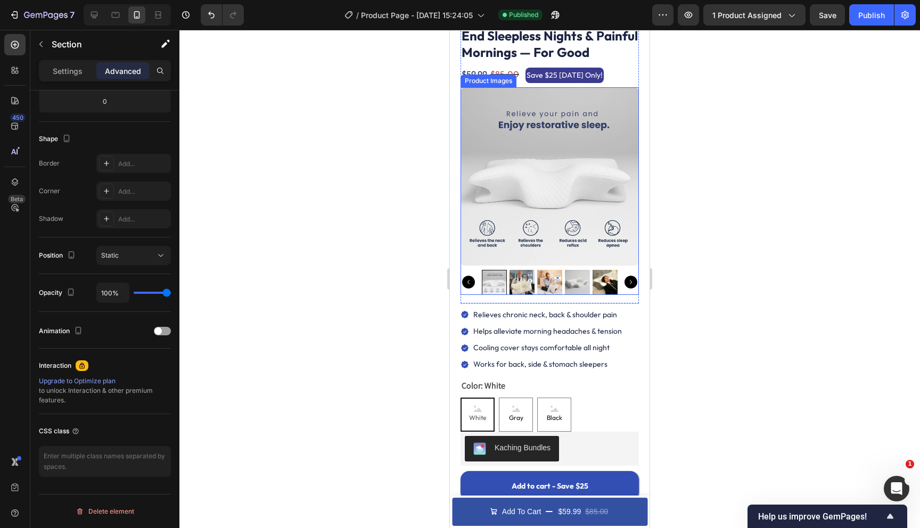
scroll to position [0, 0]
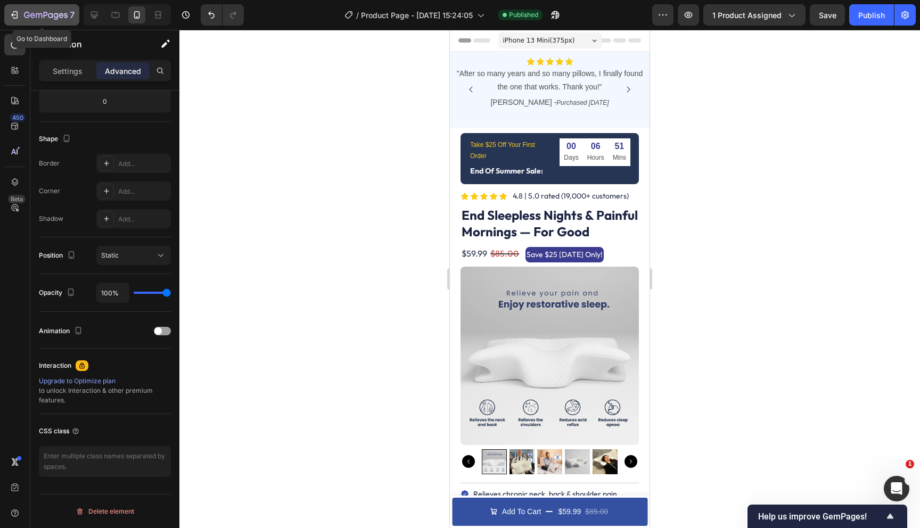
click at [31, 20] on div "7" at bounding box center [49, 15] width 51 height 13
